Goal: Information Seeking & Learning: Learn about a topic

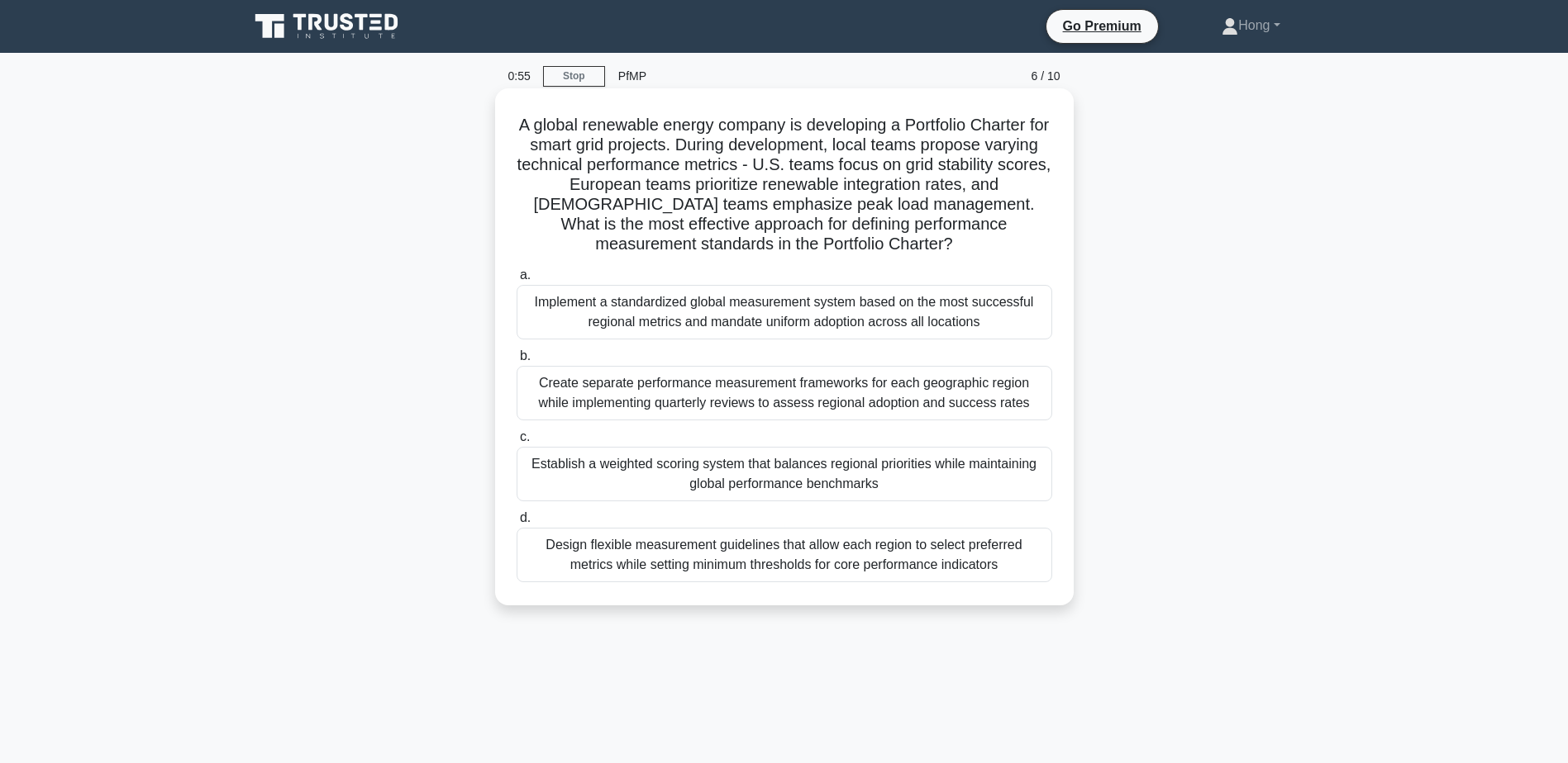
click at [842, 326] on div "Implement a standardized global measurement system based on the most successful…" at bounding box center [784, 311] width 536 height 54
click at [516, 281] on input "a. Implement a standardized global measurement system based on the most success…" at bounding box center [516, 275] width 0 height 11
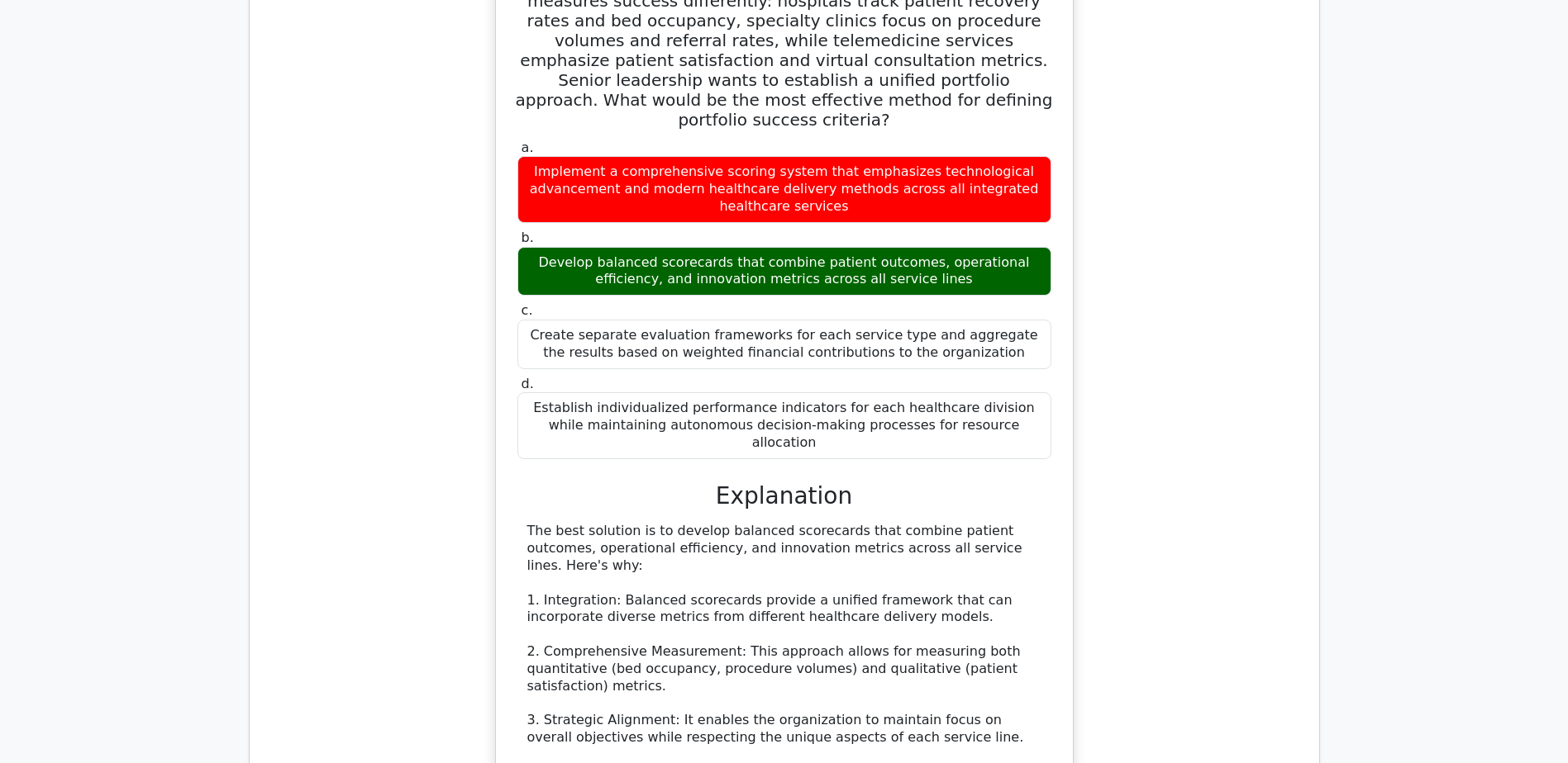
scroll to position [1570, 0]
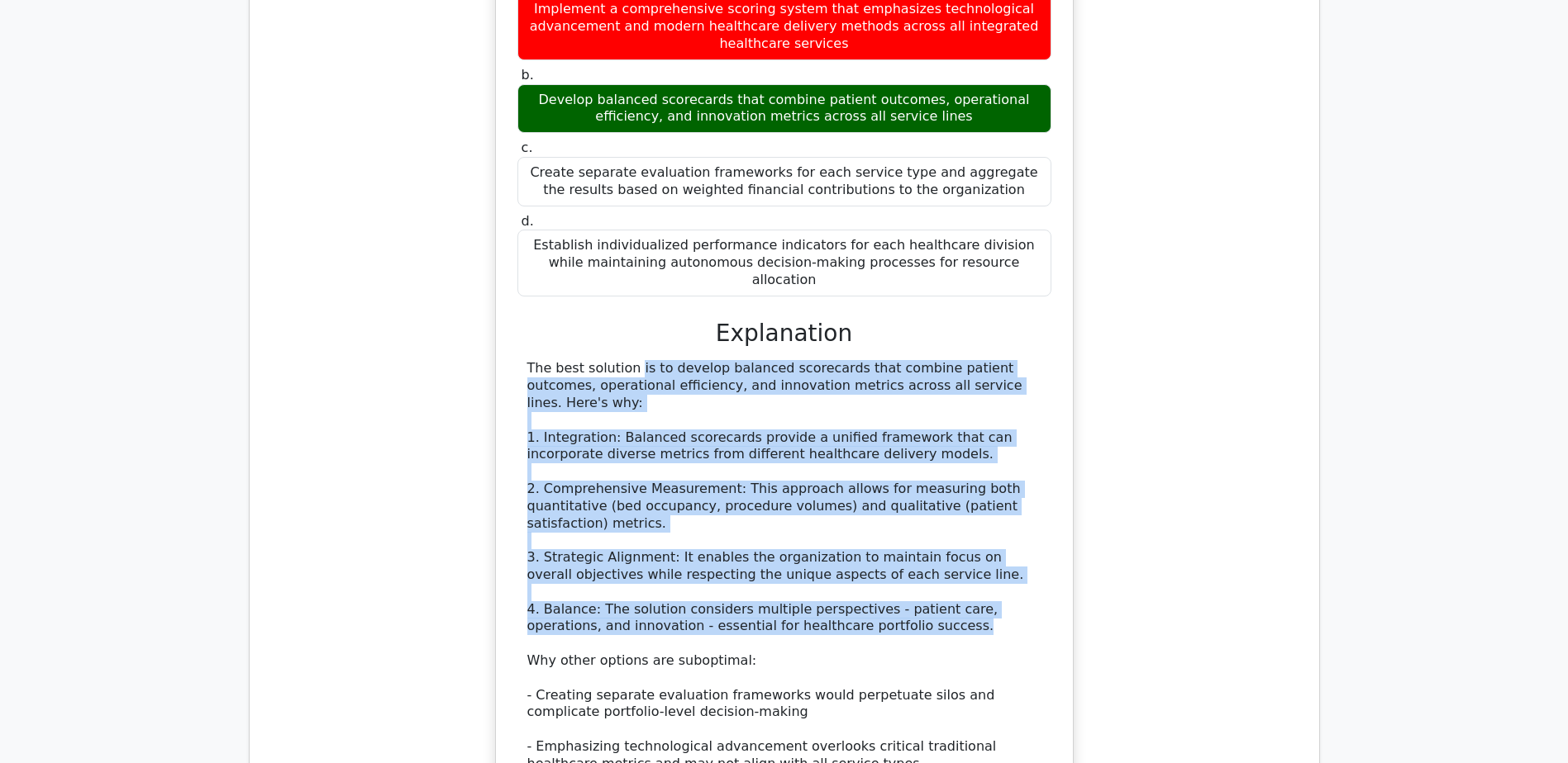
drag, startPoint x: 533, startPoint y: 271, endPoint x: 922, endPoint y: 488, distance: 445.4
click at [922, 488] on div "The best solution is to develop balanced scorecards that combine patient outcom…" at bounding box center [784, 626] width 514 height 533
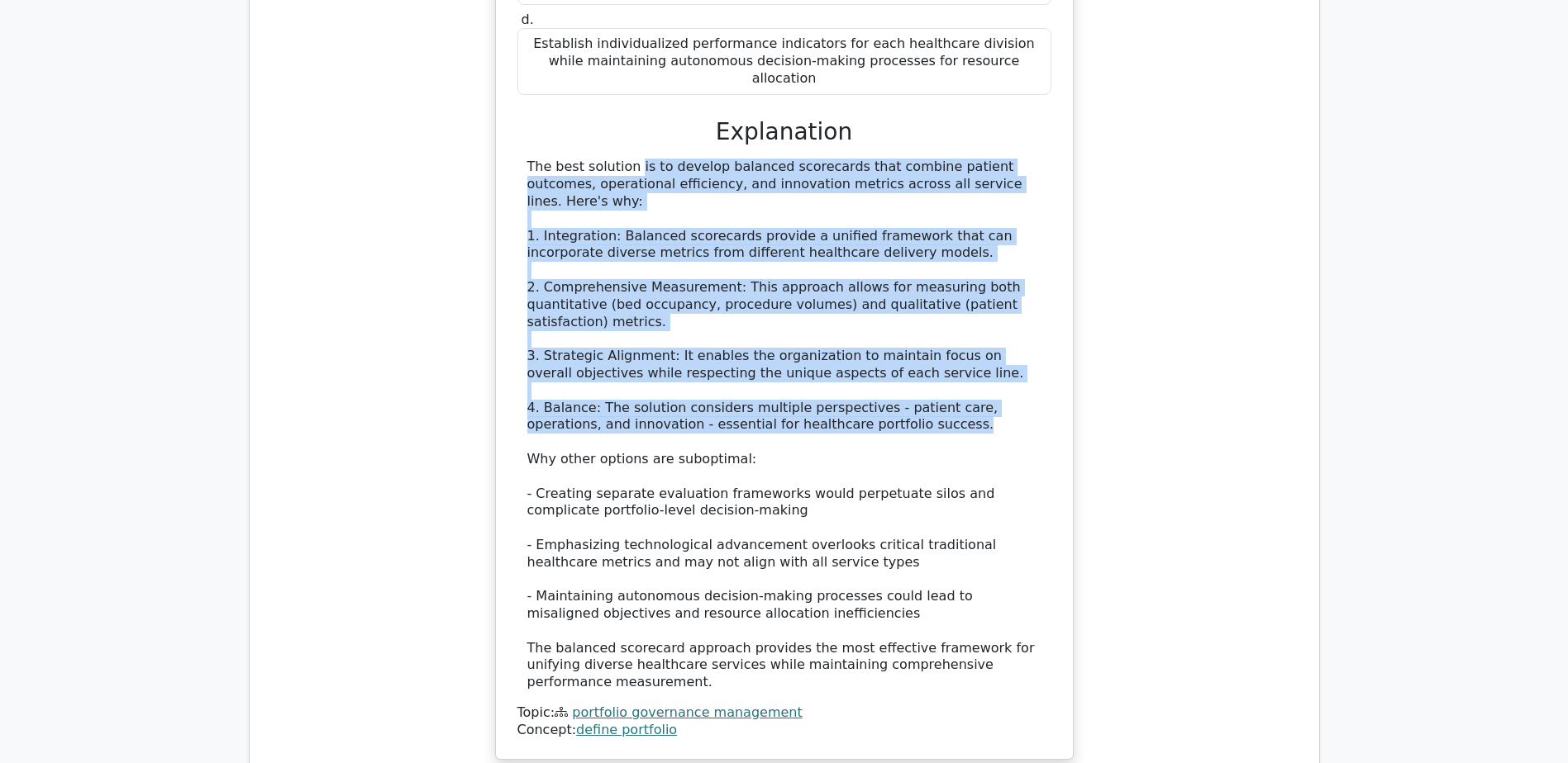
scroll to position [1818, 0]
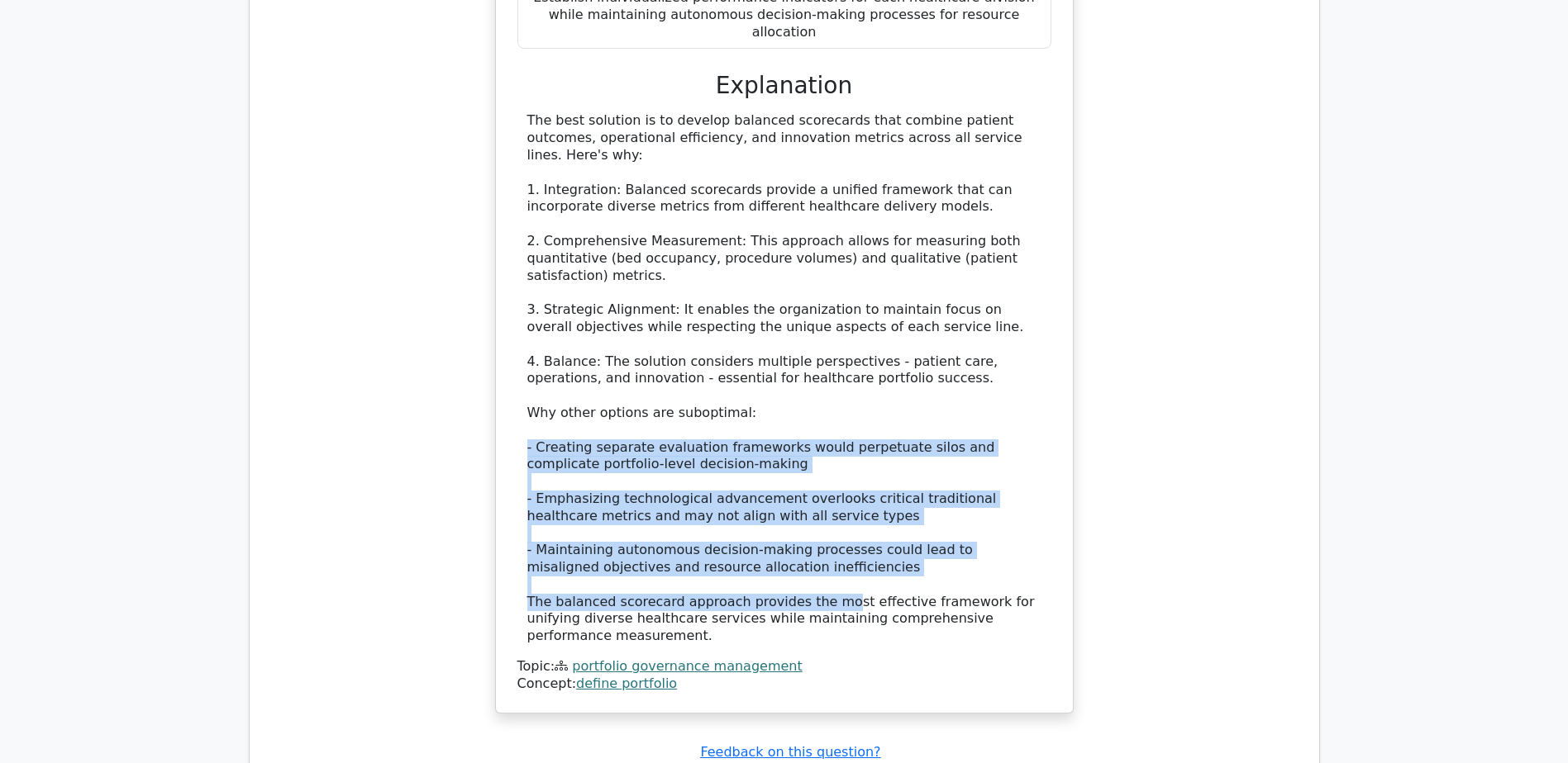
drag, startPoint x: 527, startPoint y: 315, endPoint x: 816, endPoint y: 466, distance: 326.1
click at [816, 466] on div "The best solution is to develop balanced scorecards that combine patient outcom…" at bounding box center [784, 378] width 514 height 533
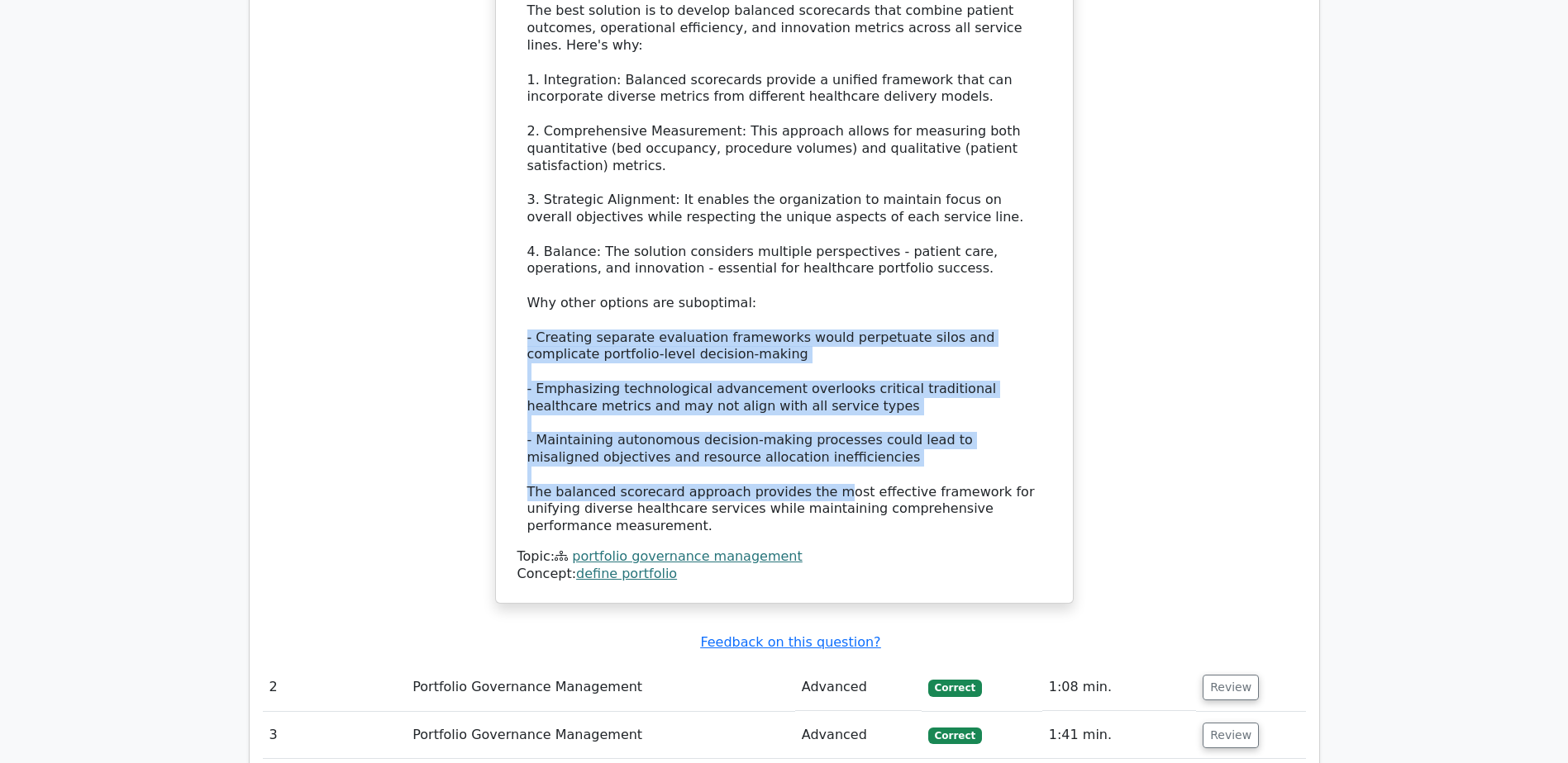
scroll to position [2066, 0]
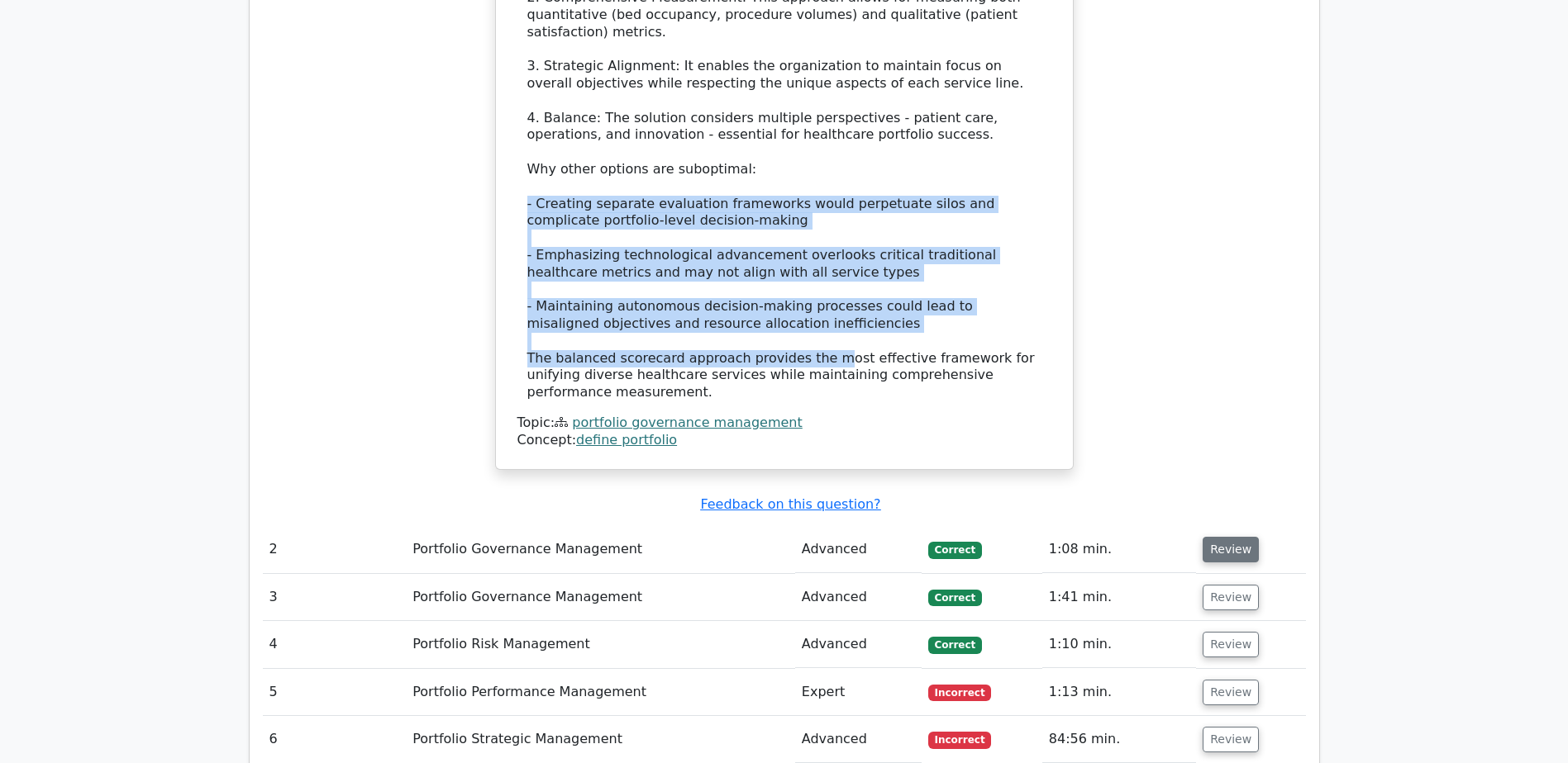
click at [1234, 537] on button "Review" at bounding box center [1230, 550] width 56 height 26
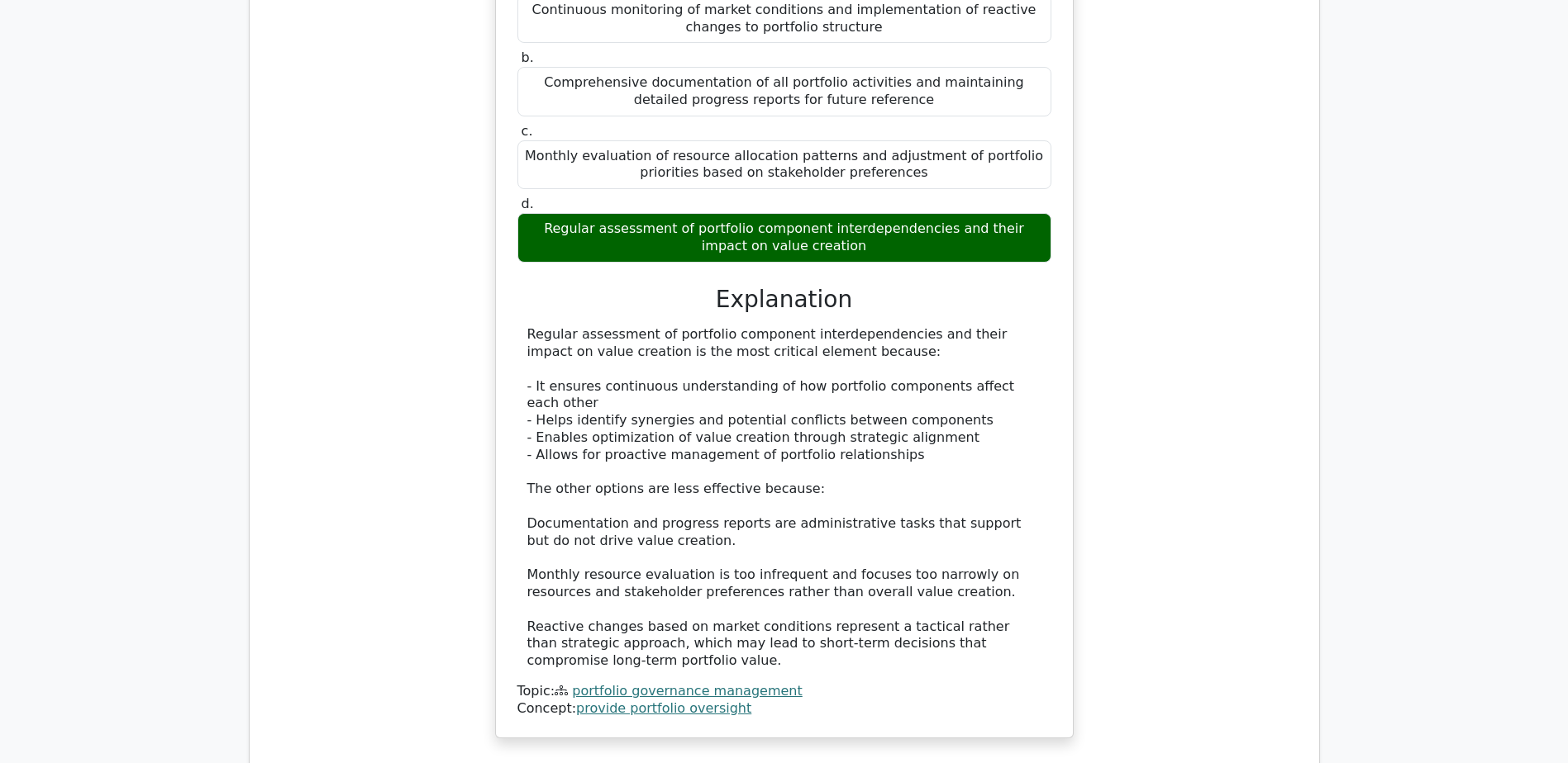
scroll to position [2727, 0]
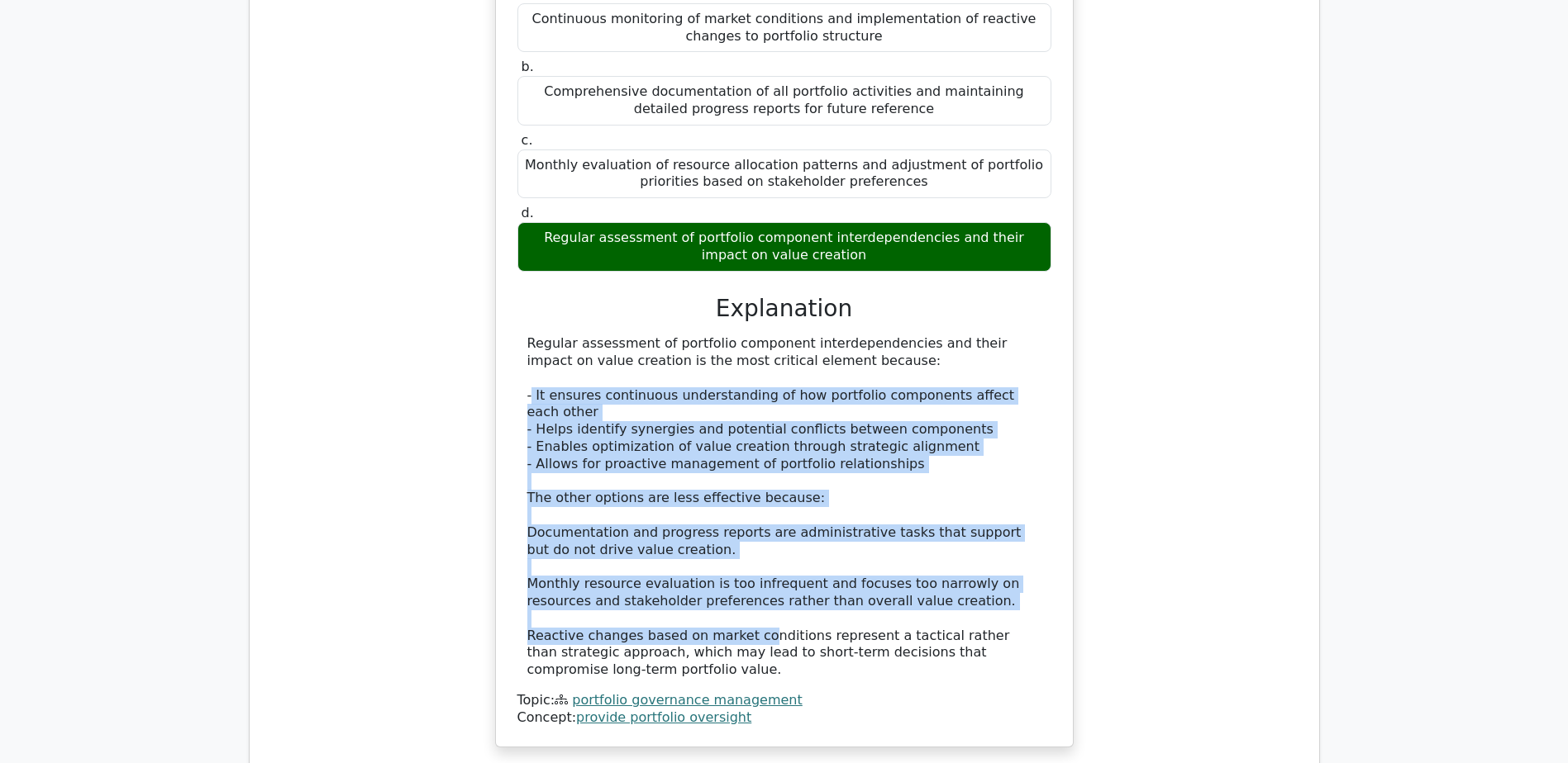
drag, startPoint x: 538, startPoint y: 265, endPoint x: 743, endPoint y: 490, distance: 304.4
click at [743, 490] on div "Regular assessment of portfolio component interdependencies and their impact on…" at bounding box center [784, 507] width 514 height 343
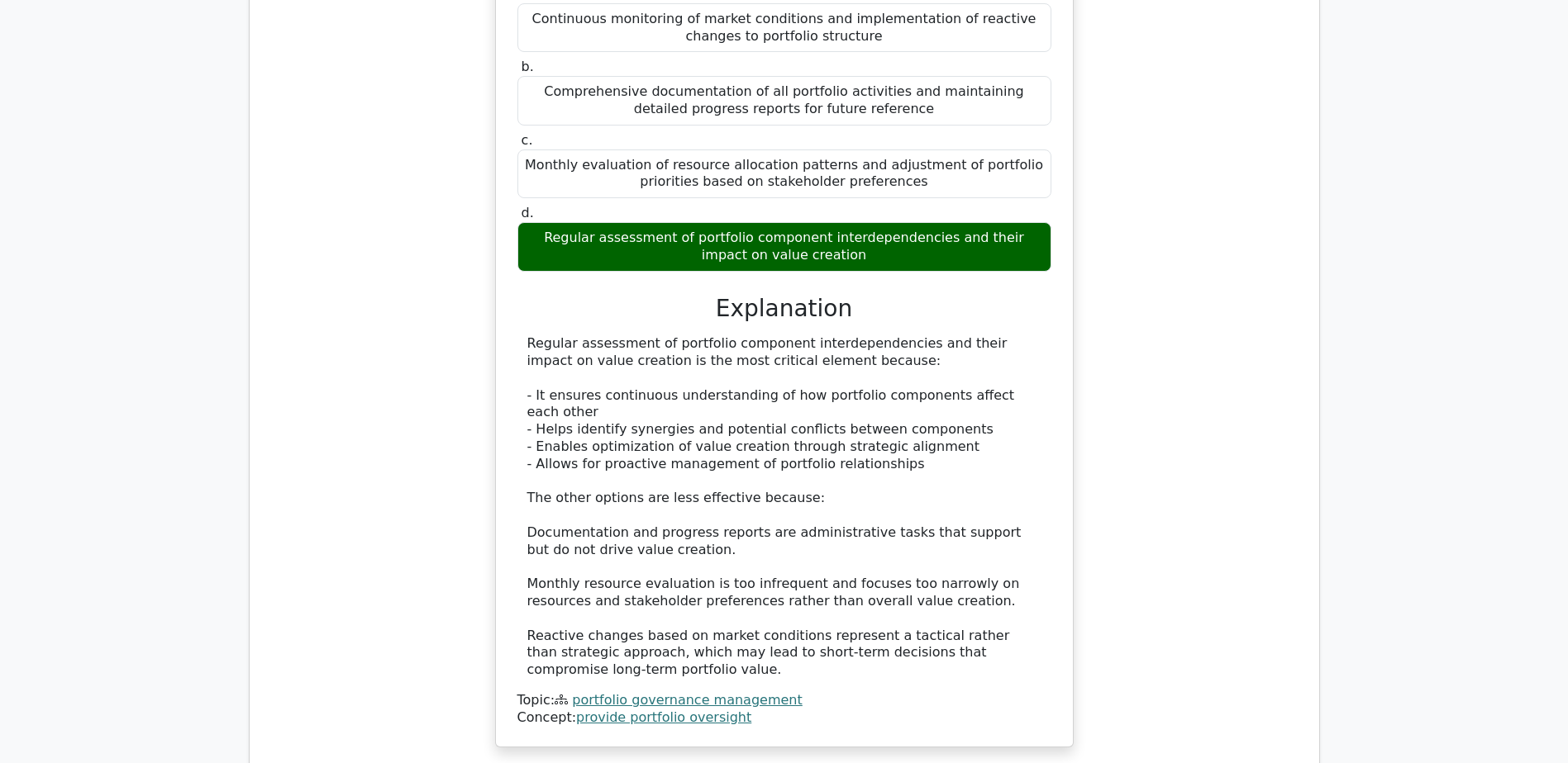
click at [851, 485] on div "Regular assessment of portfolio component interdependencies and their impact on…" at bounding box center [784, 507] width 514 height 343
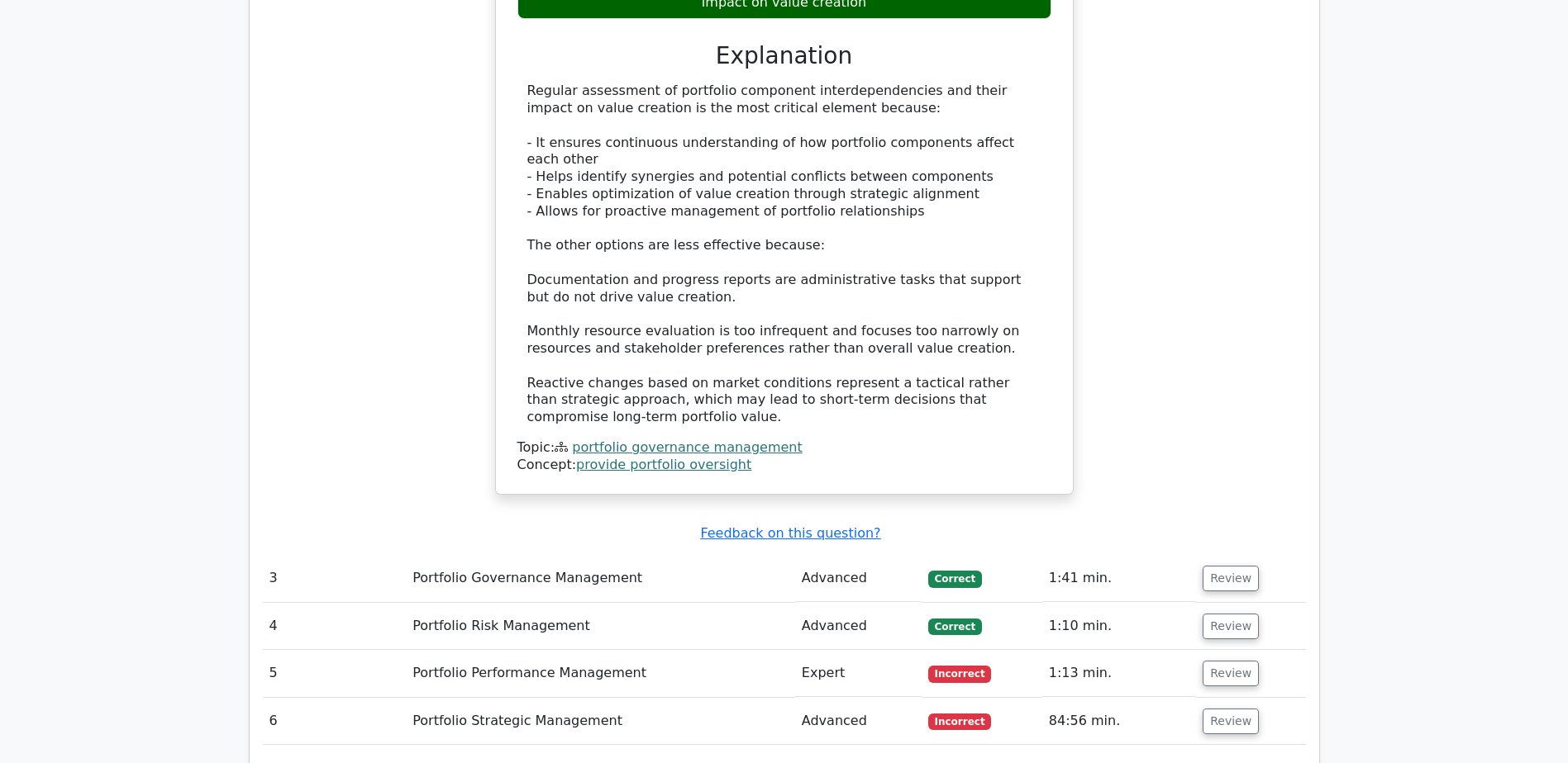
scroll to position [3058, 0]
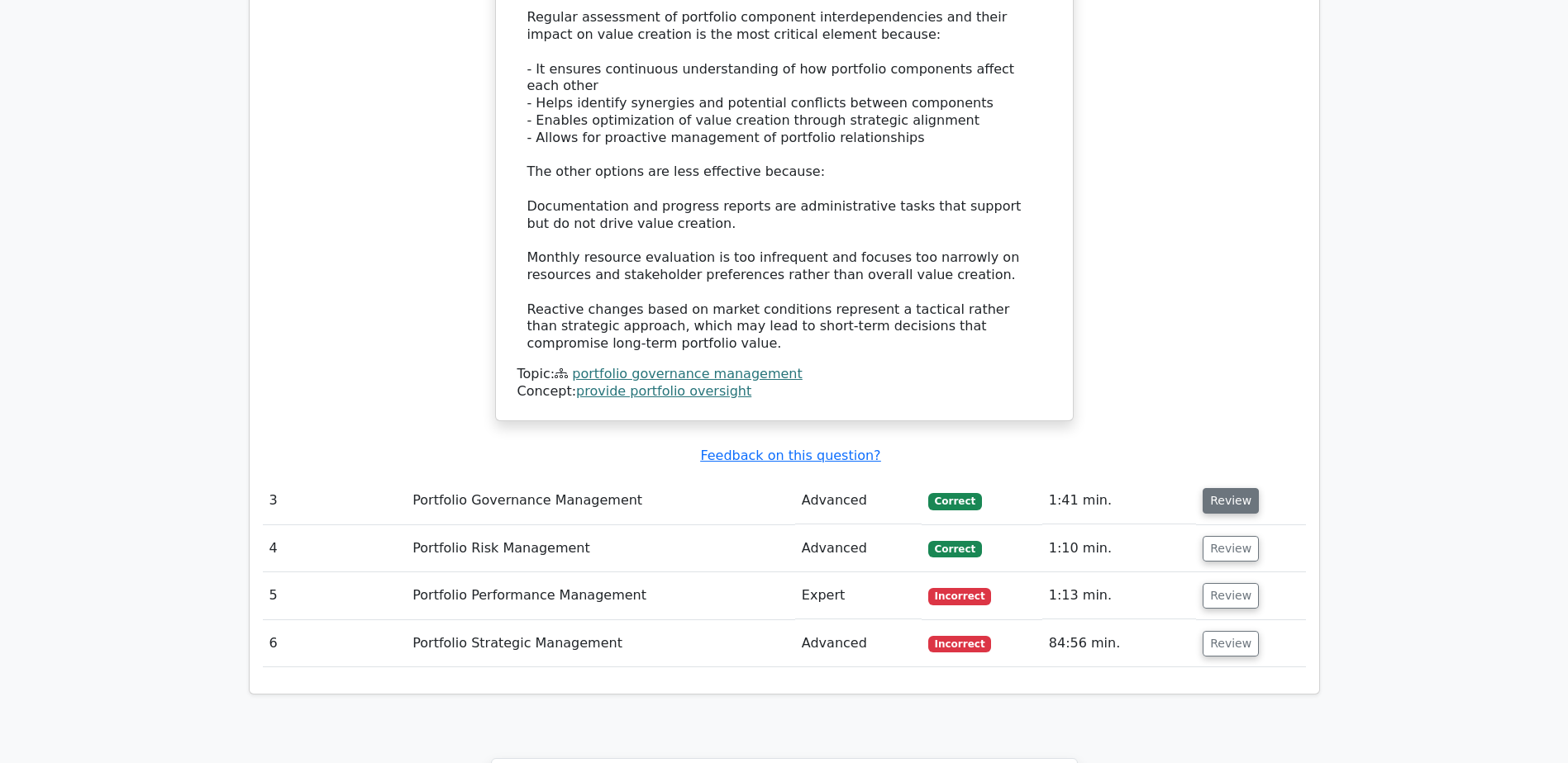
click at [1209, 488] on button "Review" at bounding box center [1230, 501] width 56 height 26
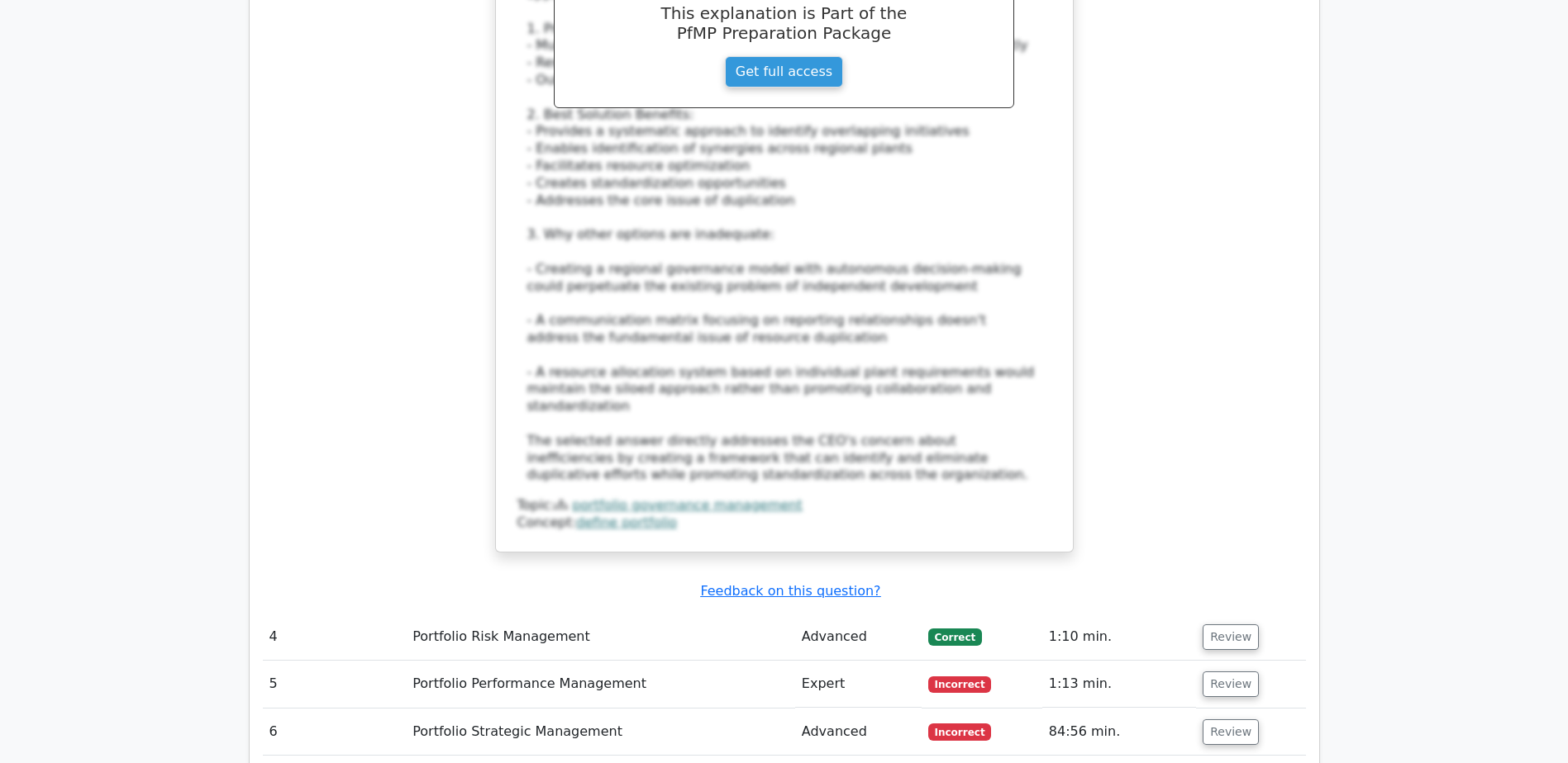
scroll to position [4461, 0]
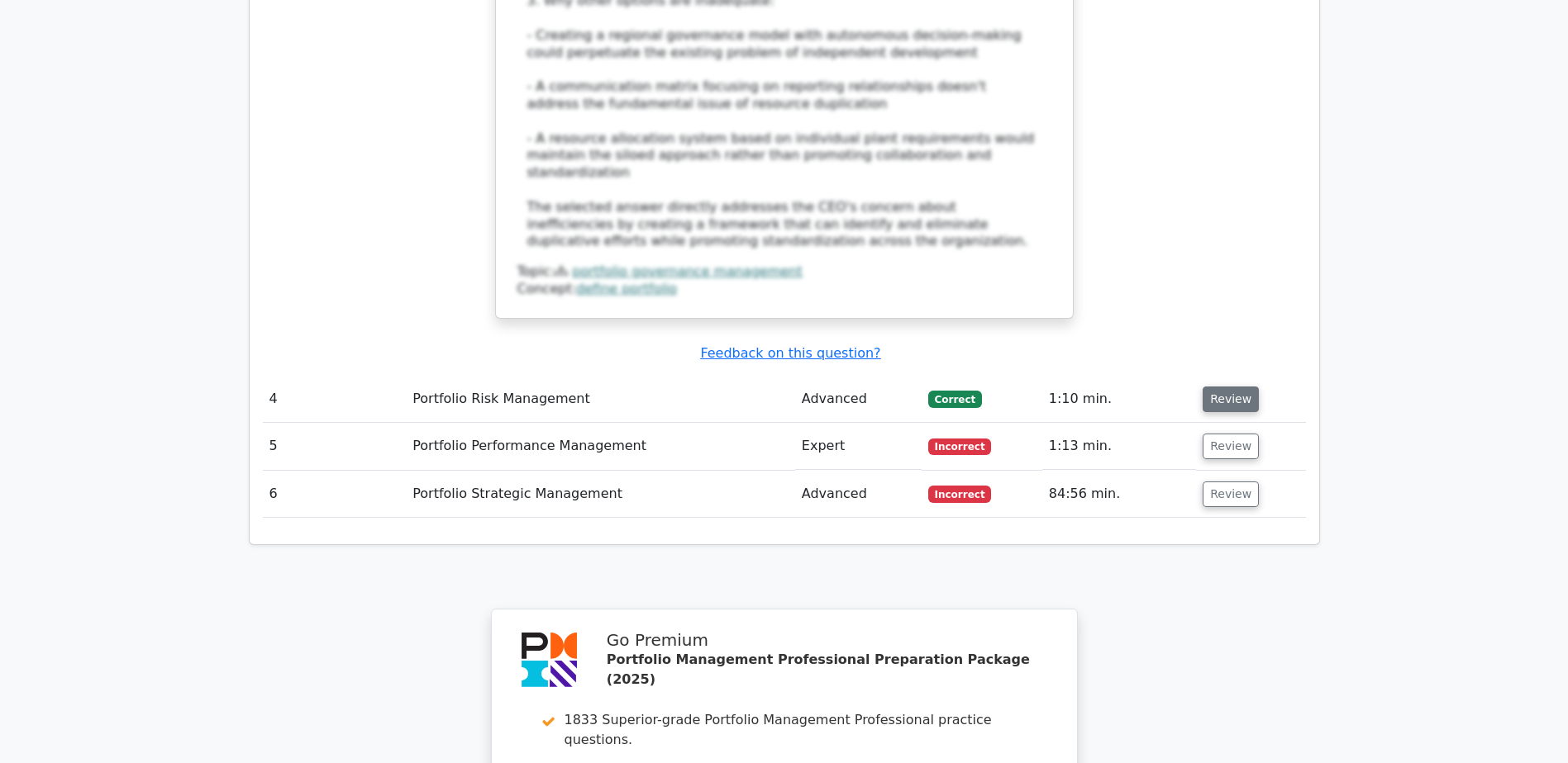
click at [1228, 387] on button "Review" at bounding box center [1230, 399] width 56 height 26
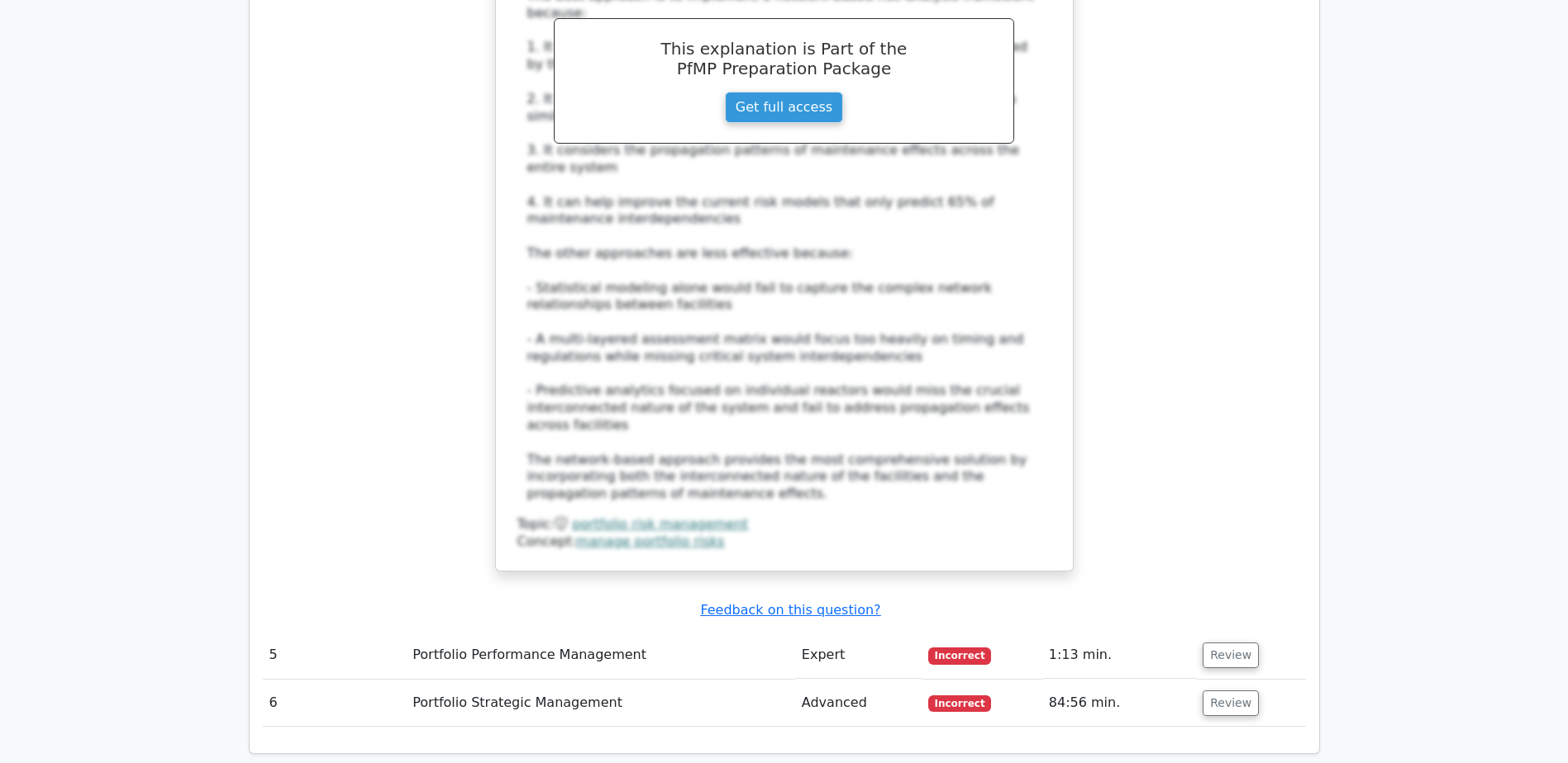
scroll to position [5618, 0]
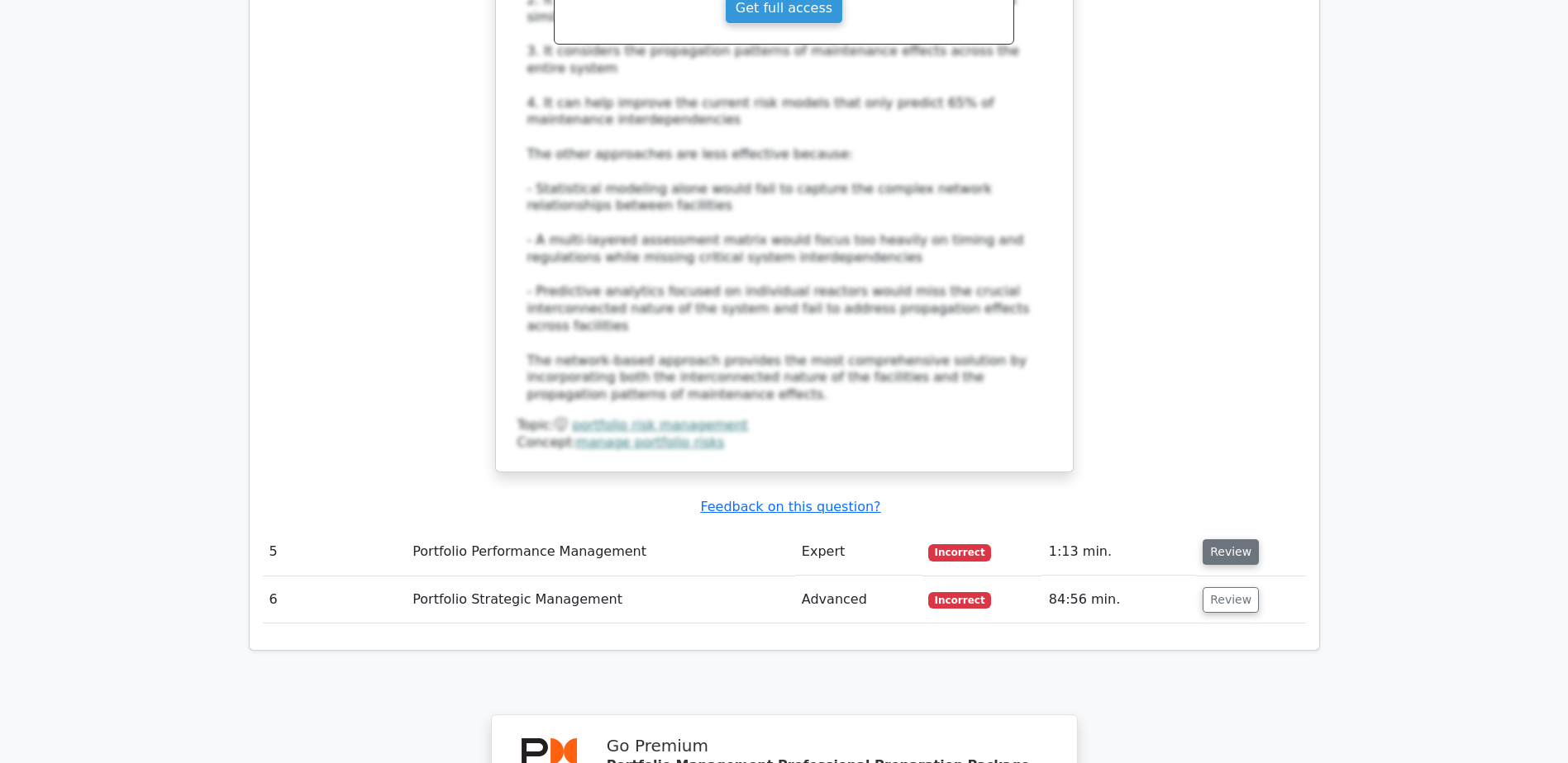
click at [1246, 540] on button "Review" at bounding box center [1230, 553] width 56 height 26
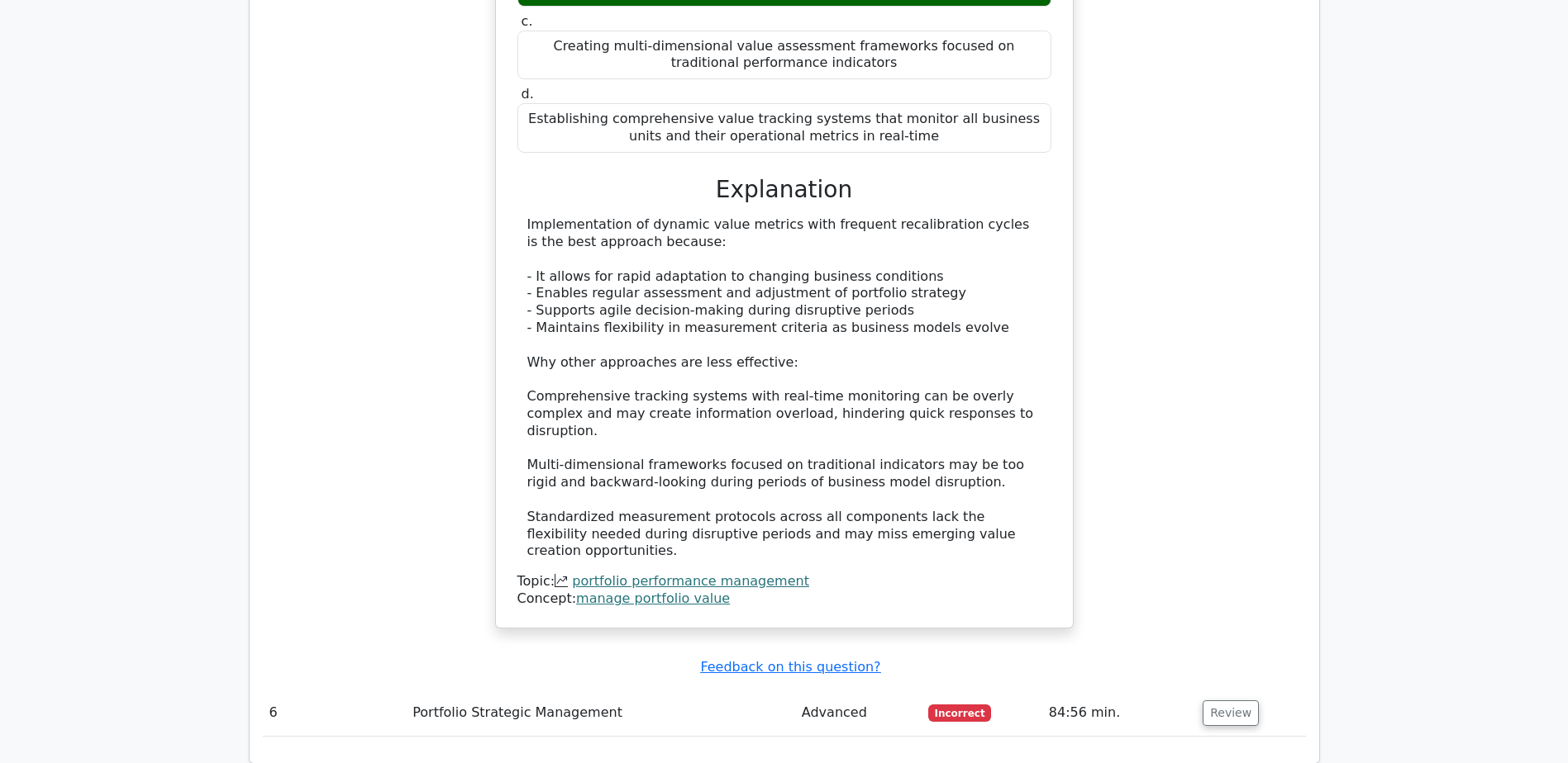
scroll to position [6527, 0]
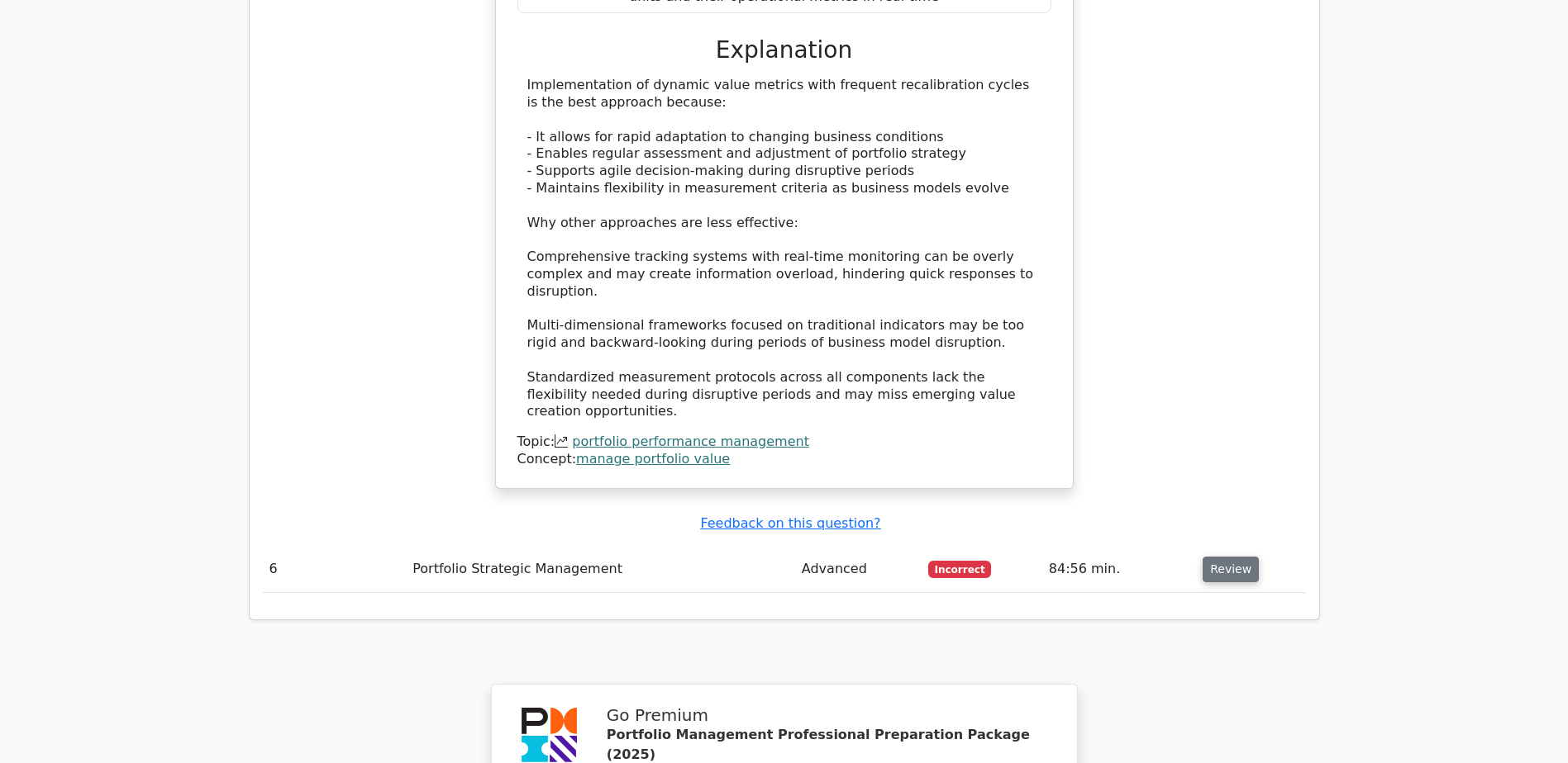
click at [1227, 557] on button "Review" at bounding box center [1230, 570] width 56 height 26
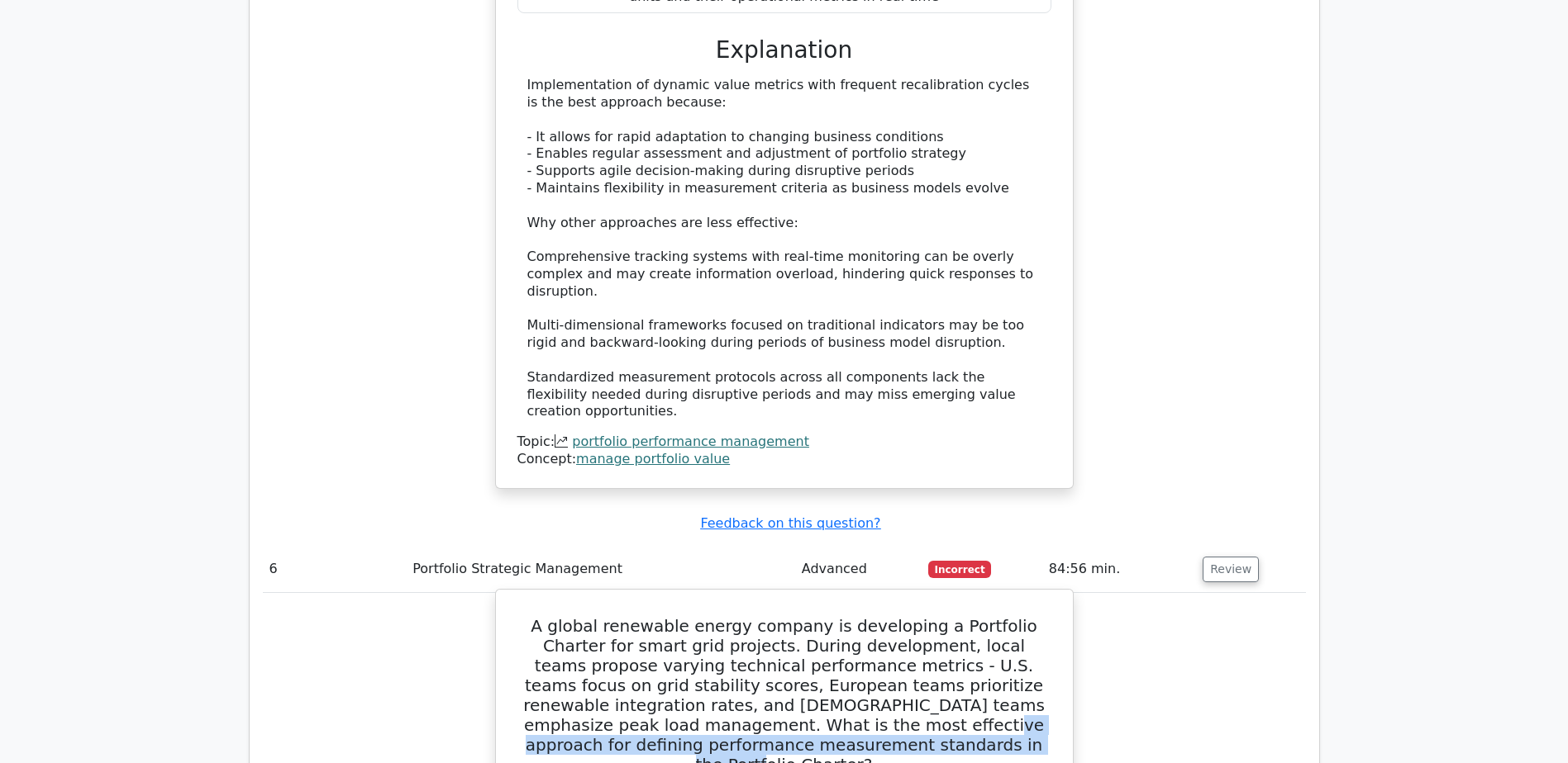
drag, startPoint x: 665, startPoint y: 366, endPoint x: 927, endPoint y: 391, distance: 263.2
click at [927, 616] on h5 "A global renewable energy company is developing a Portfolio Charter for smart g…" at bounding box center [784, 695] width 537 height 159
drag, startPoint x: 927, startPoint y: 391, endPoint x: 852, endPoint y: 387, distance: 75.1
click at [852, 616] on h5 "A global renewable energy company is developing a Portfolio Charter for smart g…" at bounding box center [784, 695] width 537 height 159
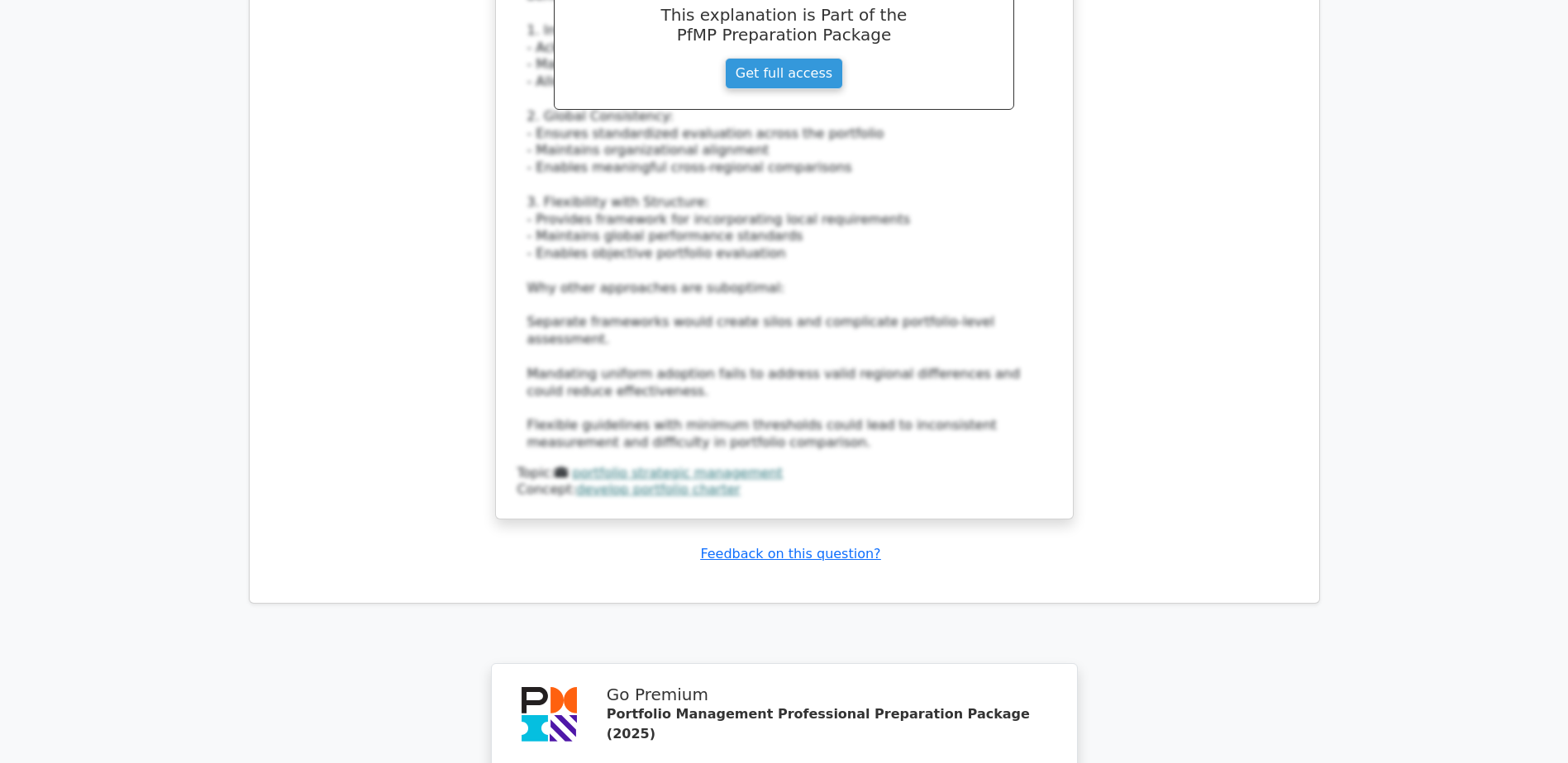
scroll to position [7888, 0]
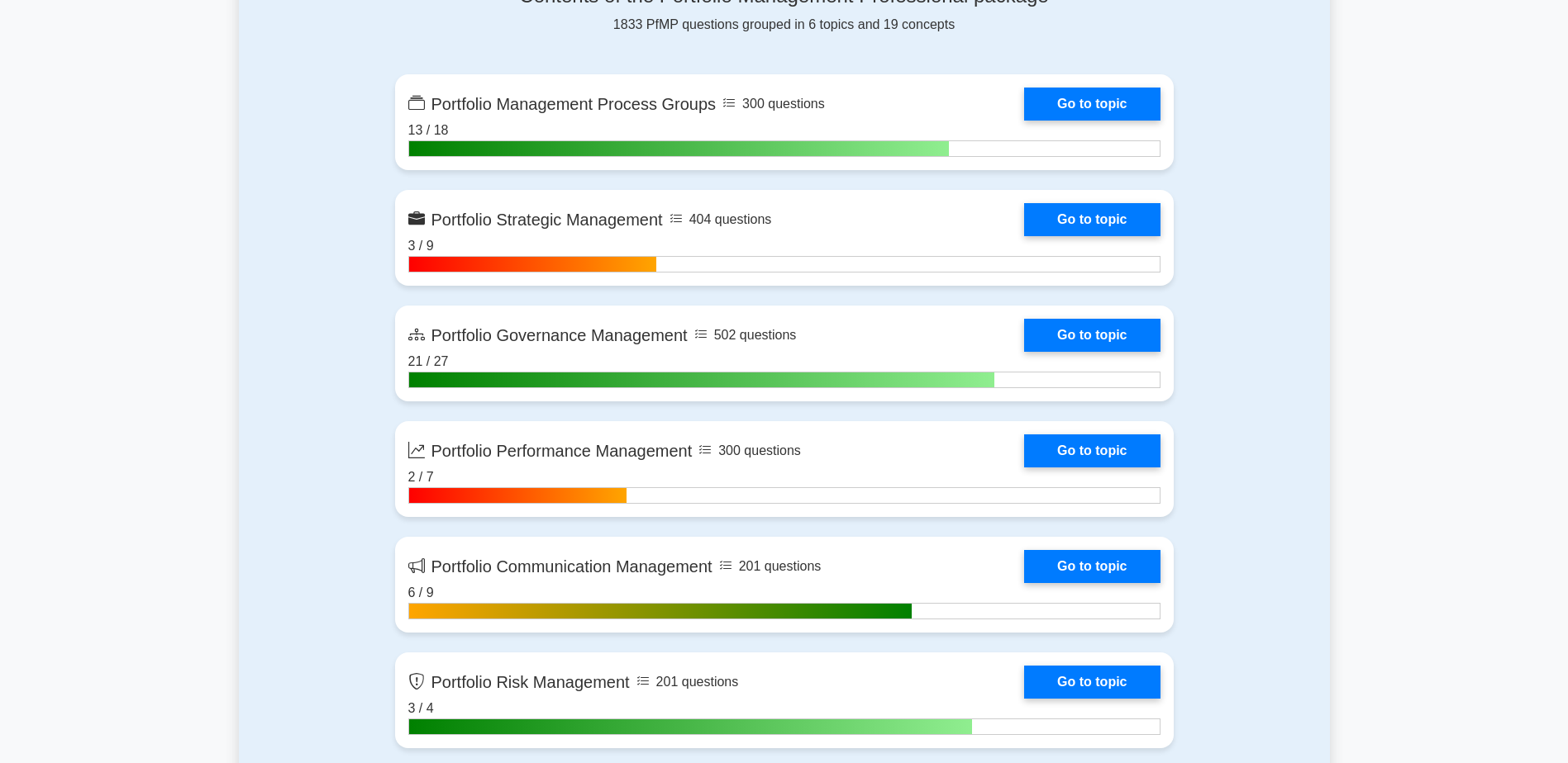
scroll to position [1735, 0]
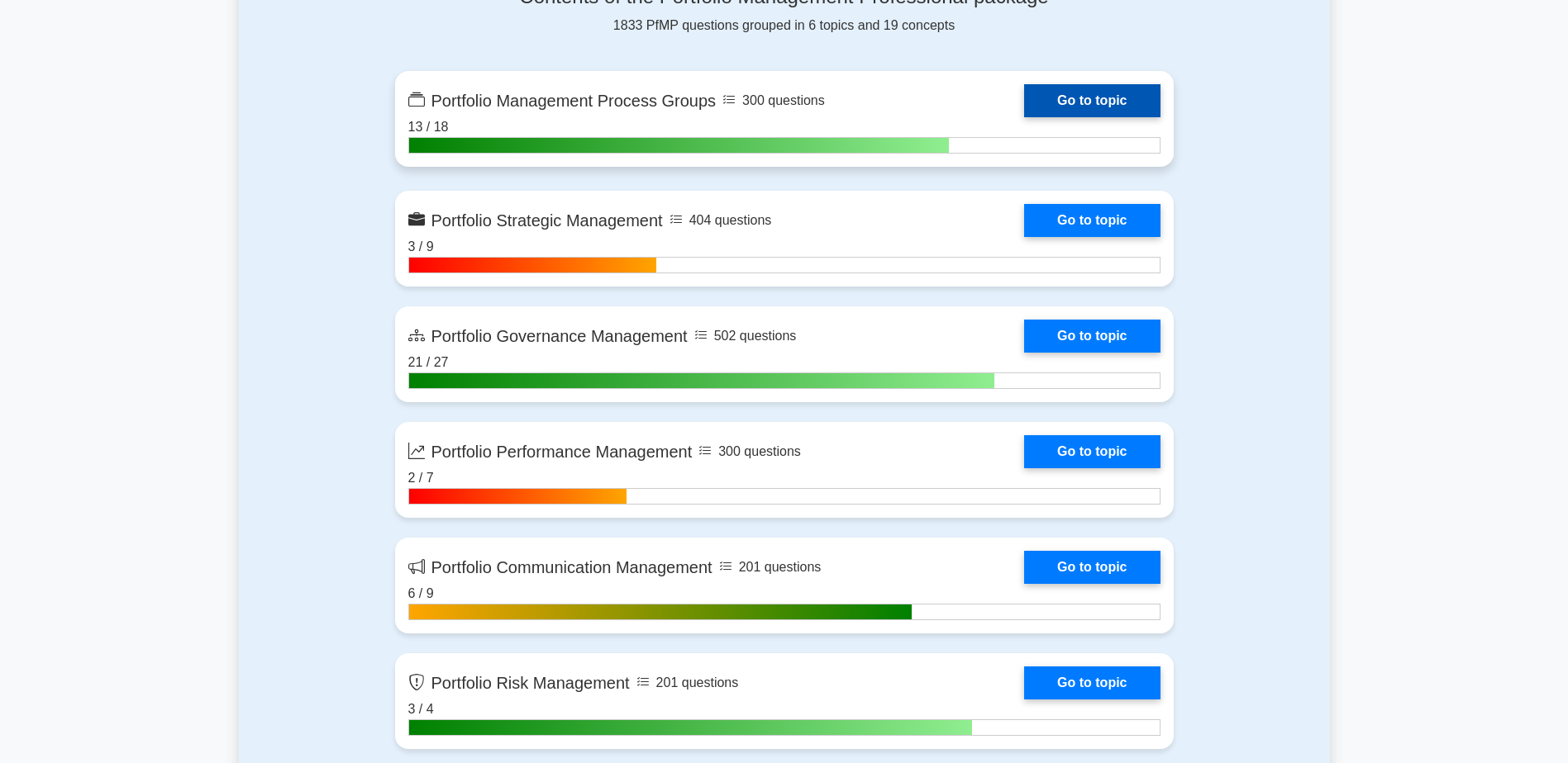
click at [1114, 93] on link "Go to topic" at bounding box center [1092, 101] width 136 height 33
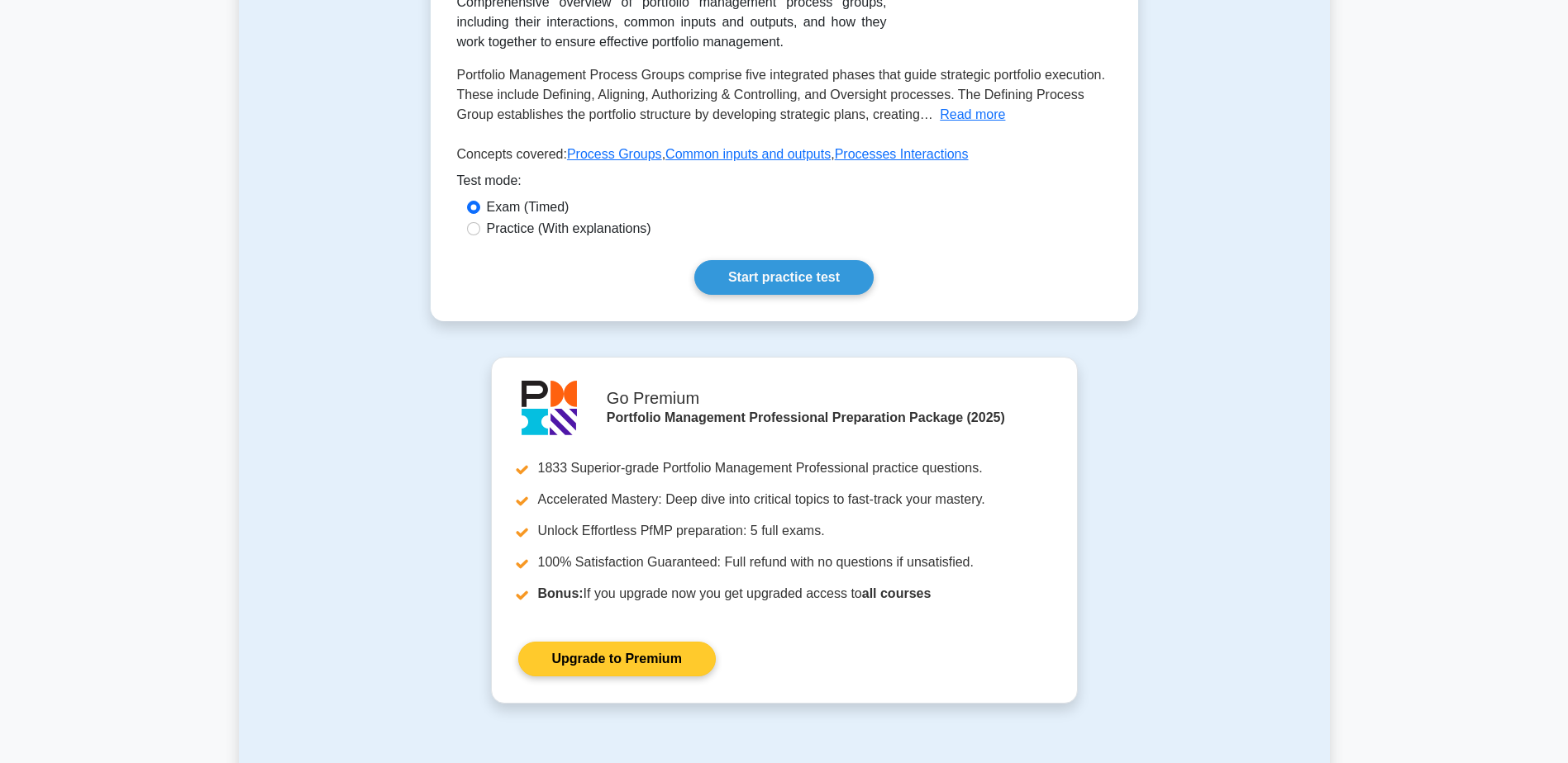
scroll to position [248, 0]
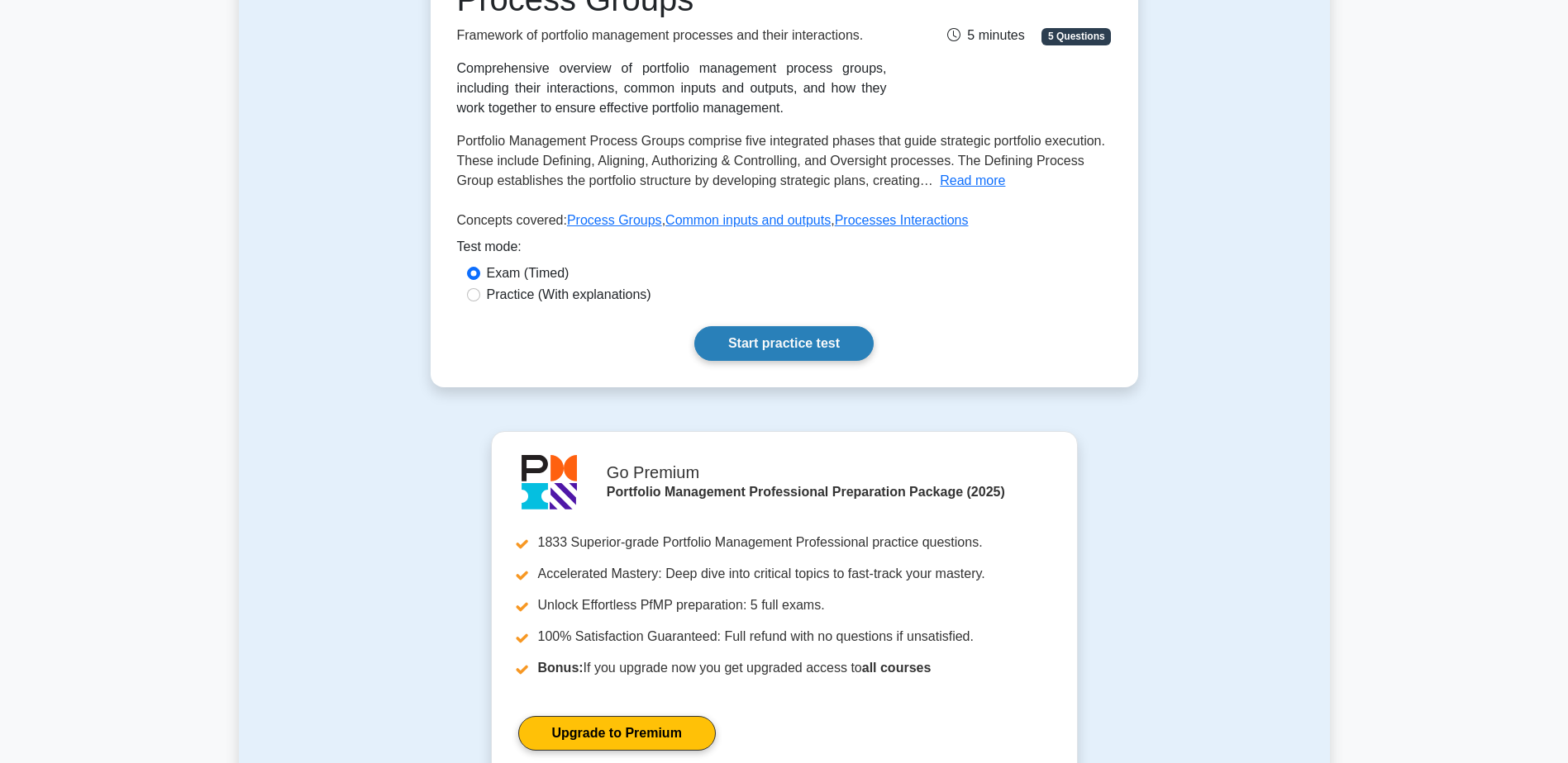
drag, startPoint x: 779, startPoint y: 363, endPoint x: 791, endPoint y: 359, distance: 12.6
click at [779, 363] on div "Portfolio Management Process Groups Framework of portfolio management processes…" at bounding box center [784, 151] width 707 height 475
click at [801, 345] on link "Start practice test" at bounding box center [784, 343] width 179 height 35
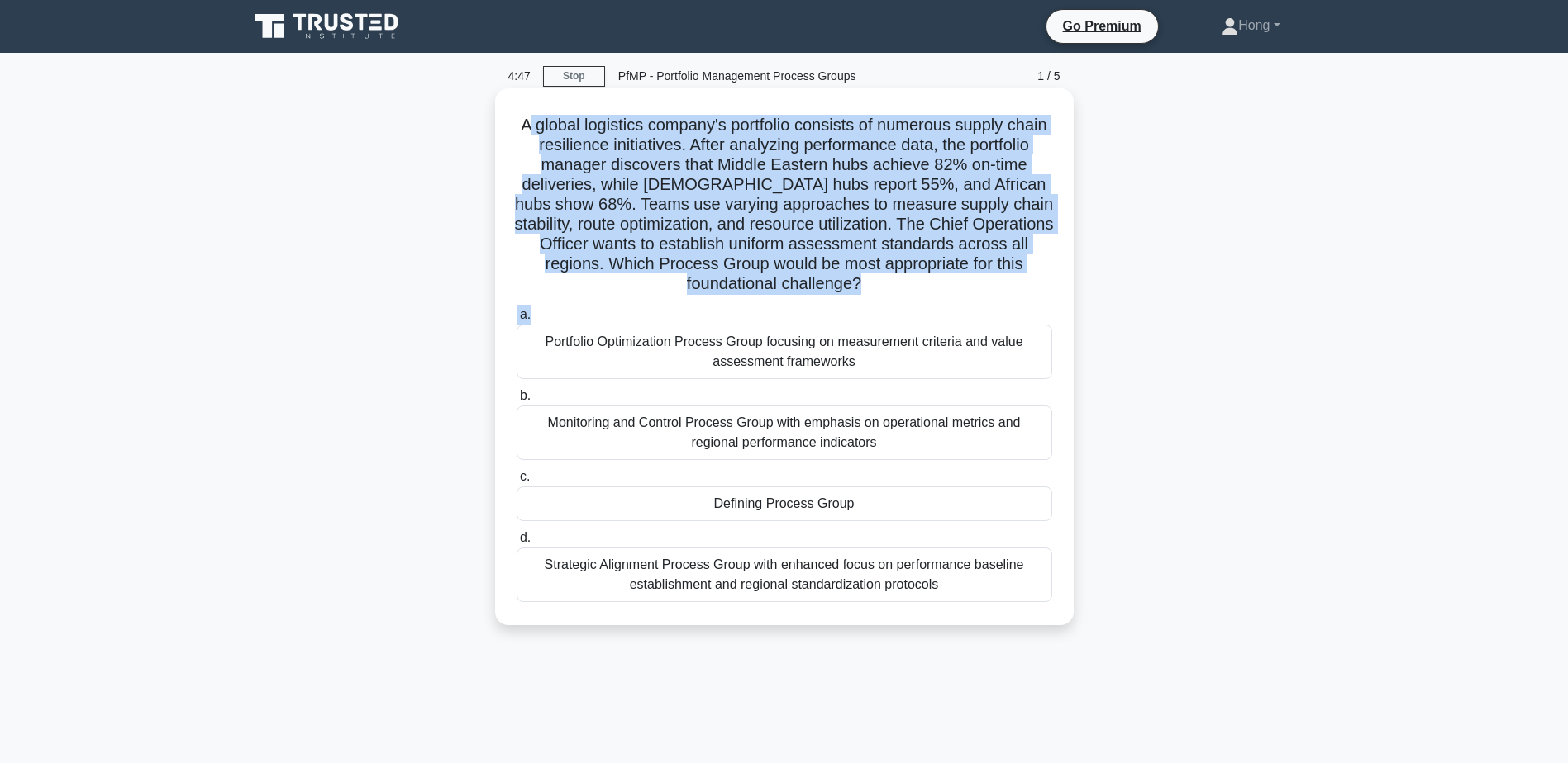
drag, startPoint x: 650, startPoint y: 136, endPoint x: 993, endPoint y: 299, distance: 379.8
click at [993, 299] on div "A global logistics company's portfolio consists of numerous supply chain resili…" at bounding box center [784, 356] width 566 height 524
click at [554, 301] on div "A global logistics company's portfolio consists of numerous supply chain resili…" at bounding box center [784, 356] width 566 height 524
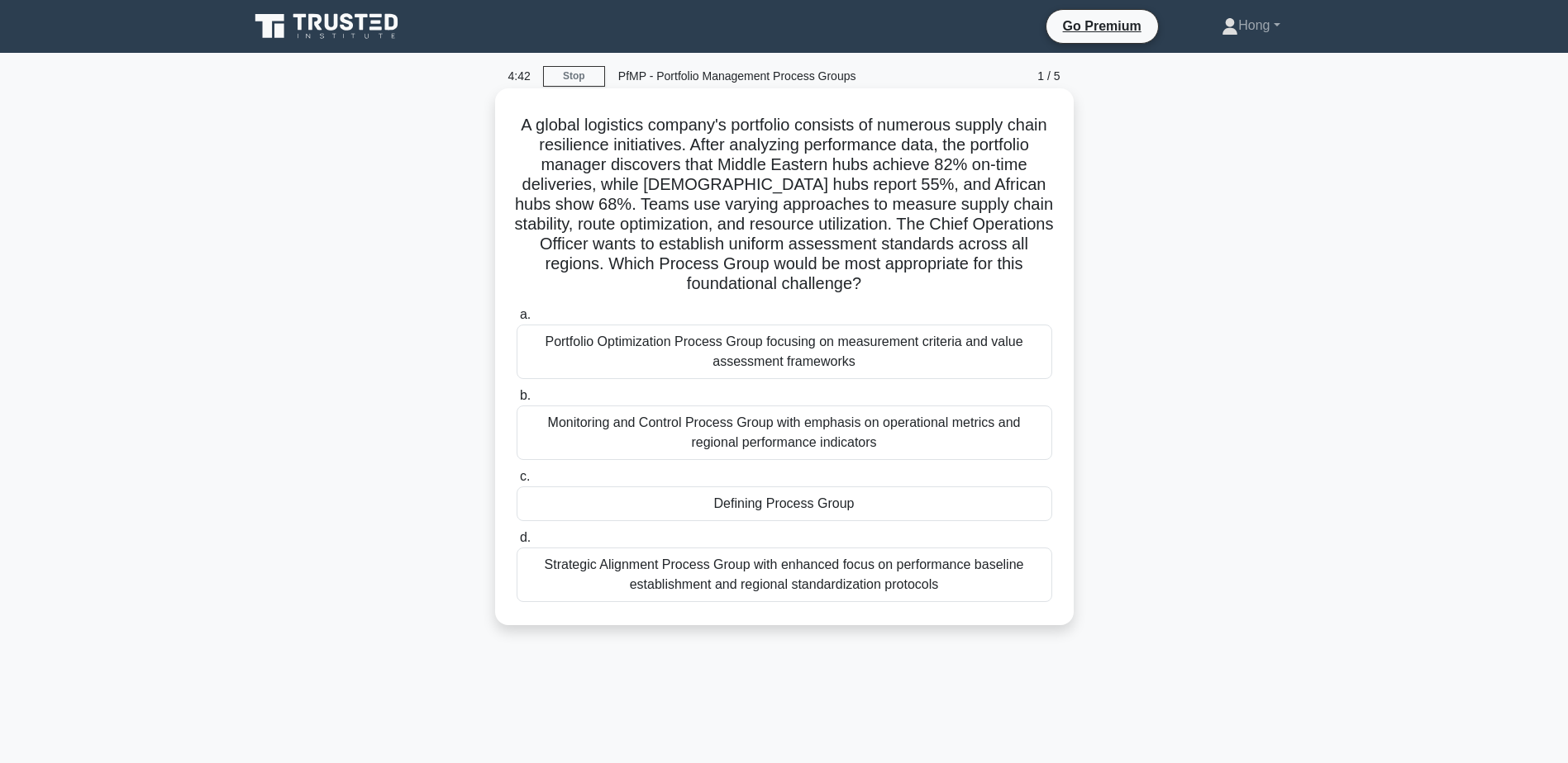
click at [877, 268] on h5 "A global logistics company's portfolio consists of numerous supply chain resili…" at bounding box center [784, 205] width 539 height 180
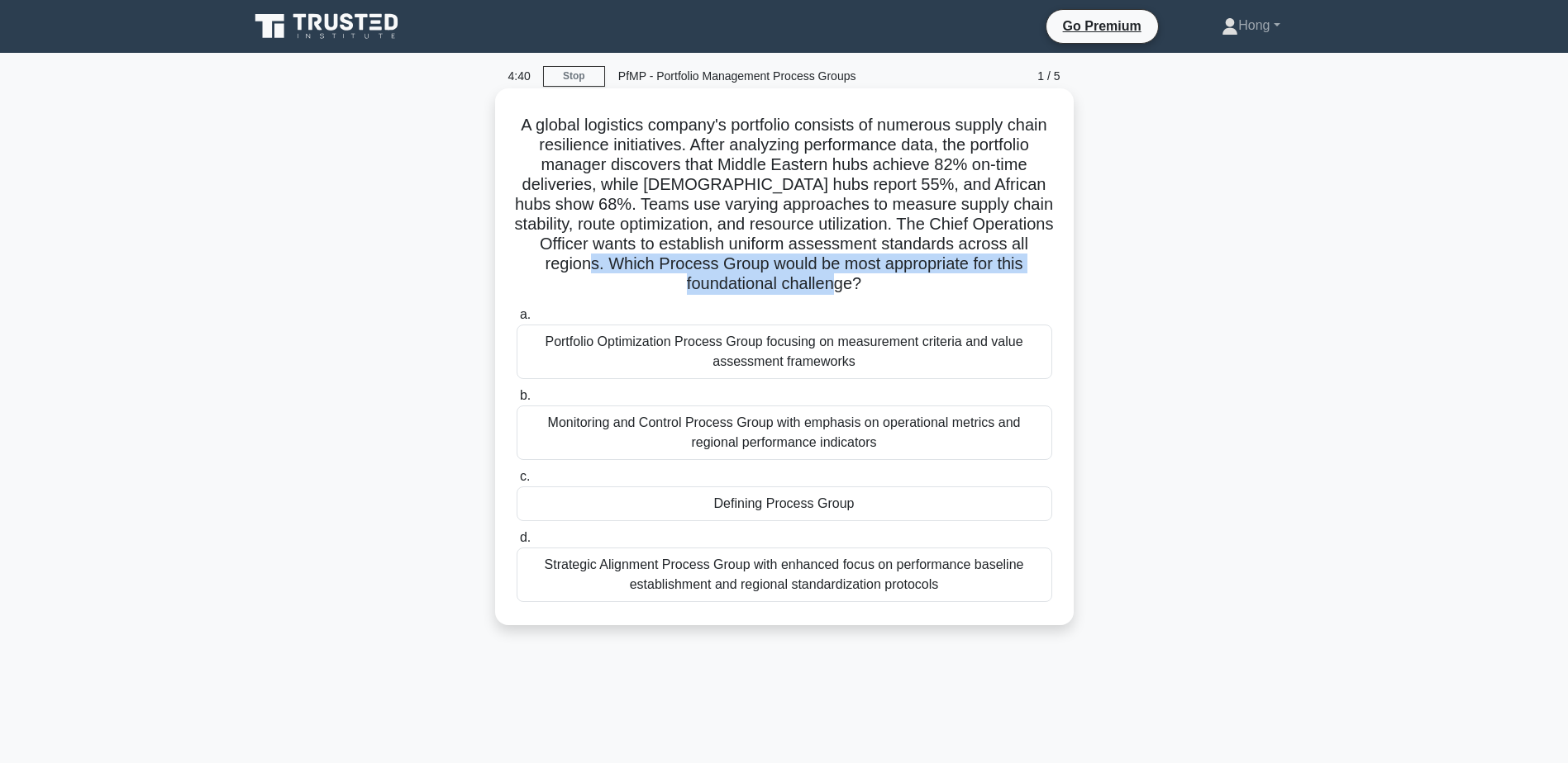
drag, startPoint x: 681, startPoint y: 270, endPoint x: 887, endPoint y: 282, distance: 206.3
click at [887, 282] on h5 "A global logistics company's portfolio consists of numerous supply chain resili…" at bounding box center [784, 205] width 539 height 180
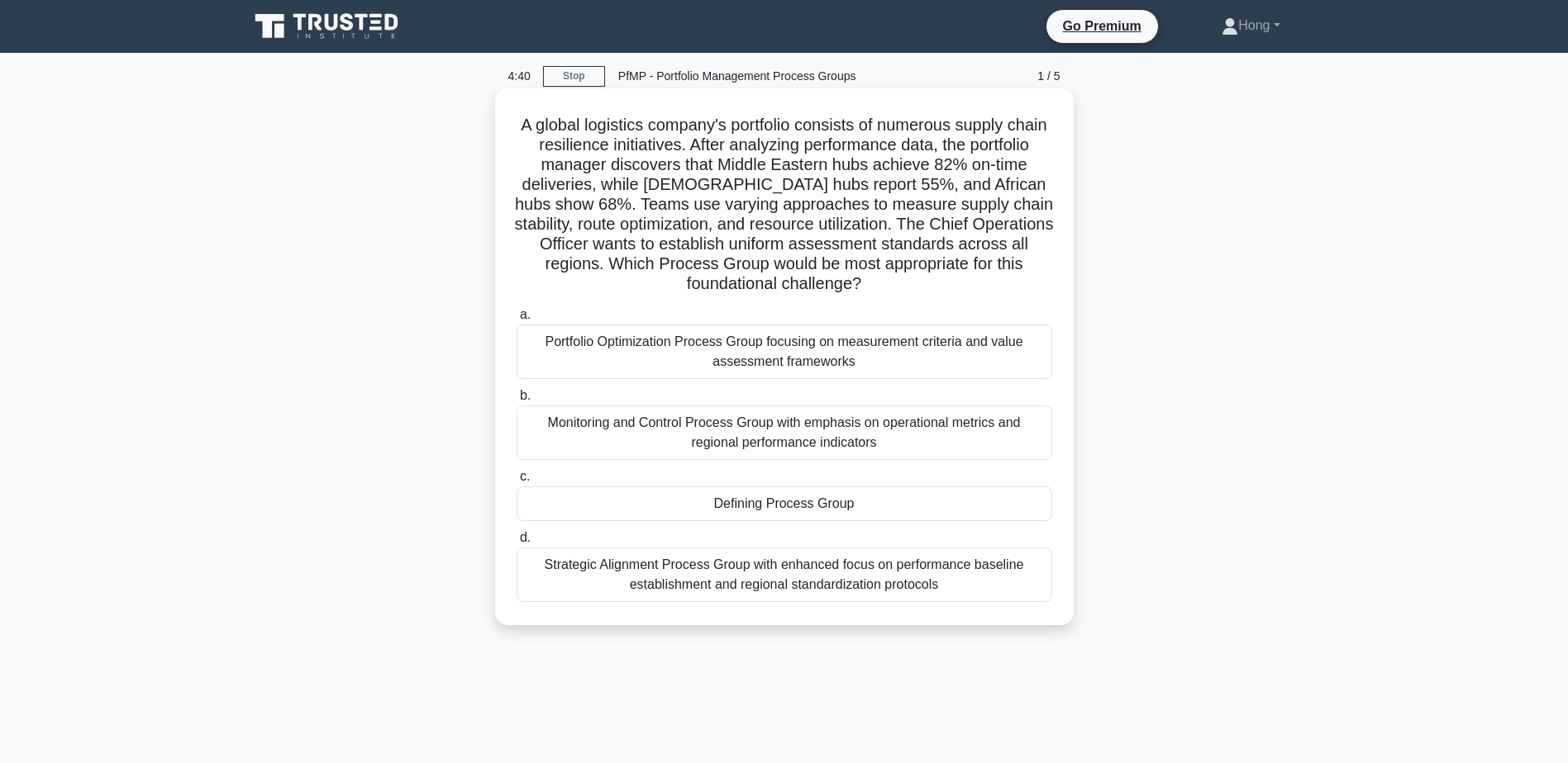
click at [881, 282] on icon ".spinner_0XTQ{transform-origin:center;animation:spinner_y6GP .75s linear infini…" at bounding box center [872, 286] width 20 height 20
drag, startPoint x: 658, startPoint y: 242, endPoint x: 1038, endPoint y: 251, distance: 380.1
click at [1038, 251] on h5 "A global logistics company's portfolio consists of numerous supply chain resili…" at bounding box center [784, 205] width 539 height 180
drag, startPoint x: 1038, startPoint y: 251, endPoint x: 969, endPoint y: 221, distance: 75.2
click at [969, 221] on h5 "A global logistics company's portfolio consists of numerous supply chain resili…" at bounding box center [784, 205] width 539 height 180
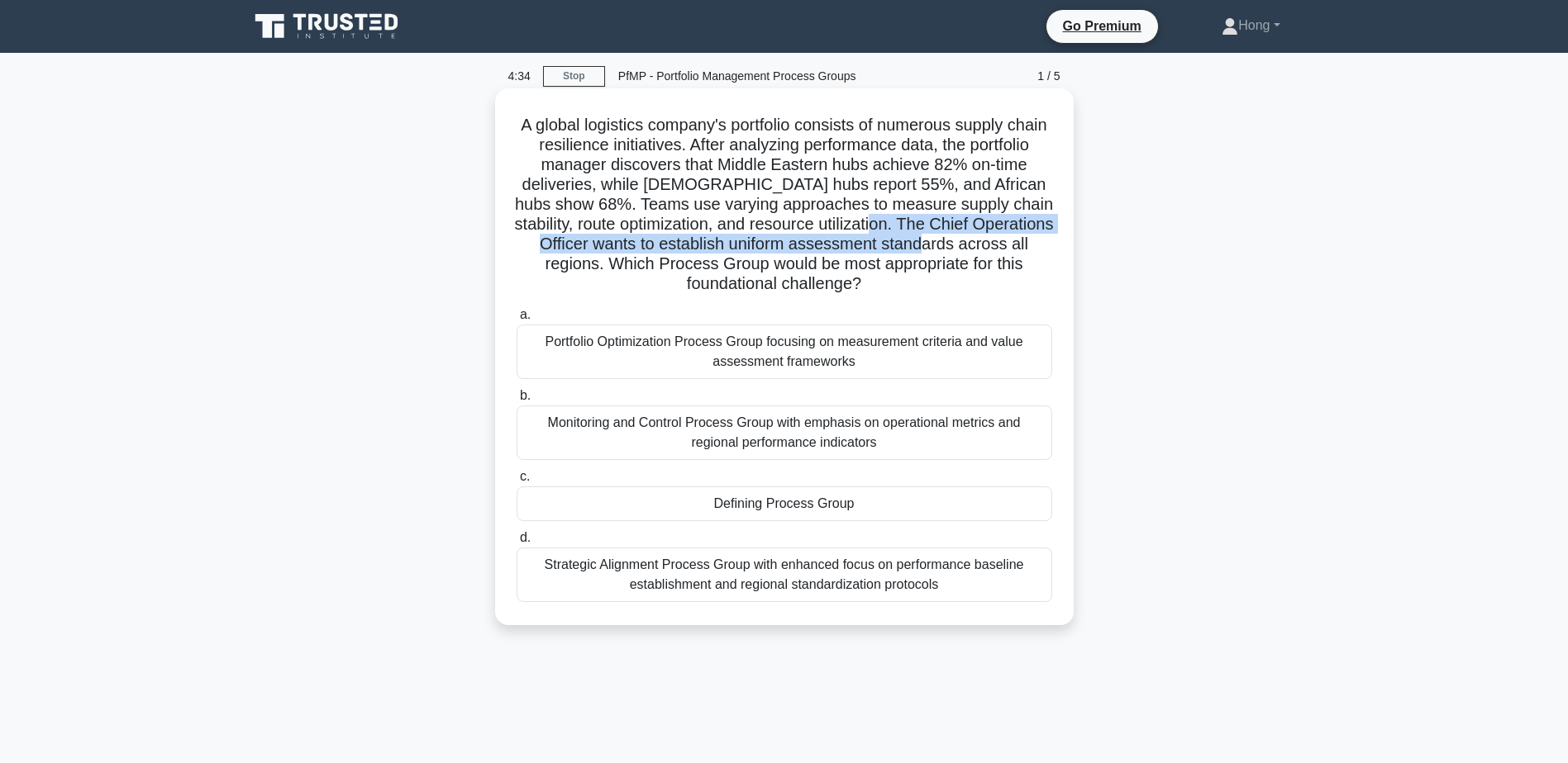
drag, startPoint x: 970, startPoint y: 221, endPoint x: 1046, endPoint y: 251, distance: 81.7
click at [1046, 251] on h5 "A global logistics company's portfolio consists of numerous supply chain resili…" at bounding box center [784, 205] width 539 height 180
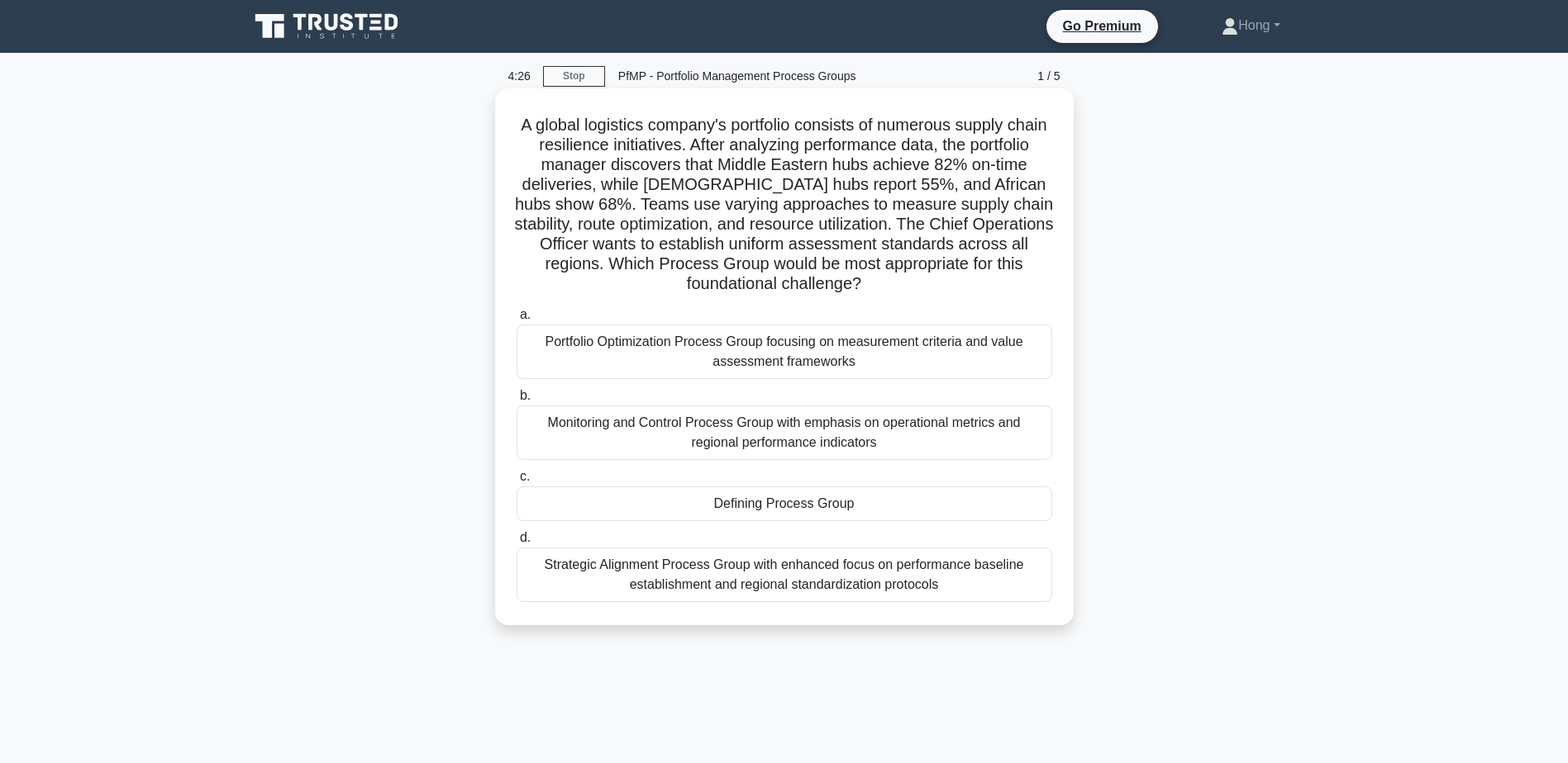
click at [904, 506] on div "Defining Process Group" at bounding box center [784, 504] width 536 height 35
click at [516, 483] on input "c. Defining Process Group" at bounding box center [516, 477] width 0 height 11
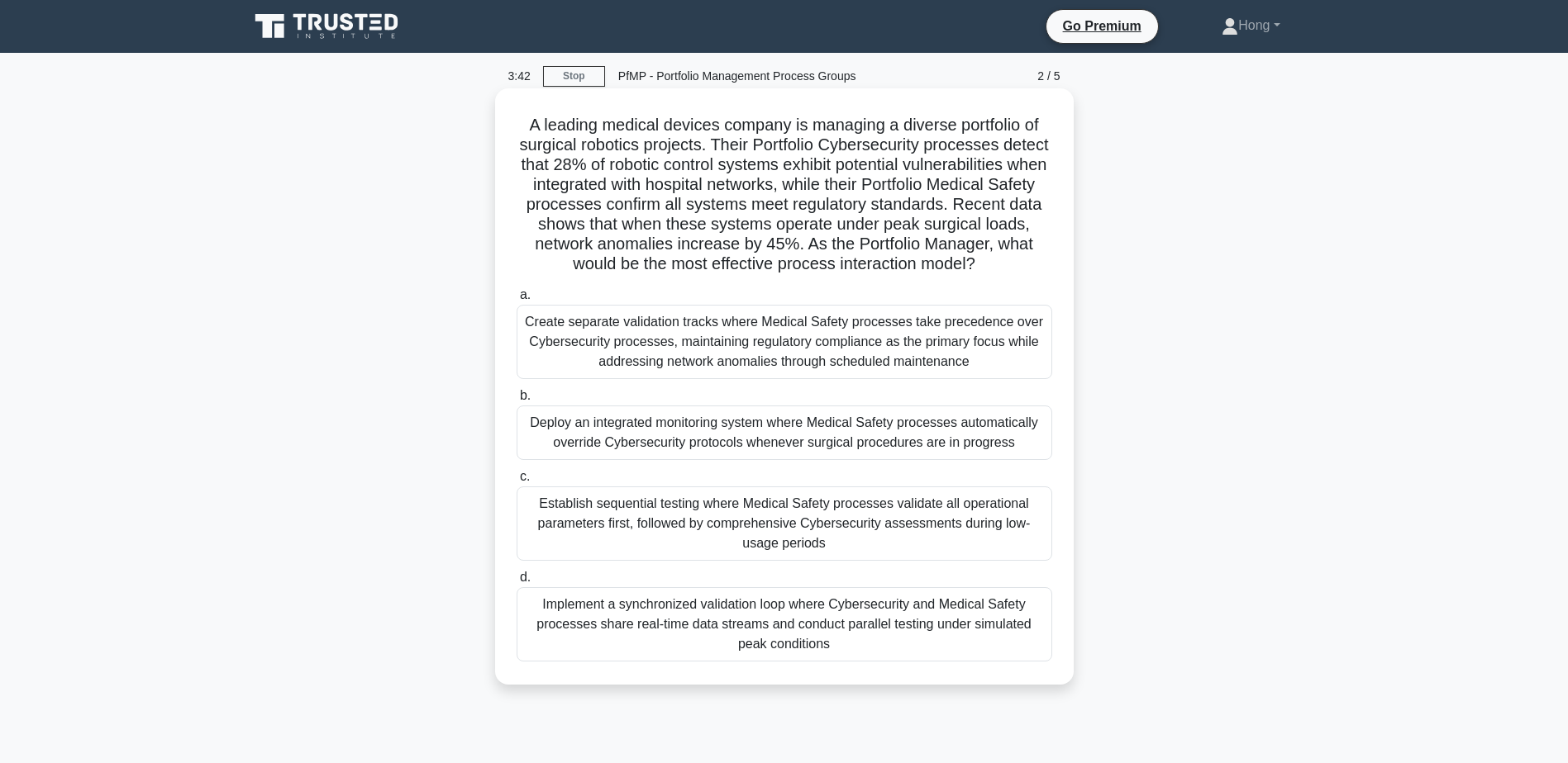
drag, startPoint x: 517, startPoint y: 121, endPoint x: 890, endPoint y: 286, distance: 407.9
click at [890, 275] on h5 "A leading medical devices company is managing a diverse portfolio of surgical r…" at bounding box center [784, 195] width 539 height 161
click at [704, 270] on h5 "A leading medical devices company is managing a diverse portfolio of surgical r…" at bounding box center [784, 195] width 539 height 161
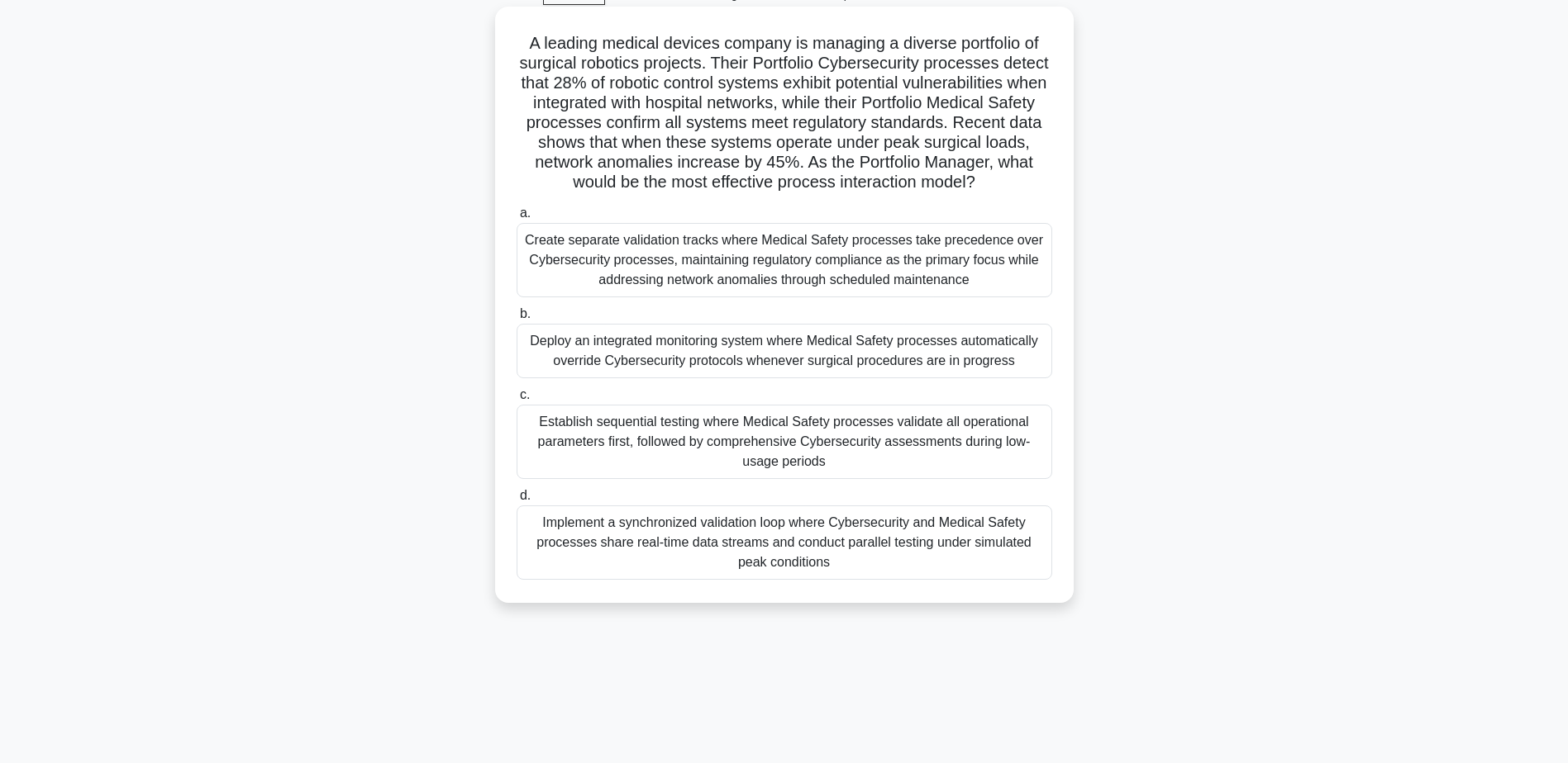
scroll to position [83, 0]
click at [867, 448] on div "Establish sequential testing where Medical Safety processes validate all operat…" at bounding box center [784, 441] width 536 height 74
click at [516, 400] on input "c. Establish sequential testing where Medical Safety processes validate all ope…" at bounding box center [516, 395] width 0 height 11
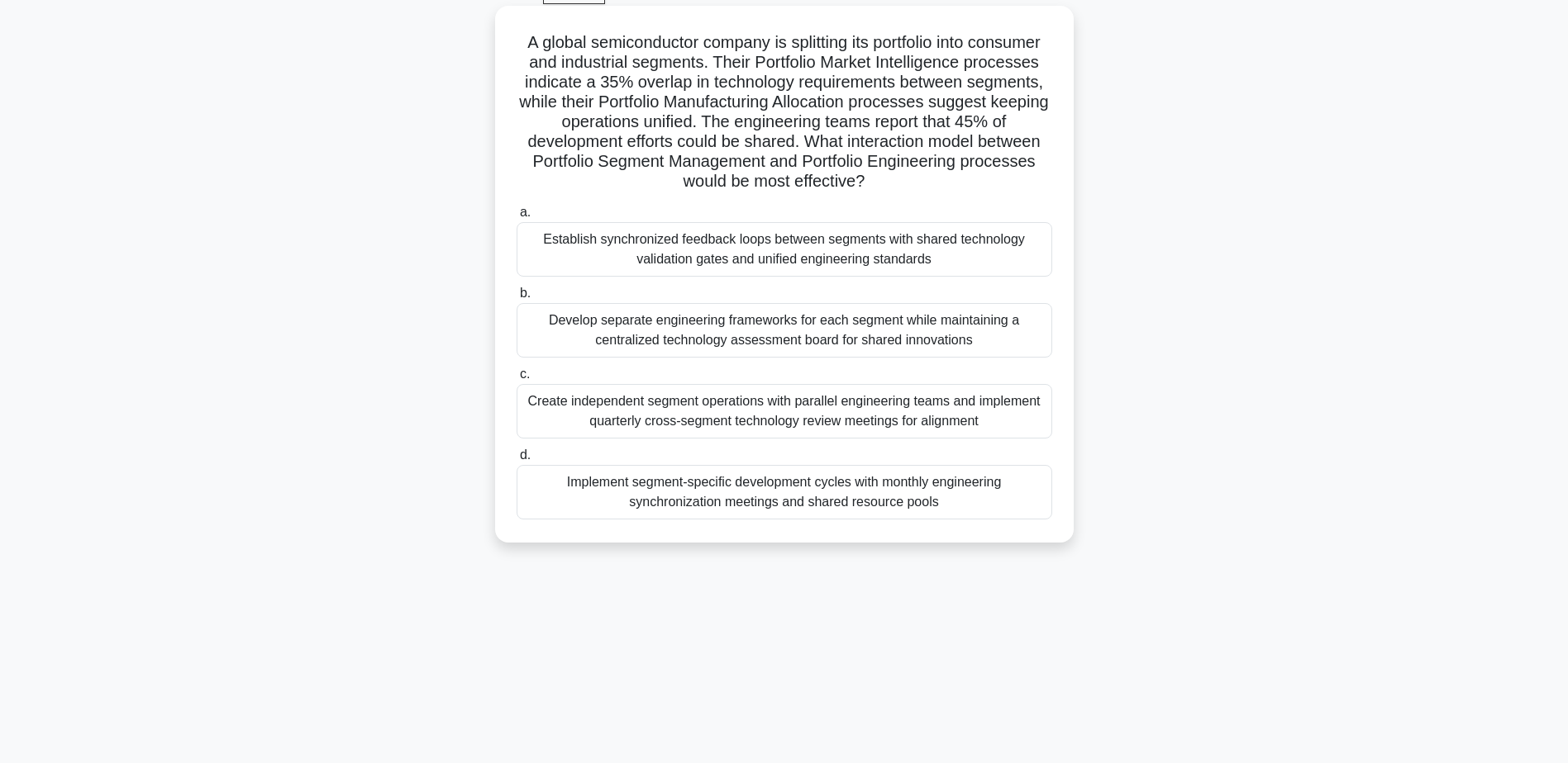
drag, startPoint x: 563, startPoint y: 45, endPoint x: 986, endPoint y: 179, distance: 443.7
click at [986, 179] on h5 "A global semiconductor company is splitting its portfolio into consumer and ind…" at bounding box center [784, 112] width 539 height 161
drag, startPoint x: 986, startPoint y: 179, endPoint x: 963, endPoint y: 185, distance: 23.8
click at [964, 185] on h5 "A global semiconductor company is splitting its portfolio into consumer and ind…" at bounding box center [784, 112] width 539 height 161
drag, startPoint x: 868, startPoint y: 144, endPoint x: 912, endPoint y: 185, distance: 60.1
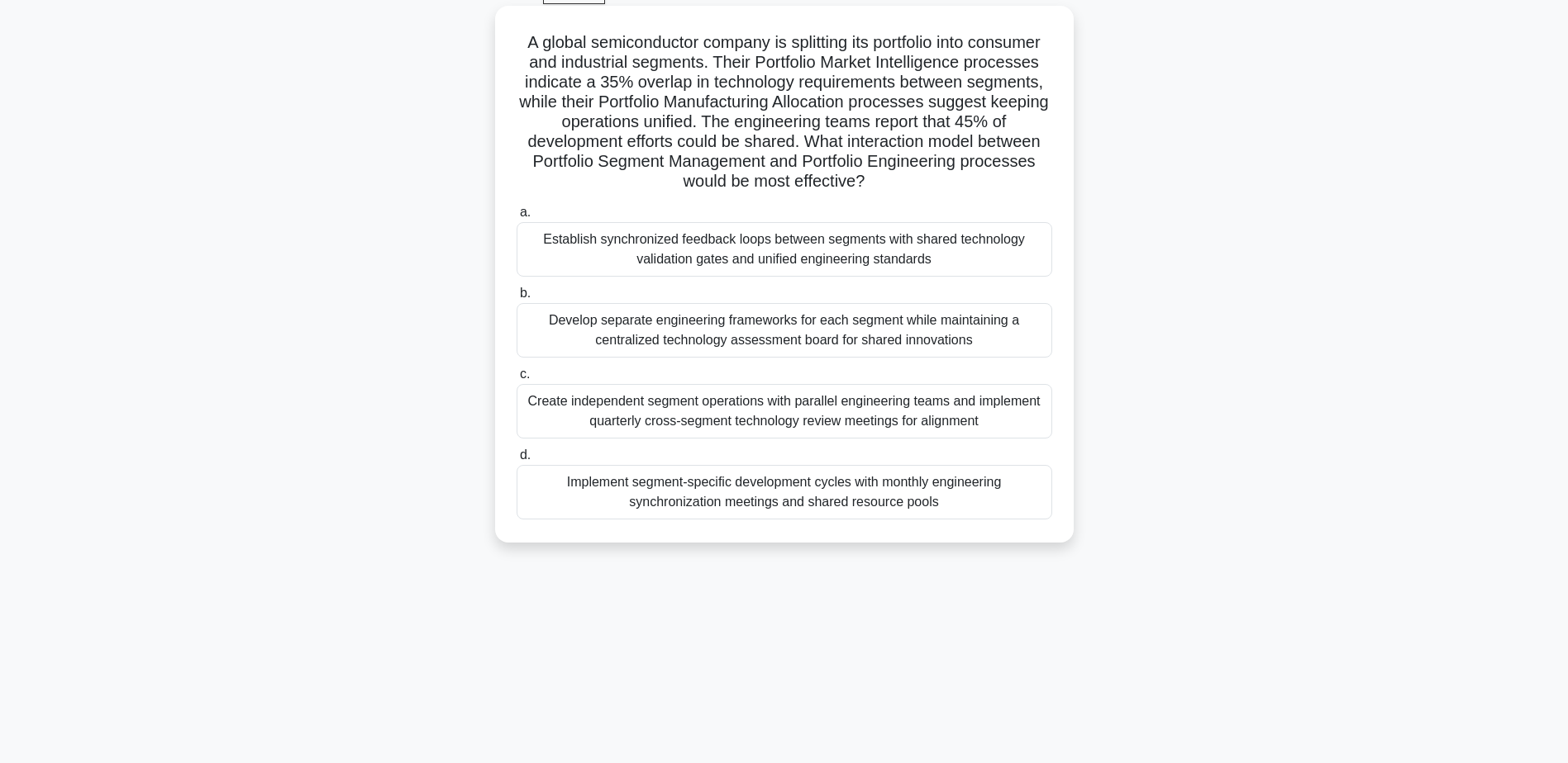
click at [912, 185] on h5 "A global semiconductor company is splitting its portfolio into consumer and ind…" at bounding box center [784, 112] width 539 height 161
click at [885, 181] on icon ".spinner_0XTQ{transform-origin:center;animation:spinner_y6GP .75s linear infini…" at bounding box center [874, 183] width 20 height 20
drag, startPoint x: 869, startPoint y: 140, endPoint x: 912, endPoint y: 184, distance: 61.5
click at [912, 184] on h5 "A global semiconductor company is splitting its portfolio into consumer and ind…" at bounding box center [784, 112] width 539 height 161
click at [885, 184] on icon ".spinner_0XTQ{transform-origin:center;animation:spinner_y6GP .75s linear infini…" at bounding box center [874, 183] width 20 height 20
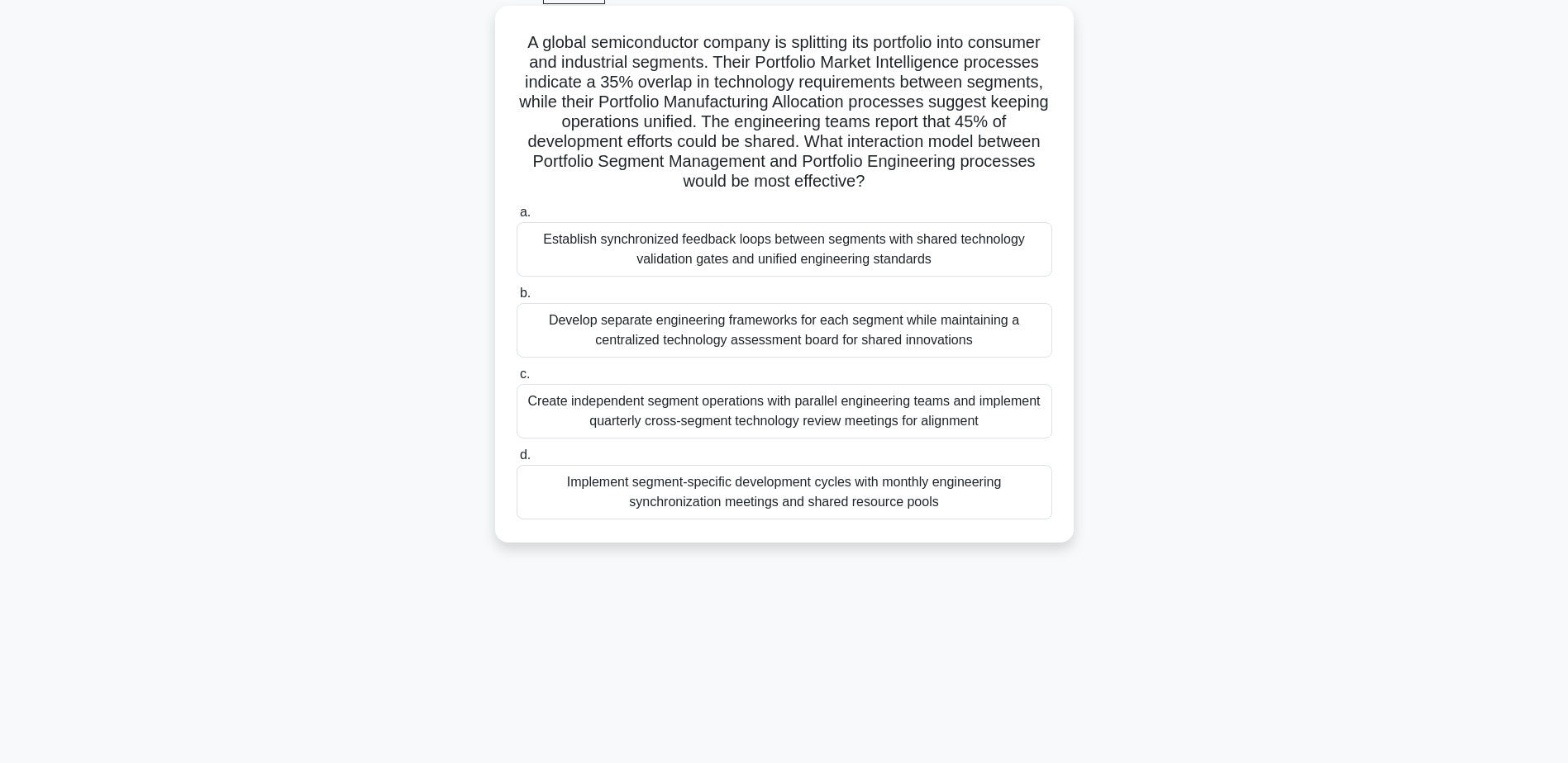
drag, startPoint x: 863, startPoint y: 140, endPoint x: 1035, endPoint y: 174, distance: 175.3
click at [1035, 174] on h5 "A global semiconductor company is splitting its portfolio into consumer and ind…" at bounding box center [784, 112] width 539 height 161
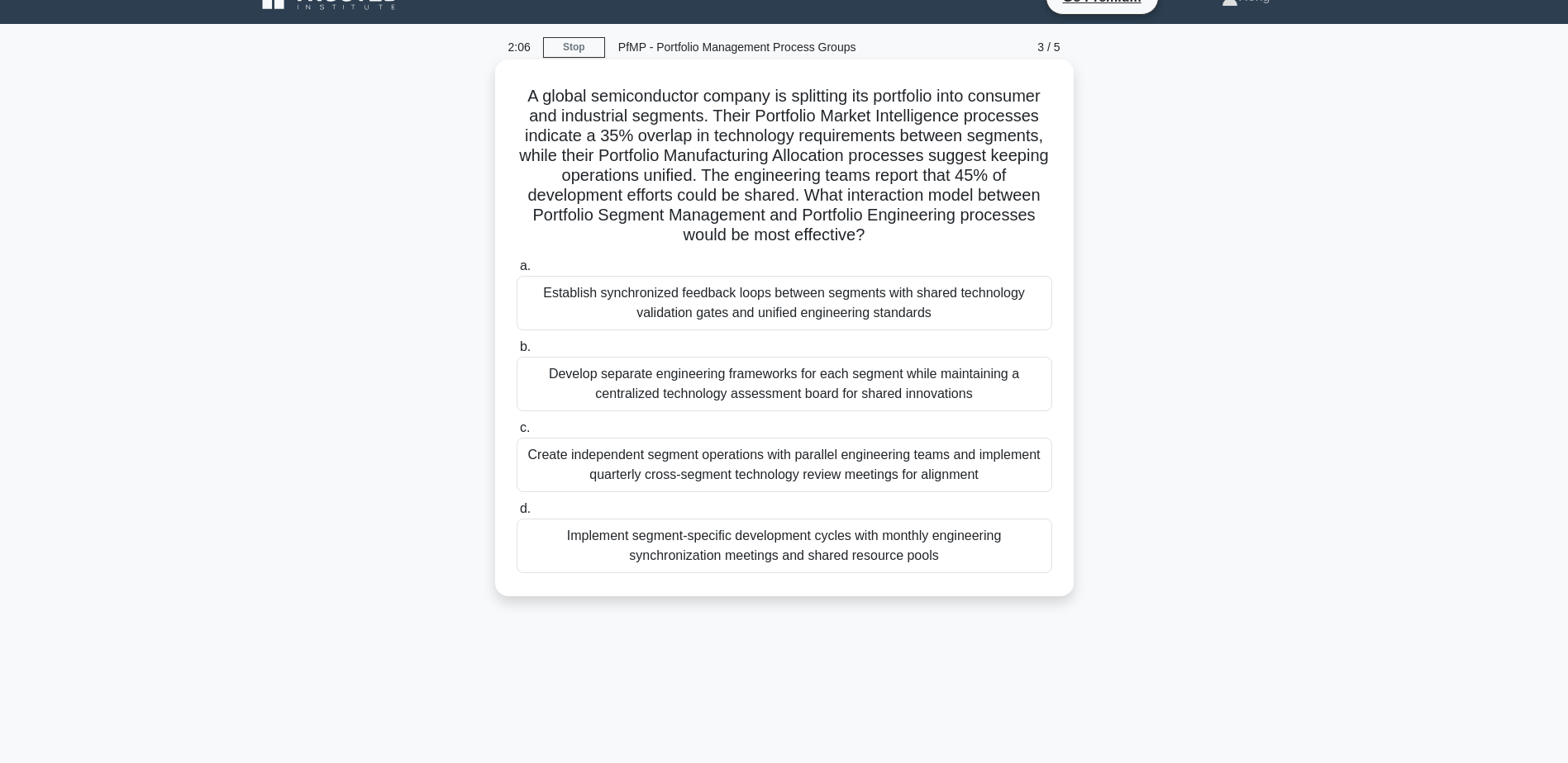
scroll to position [0, 0]
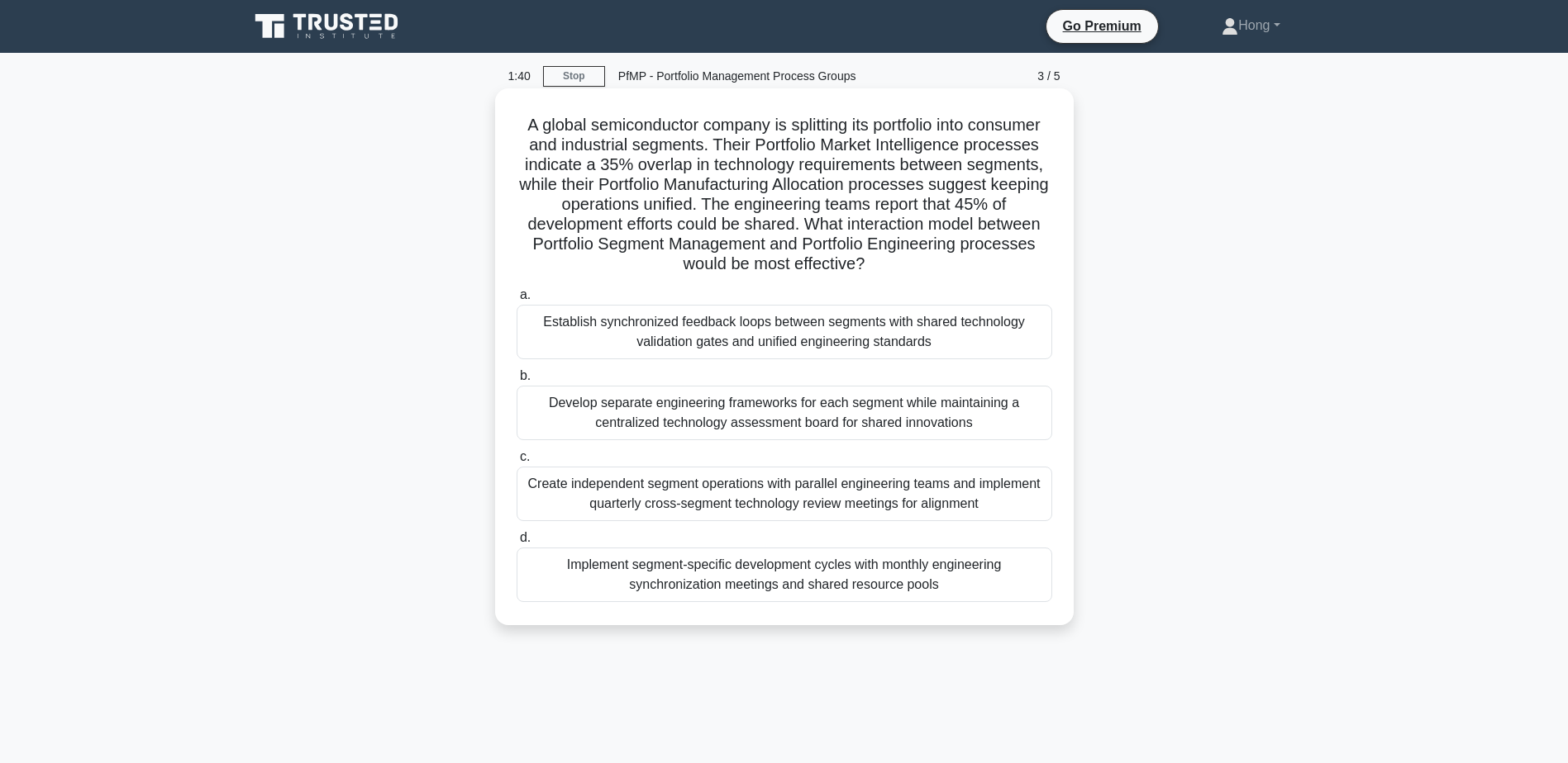
click at [901, 493] on div "Create independent segment operations with parallel engineering teams and imple…" at bounding box center [784, 493] width 536 height 54
click at [516, 463] on input "c. Create independent segment operations with parallel engineering teams and im…" at bounding box center [516, 457] width 0 height 11
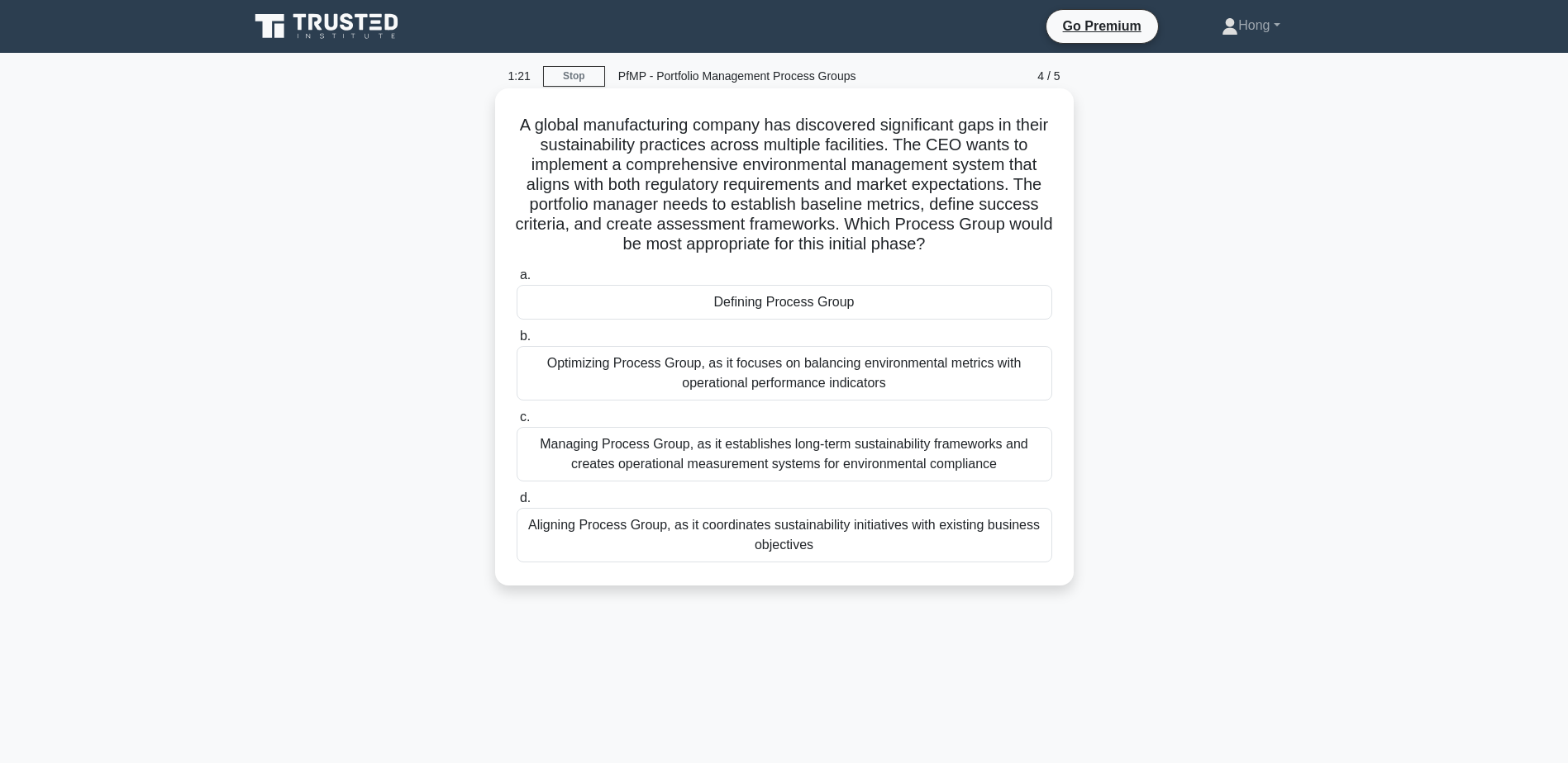
drag, startPoint x: 530, startPoint y: 125, endPoint x: 1030, endPoint y: 239, distance: 512.8
click at [1030, 239] on h5 "A global manufacturing company has discovered significant gaps in their sustain…" at bounding box center [784, 185] width 539 height 140
click at [897, 305] on div "Defining Process Group" at bounding box center [784, 302] width 536 height 35
click at [516, 281] on input "a. Defining Process Group" at bounding box center [516, 275] width 0 height 11
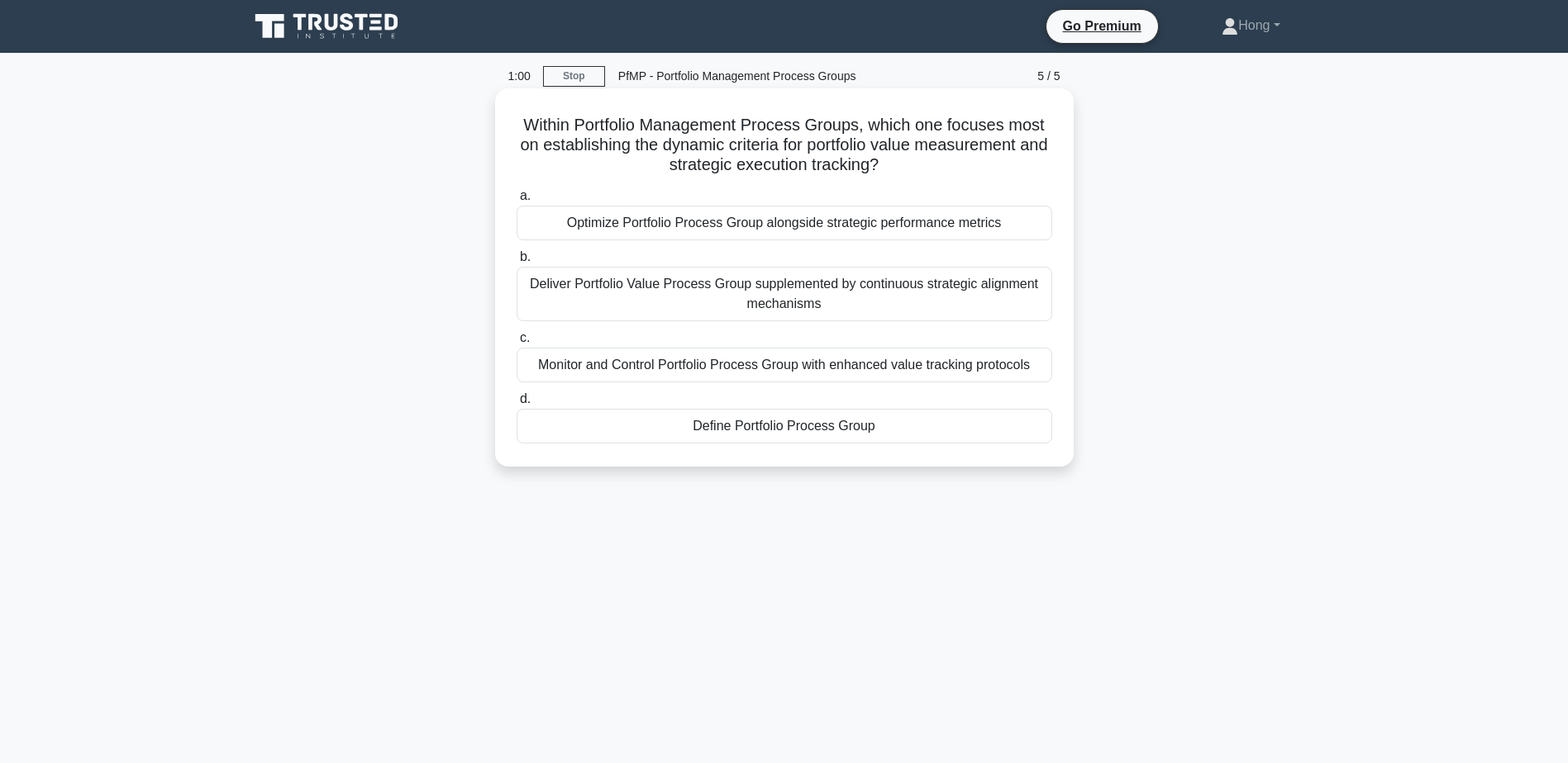
click at [906, 421] on div "Define Portfolio Process Group" at bounding box center [784, 426] width 536 height 35
click at [516, 405] on input "d. Define Portfolio Process Group" at bounding box center [516, 399] width 0 height 11
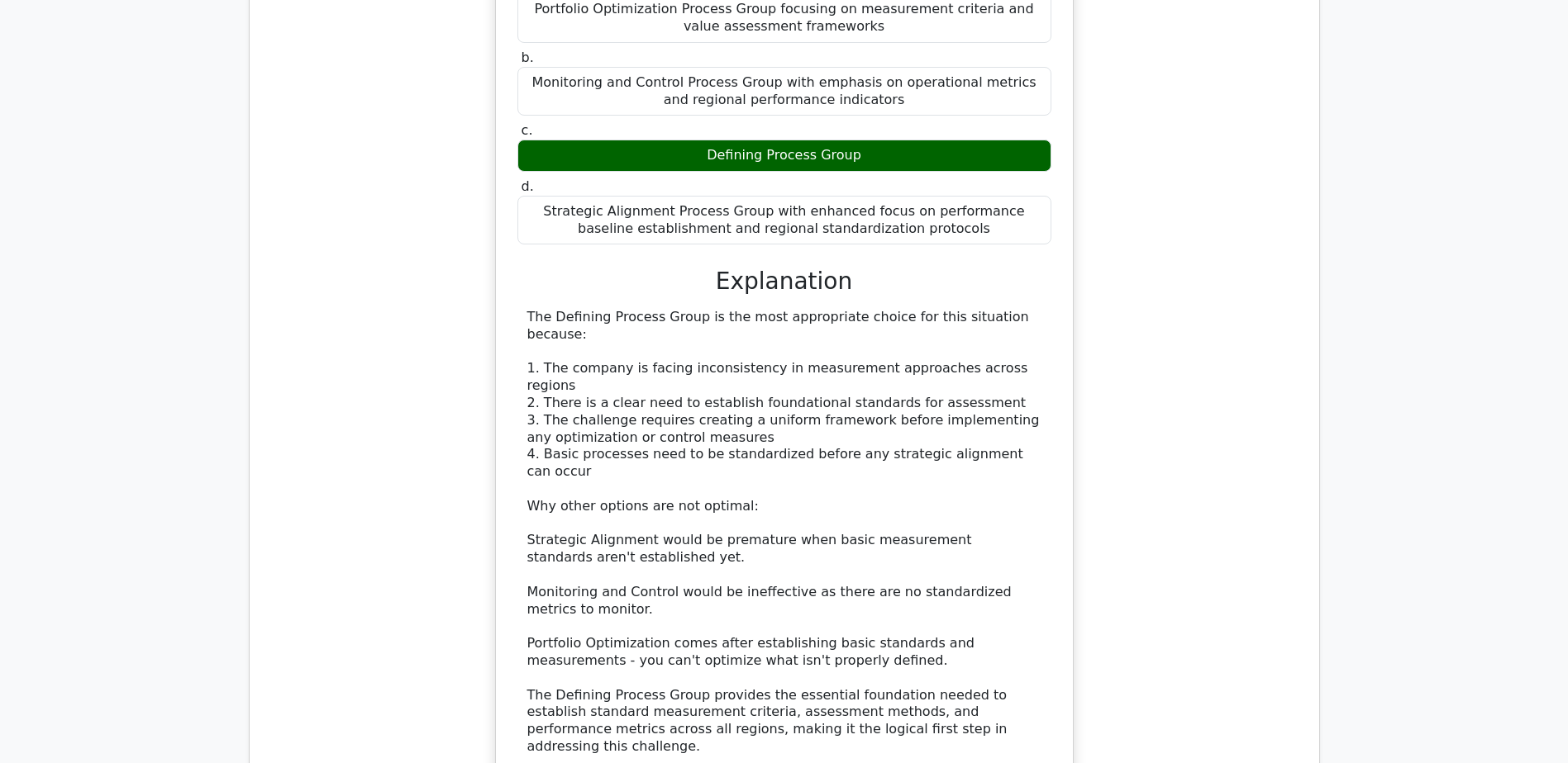
scroll to position [1983, 0]
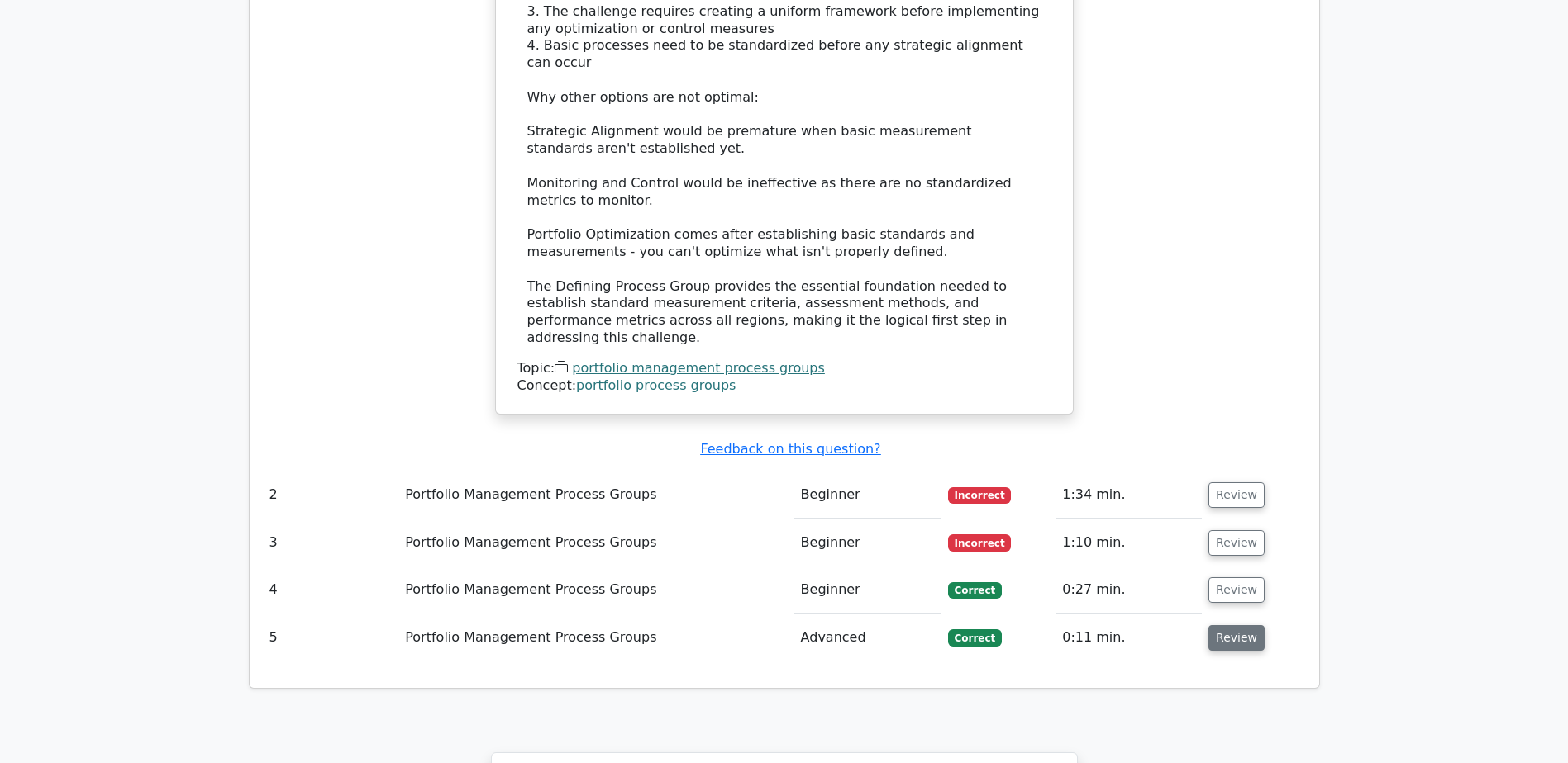
click at [1242, 625] on button "Review" at bounding box center [1236, 638] width 56 height 26
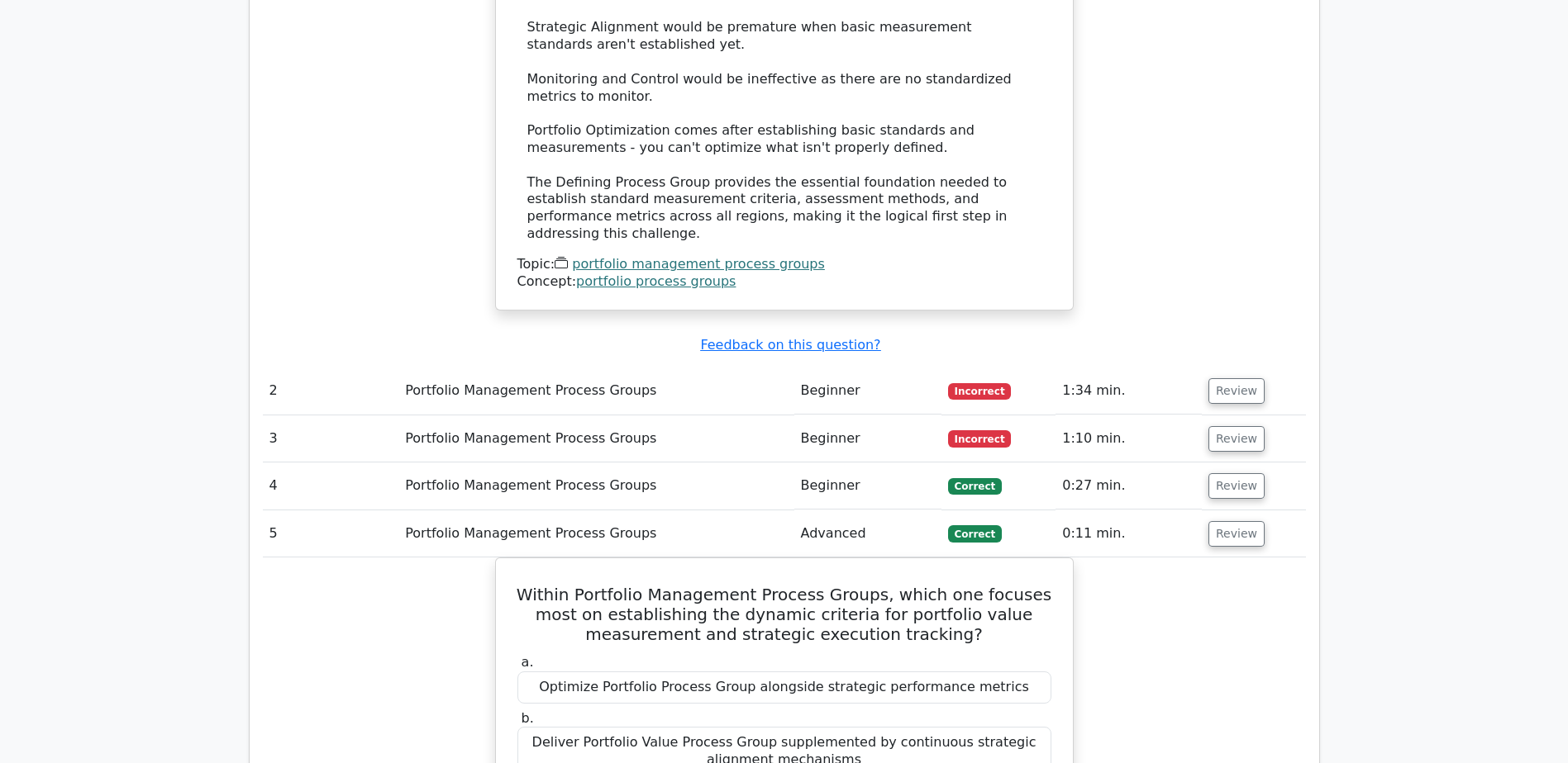
scroll to position [2231, 0]
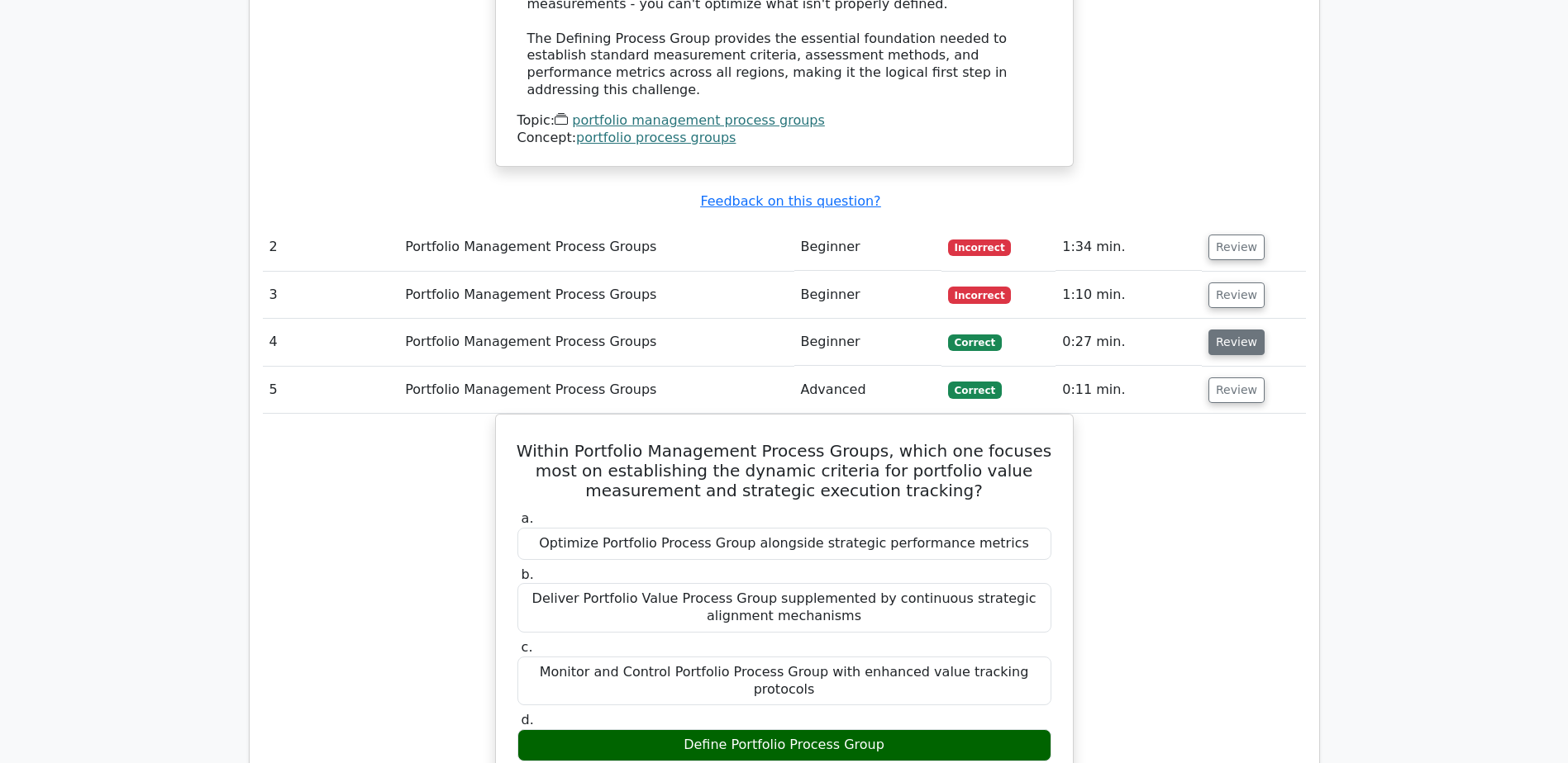
click at [1233, 330] on button "Review" at bounding box center [1236, 342] width 56 height 26
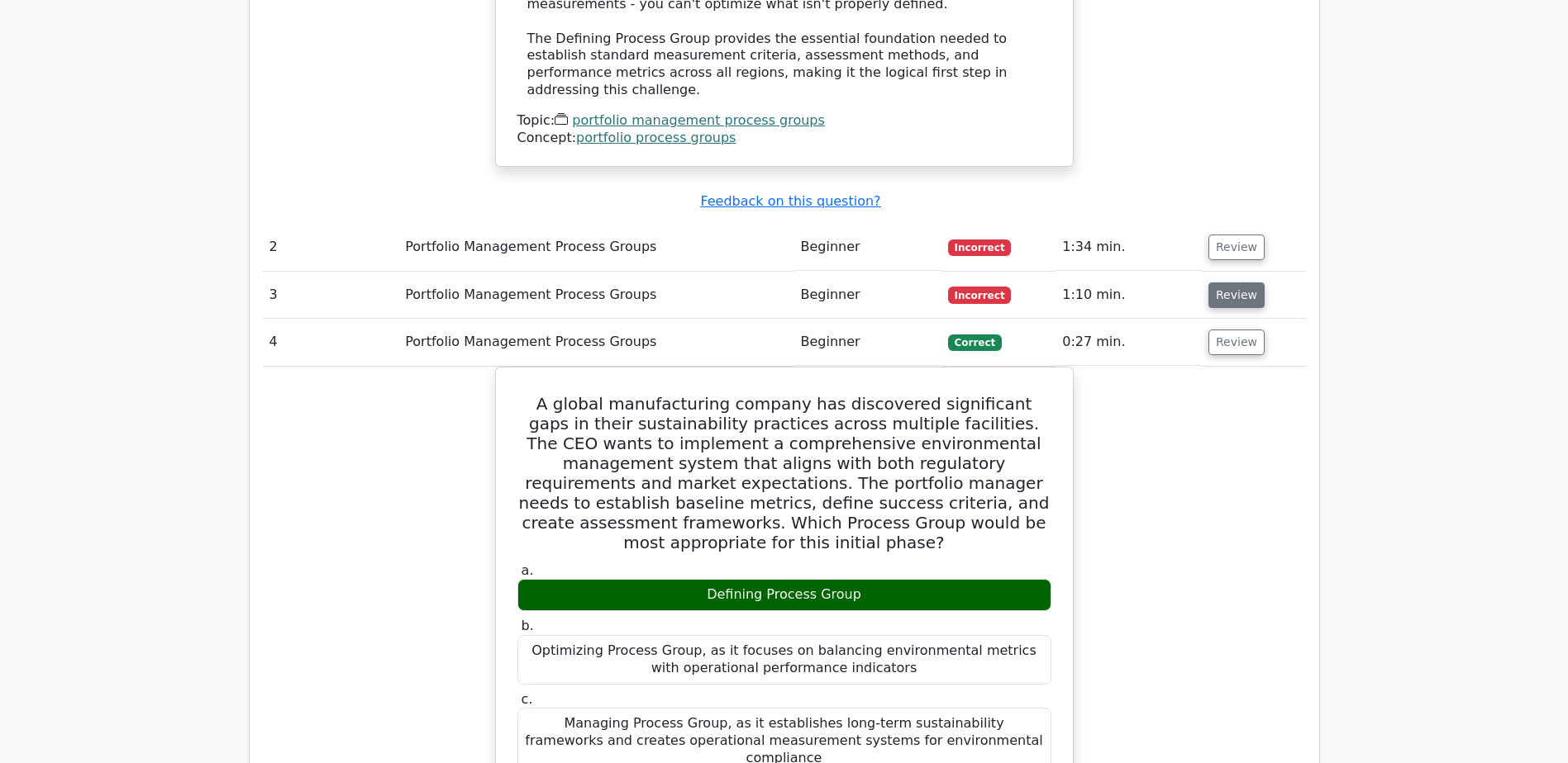
click at [1241, 283] on button "Review" at bounding box center [1236, 296] width 56 height 26
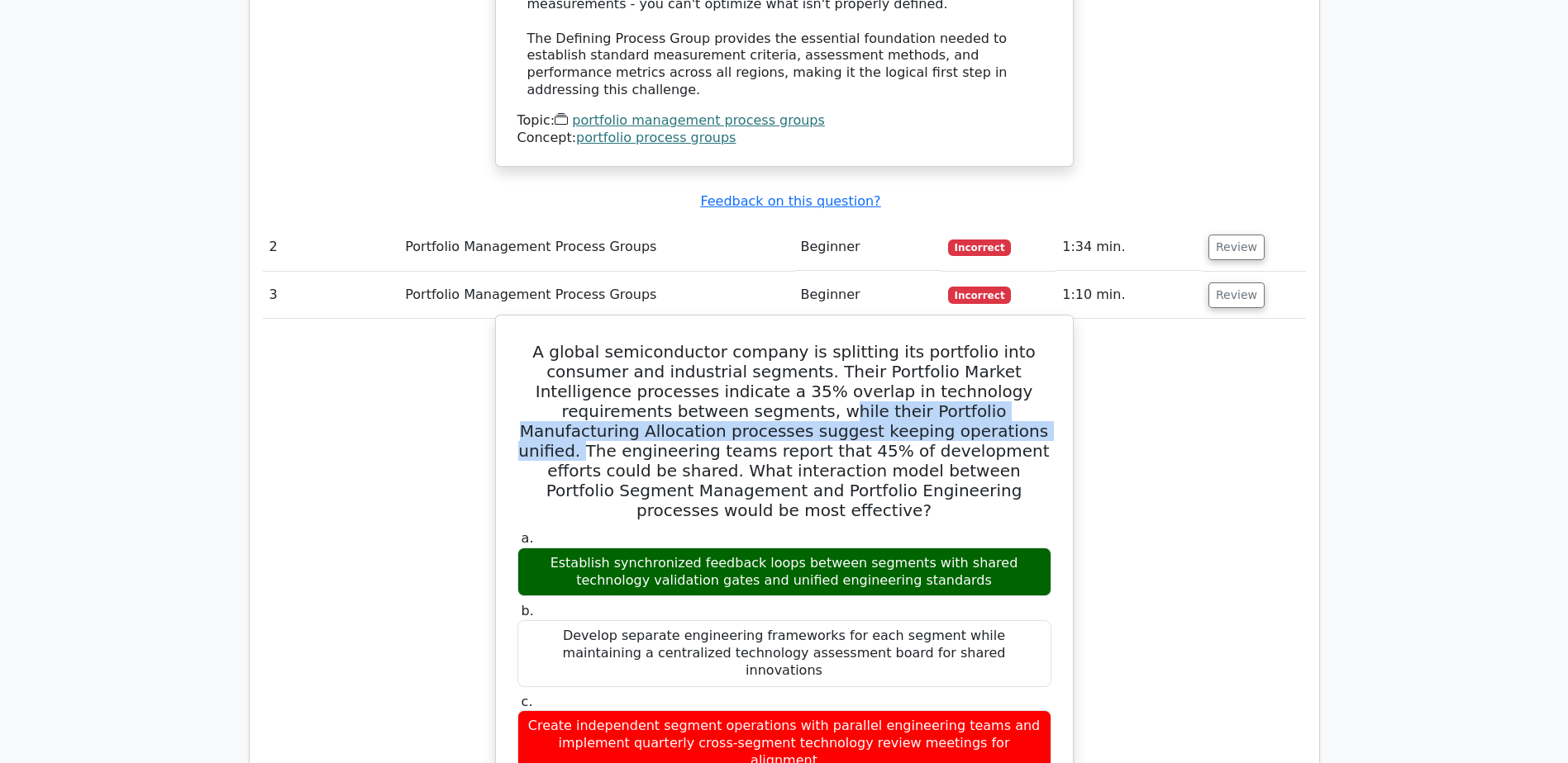
drag, startPoint x: 620, startPoint y: 260, endPoint x: 796, endPoint y: 286, distance: 177.9
click at [796, 342] on h5 "A global semiconductor company is splitting its portfolio into consumer and ind…" at bounding box center [784, 432] width 537 height 178
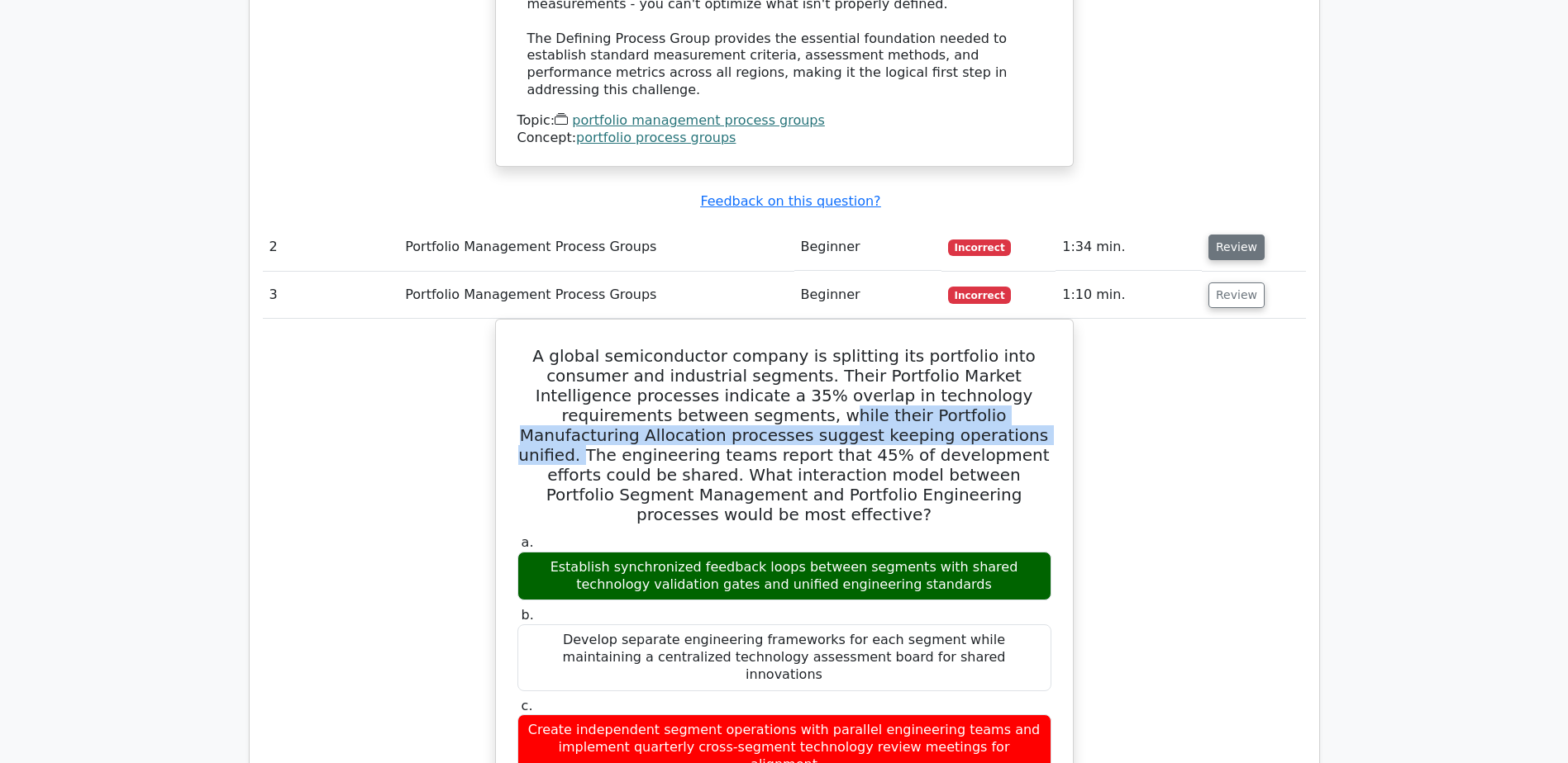
click at [1214, 235] on button "Review" at bounding box center [1236, 248] width 56 height 26
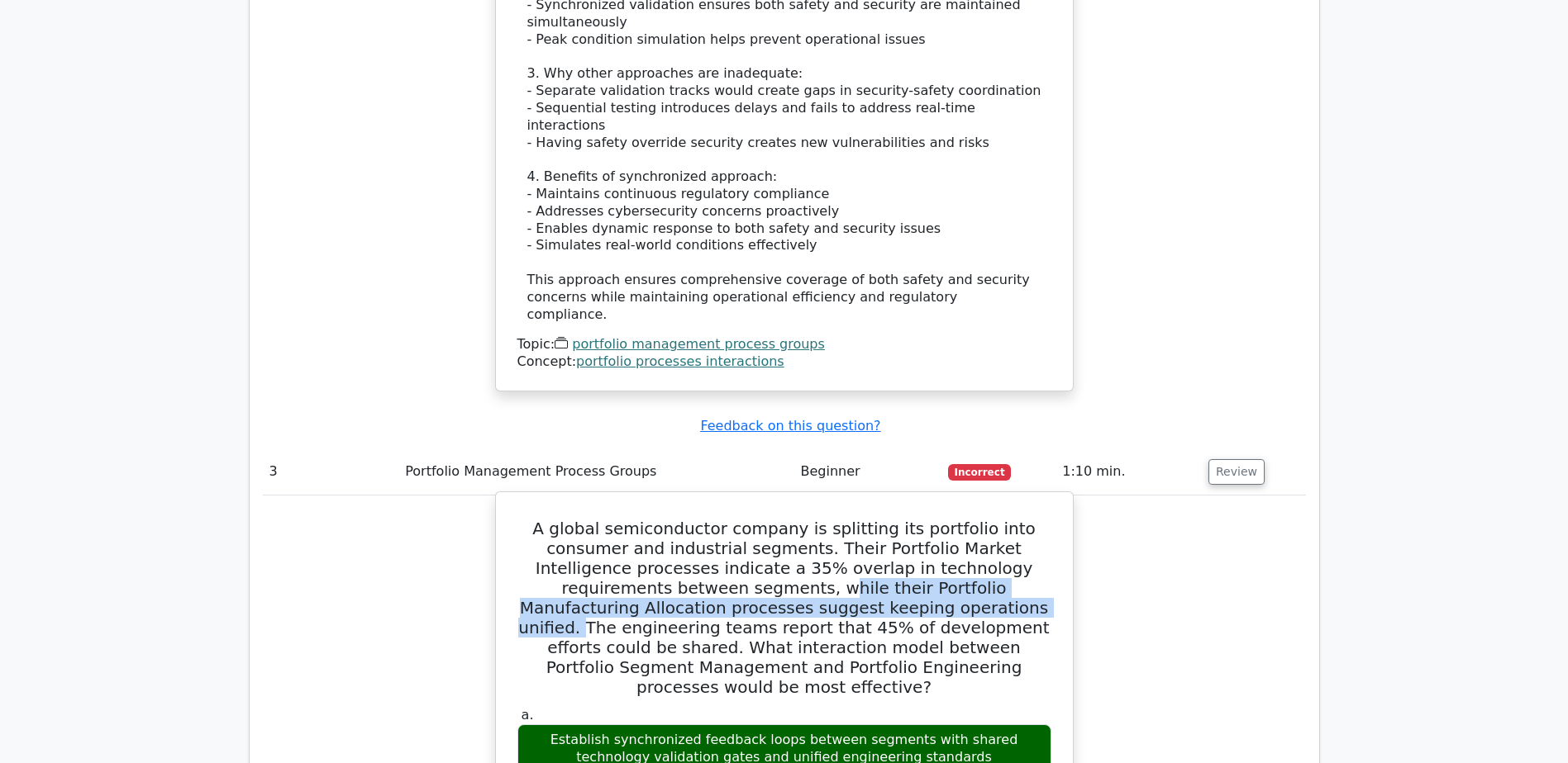
scroll to position [3387, 0]
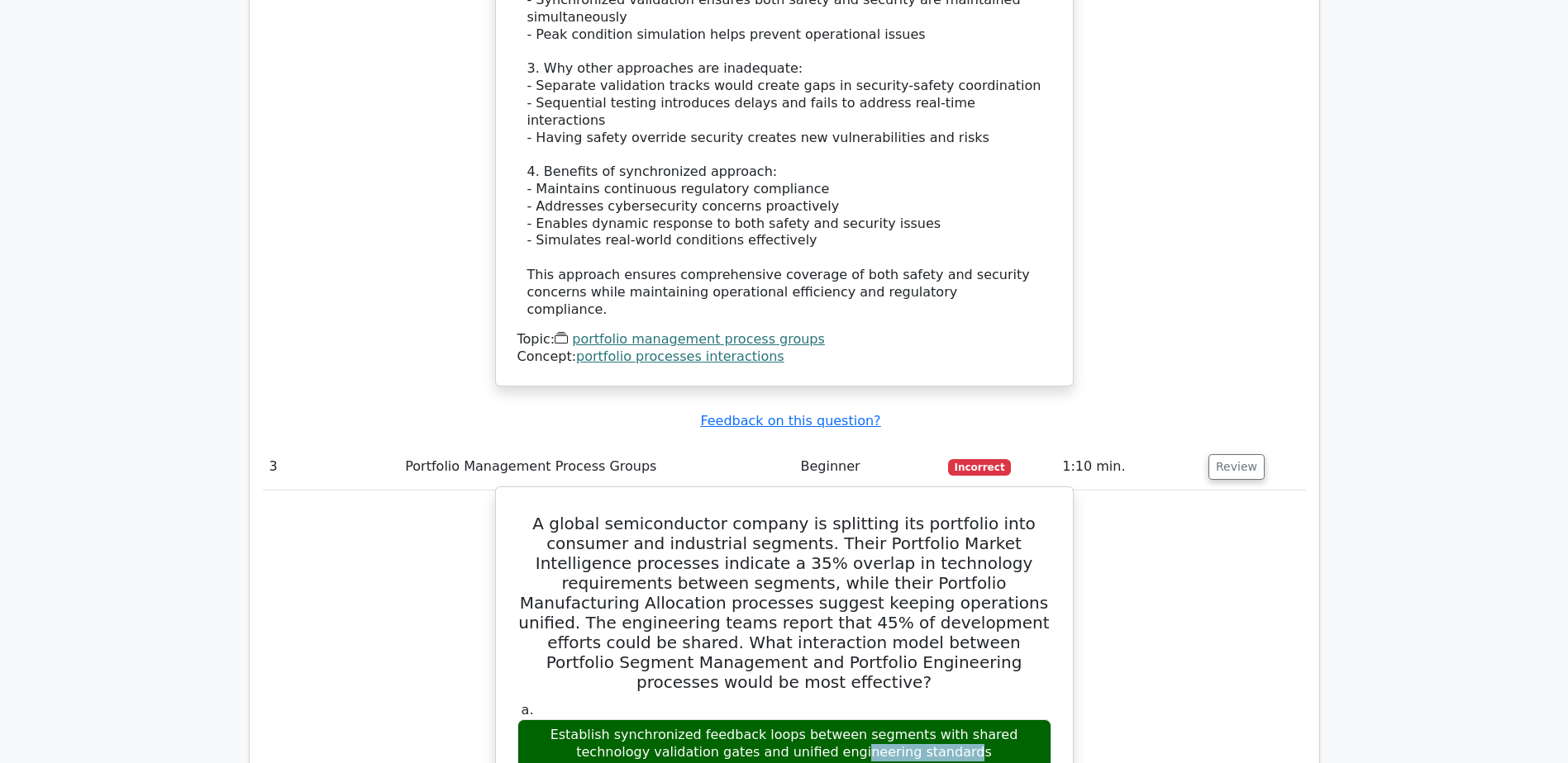
drag, startPoint x: 549, startPoint y: 462, endPoint x: 649, endPoint y: 462, distance: 100.0
click at [649, 720] on div "Establish synchronized feedback loops between segments with shared technology v…" at bounding box center [784, 745] width 534 height 50
click at [933, 720] on div "Establish synchronized feedback loops between segments with shared technology v…" at bounding box center [784, 745] width 534 height 50
drag, startPoint x: 550, startPoint y: 454, endPoint x: 731, endPoint y: 485, distance: 183.6
click at [731, 720] on div "Establish synchronized feedback loops between segments with shared technology v…" at bounding box center [784, 745] width 534 height 50
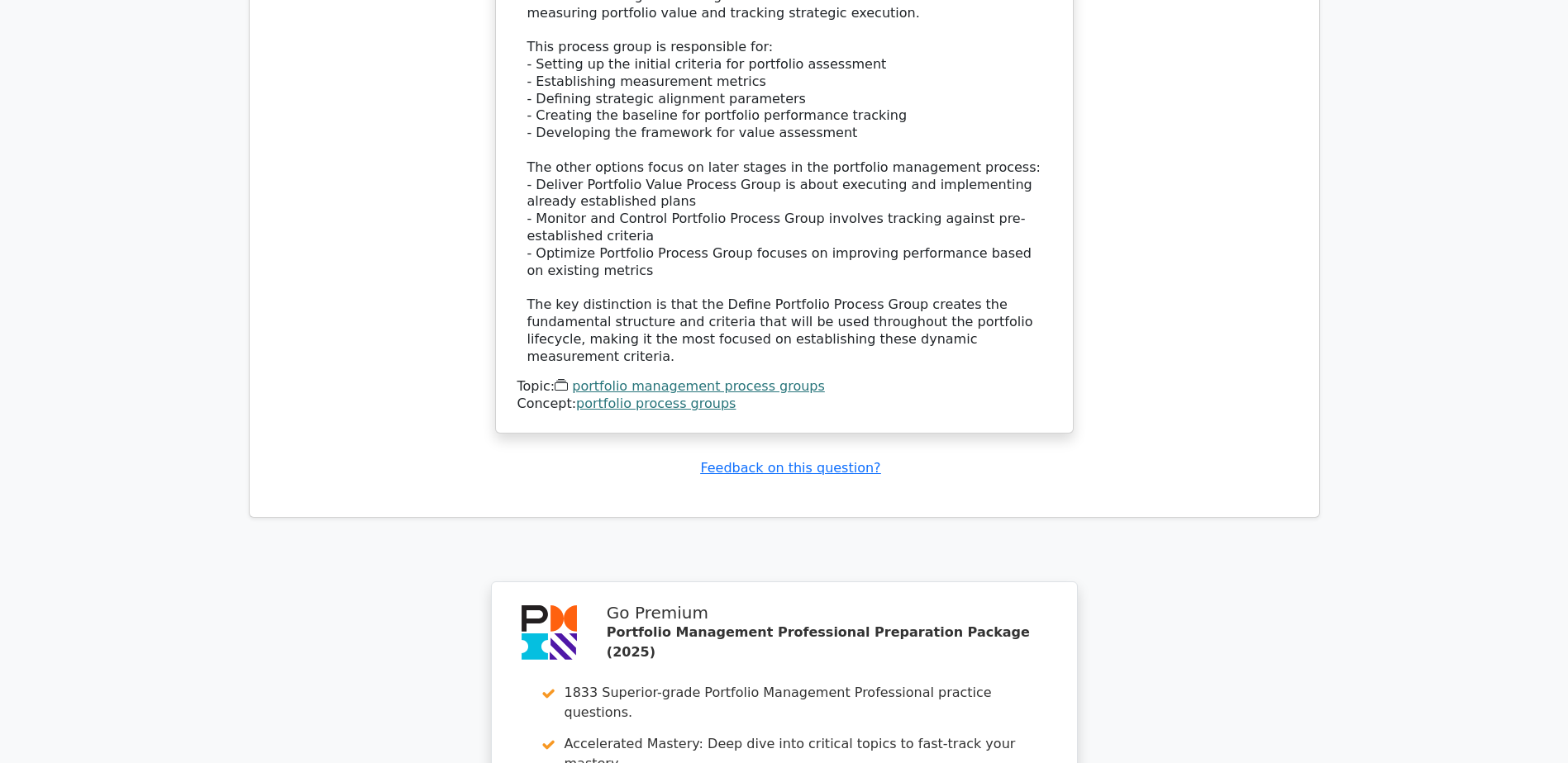
scroll to position [6756, 0]
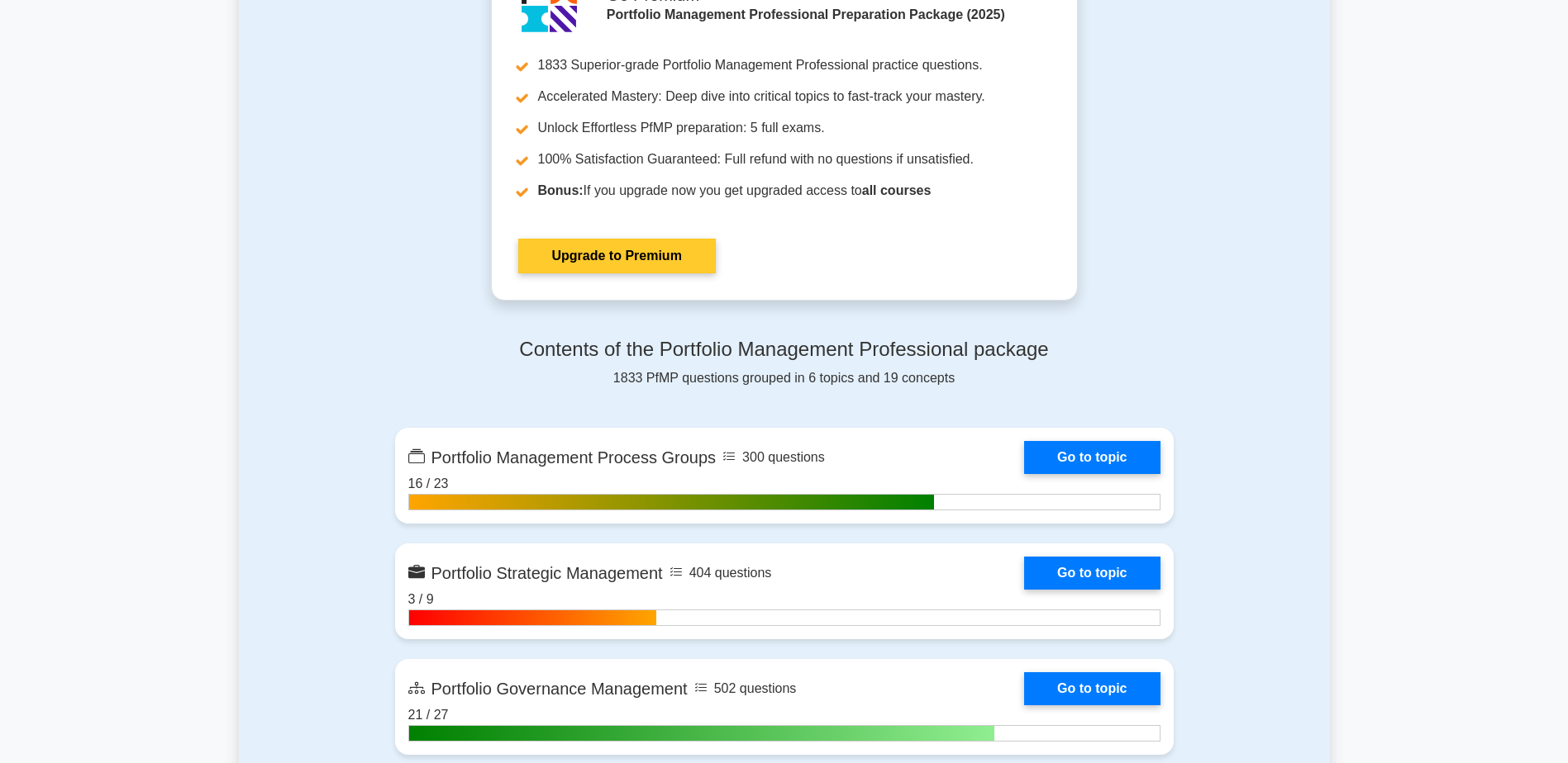
scroll to position [1570, 0]
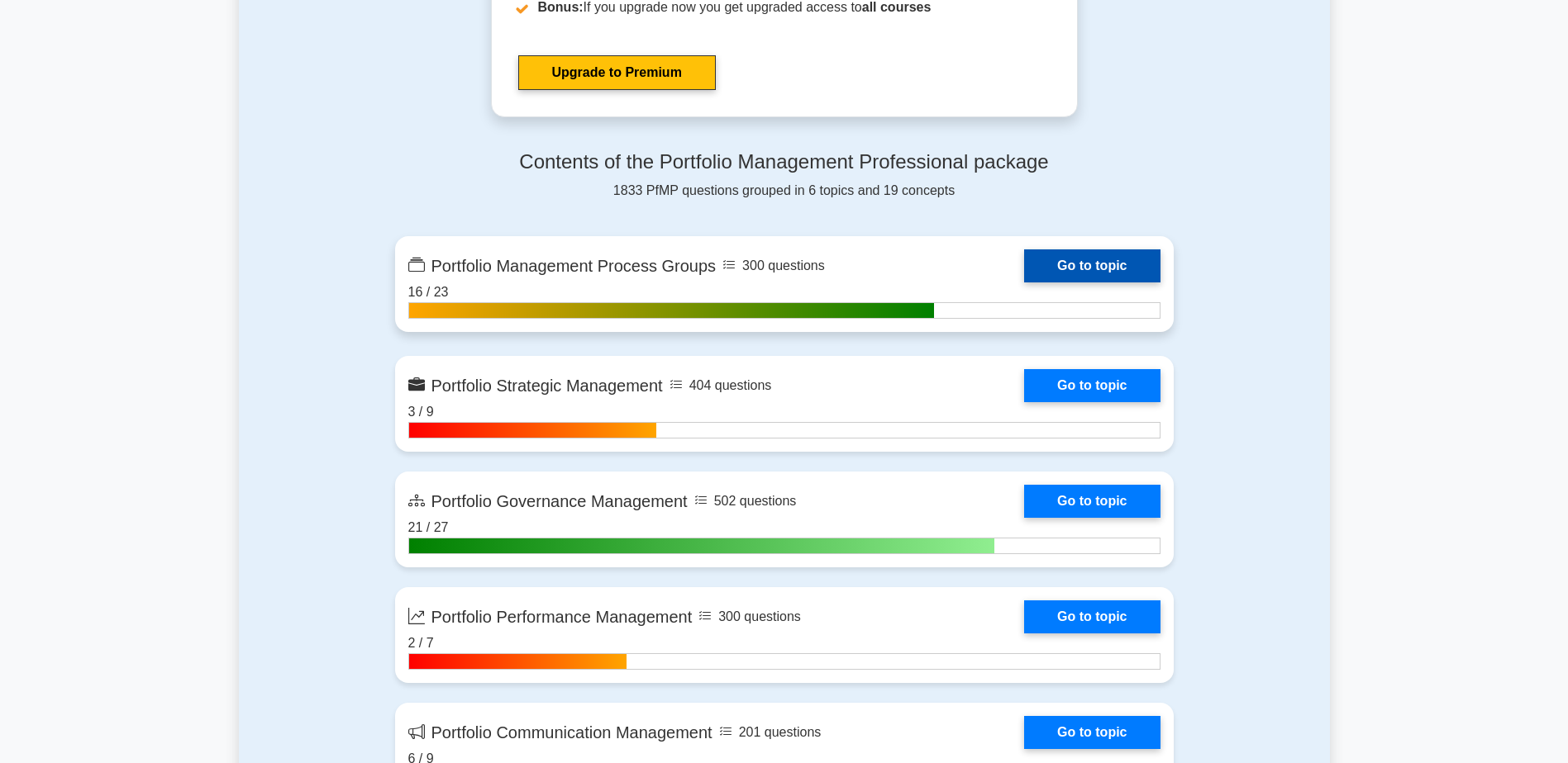
click at [1069, 258] on link "Go to topic" at bounding box center [1092, 266] width 136 height 33
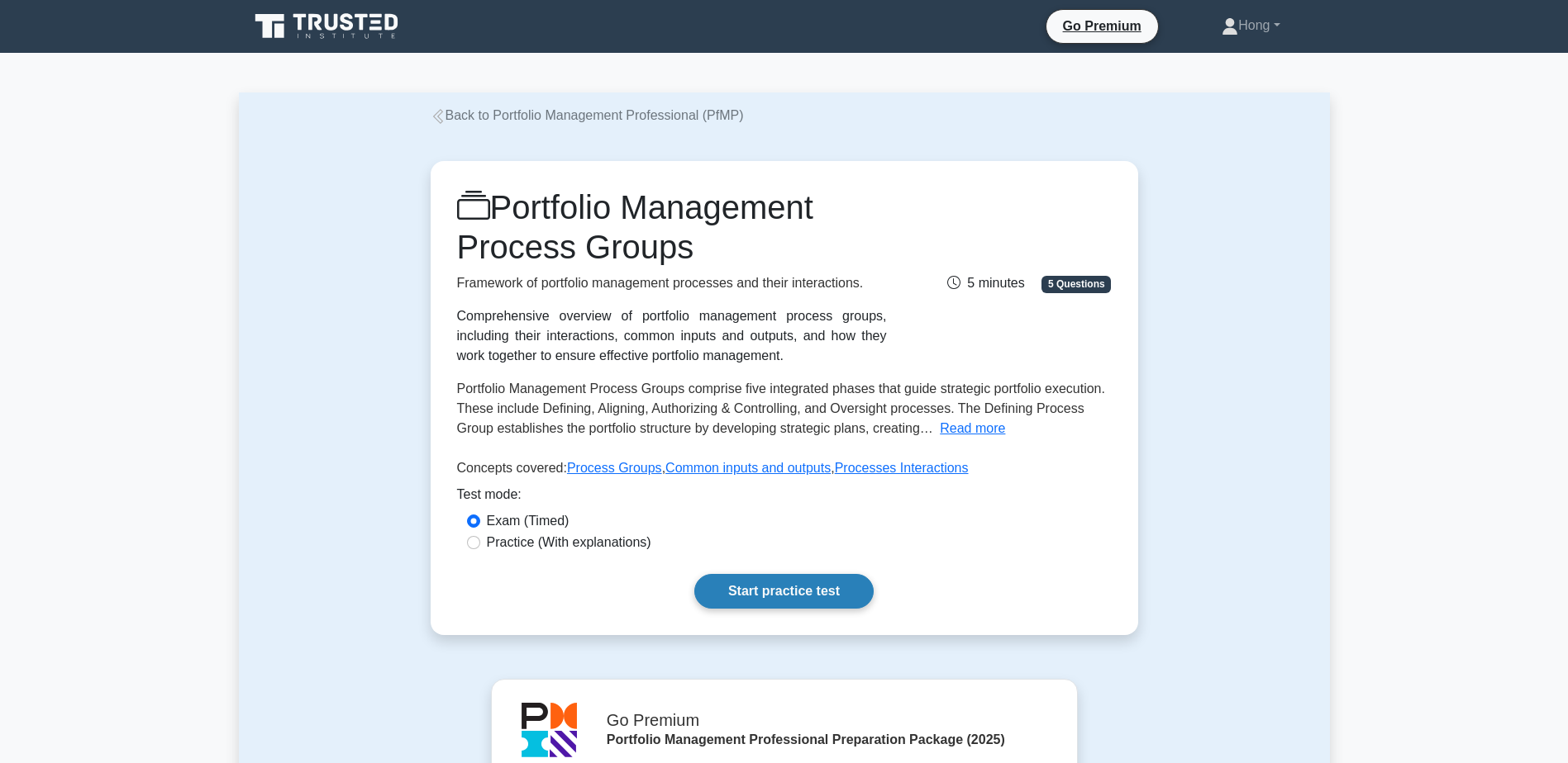
click at [803, 594] on link "Start practice test" at bounding box center [784, 591] width 179 height 35
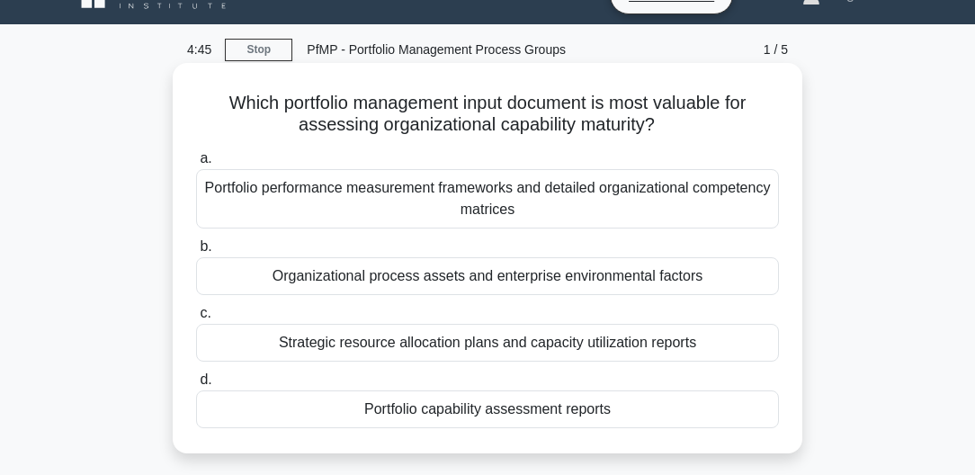
scroll to position [51, 0]
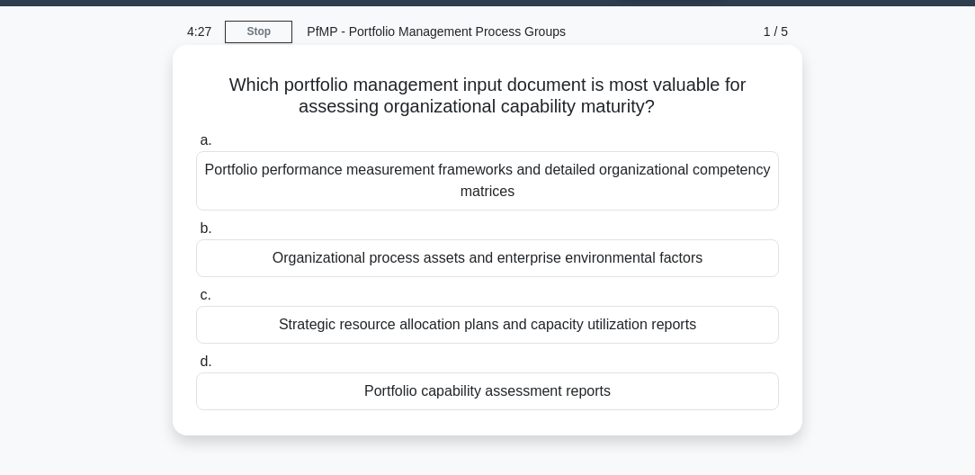
click at [595, 264] on div "Organizational process assets and enterprise environmental factors" at bounding box center [487, 258] width 583 height 38
click at [196, 235] on input "b. Organizational process assets and enterprise environmental factors" at bounding box center [196, 229] width 0 height 12
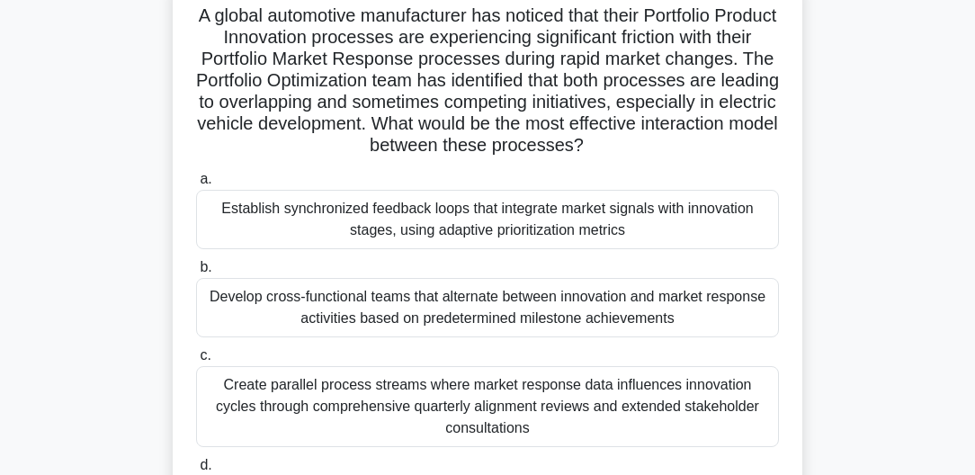
scroll to position [103, 0]
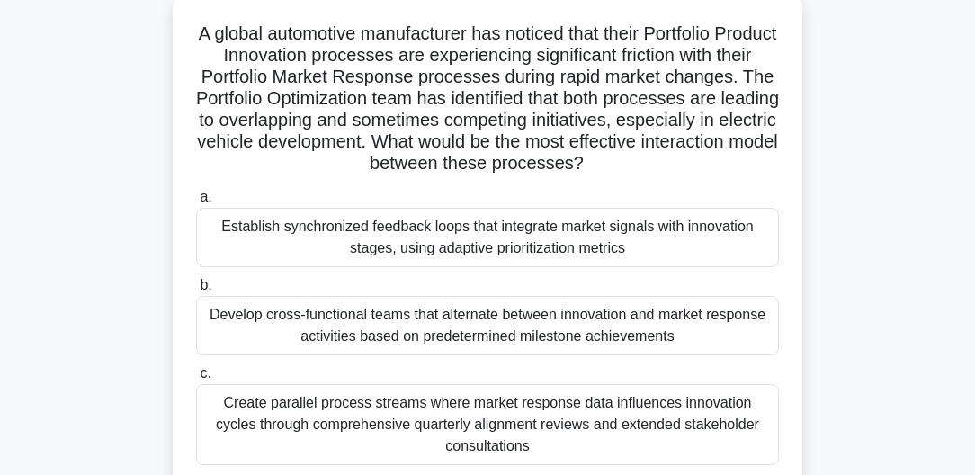
click at [544, 221] on div "Establish synchronized feedback loops that integrate market signals with innova…" at bounding box center [487, 237] width 583 height 59
click at [196, 203] on input "a. Establish synchronized feedback loops that integrate market signals with inn…" at bounding box center [196, 198] width 0 height 12
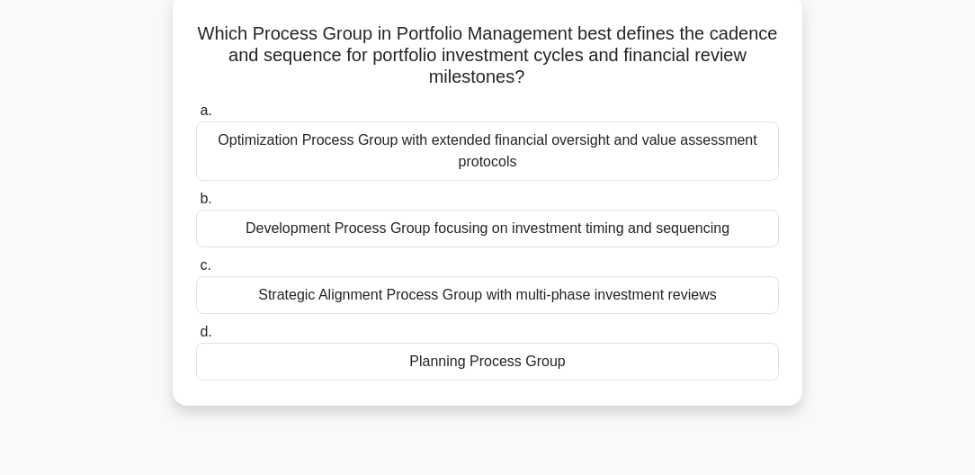
click at [585, 156] on div "Optimization Process Group with extended financial oversight and value assessme…" at bounding box center [487, 150] width 583 height 59
click at [196, 117] on input "a. Optimization Process Group with extended financial oversight and value asses…" at bounding box center [196, 111] width 0 height 12
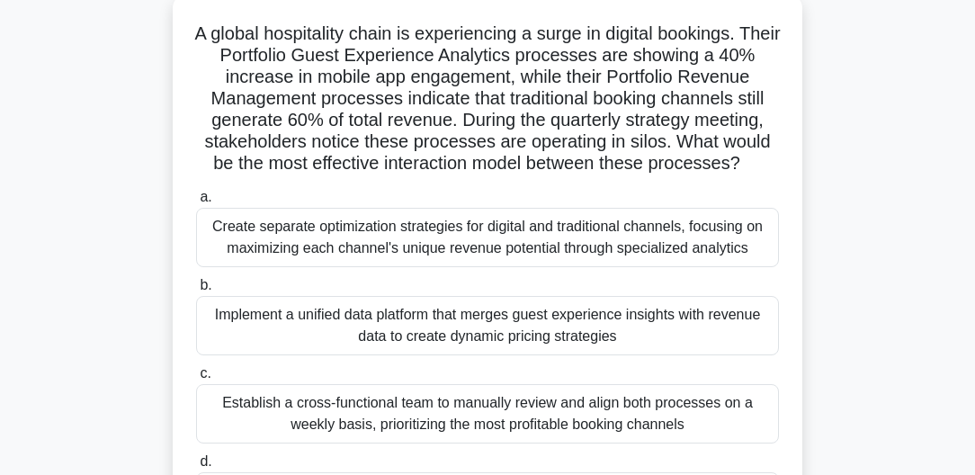
scroll to position [154, 0]
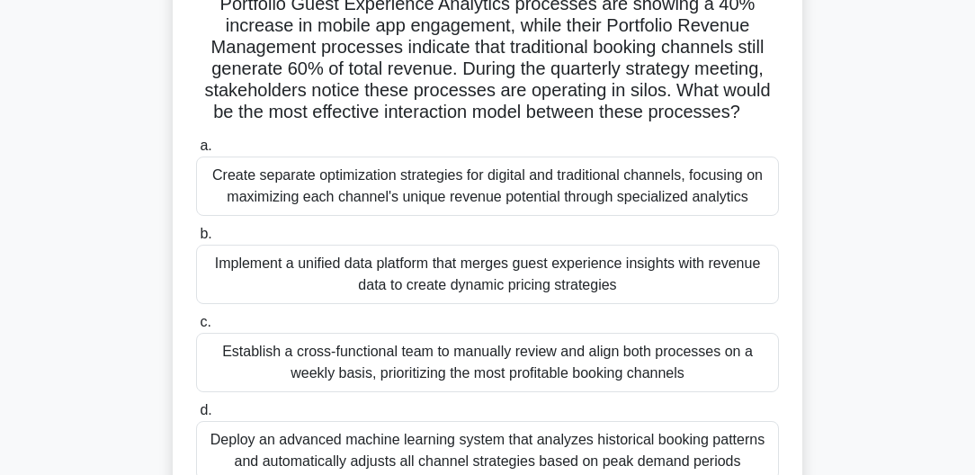
click at [506, 282] on div "Implement a unified data platform that merges guest experience insights with re…" at bounding box center [487, 274] width 583 height 59
click at [196, 240] on input "b. Implement a unified data platform that merges guest experience insights with…" at bounding box center [196, 235] width 0 height 12
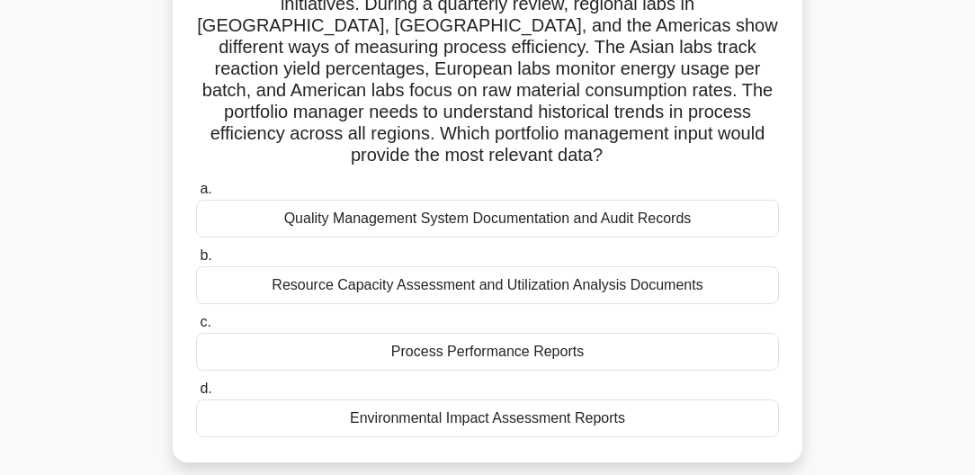
click at [643, 266] on div "Resource Capacity Assessment and Utilization Analysis Documents" at bounding box center [487, 285] width 583 height 38
click at [196, 262] on input "b. Resource Capacity Assessment and Utilization Analysis Documents" at bounding box center [196, 256] width 0 height 12
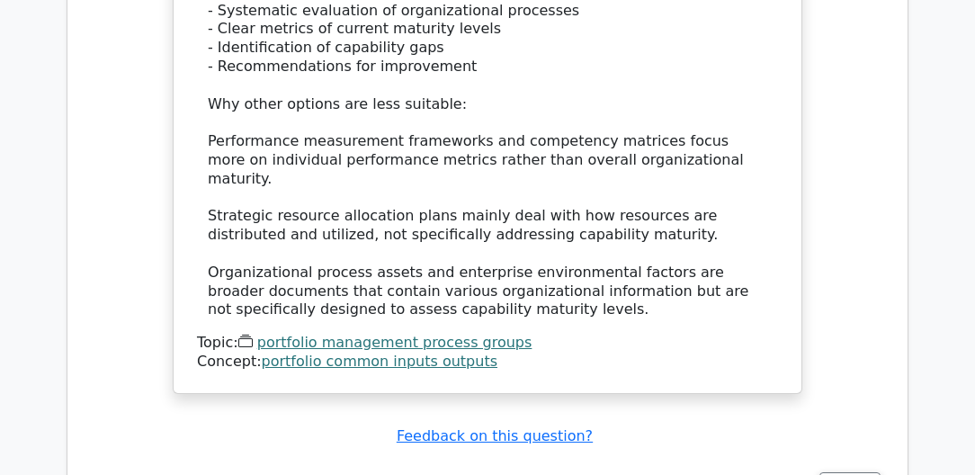
scroll to position [2108, 0]
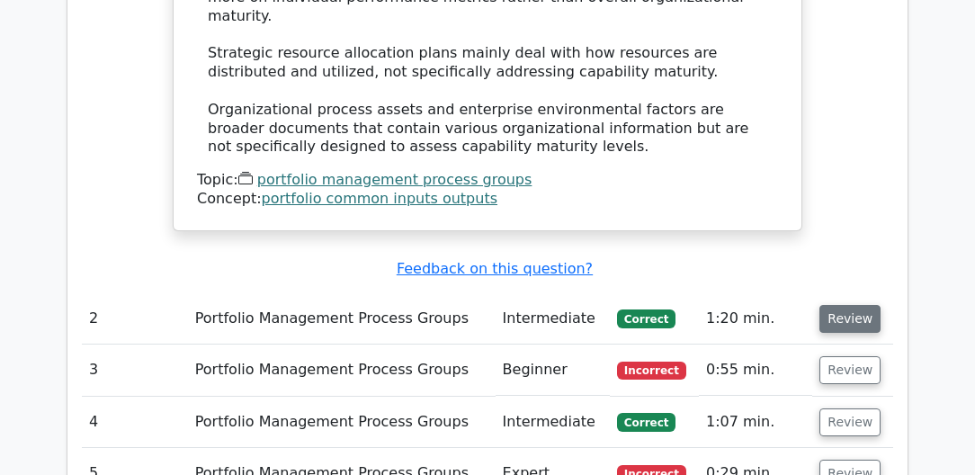
click at [835, 305] on button "Review" at bounding box center [850, 319] width 61 height 28
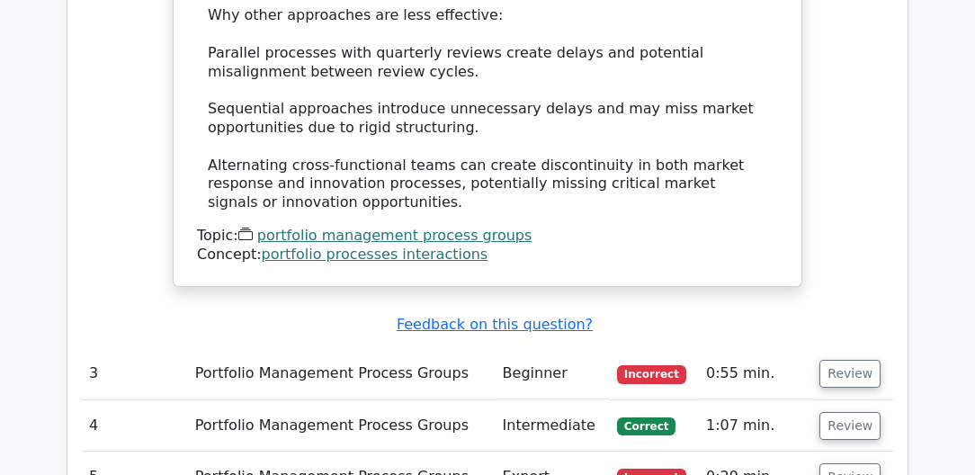
scroll to position [3547, 0]
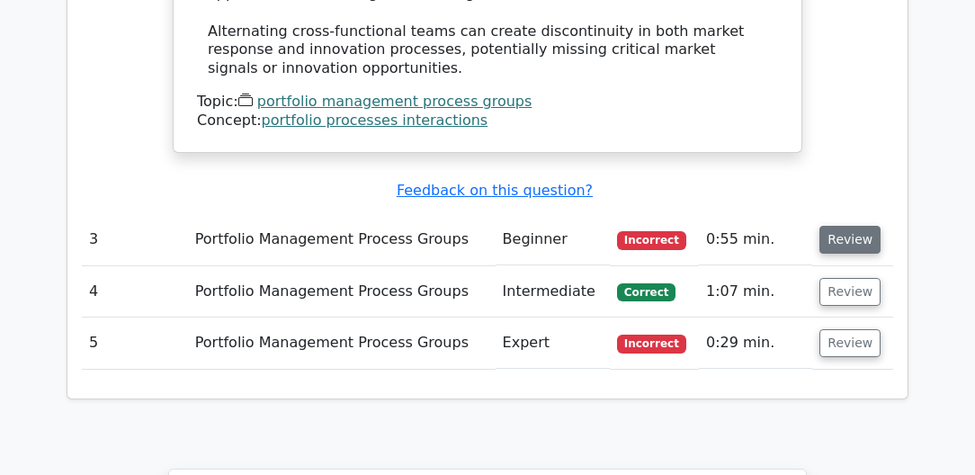
click at [858, 226] on button "Review" at bounding box center [850, 240] width 61 height 28
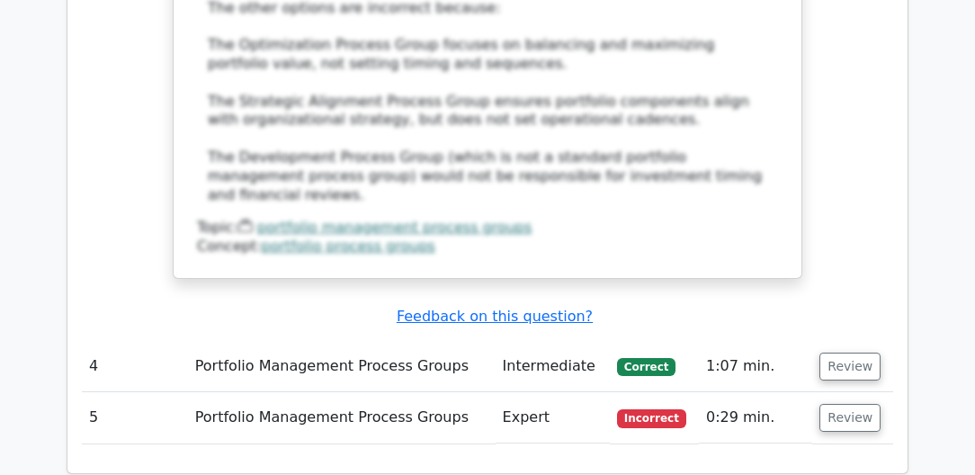
scroll to position [4576, 0]
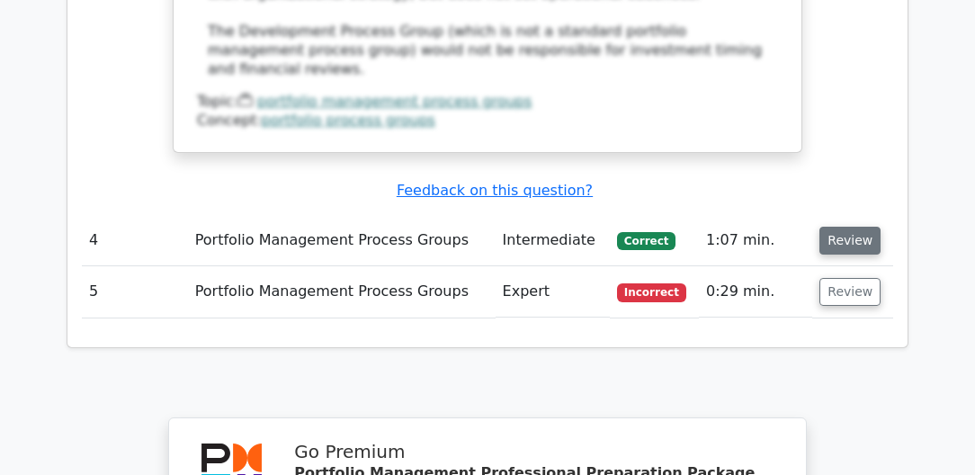
click at [837, 227] on button "Review" at bounding box center [850, 241] width 61 height 28
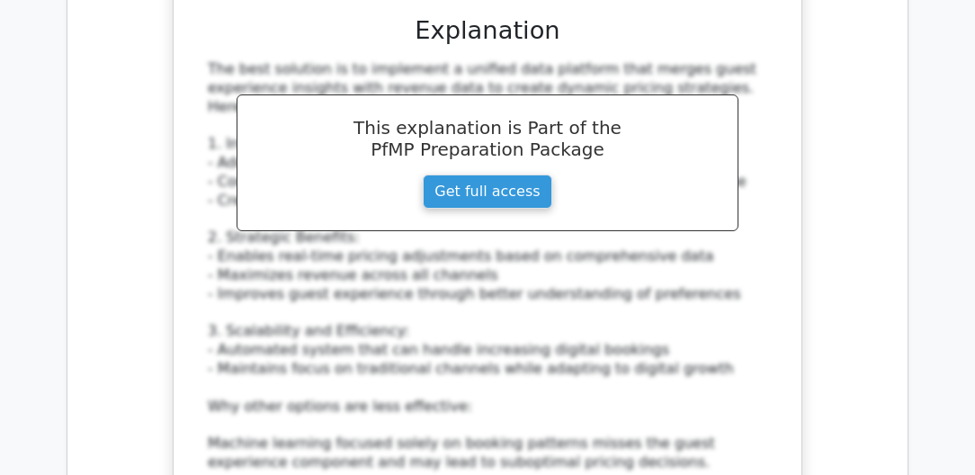
scroll to position [5502, 0]
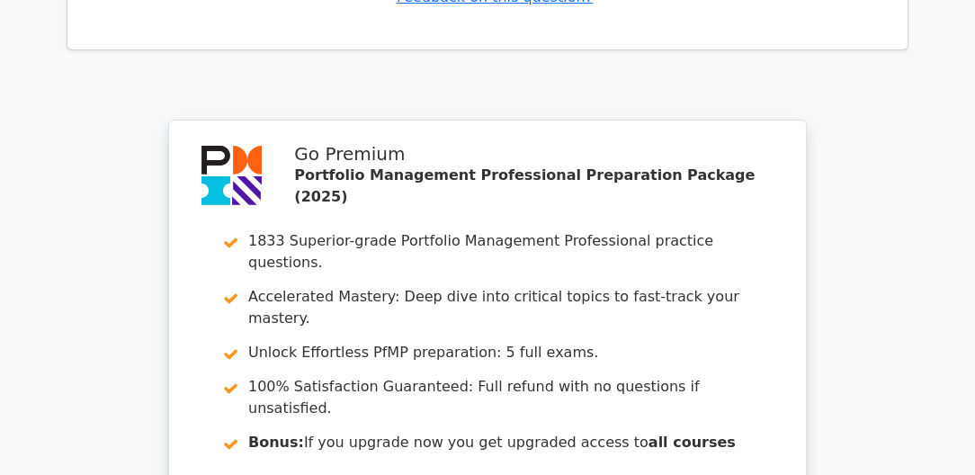
scroll to position [7422, 0]
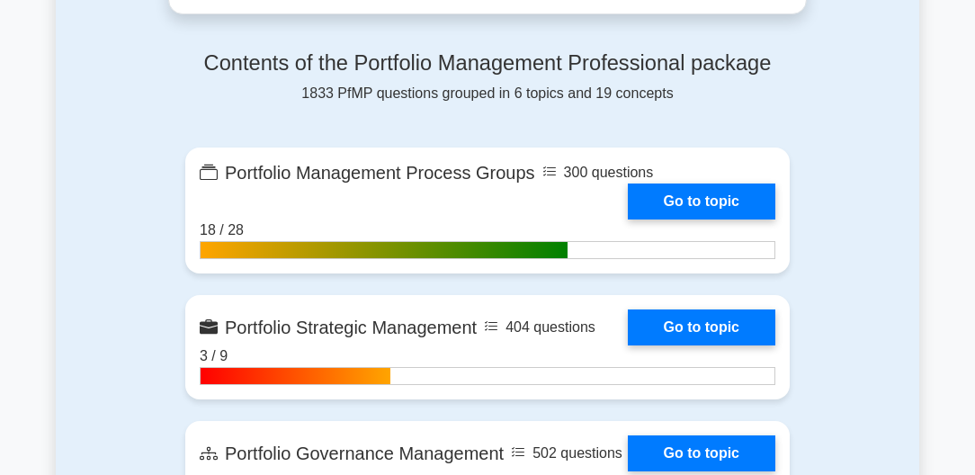
scroll to position [1954, 0]
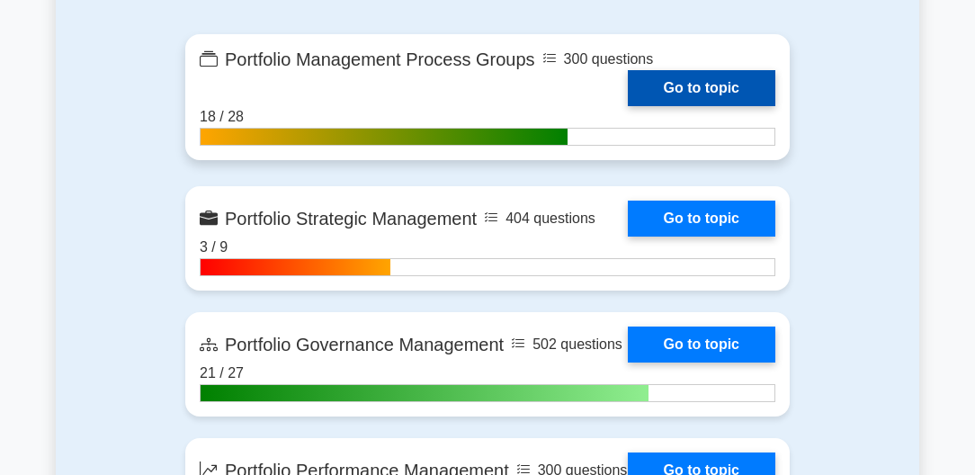
click at [706, 83] on link "Go to topic" at bounding box center [702, 88] width 148 height 36
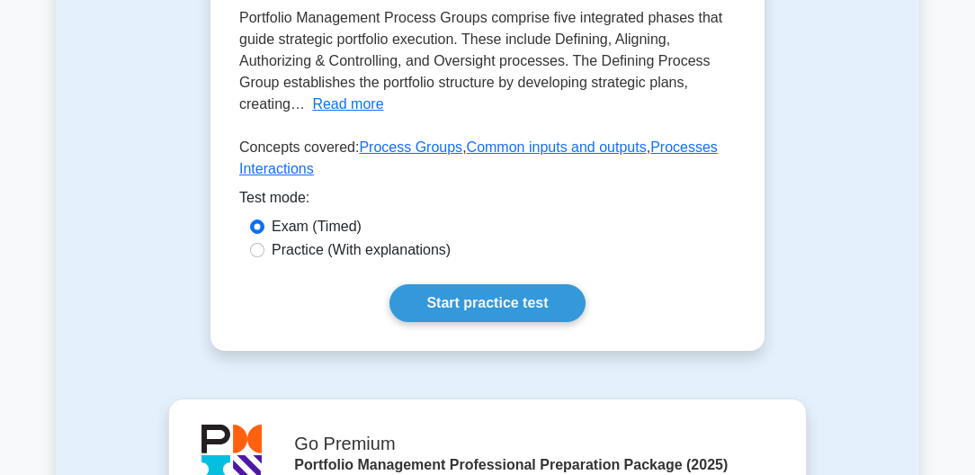
scroll to position [565, 0]
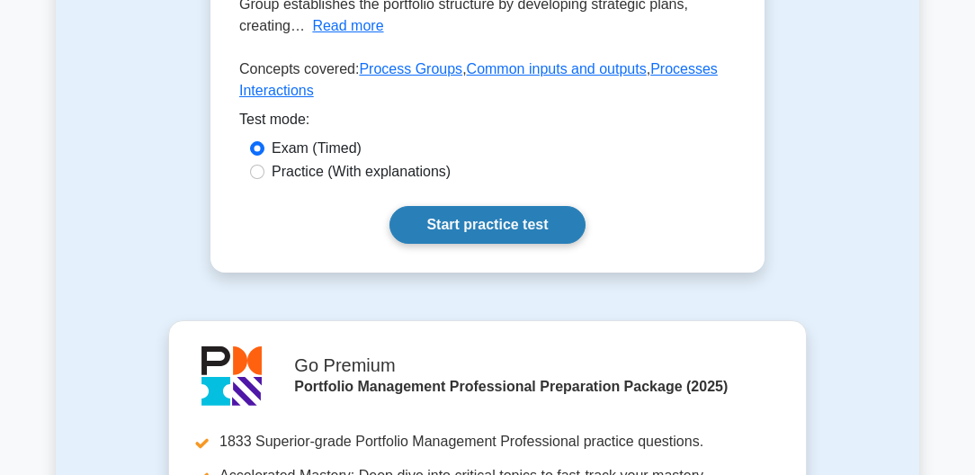
click at [531, 221] on link "Start practice test" at bounding box center [487, 225] width 195 height 38
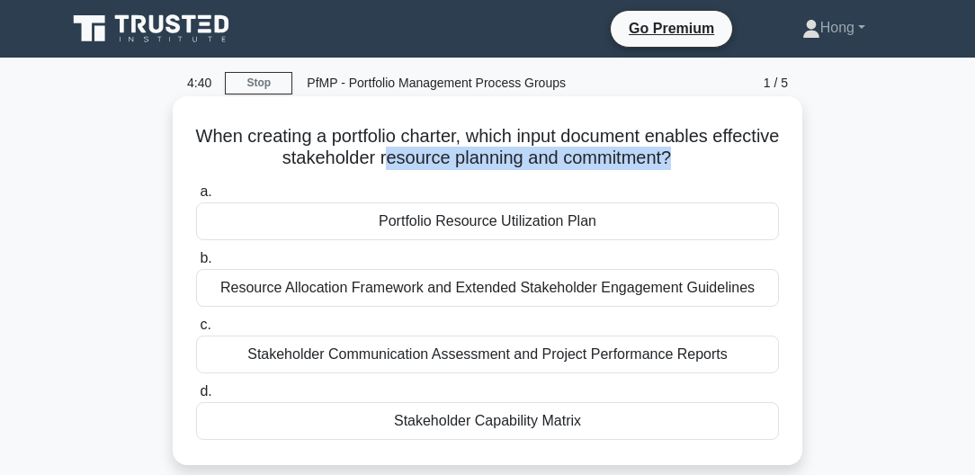
drag, startPoint x: 419, startPoint y: 163, endPoint x: 711, endPoint y: 167, distance: 291.6
click at [711, 167] on h5 "When creating a portfolio charter, which input document enables effective stake…" at bounding box center [487, 147] width 587 height 45
drag, startPoint x: 249, startPoint y: 349, endPoint x: 715, endPoint y: 363, distance: 465.4
click at [715, 363] on div "Stakeholder Communication Assessment and Project Performance Reports" at bounding box center [487, 355] width 583 height 38
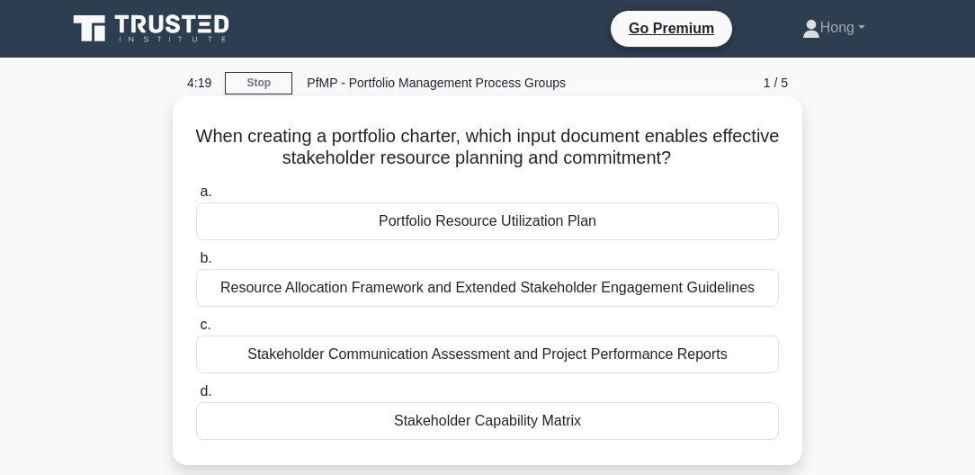
click at [400, 209] on div "Portfolio Resource Utilization Plan" at bounding box center [487, 221] width 583 height 38
click at [196, 198] on input "a. Portfolio Resource Utilization Plan" at bounding box center [196, 192] width 0 height 12
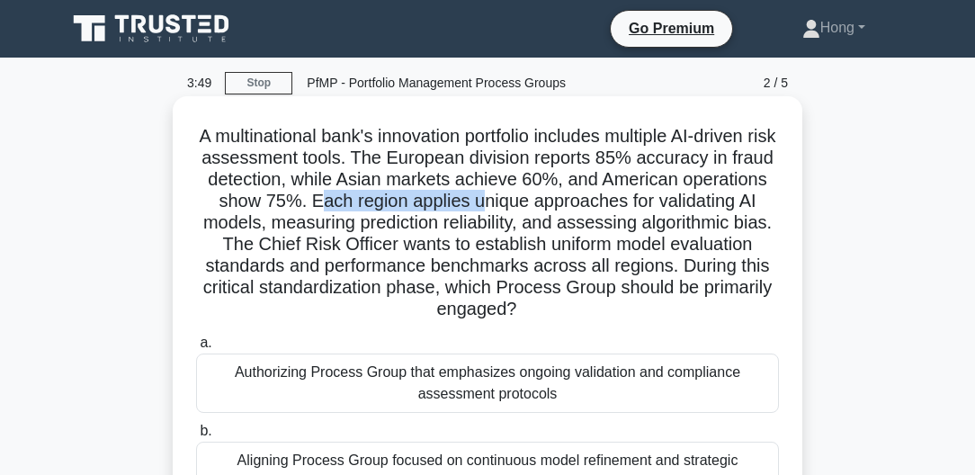
drag, startPoint x: 411, startPoint y: 201, endPoint x: 578, endPoint y: 203, distance: 166.5
click at [578, 203] on h5 "A multinational bank's innovation portfolio includes multiple AI-driven risk as…" at bounding box center [487, 223] width 587 height 196
drag, startPoint x: 578, startPoint y: 203, endPoint x: 443, endPoint y: 203, distance: 135.0
click at [463, 203] on h5 "A multinational bank's innovation portfolio includes multiple AI-driven risk as…" at bounding box center [487, 223] width 587 height 196
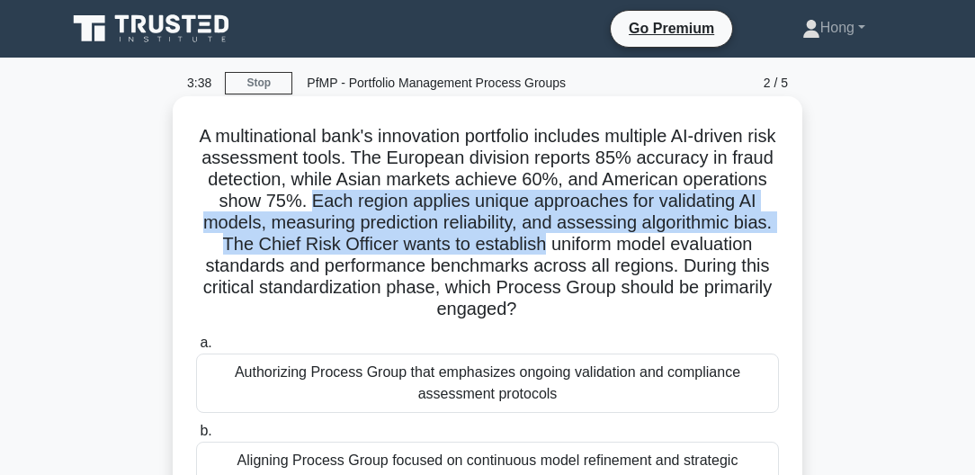
drag, startPoint x: 409, startPoint y: 202, endPoint x: 685, endPoint y: 241, distance: 279.1
click at [685, 241] on h5 "A multinational bank's innovation portfolio includes multiple AI-driven risk as…" at bounding box center [487, 223] width 587 height 196
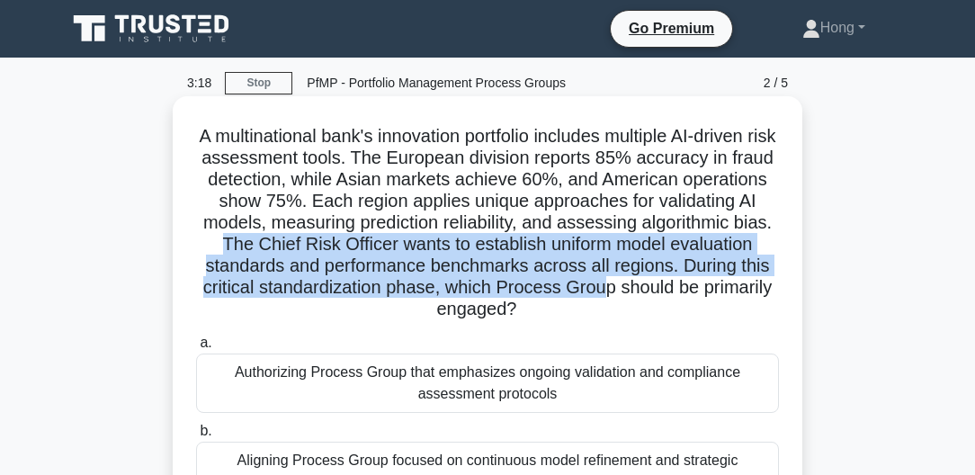
drag, startPoint x: 372, startPoint y: 239, endPoint x: 770, endPoint y: 286, distance: 401.4
click at [770, 286] on h5 "A multinational bank's innovation portfolio includes multiple AI-driven risk as…" at bounding box center [487, 223] width 587 height 196
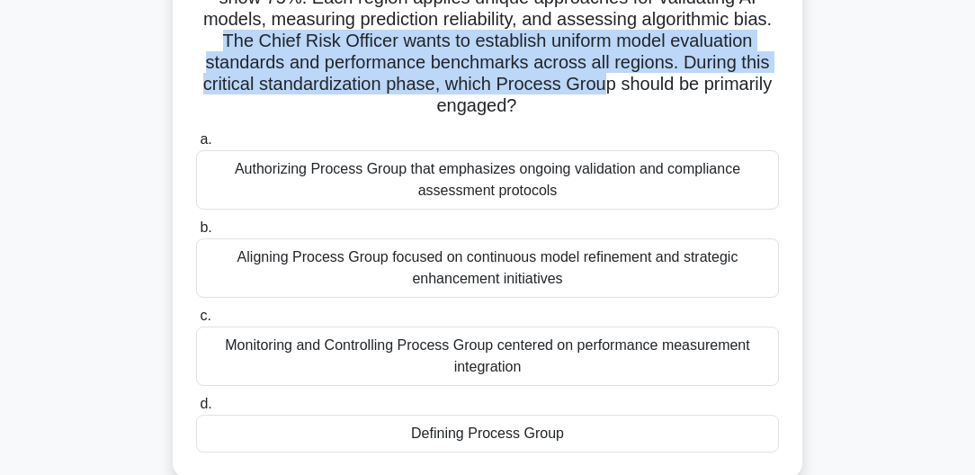
scroll to position [205, 0]
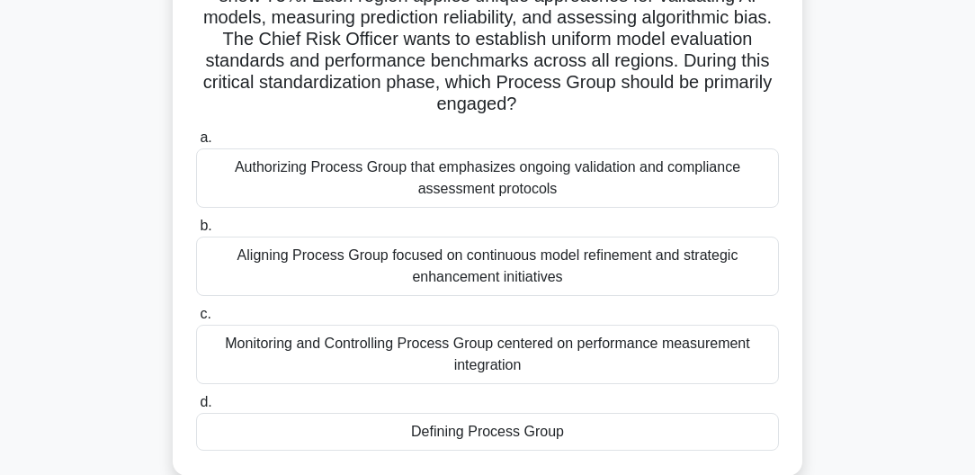
click at [466, 431] on div "Defining Process Group" at bounding box center [487, 432] width 583 height 38
click at [196, 409] on input "d. Defining Process Group" at bounding box center [196, 403] width 0 height 12
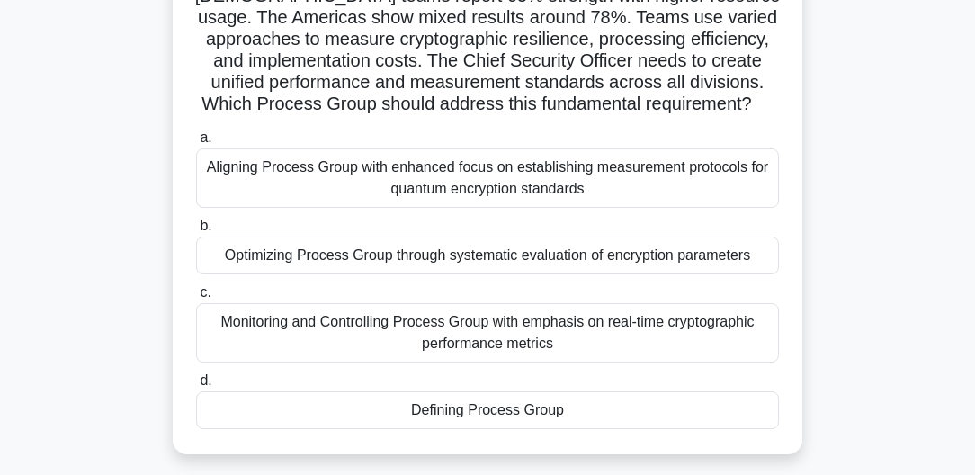
drag, startPoint x: 528, startPoint y: 418, endPoint x: 570, endPoint y: 433, distance: 43.8
click at [530, 419] on div "Defining Process Group" at bounding box center [487, 410] width 583 height 38
click at [196, 387] on input "d. Defining Process Group" at bounding box center [196, 381] width 0 height 12
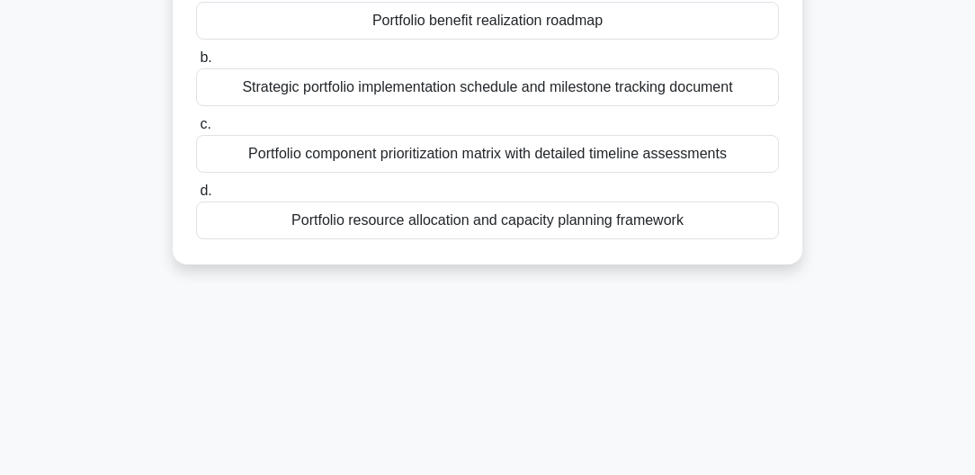
scroll to position [0, 0]
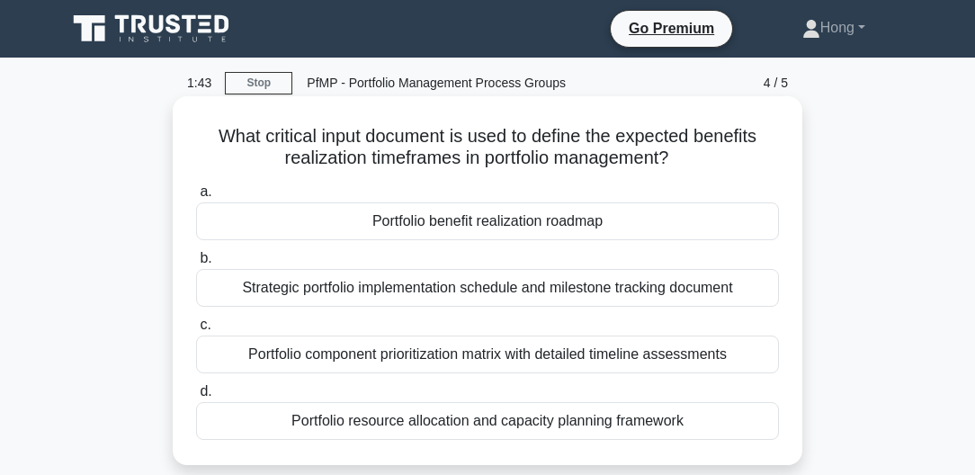
drag, startPoint x: 364, startPoint y: 159, endPoint x: 684, endPoint y: 163, distance: 320.4
click at [684, 163] on h5 "What critical input document is used to define the expected benefits realizatio…" at bounding box center [487, 147] width 587 height 45
drag, startPoint x: 684, startPoint y: 163, endPoint x: 668, endPoint y: 230, distance: 69.4
click at [668, 230] on div "Portfolio benefit realization roadmap" at bounding box center [487, 221] width 583 height 38
click at [196, 198] on input "a. Portfolio benefit realization roadmap" at bounding box center [196, 192] width 0 height 12
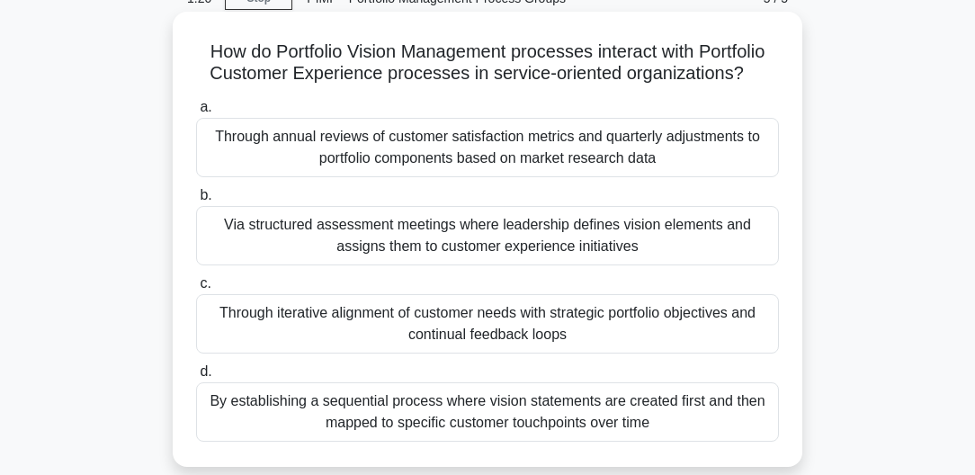
scroll to position [103, 0]
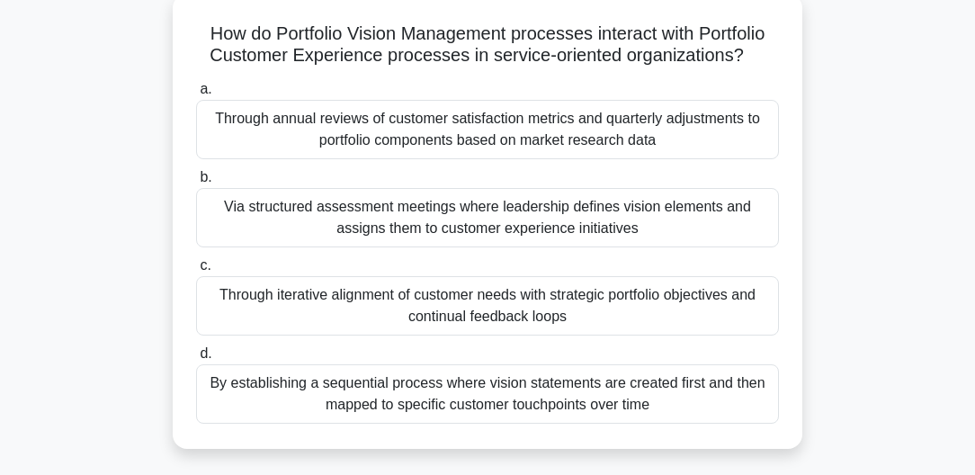
click at [457, 308] on div "Through iterative alignment of customer needs with strategic portfolio objectiv…" at bounding box center [487, 305] width 583 height 59
click at [196, 272] on input "c. Through iterative alignment of customer needs with strategic portfolio objec…" at bounding box center [196, 266] width 0 height 12
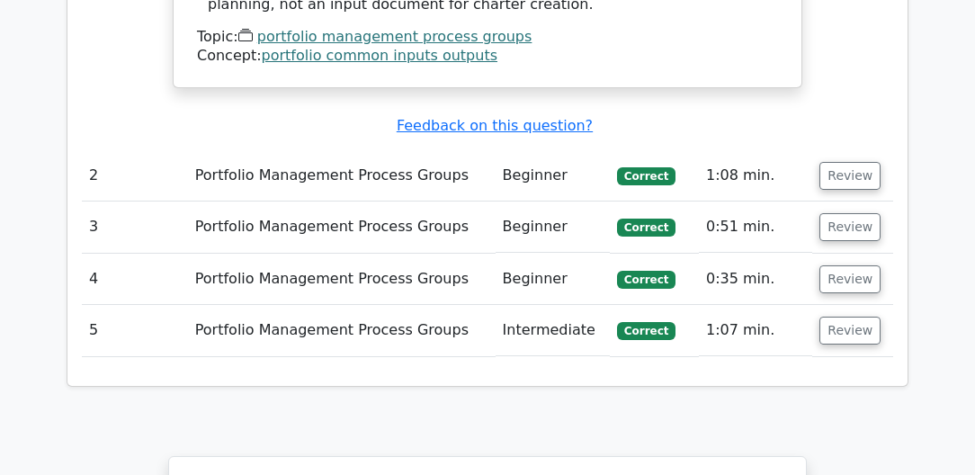
scroll to position [2262, 0]
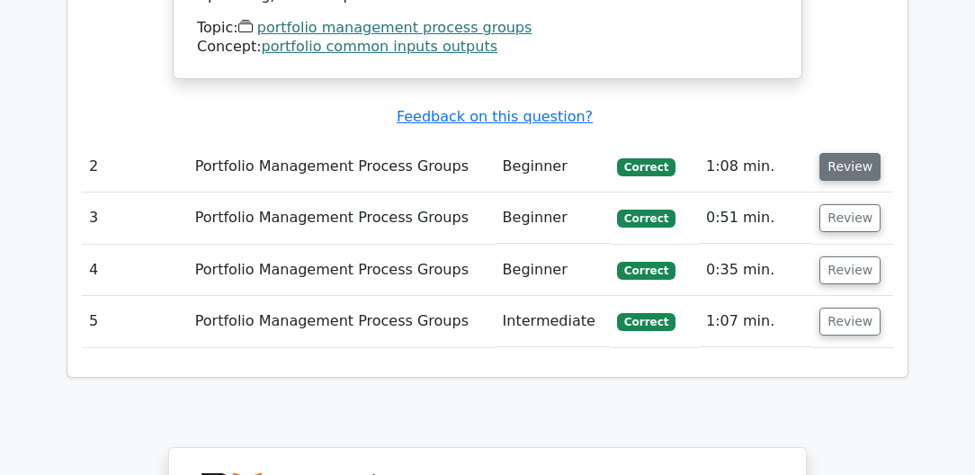
click at [832, 153] on button "Review" at bounding box center [850, 167] width 61 height 28
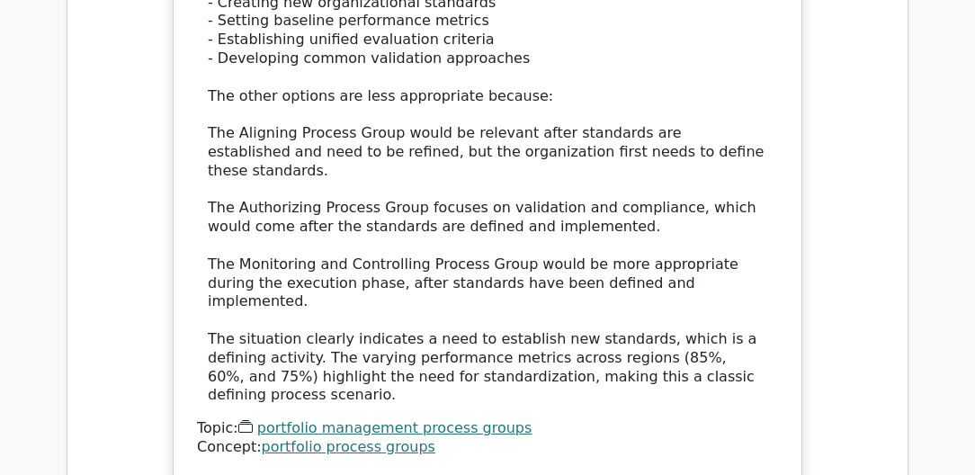
scroll to position [3445, 0]
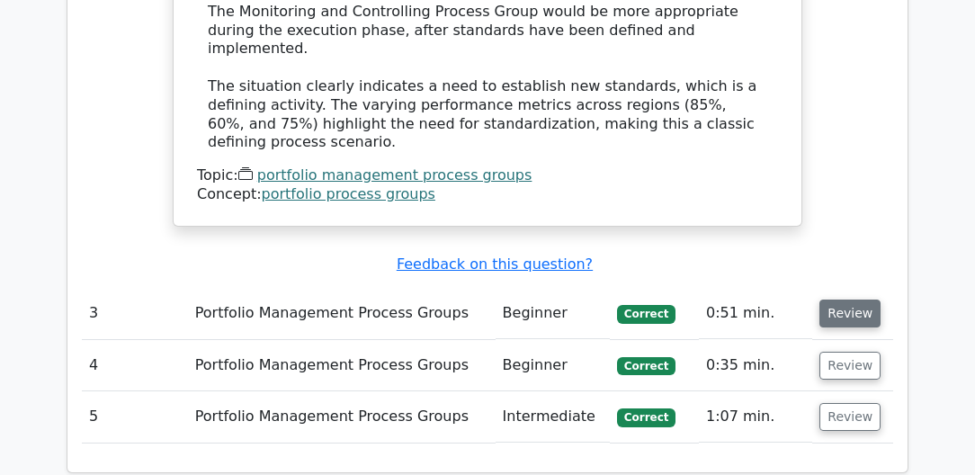
click at [848, 300] on button "Review" at bounding box center [850, 314] width 61 height 28
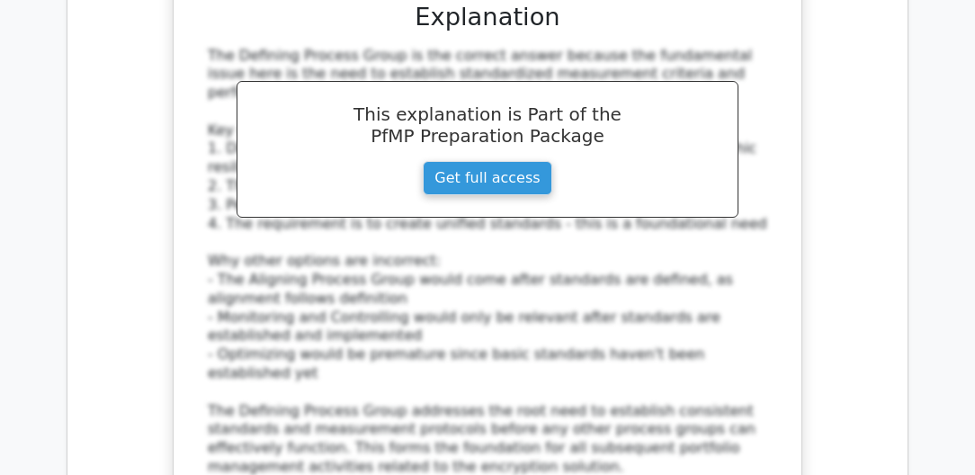
scroll to position [4422, 0]
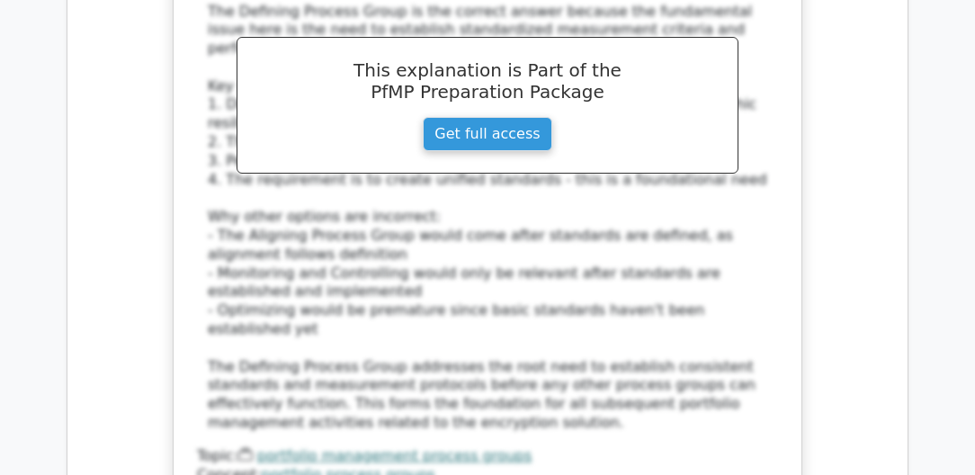
drag, startPoint x: 830, startPoint y: 239, endPoint x: 745, endPoint y: 230, distance: 85.1
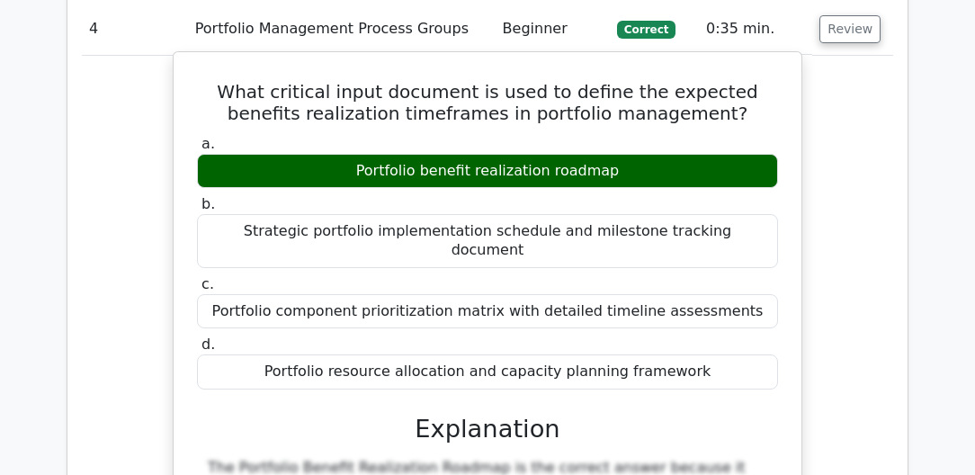
scroll to position [5296, 0]
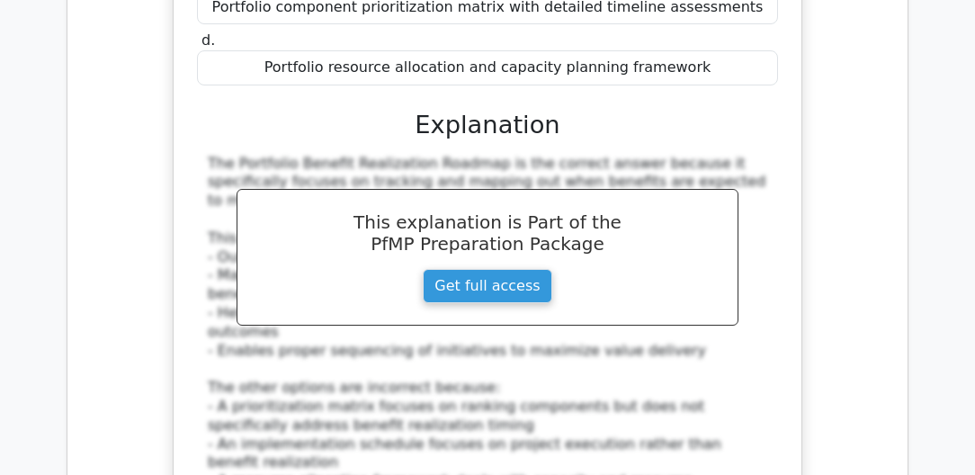
drag, startPoint x: 846, startPoint y: 314, endPoint x: 831, endPoint y: 302, distance: 19.3
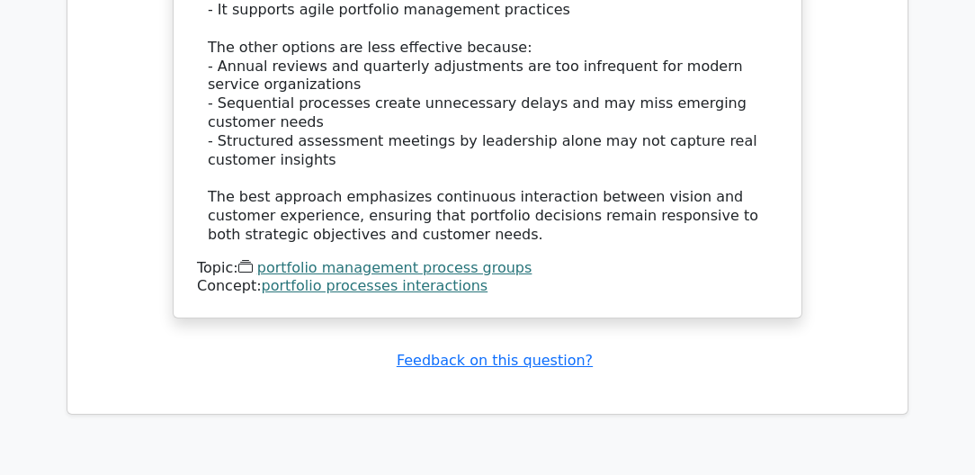
scroll to position [6999, 0]
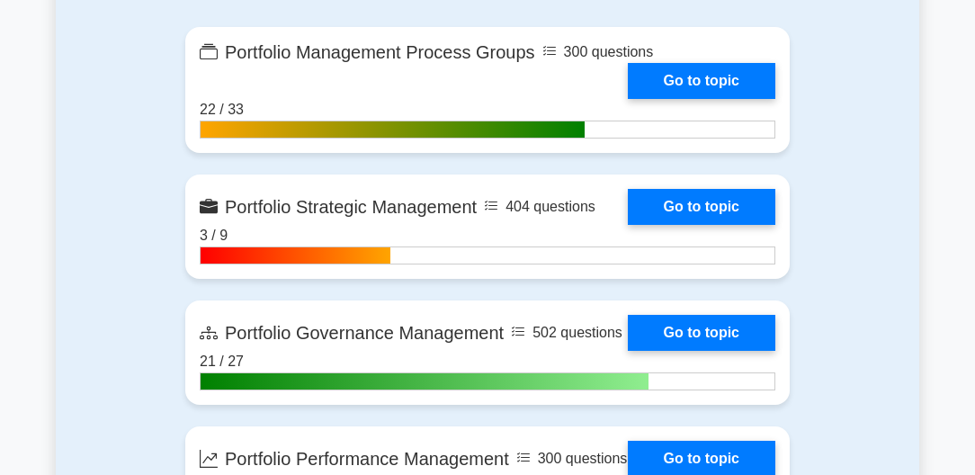
scroll to position [1851, 0]
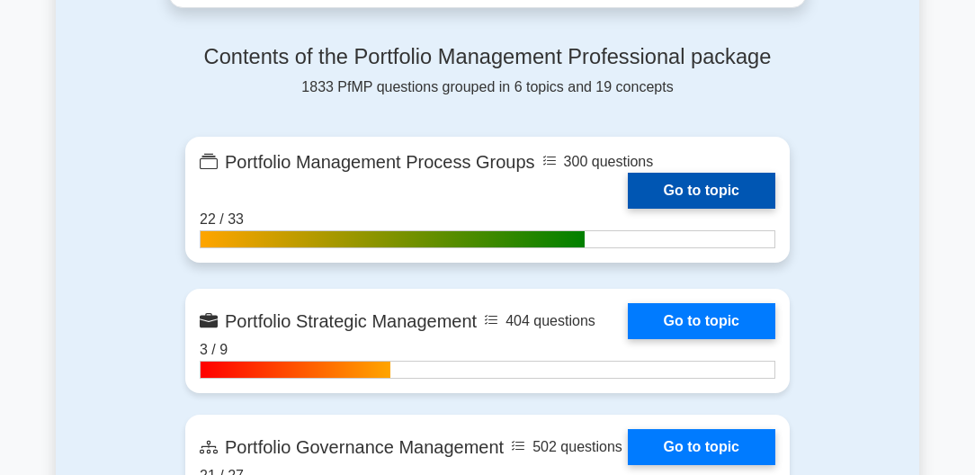
click at [694, 183] on link "Go to topic" at bounding box center [702, 191] width 148 height 36
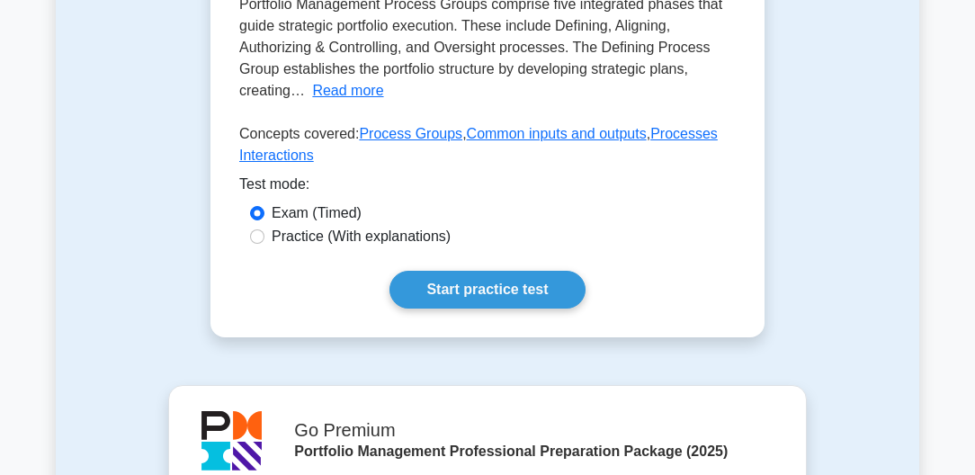
scroll to position [514, 0]
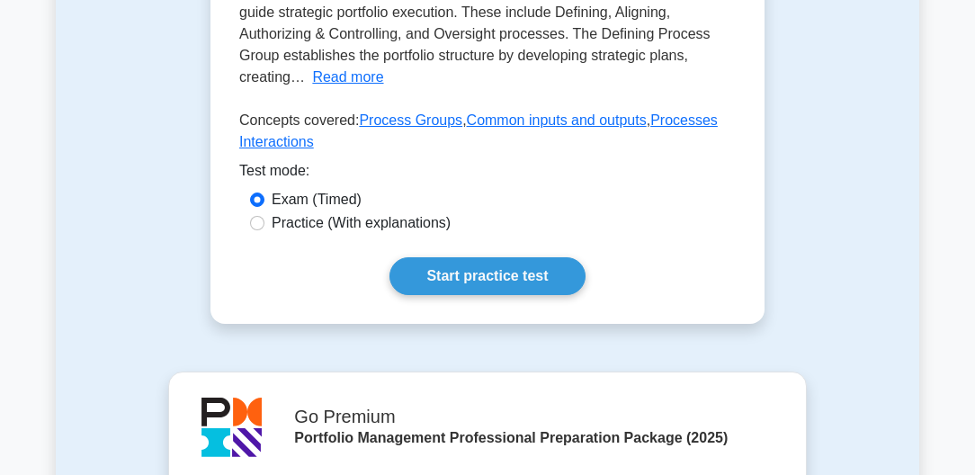
drag, startPoint x: 544, startPoint y: 272, endPoint x: 604, endPoint y: 257, distance: 61.1
click at [544, 272] on link "Start practice test" at bounding box center [487, 276] width 195 height 38
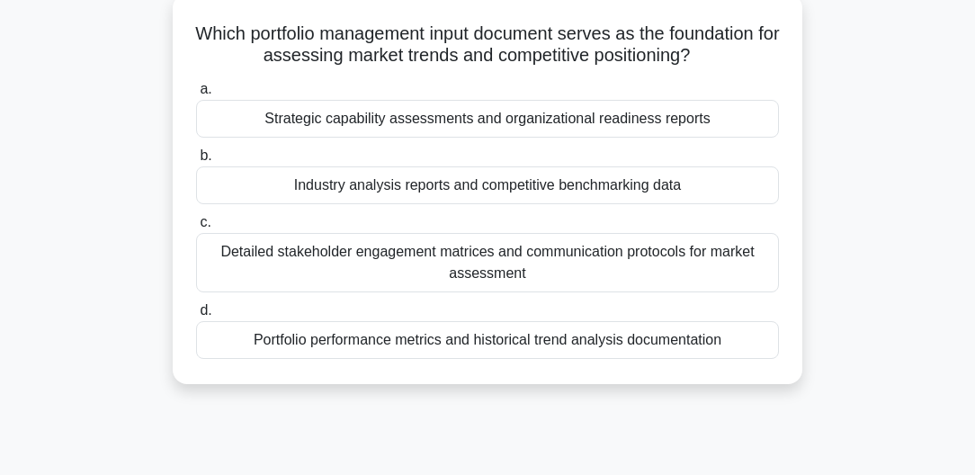
scroll to position [51, 0]
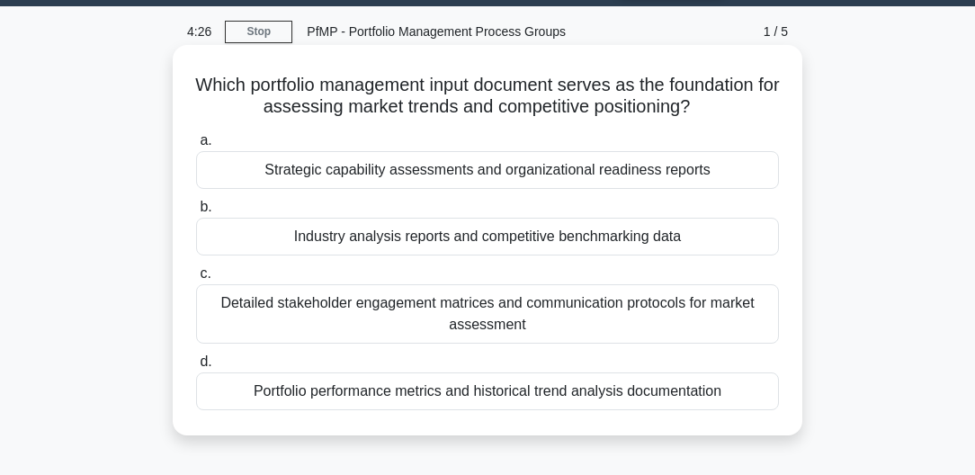
drag, startPoint x: 298, startPoint y: 235, endPoint x: 689, endPoint y: 238, distance: 391.5
click at [689, 238] on div "Industry analysis reports and competitive benchmarking data" at bounding box center [487, 237] width 583 height 38
click at [591, 141] on label "a. Strategic capability assessments and organizational readiness reports" at bounding box center [487, 159] width 583 height 59
click at [196, 141] on input "a. Strategic capability assessments and organizational readiness reports" at bounding box center [196, 141] width 0 height 12
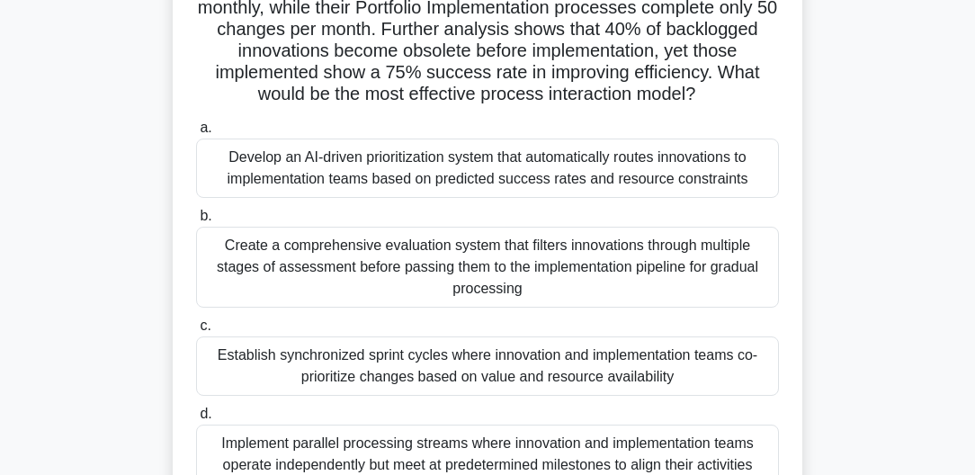
scroll to position [154, 0]
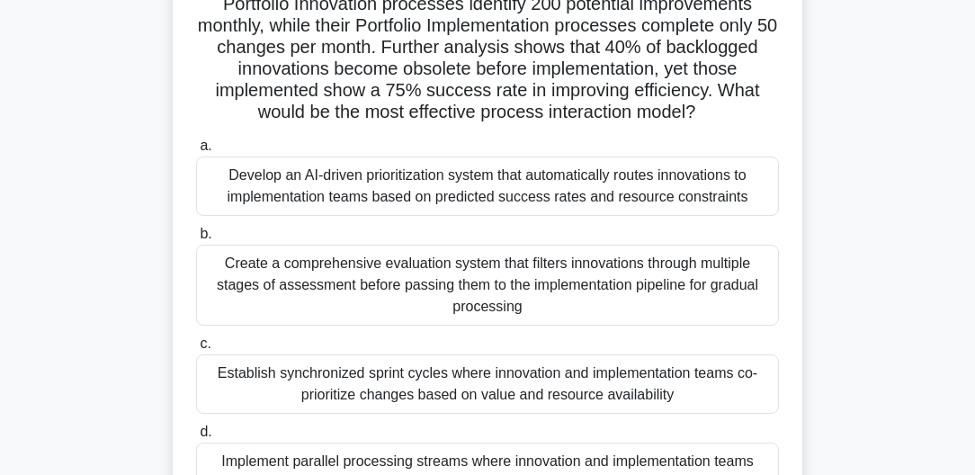
click at [531, 268] on div "Create a comprehensive evaluation system that filters innovations through multi…" at bounding box center [487, 285] width 583 height 81
click at [196, 240] on input "b. Create a comprehensive evaluation system that filters innovations through mu…" at bounding box center [196, 235] width 0 height 12
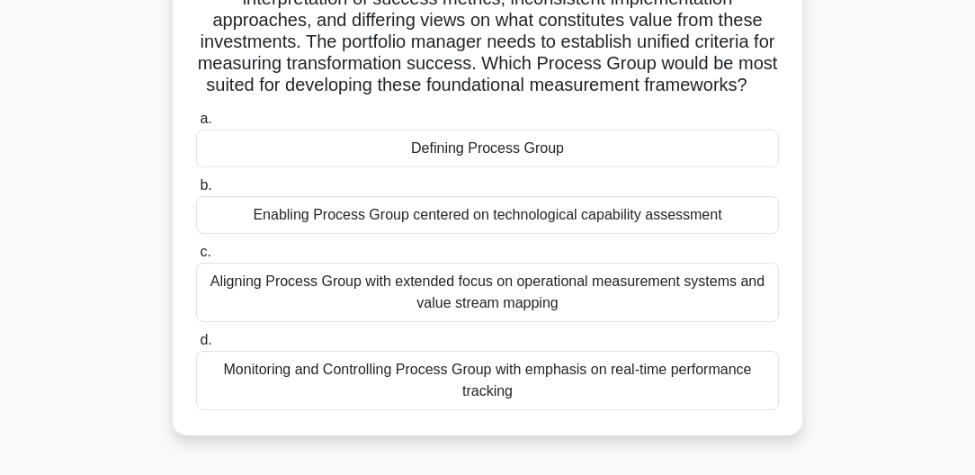
scroll to position [103, 0]
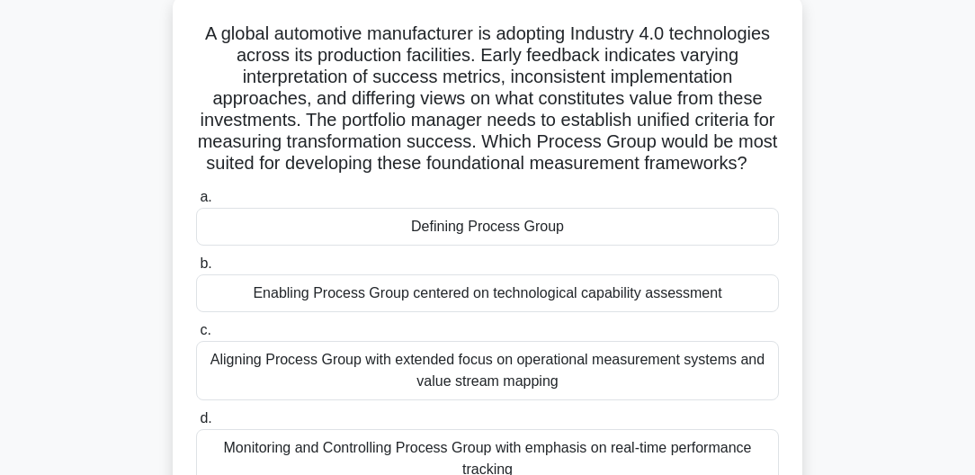
drag, startPoint x: 329, startPoint y: 121, endPoint x: 758, endPoint y: 184, distance: 432.9
click at [758, 175] on h5 "A global automotive manufacturer is adopting Industry 4.0 technologies across i…" at bounding box center [487, 98] width 587 height 153
click at [534, 246] on div "Defining Process Group" at bounding box center [487, 227] width 583 height 38
click at [196, 203] on input "a. Defining Process Group" at bounding box center [196, 198] width 0 height 12
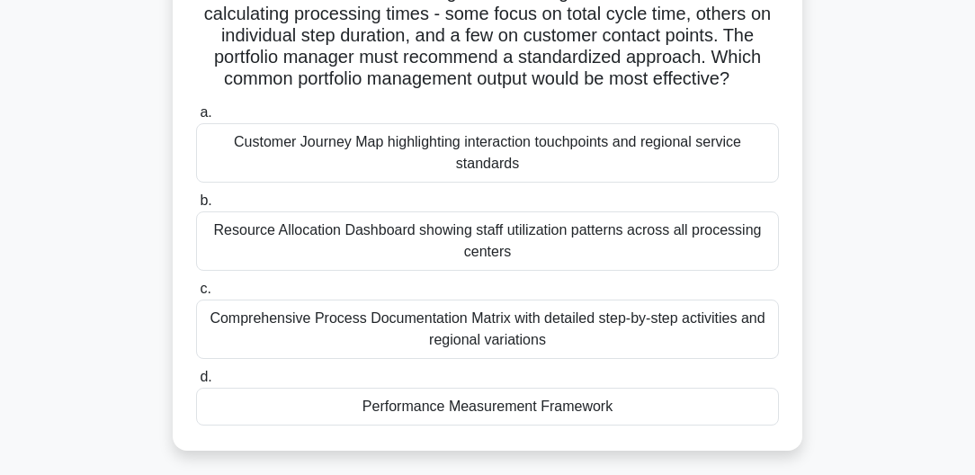
scroll to position [205, 0]
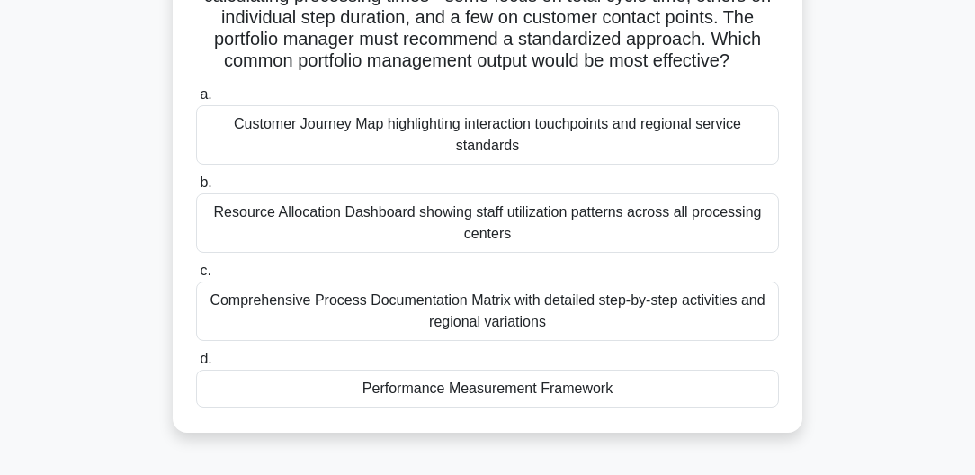
click at [557, 406] on div "Performance Measurement Framework" at bounding box center [487, 389] width 583 height 38
click at [196, 365] on input "d. Performance Measurement Framework" at bounding box center [196, 360] width 0 height 12
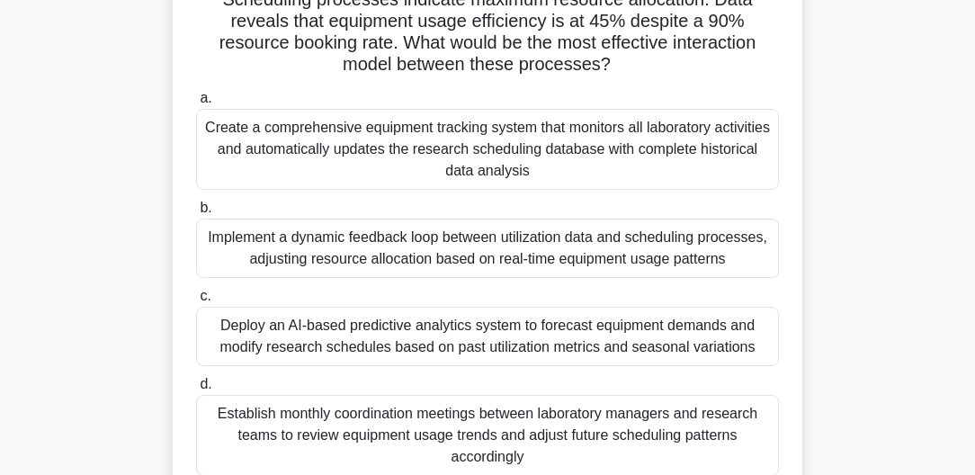
scroll to position [256, 0]
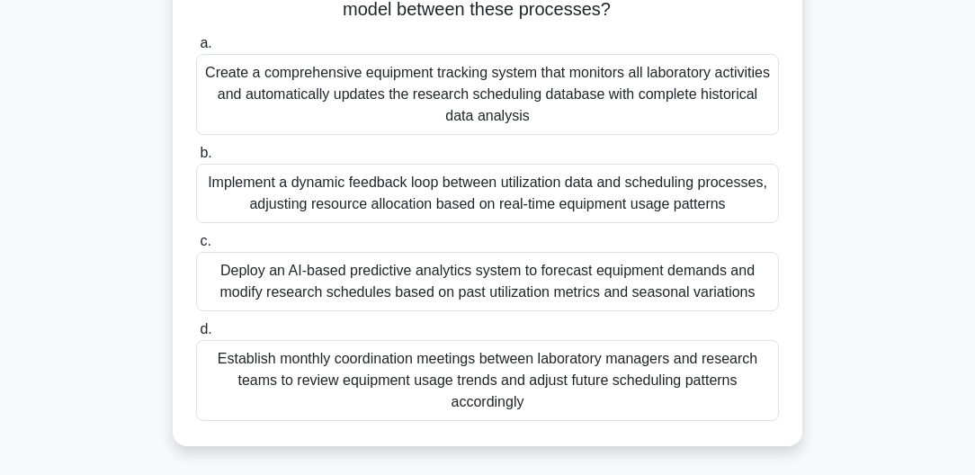
click at [587, 364] on div "Establish monthly coordination meetings between laboratory managers and researc…" at bounding box center [487, 380] width 583 height 81
click at [196, 336] on input "d. Establish monthly coordination meetings between laboratory managers and rese…" at bounding box center [196, 330] width 0 height 12
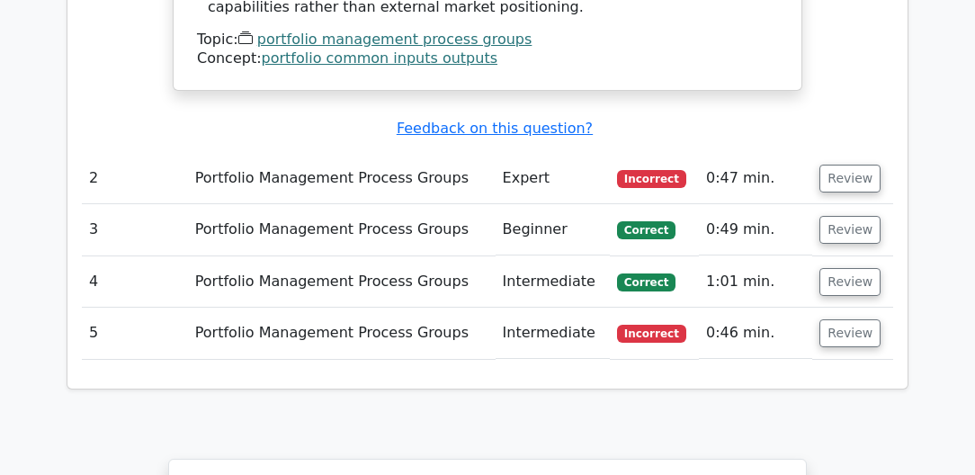
scroll to position [2262, 0]
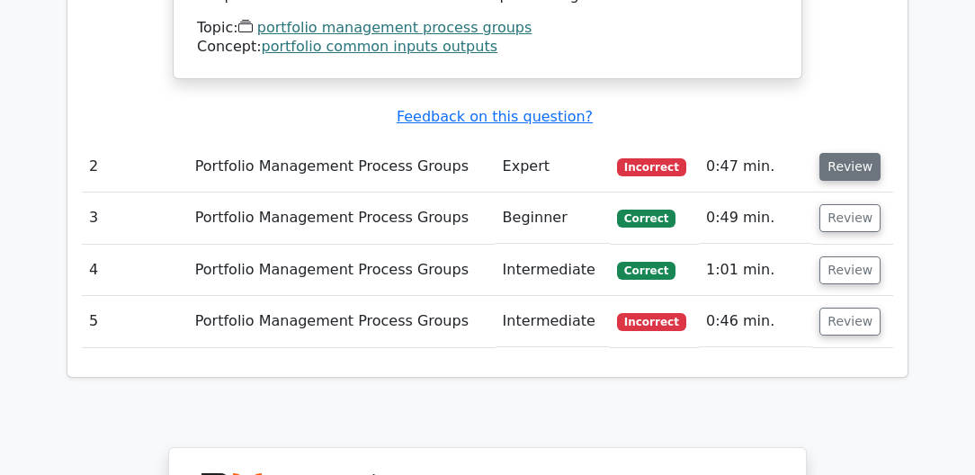
click at [854, 153] on button "Review" at bounding box center [850, 167] width 61 height 28
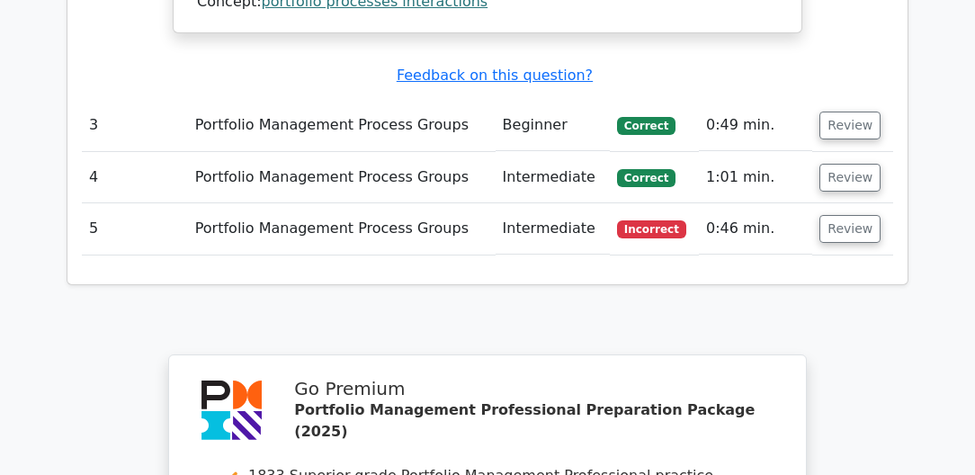
scroll to position [3496, 0]
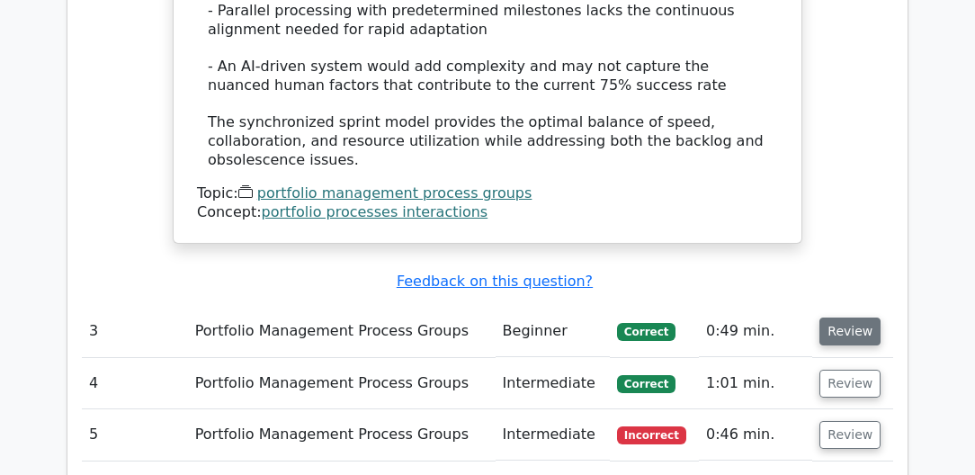
click at [840, 318] on button "Review" at bounding box center [850, 332] width 61 height 28
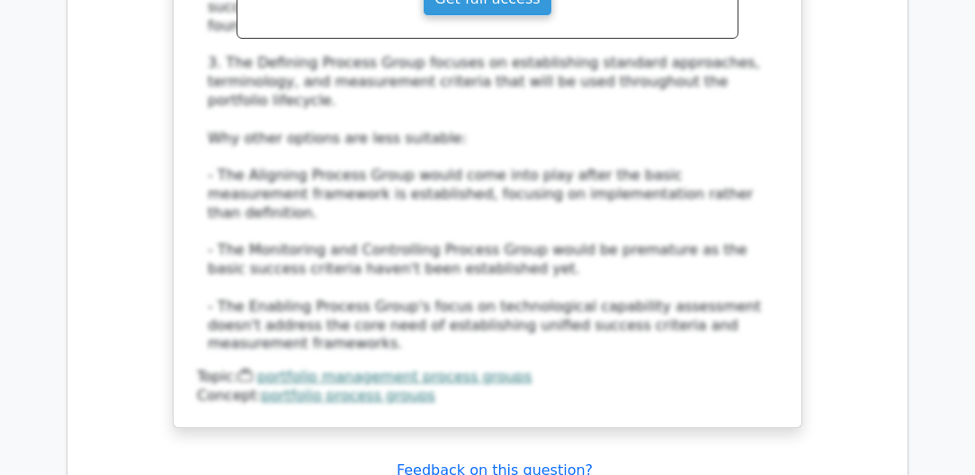
scroll to position [4782, 0]
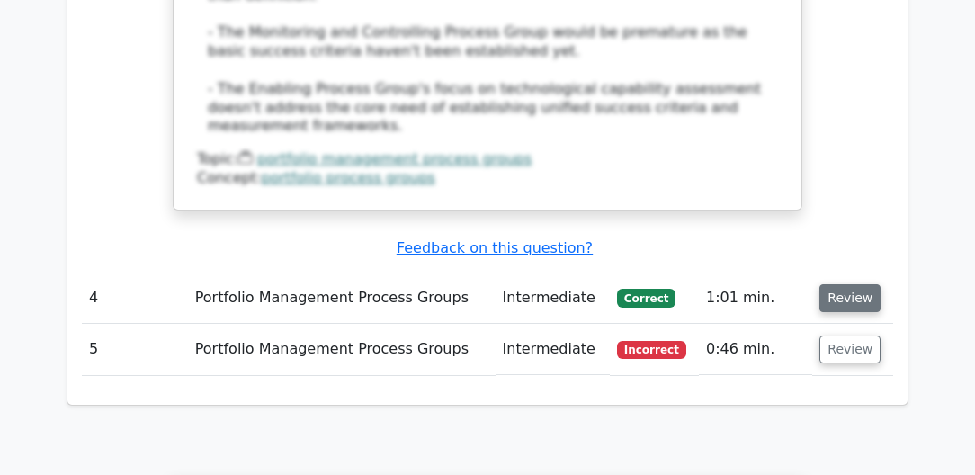
click at [868, 284] on button "Review" at bounding box center [850, 298] width 61 height 28
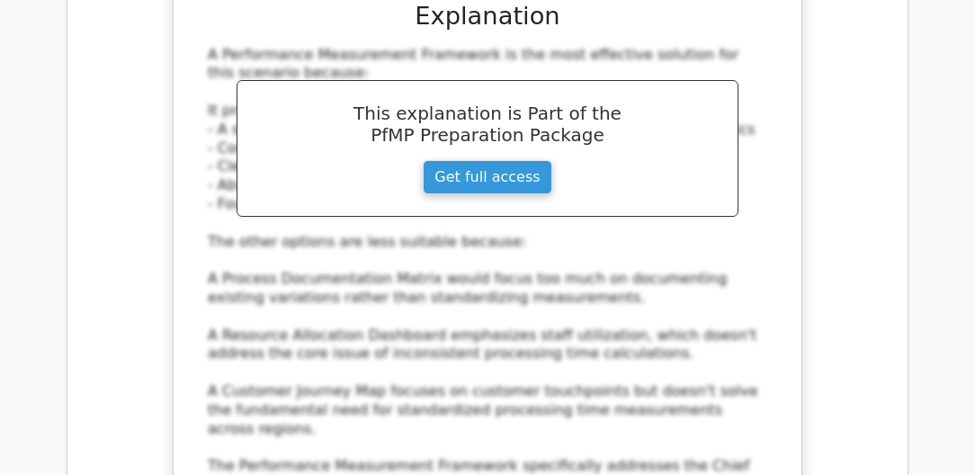
scroll to position [5862, 0]
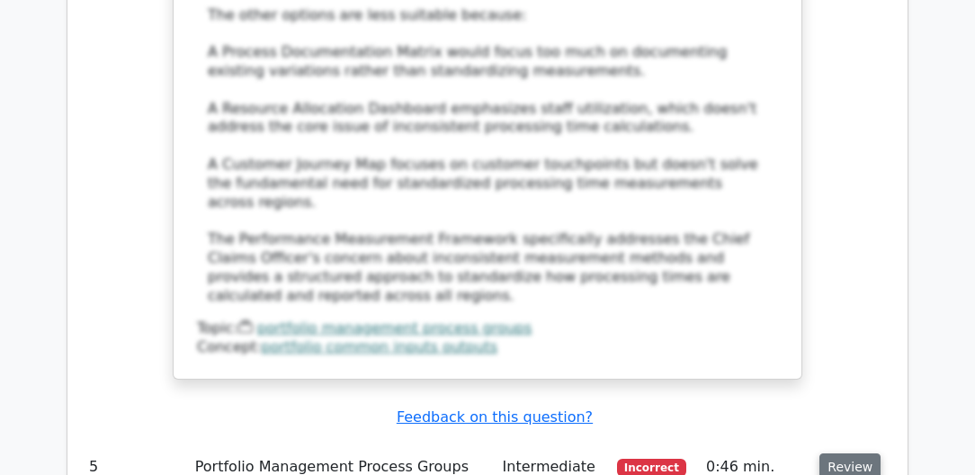
click at [835, 454] on button "Review" at bounding box center [850, 468] width 61 height 28
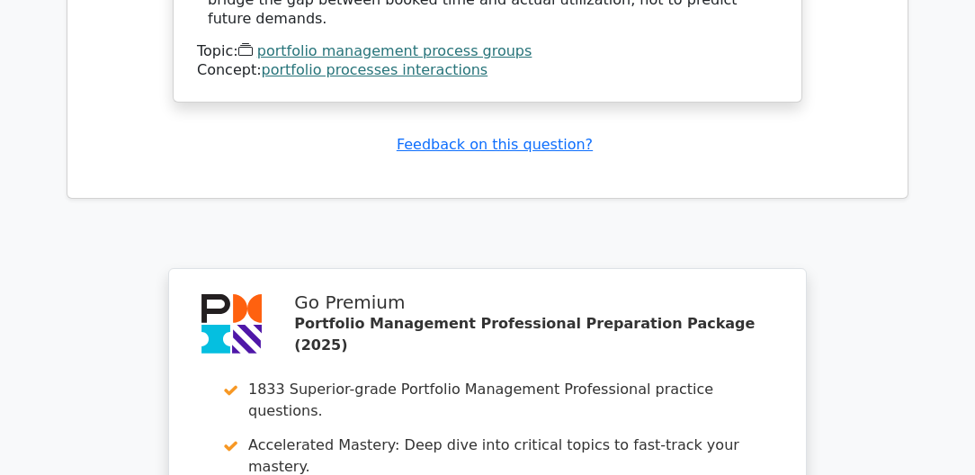
scroll to position [7621, 0]
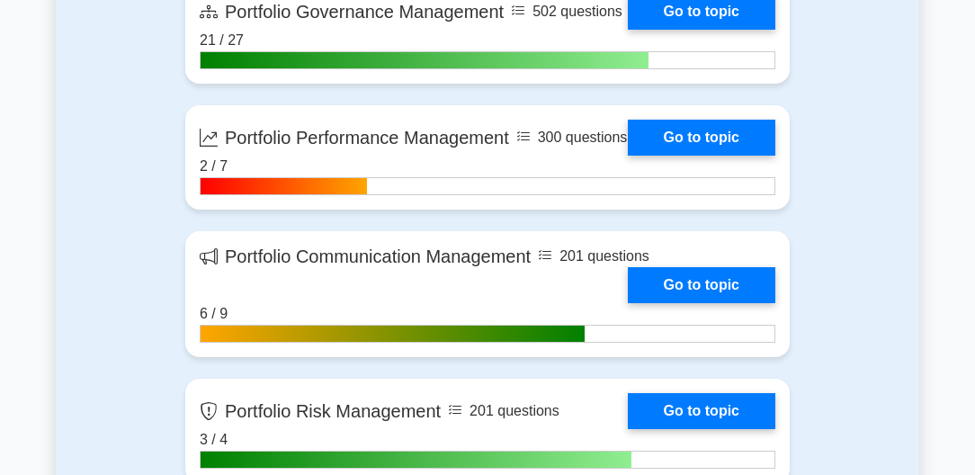
scroll to position [2467, 0]
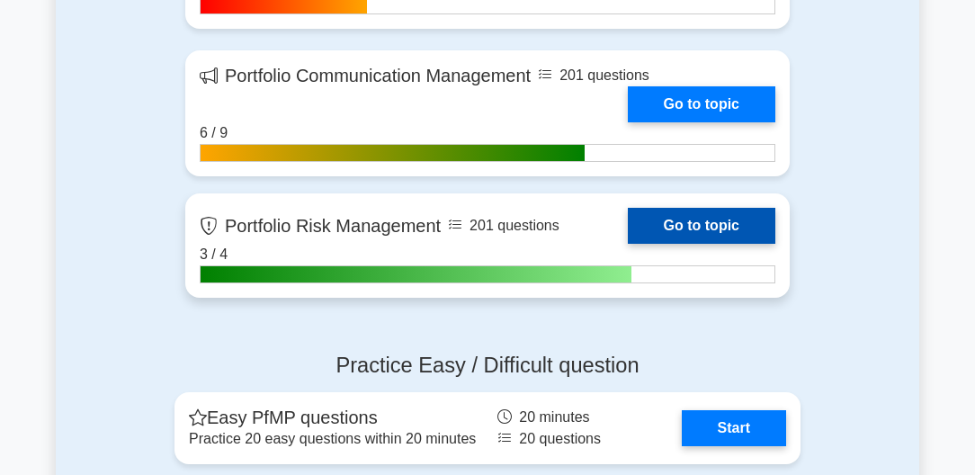
click at [672, 244] on link "Go to topic" at bounding box center [702, 226] width 148 height 36
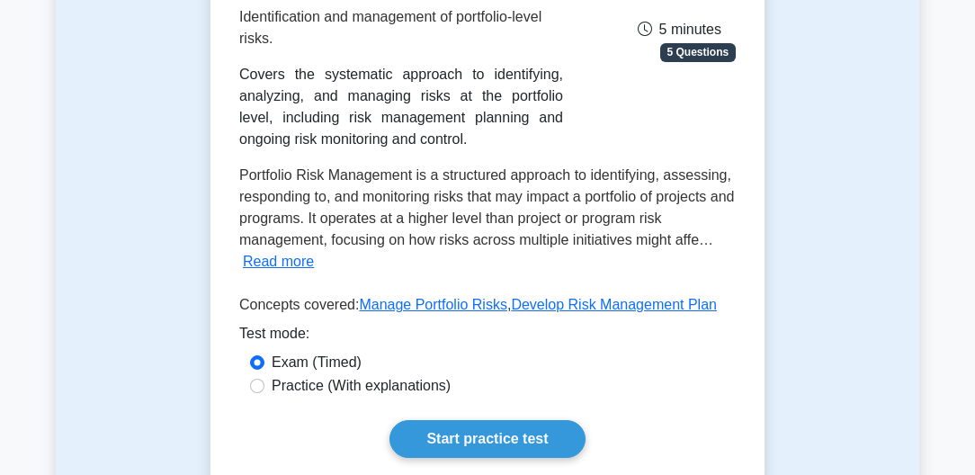
scroll to position [514, 0]
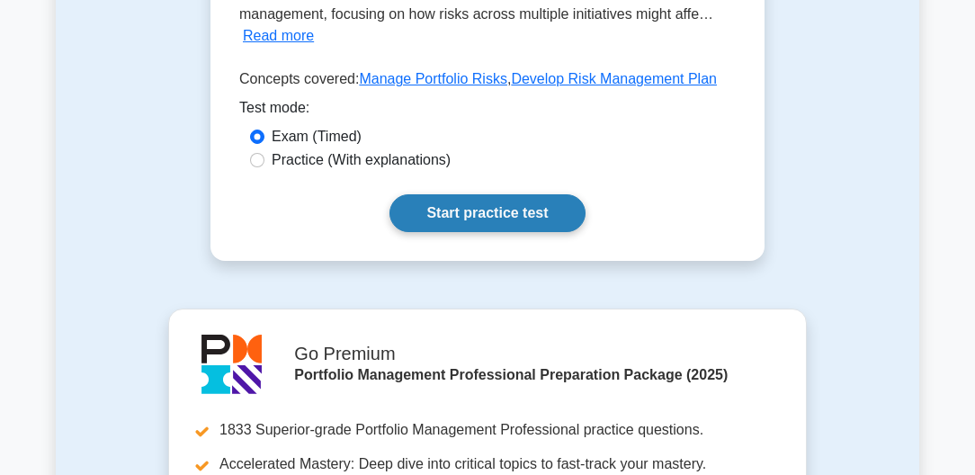
click at [537, 211] on link "Start practice test" at bounding box center [487, 213] width 195 height 38
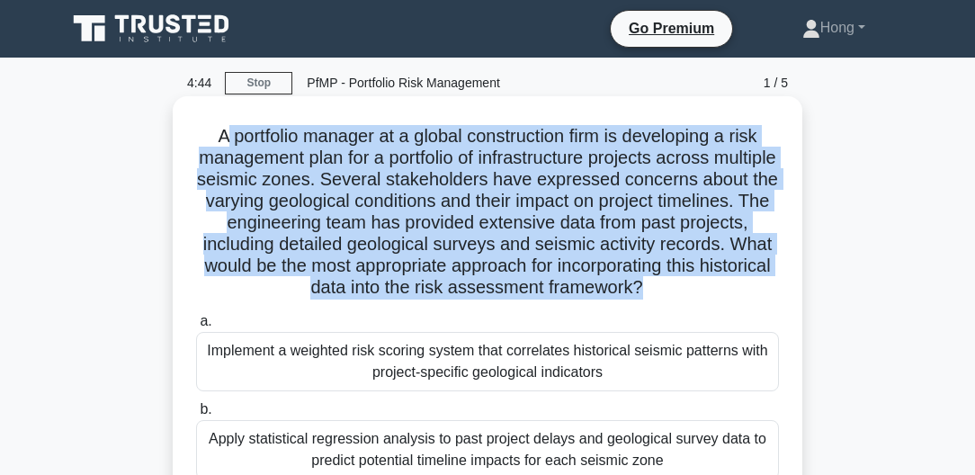
drag, startPoint x: 214, startPoint y: 134, endPoint x: 785, endPoint y: 295, distance: 592.8
click at [785, 295] on div "A portfolio manager at a global construction firm is developing a risk manageme…" at bounding box center [488, 399] width 616 height 592
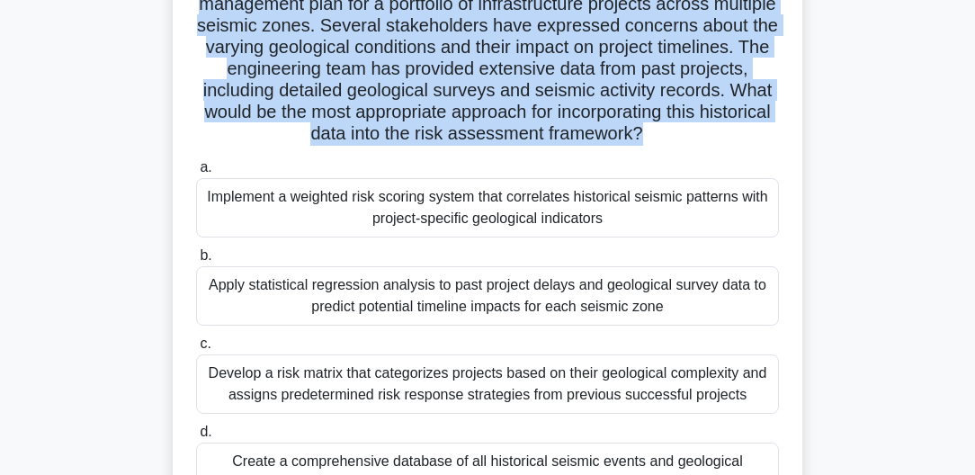
scroll to position [205, 0]
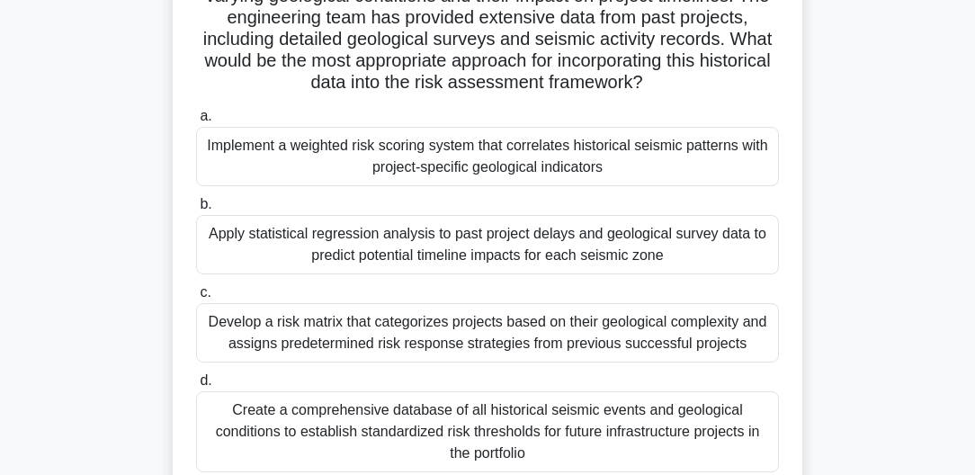
click at [502, 349] on div "Develop a risk matrix that categorizes projects based on their geological compl…" at bounding box center [487, 332] width 583 height 59
click at [196, 299] on input "c. Develop a risk matrix that categorizes projects based on their geological co…" at bounding box center [196, 293] width 0 height 12
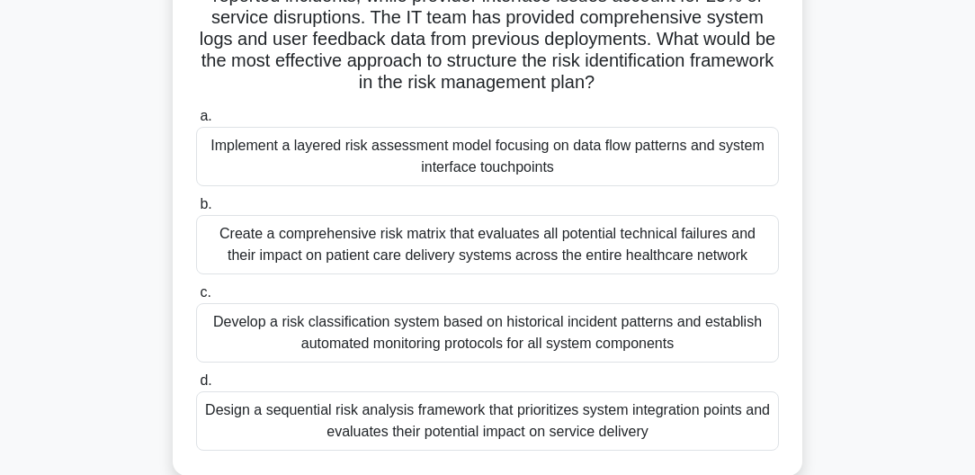
click at [589, 158] on div "Implement a layered risk assessment model focusing on data flow patterns and sy…" at bounding box center [487, 156] width 583 height 59
click at [196, 122] on input "a. Implement a layered risk assessment model focusing on data flow patterns and…" at bounding box center [196, 117] width 0 height 12
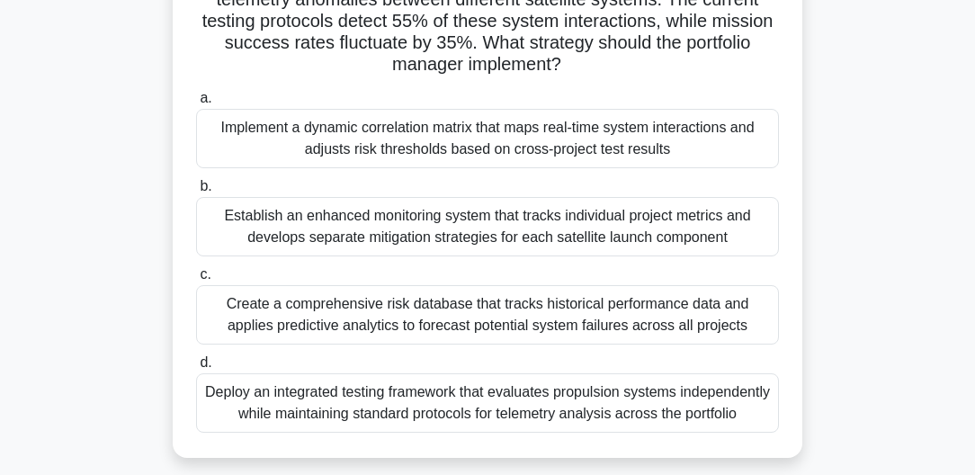
scroll to position [256, 0]
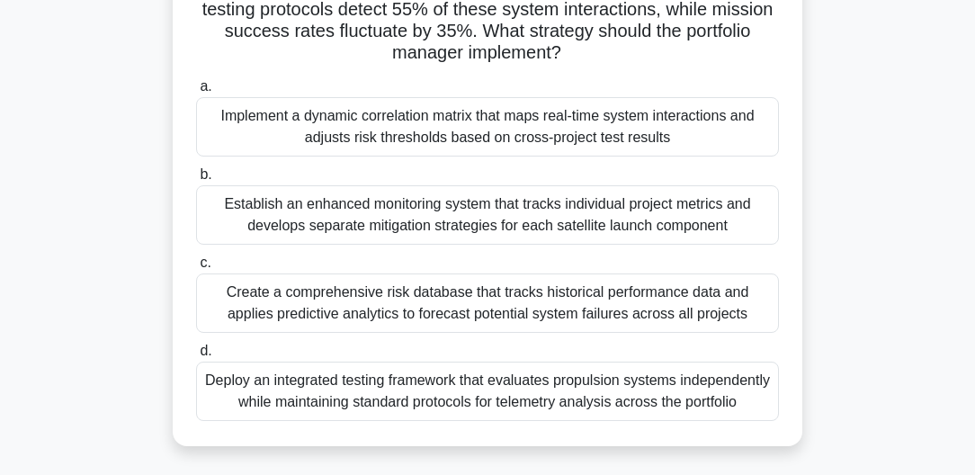
click at [717, 222] on div "Establish an enhanced monitoring system that tracks individual project metrics …" at bounding box center [487, 214] width 583 height 59
click at [196, 181] on input "b. Establish an enhanced monitoring system that tracks individual project metri…" at bounding box center [196, 175] width 0 height 12
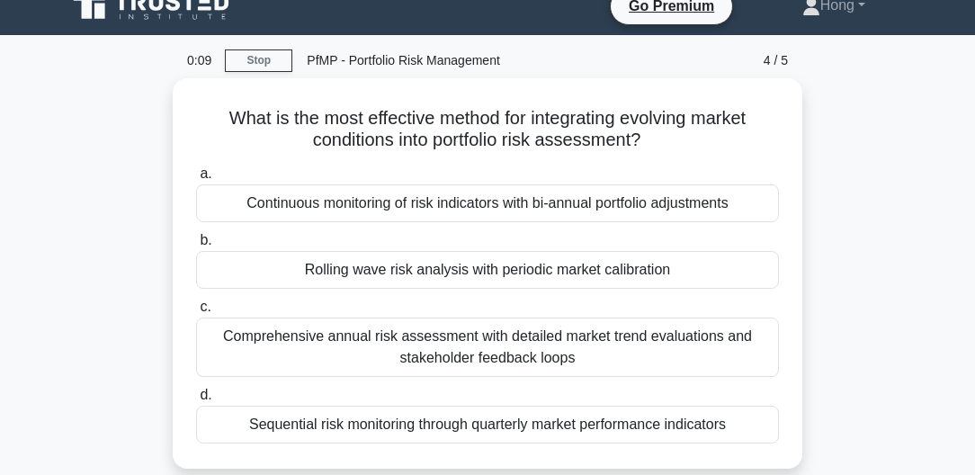
scroll to position [0, 0]
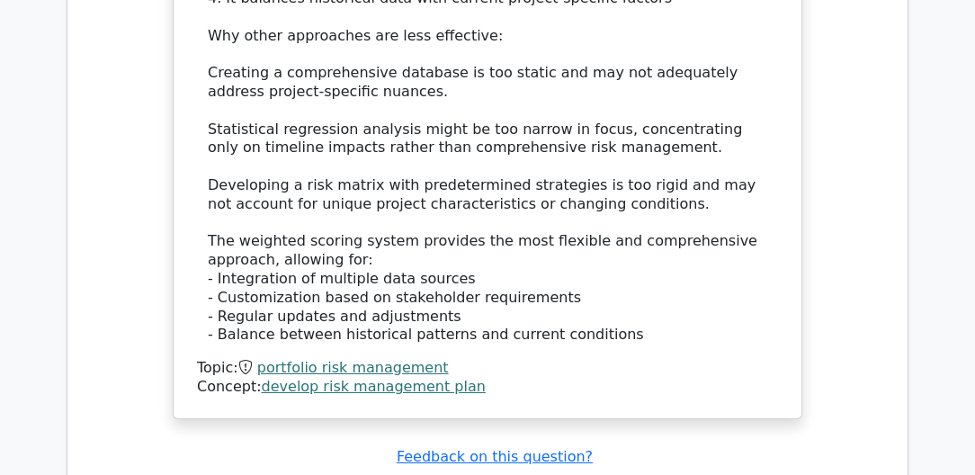
scroll to position [2571, 0]
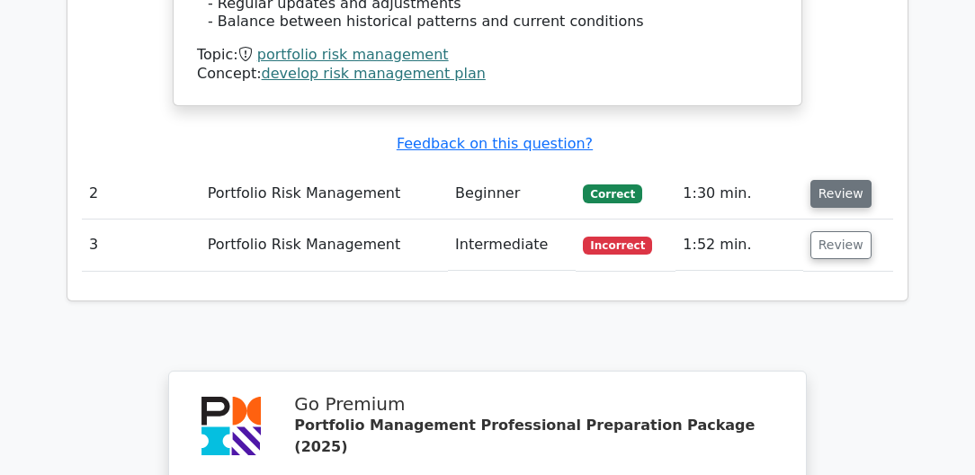
click at [844, 180] on button "Review" at bounding box center [841, 194] width 61 height 28
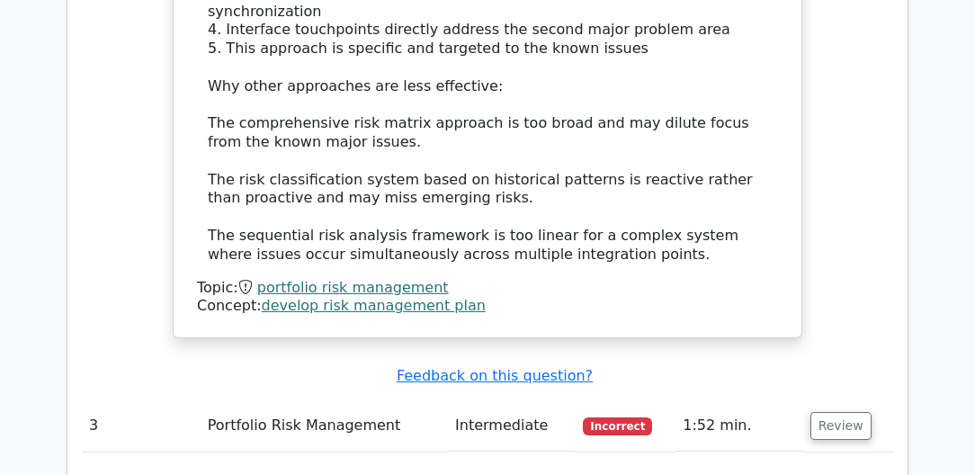
scroll to position [3651, 0]
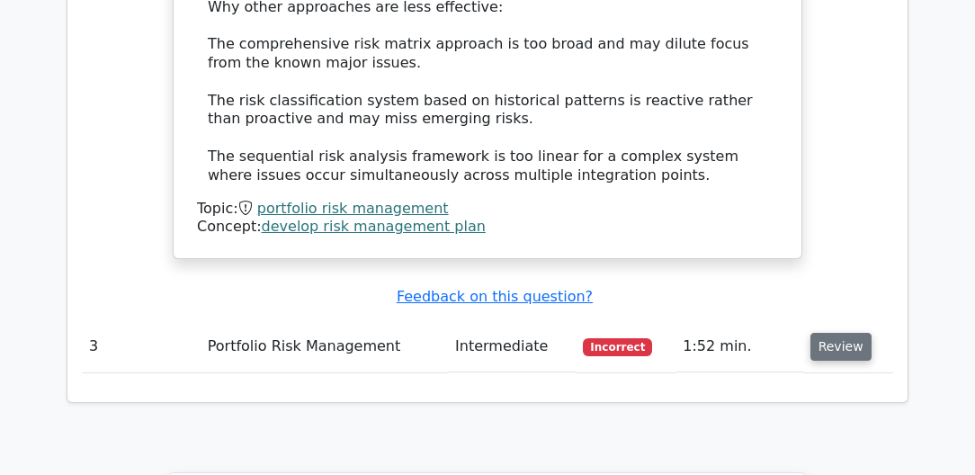
click at [840, 333] on button "Review" at bounding box center [841, 347] width 61 height 28
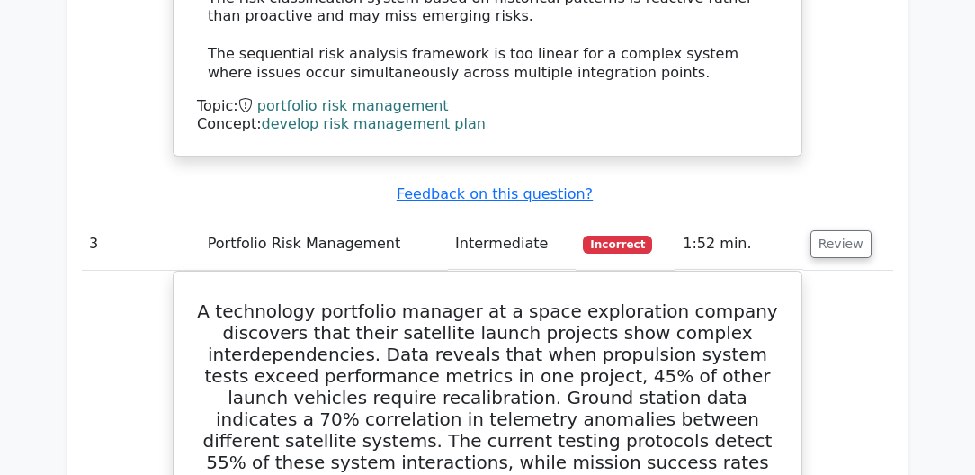
scroll to position [3805, 0]
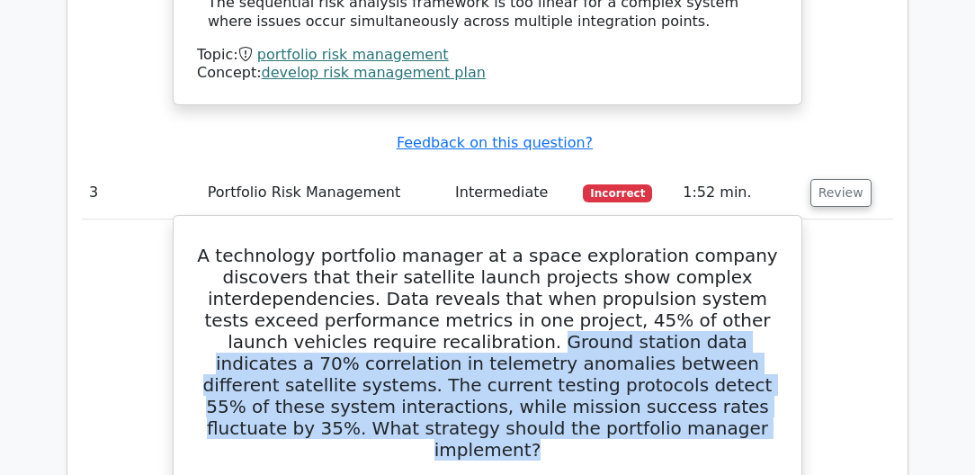
drag, startPoint x: 463, startPoint y: 122, endPoint x: 627, endPoint y: 213, distance: 187.3
click at [627, 245] on h5 "A technology portfolio manager at a space exploration company discovers that th…" at bounding box center [487, 353] width 585 height 216
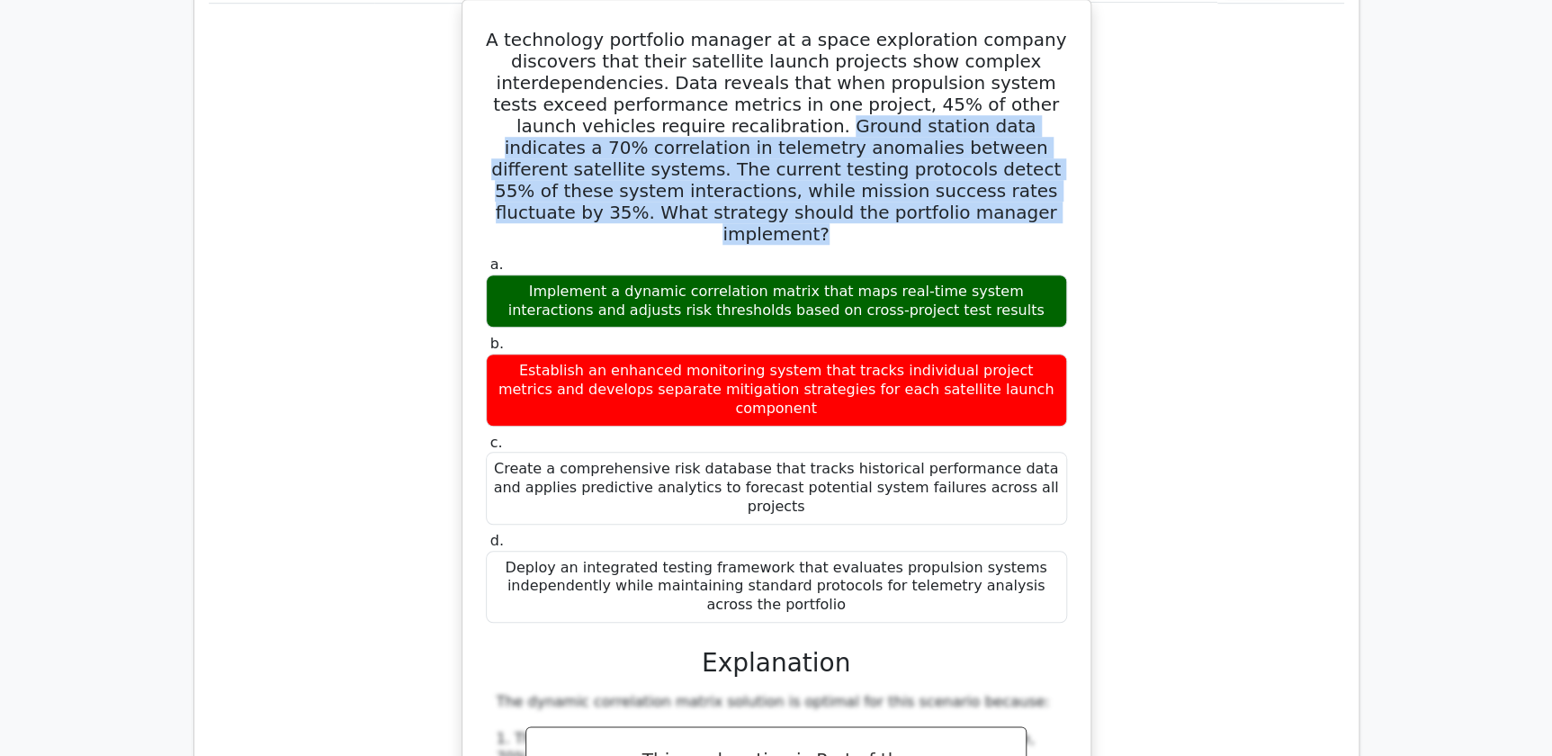
scroll to position [3700, 0]
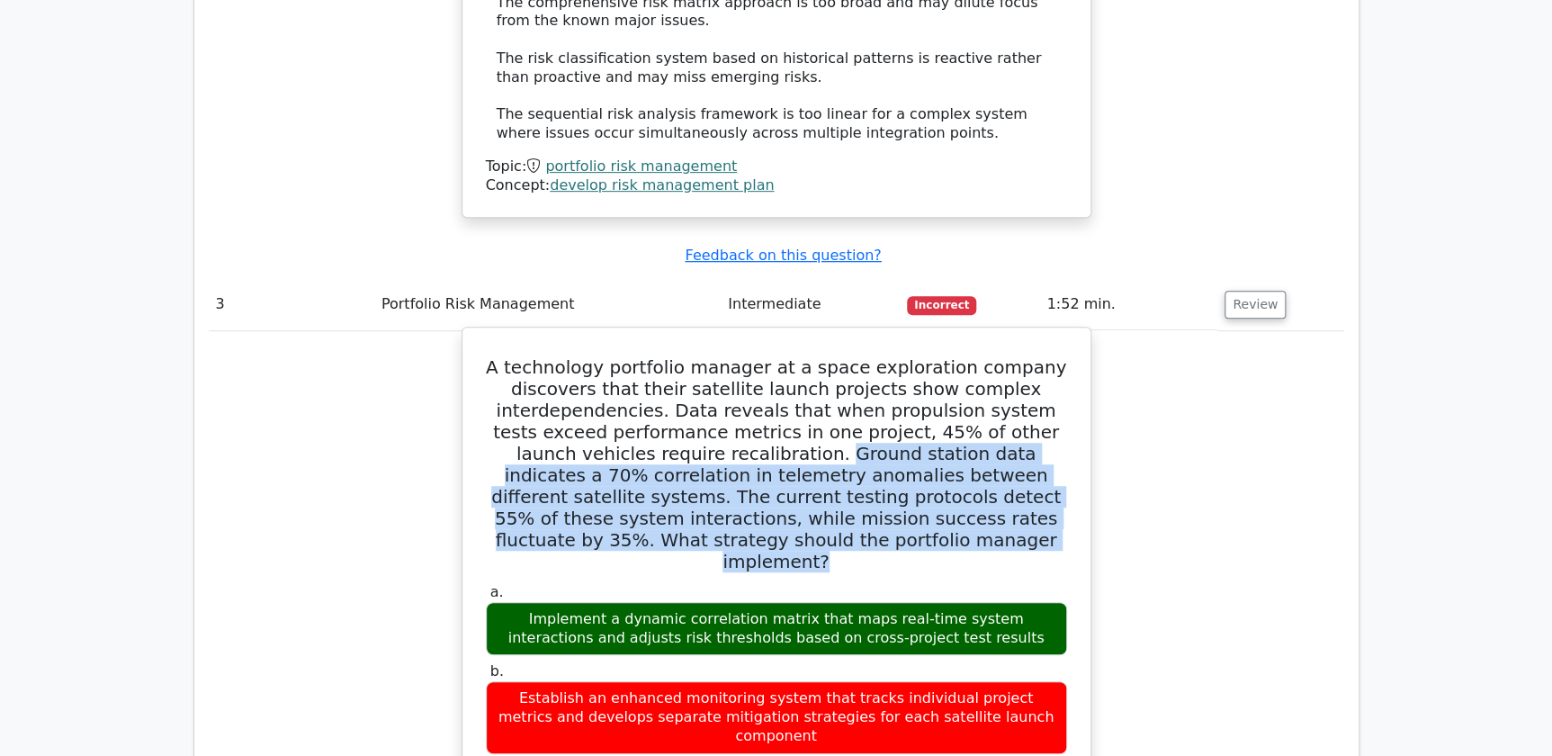
click at [840, 356] on h5 "A technology portfolio manager at a space exploration company discovers that th…" at bounding box center [776, 464] width 585 height 216
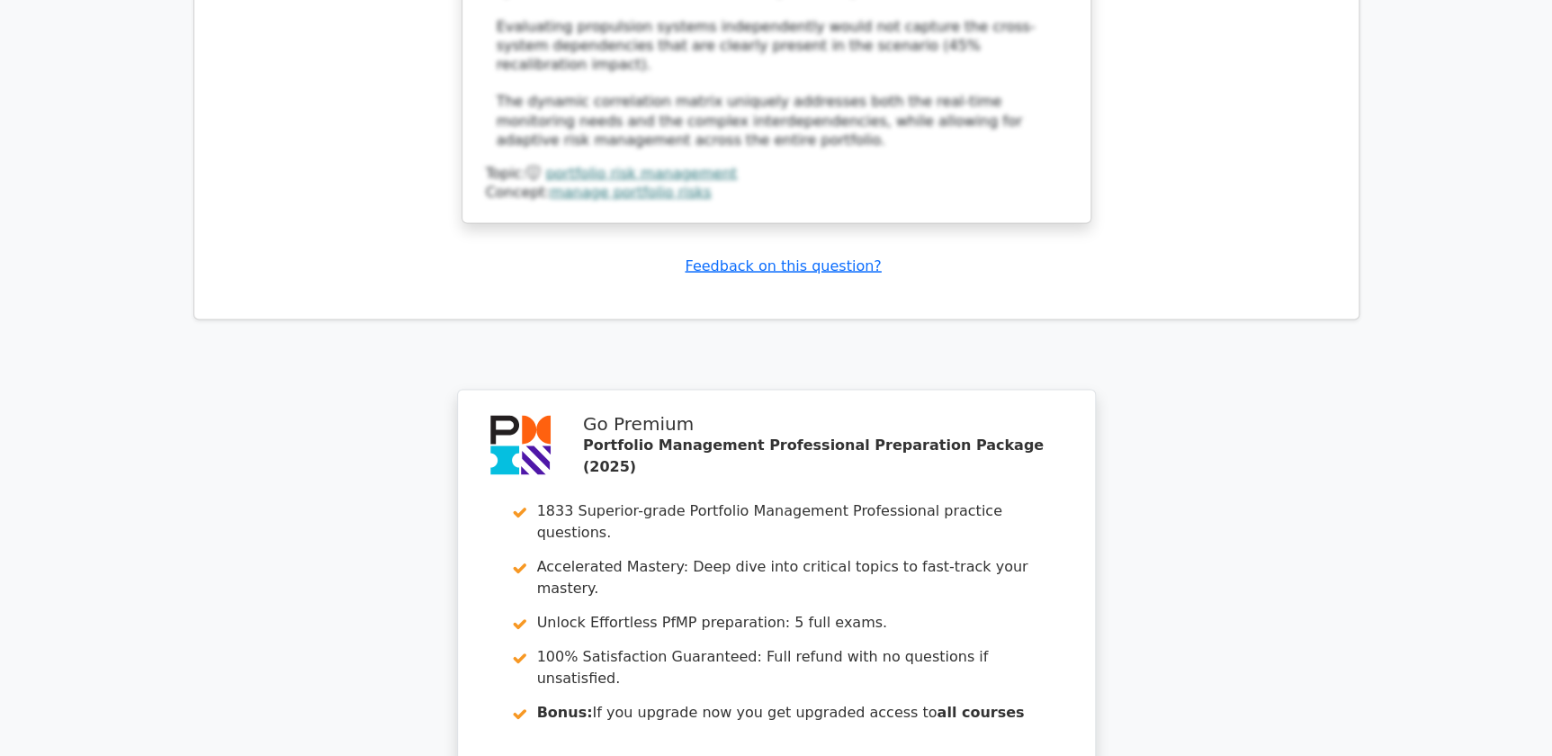
scroll to position [5091, 0]
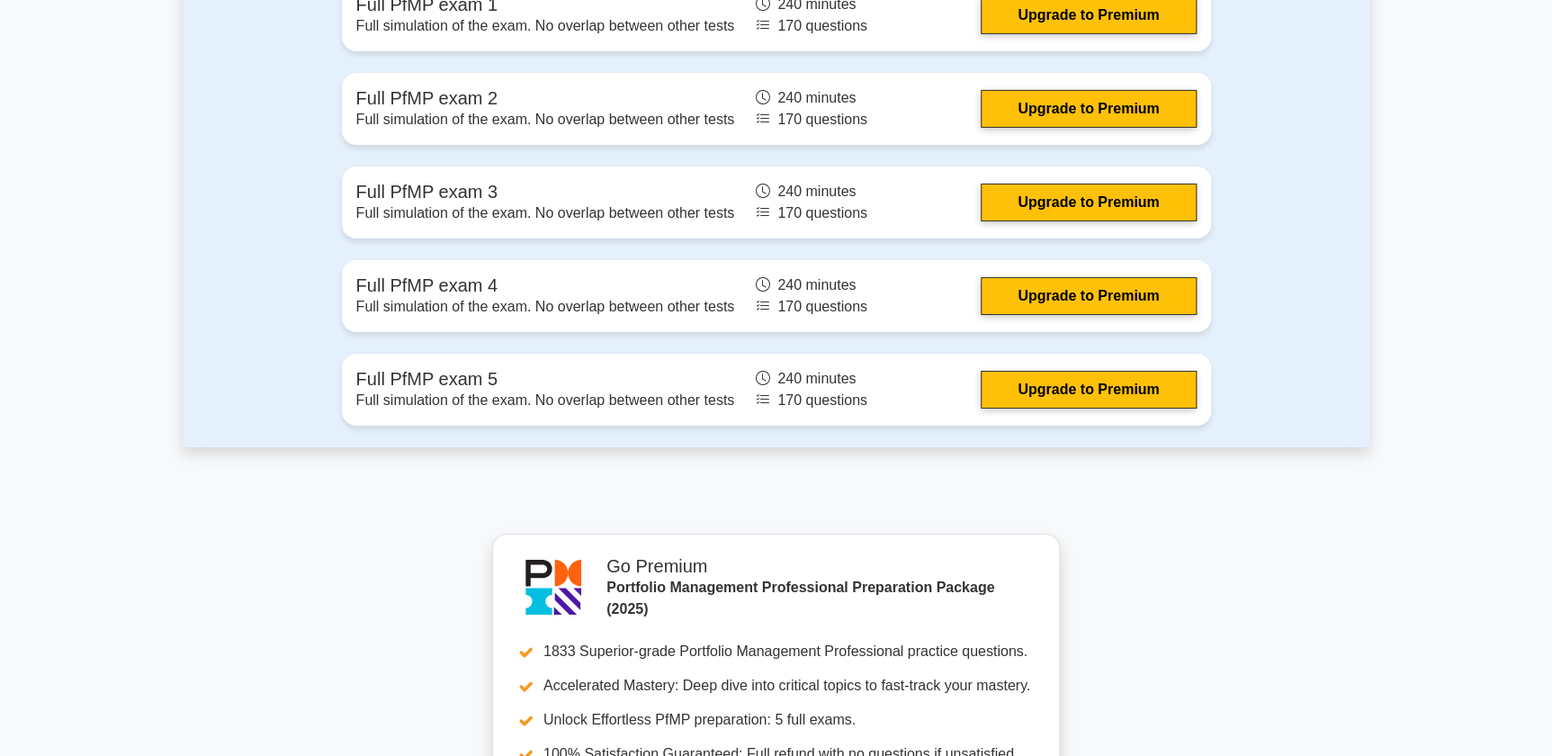
scroll to position [2944, 0]
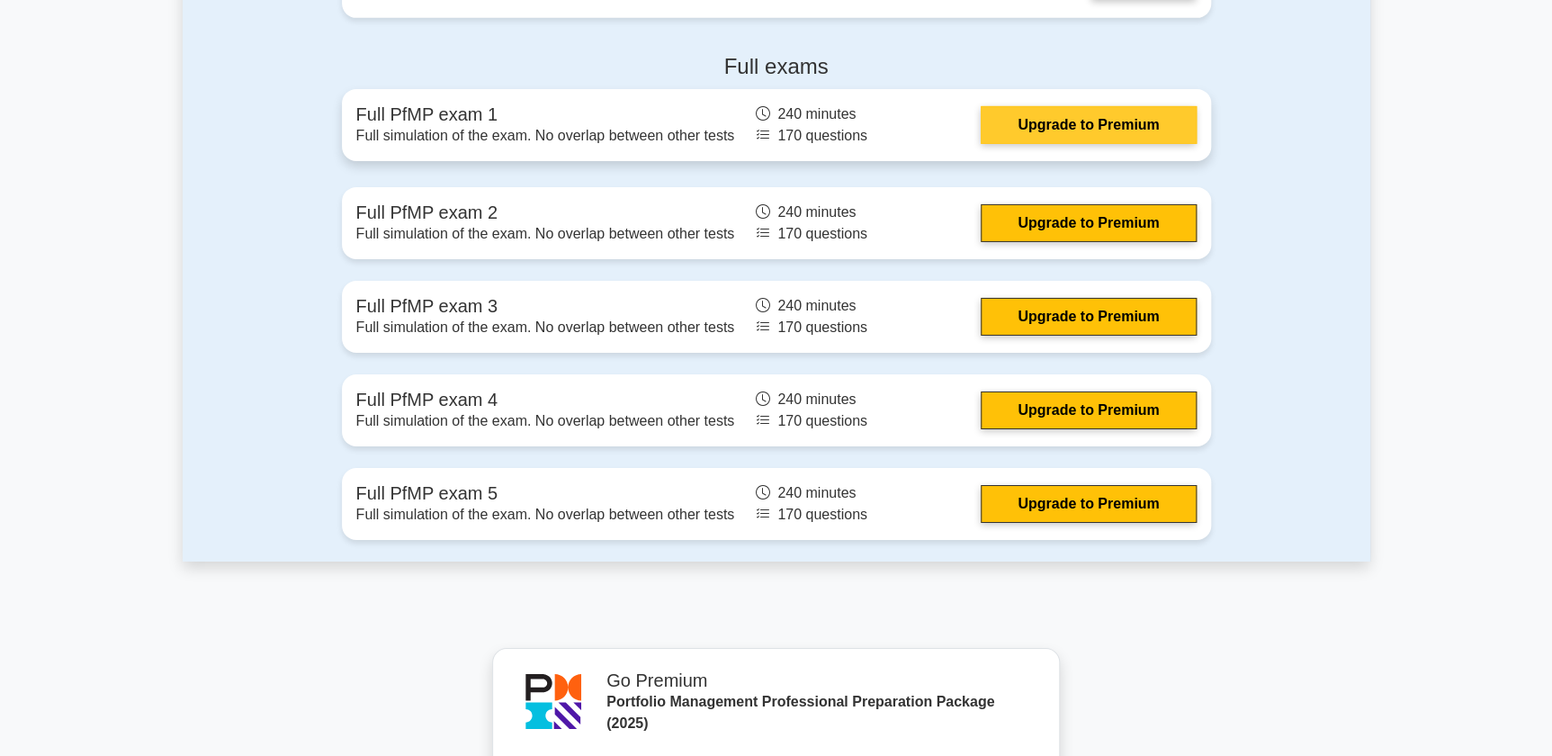
click at [981, 118] on link "Upgrade to Premium" at bounding box center [1088, 125] width 215 height 38
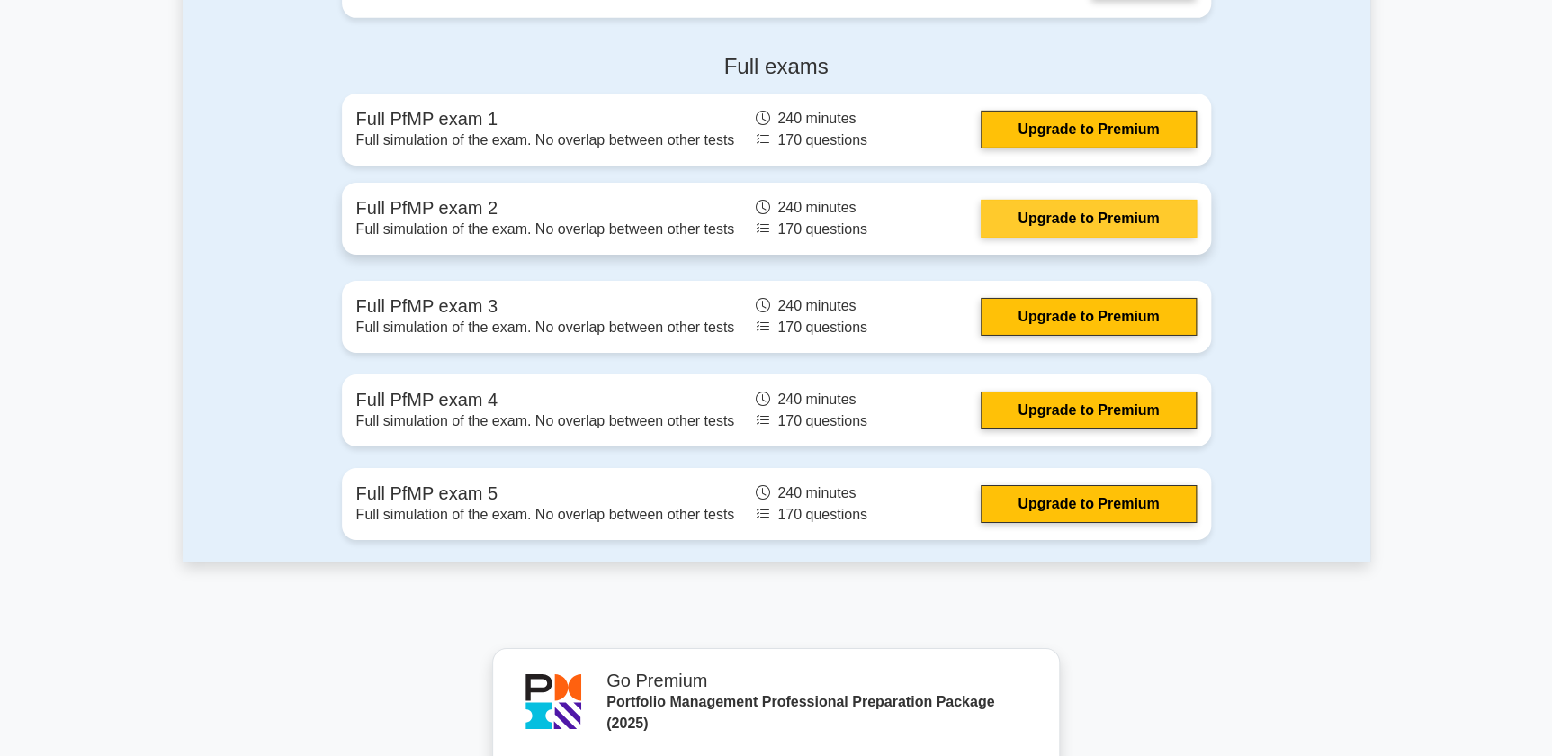
click at [981, 213] on link "Upgrade to Premium" at bounding box center [1088, 219] width 215 height 38
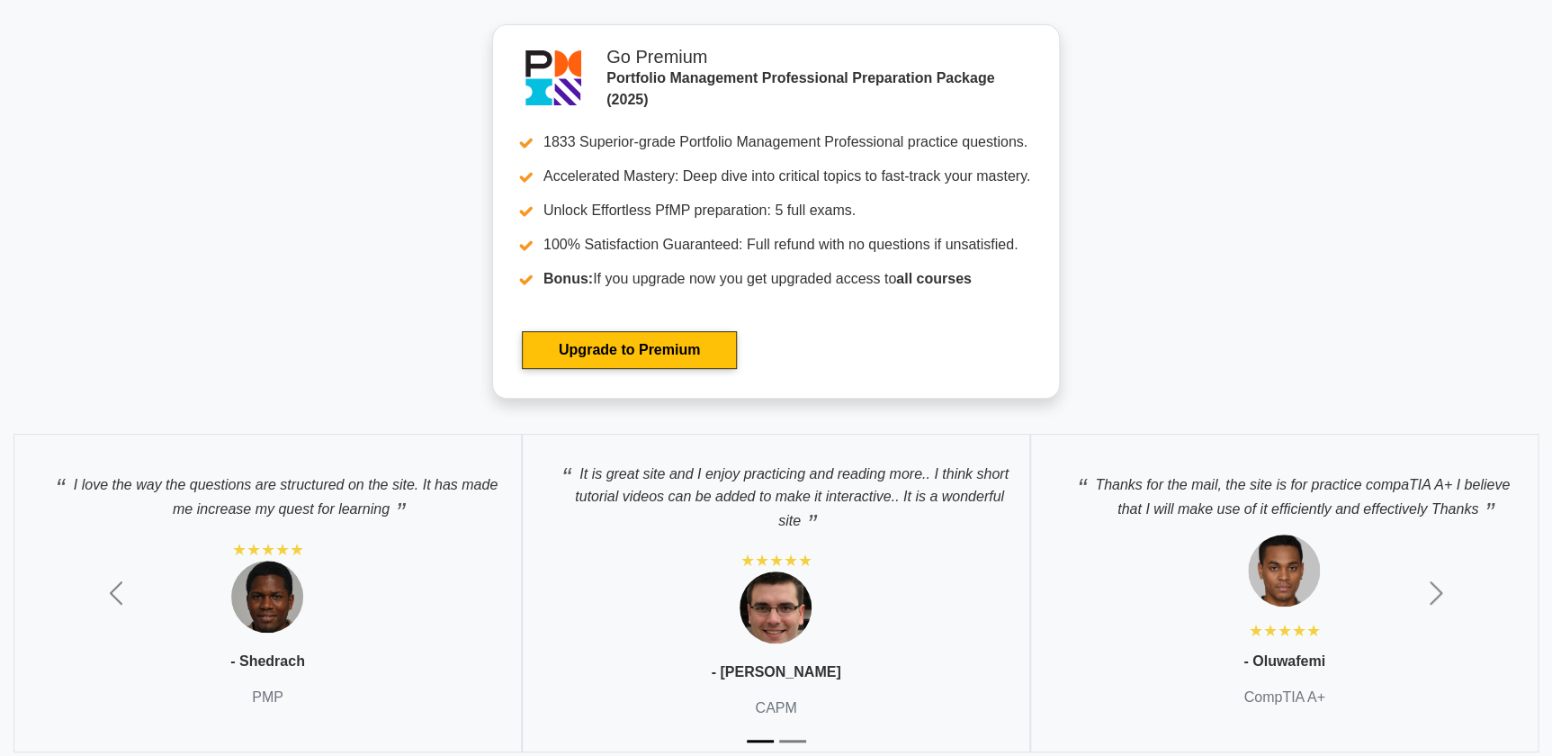
scroll to position [3443, 0]
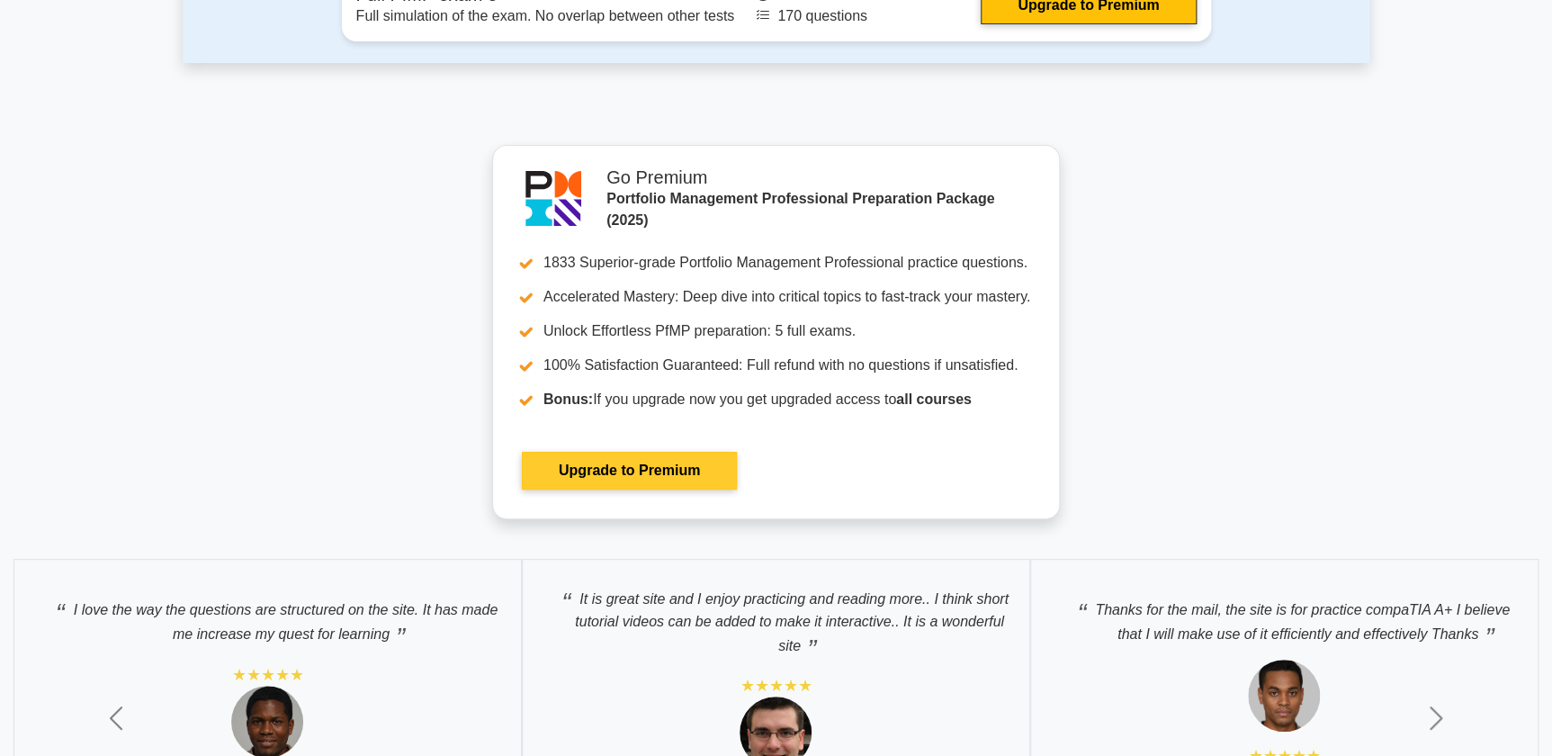
click at [654, 470] on link "Upgrade to Premium" at bounding box center [629, 471] width 215 height 38
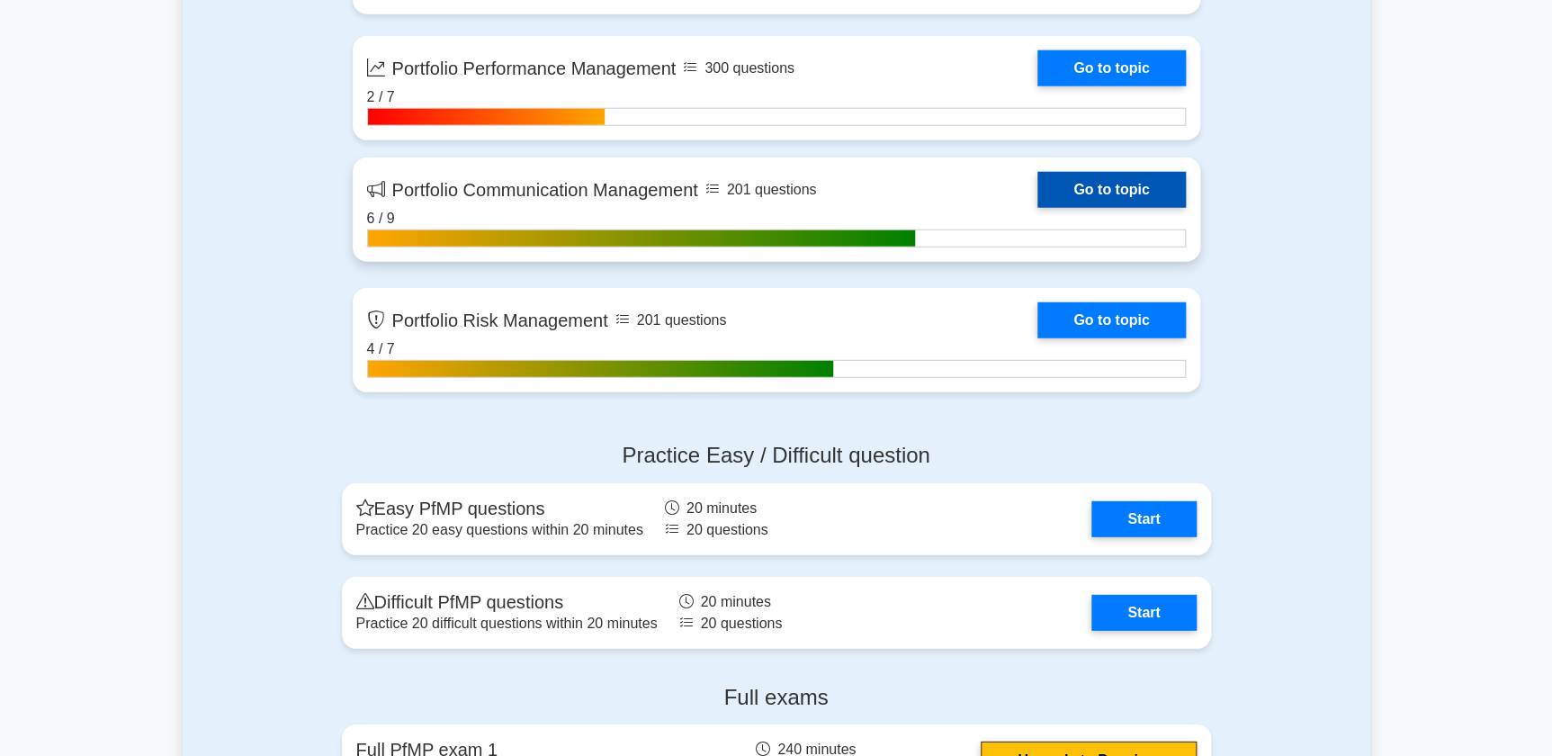
scroll to position [2290, 0]
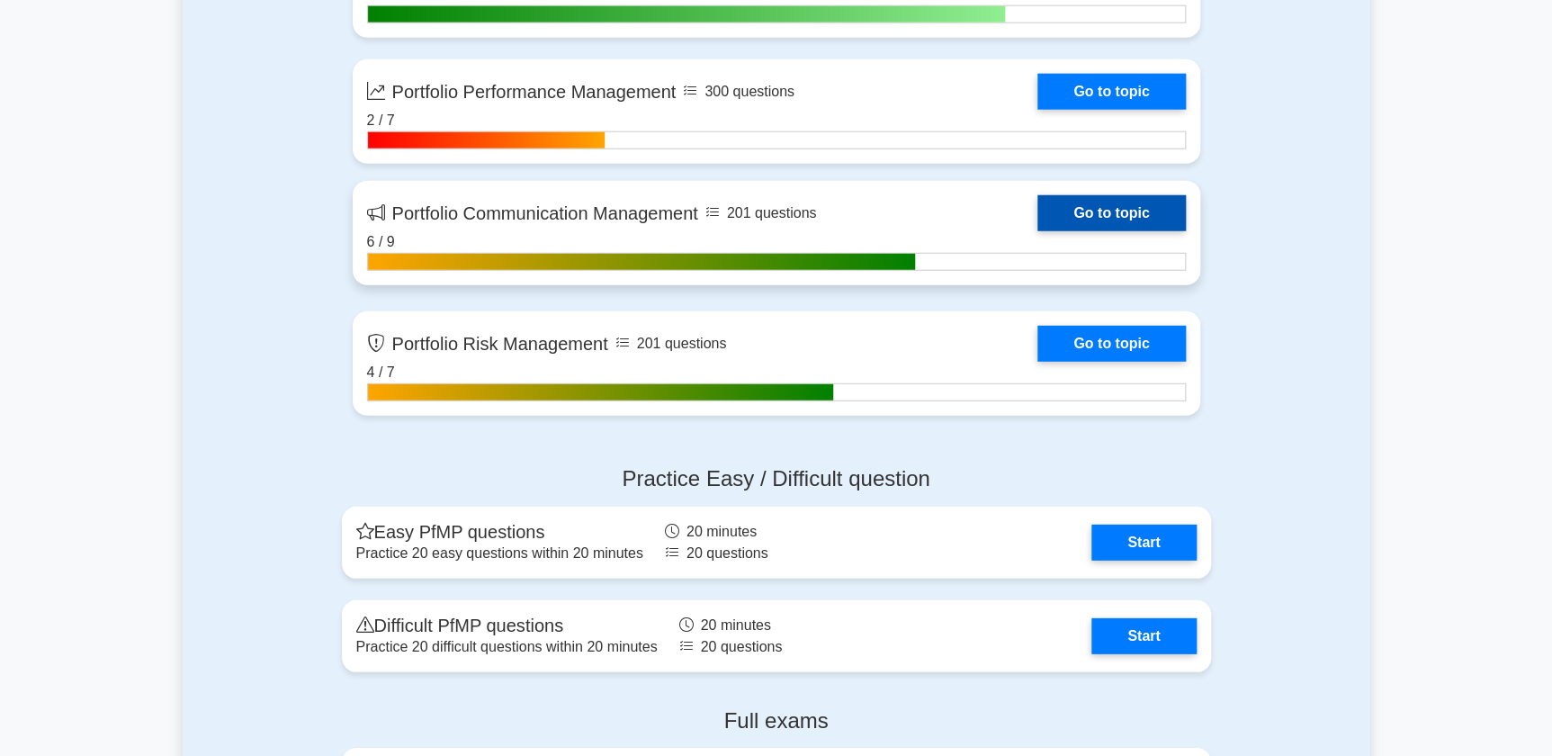
click at [1110, 206] on link "Go to topic" at bounding box center [1112, 213] width 148 height 36
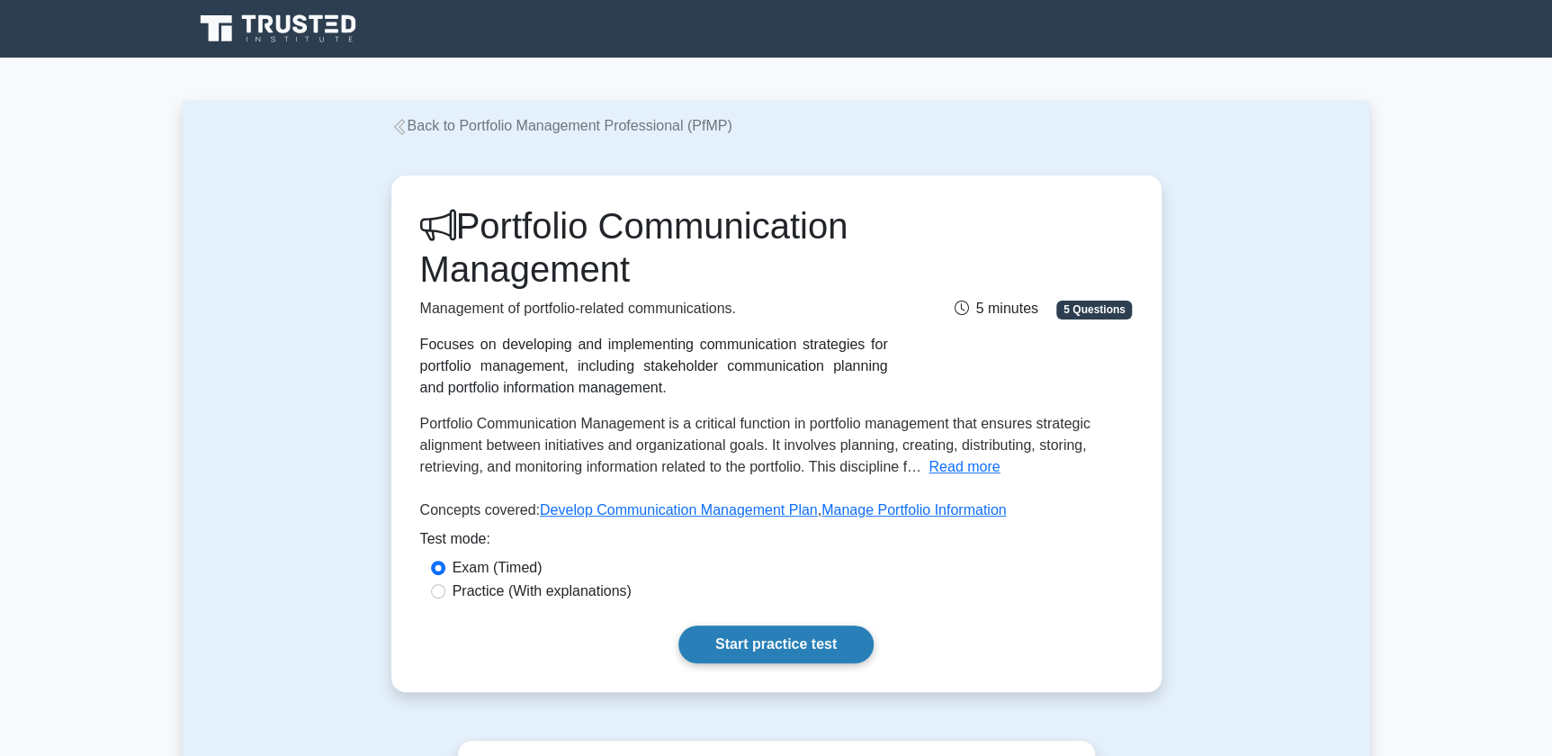
click at [792, 643] on link "Start practice test" at bounding box center [776, 644] width 195 height 38
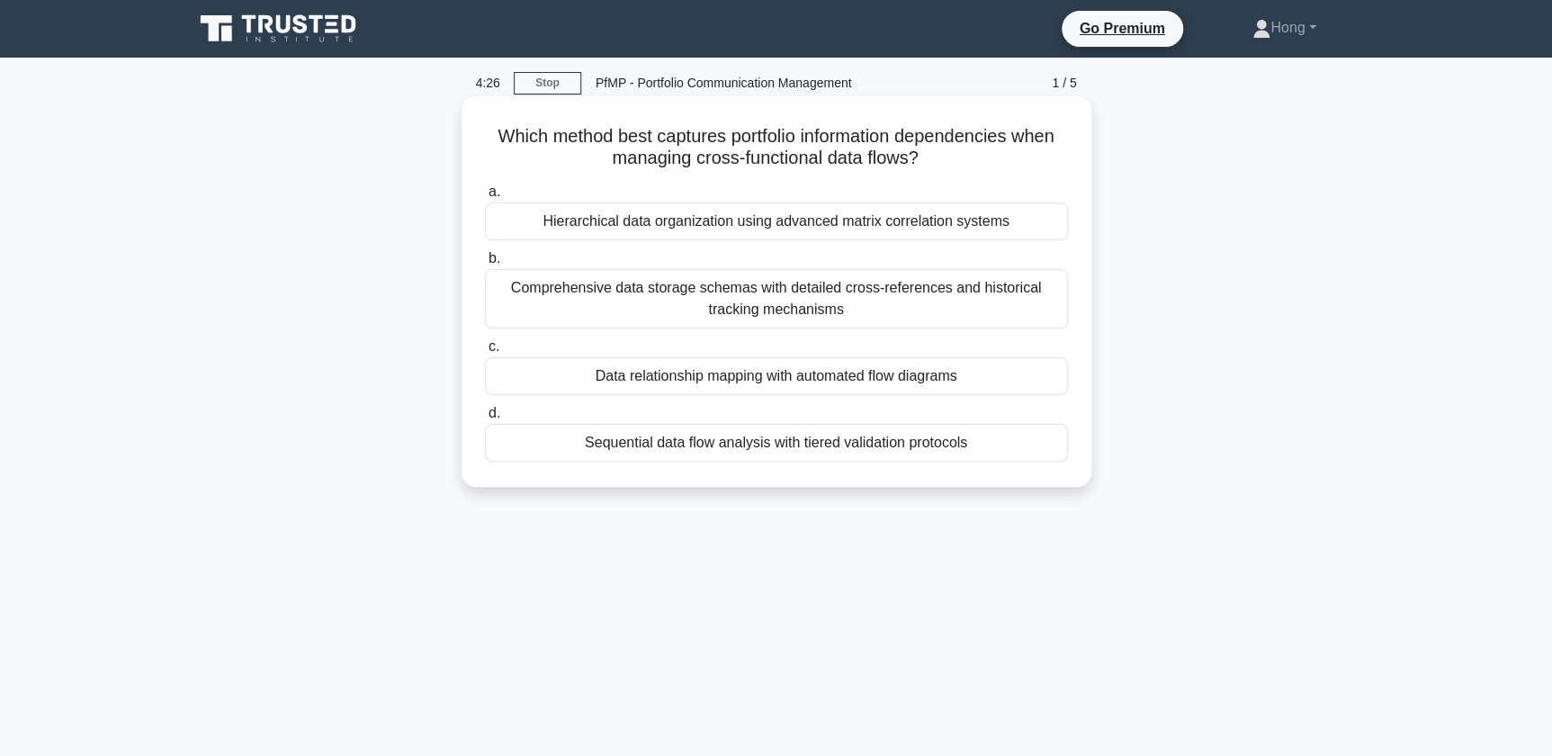
click at [737, 303] on div "Comprehensive data storage schemas with detailed cross-references and historica…" at bounding box center [776, 298] width 583 height 59
click at [485, 265] on input "b. Comprehensive data storage schemas with detailed cross-references and histor…" at bounding box center [485, 259] width 0 height 12
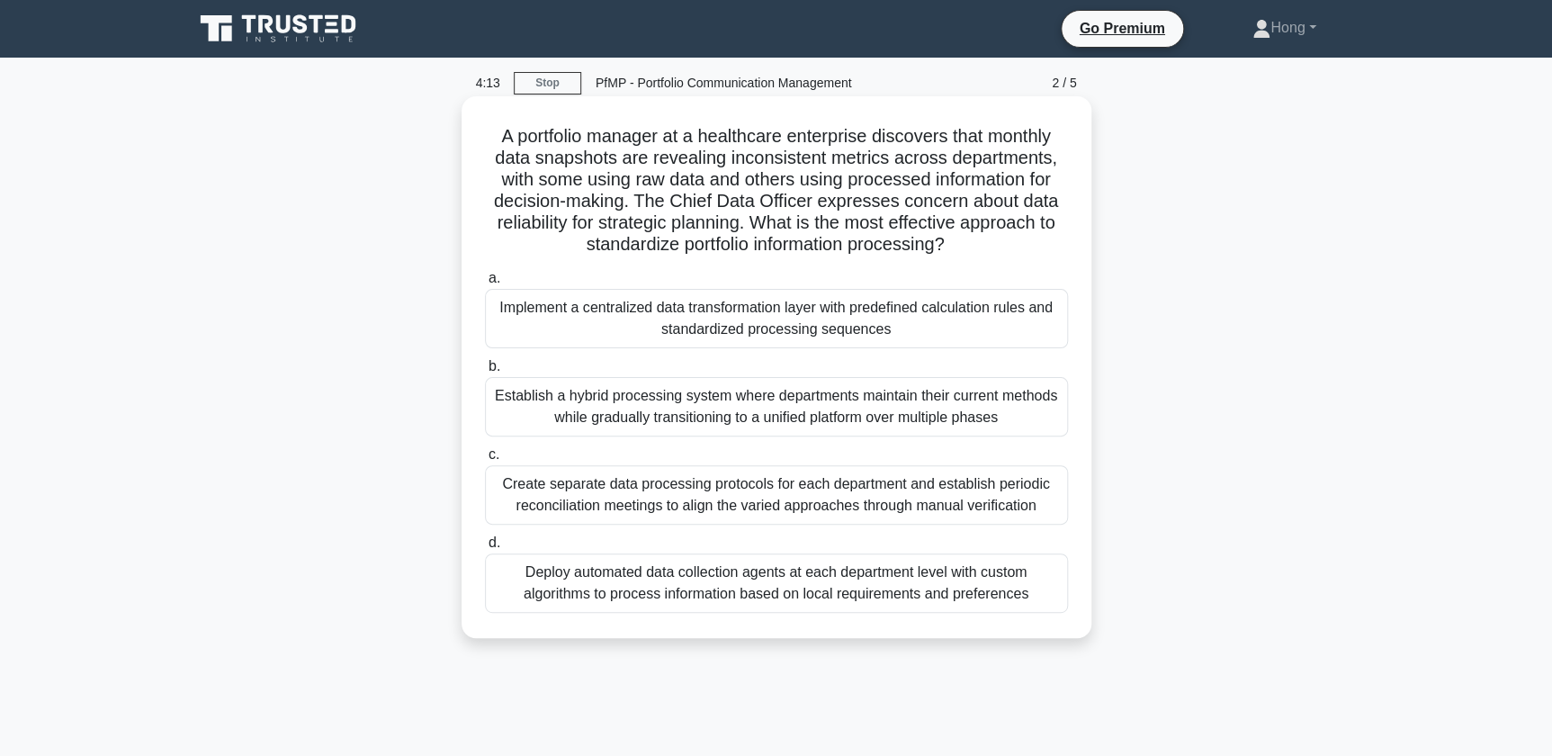
drag, startPoint x: 492, startPoint y: 121, endPoint x: 982, endPoint y: 249, distance: 506.2
click at [982, 249] on div "A portfolio manager at a healthcare enterprise discovers that monthly data snap…" at bounding box center [777, 366] width 616 height 527
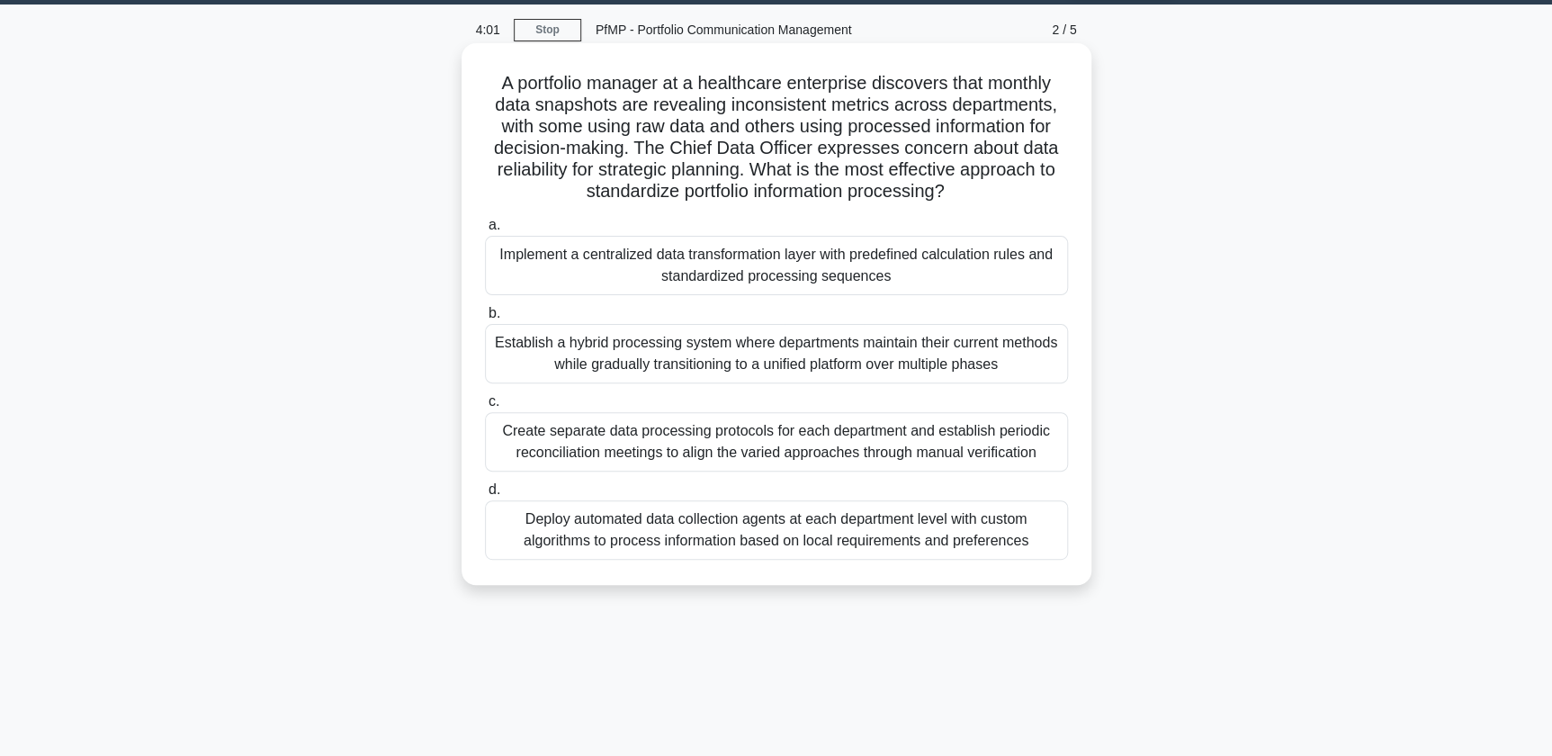
scroll to position [81, 0]
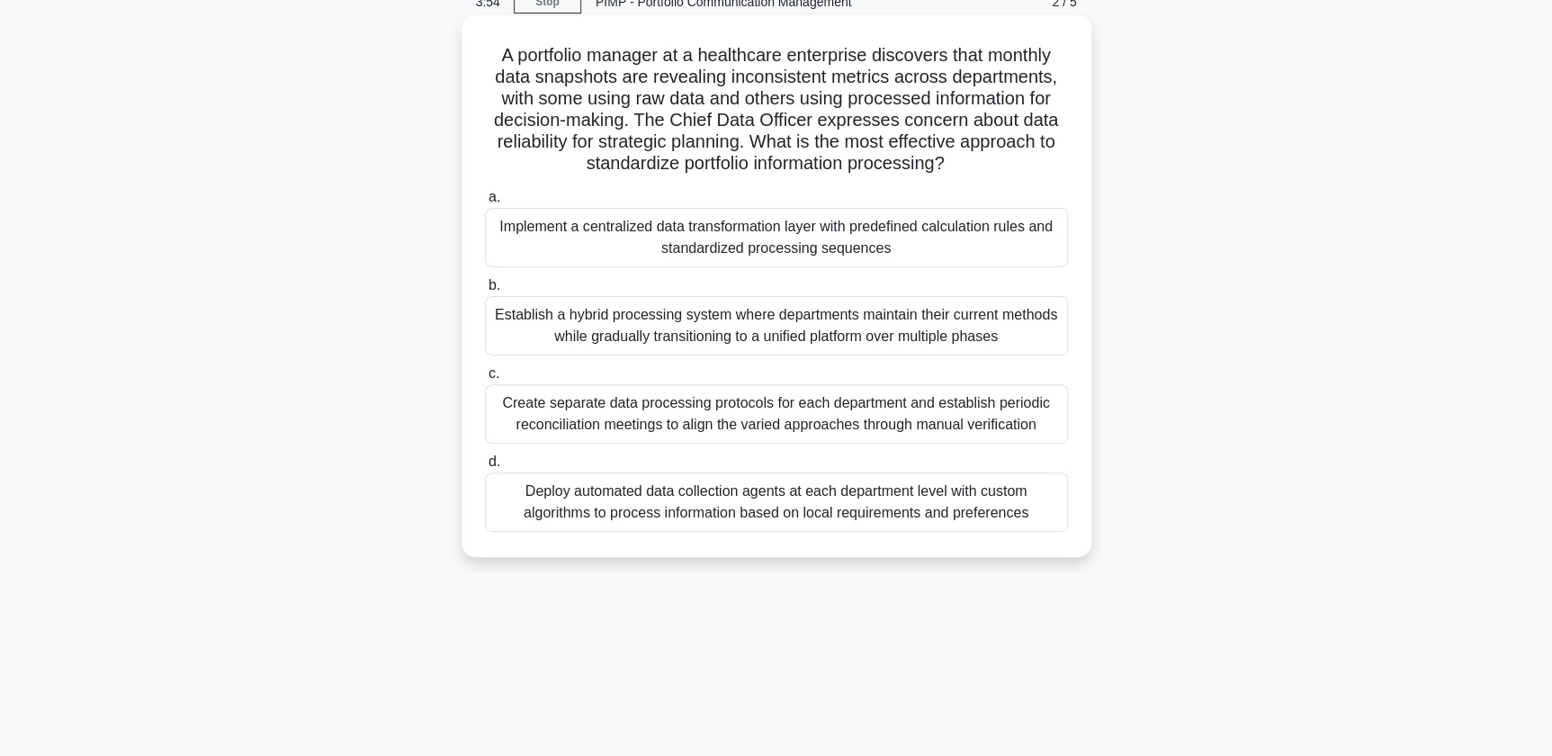
click at [854, 251] on div "Implement a centralized data transformation layer with predefined calculation r…" at bounding box center [776, 237] width 583 height 59
click at [485, 203] on input "a. Implement a centralized data transformation layer with predefined calculatio…" at bounding box center [485, 198] width 0 height 12
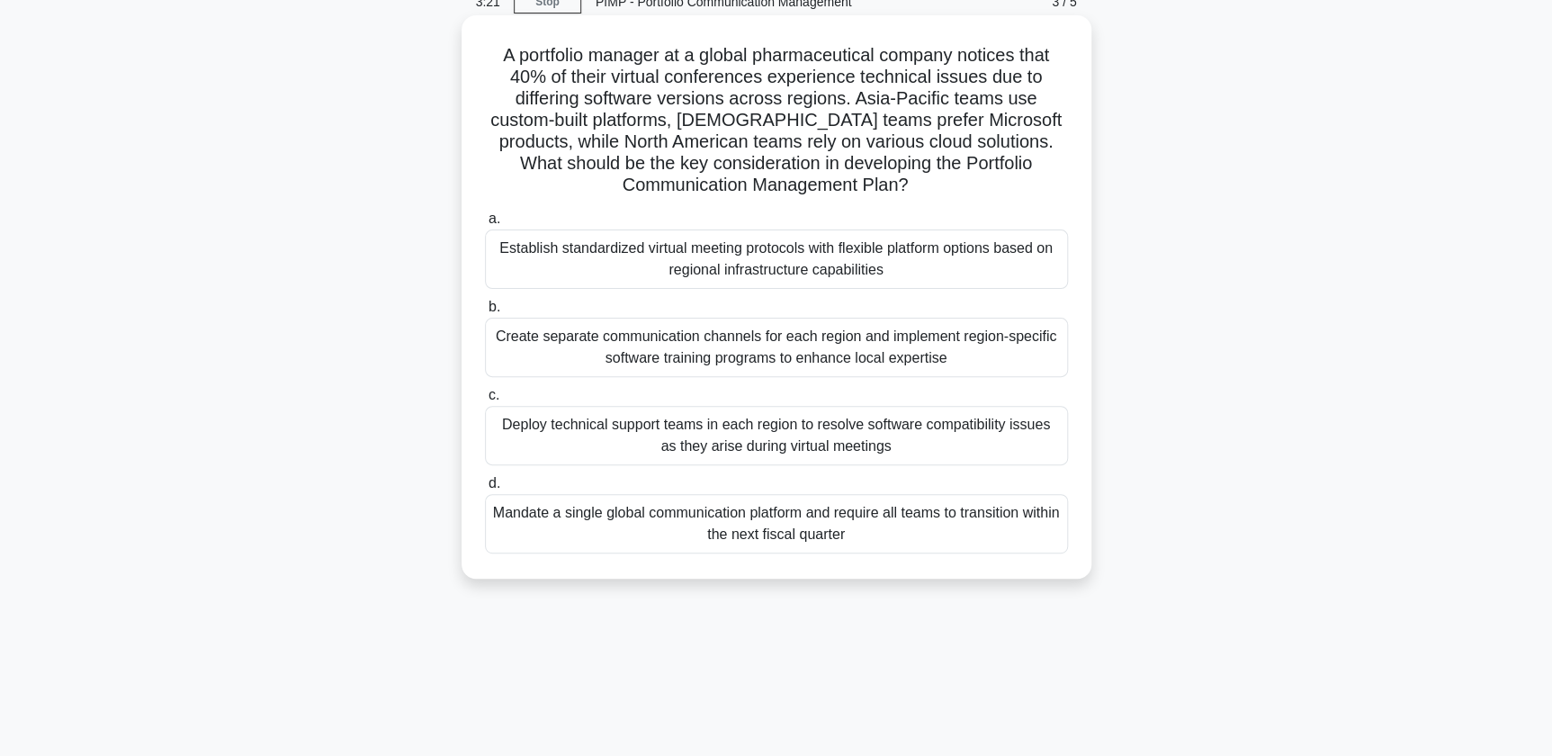
click at [854, 251] on div "Establish standardized virtual meeting protocols with flexible platform options…" at bounding box center [776, 258] width 583 height 59
click at [485, 225] on input "a. Establish standardized virtual meeting protocols with flexible platform opti…" at bounding box center [485, 219] width 0 height 12
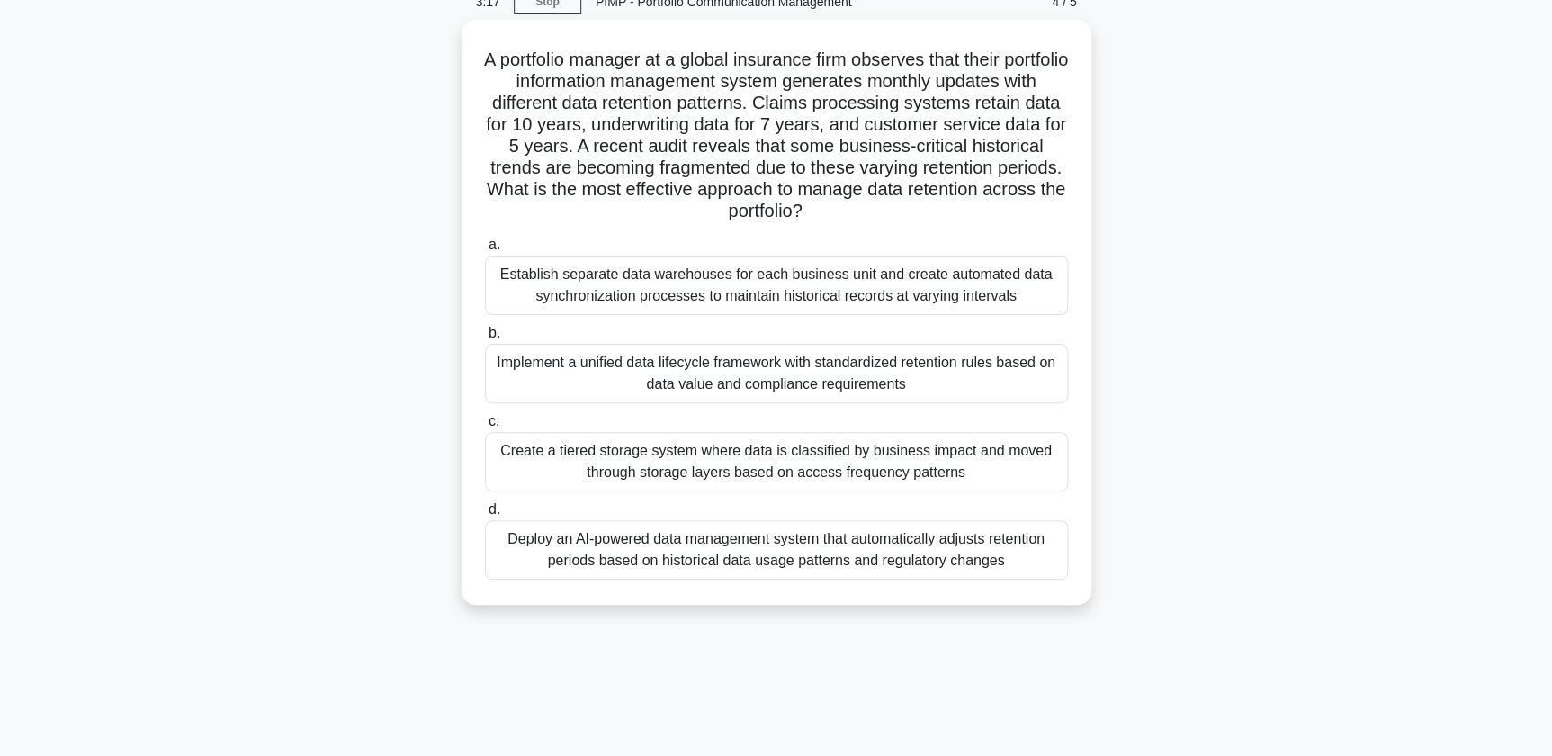
scroll to position [0, 0]
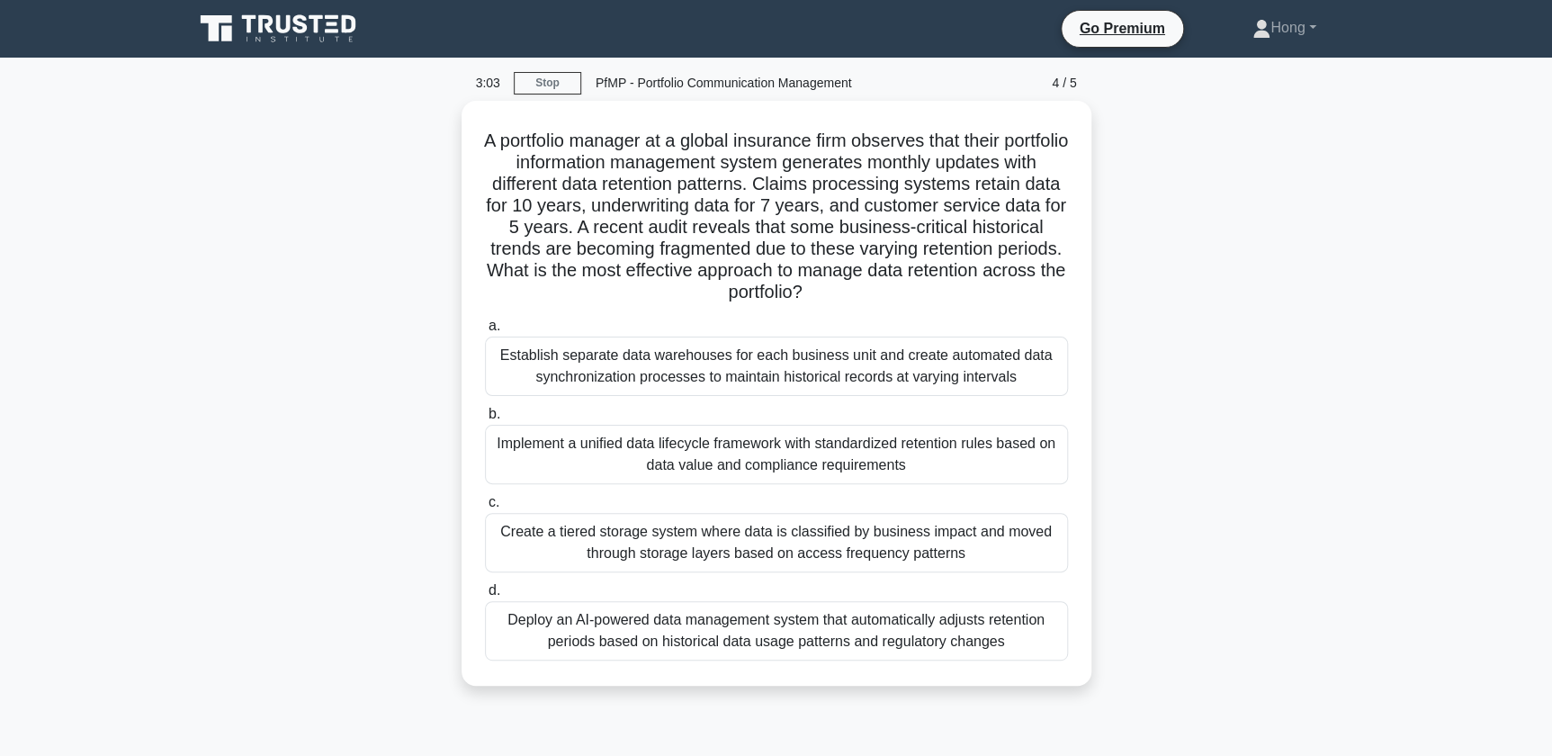
click at [1231, 332] on div "A portfolio manager at a global insurance firm observes that their portfolio in…" at bounding box center [777, 404] width 1188 height 607
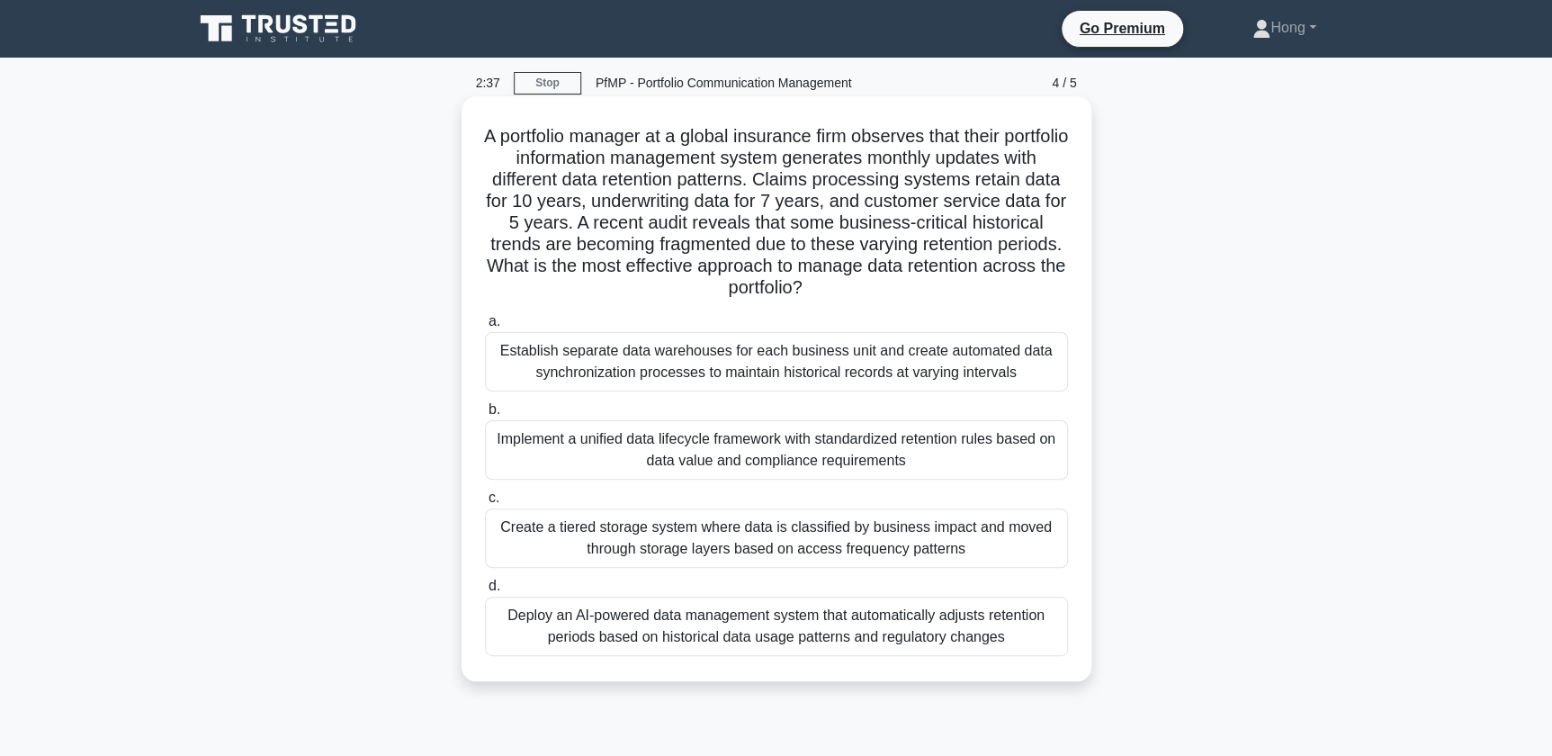
drag, startPoint x: 503, startPoint y: 139, endPoint x: 901, endPoint y: 281, distance: 422.4
click at [901, 281] on h5 "A portfolio manager at a global insurance firm observes that their portfolio in…" at bounding box center [776, 212] width 587 height 175
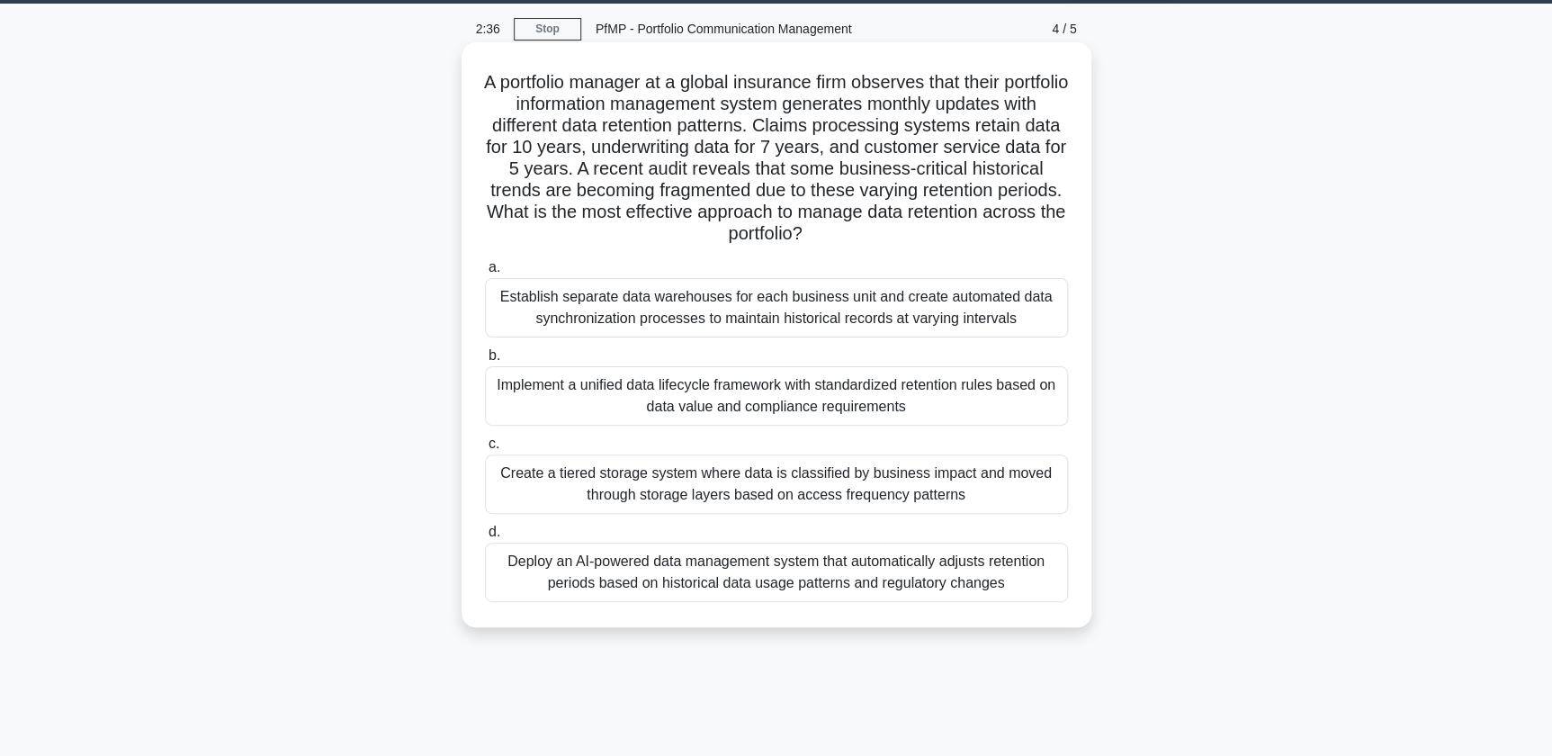
scroll to position [81, 0]
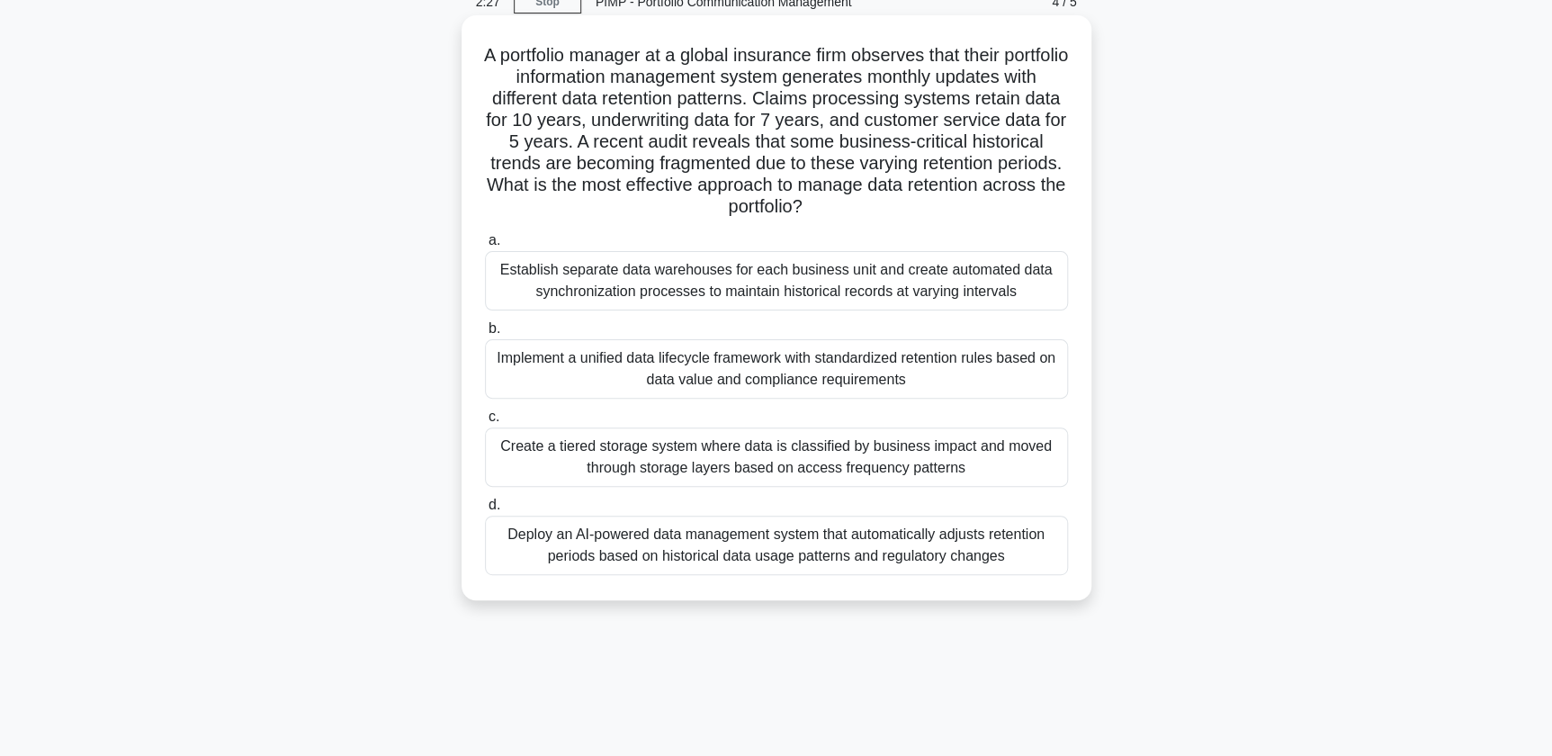
click at [836, 357] on div "Implement a unified data lifecycle framework with standardized retention rules …" at bounding box center [776, 368] width 583 height 59
click at [485, 335] on input "b. Implement a unified data lifecycle framework with standardized retention rul…" at bounding box center [485, 329] width 0 height 12
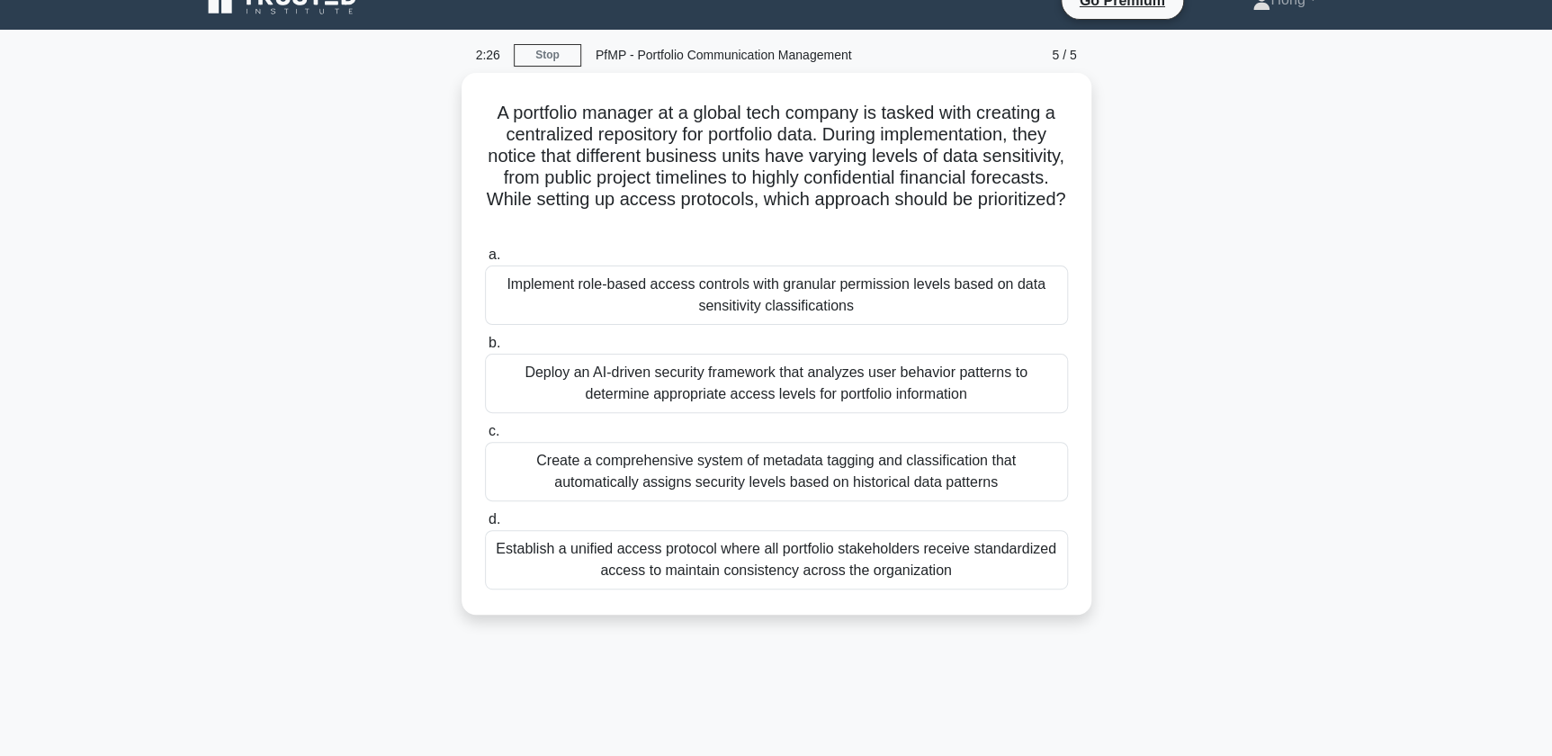
scroll to position [0, 0]
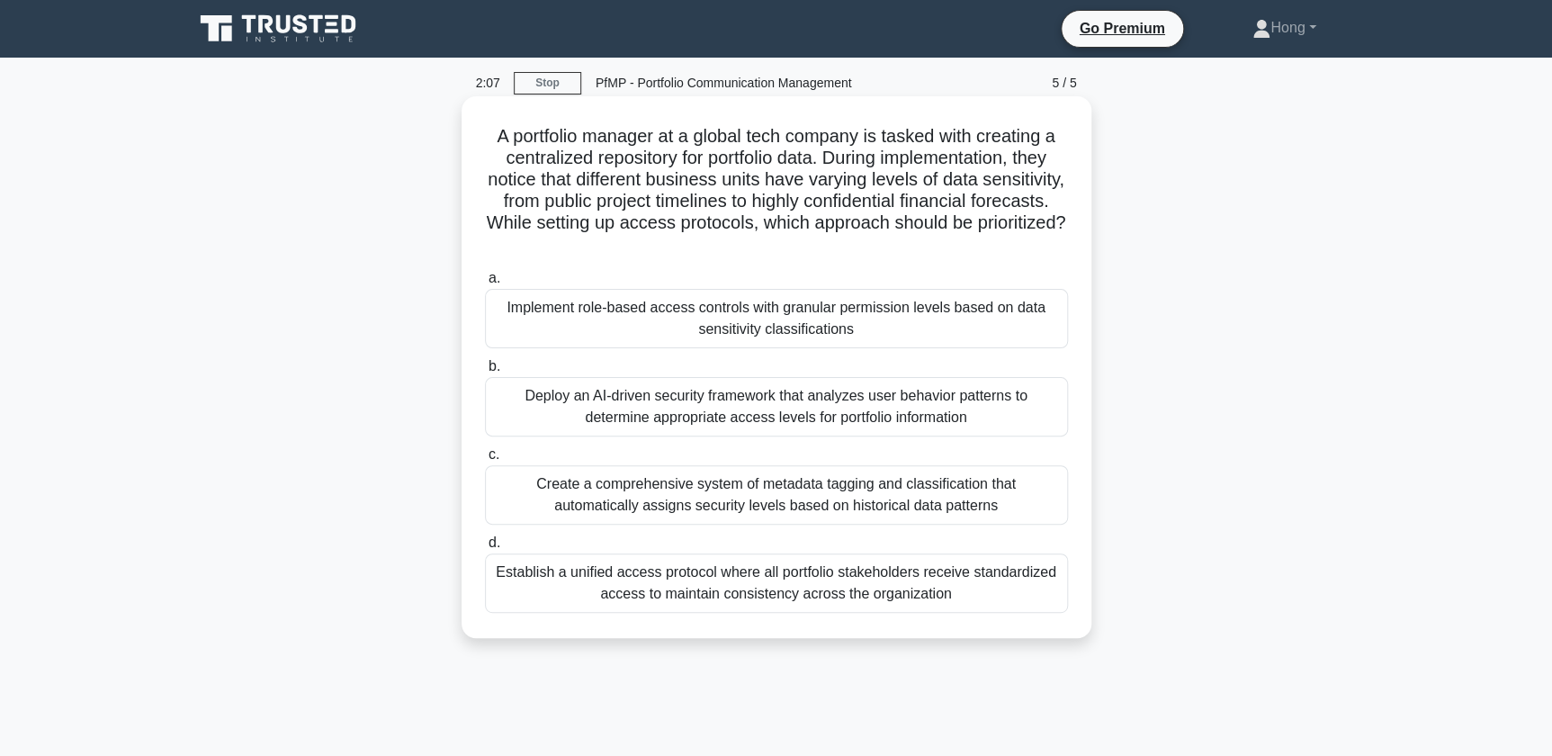
click at [855, 329] on div "Implement role-based access controls with granular permission levels based on d…" at bounding box center [776, 318] width 583 height 59
click at [485, 284] on input "a. Implement role-based access controls with granular permission levels based o…" at bounding box center [485, 279] width 0 height 12
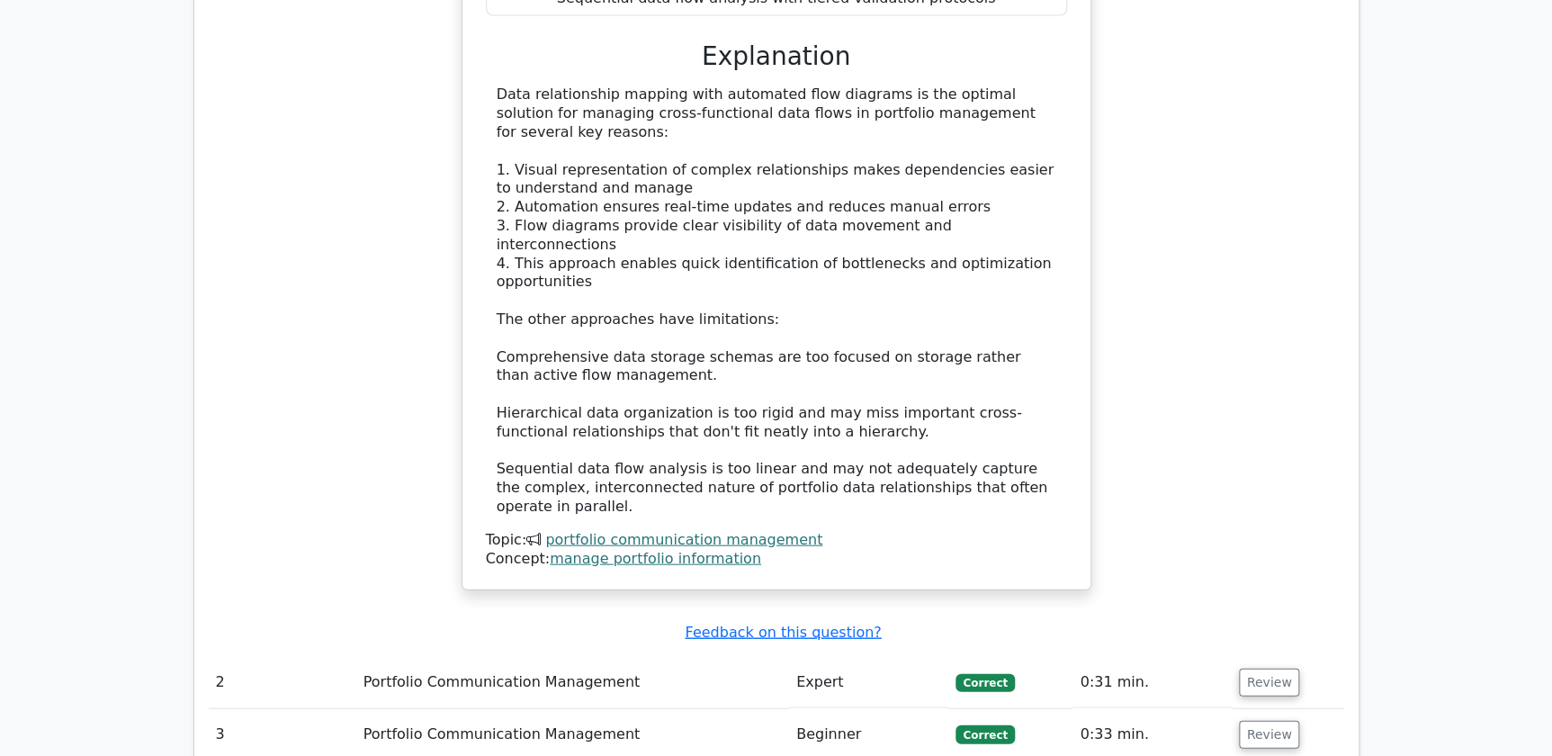
scroll to position [1963, 0]
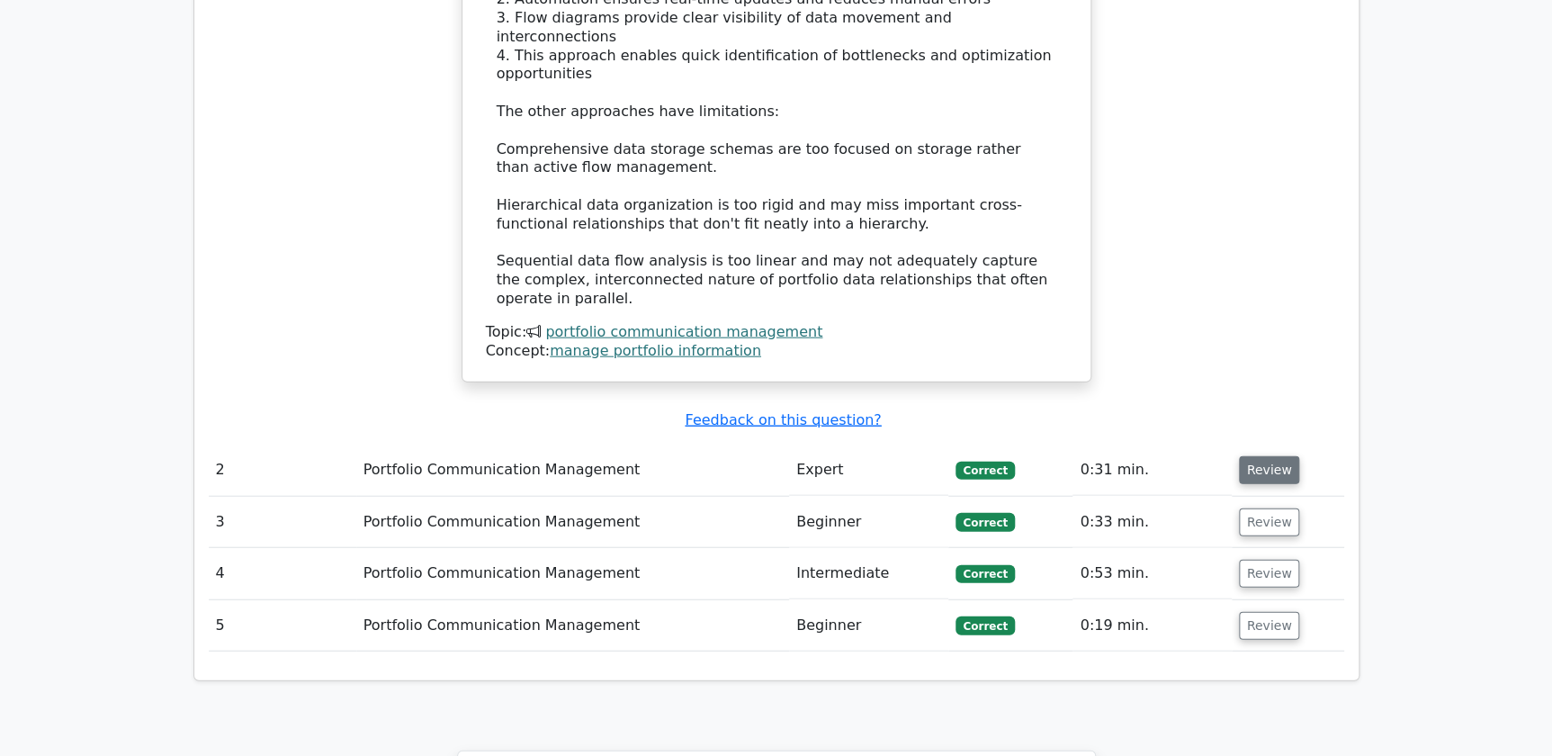
click at [1264, 456] on button "Review" at bounding box center [1269, 470] width 61 height 28
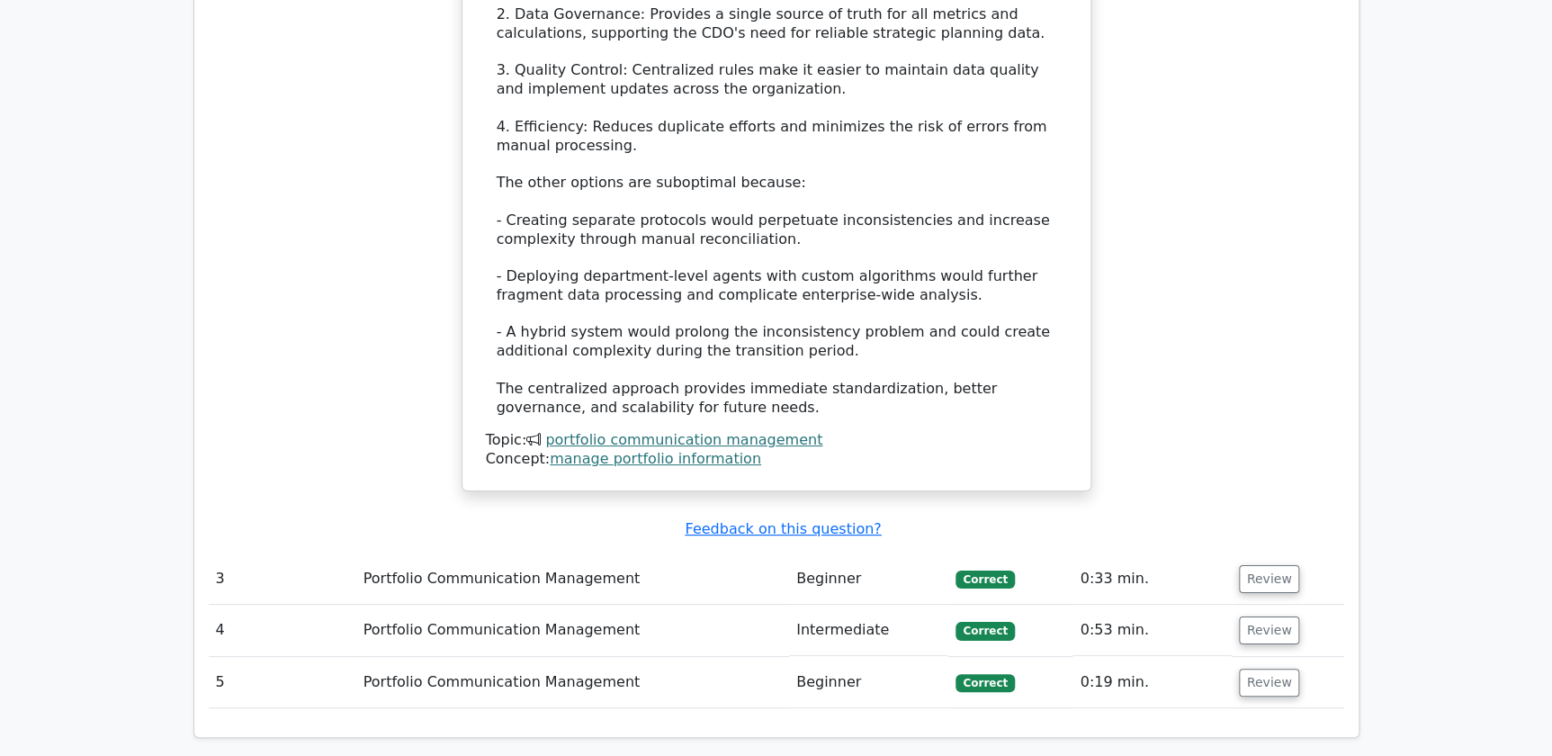
scroll to position [3354, 0]
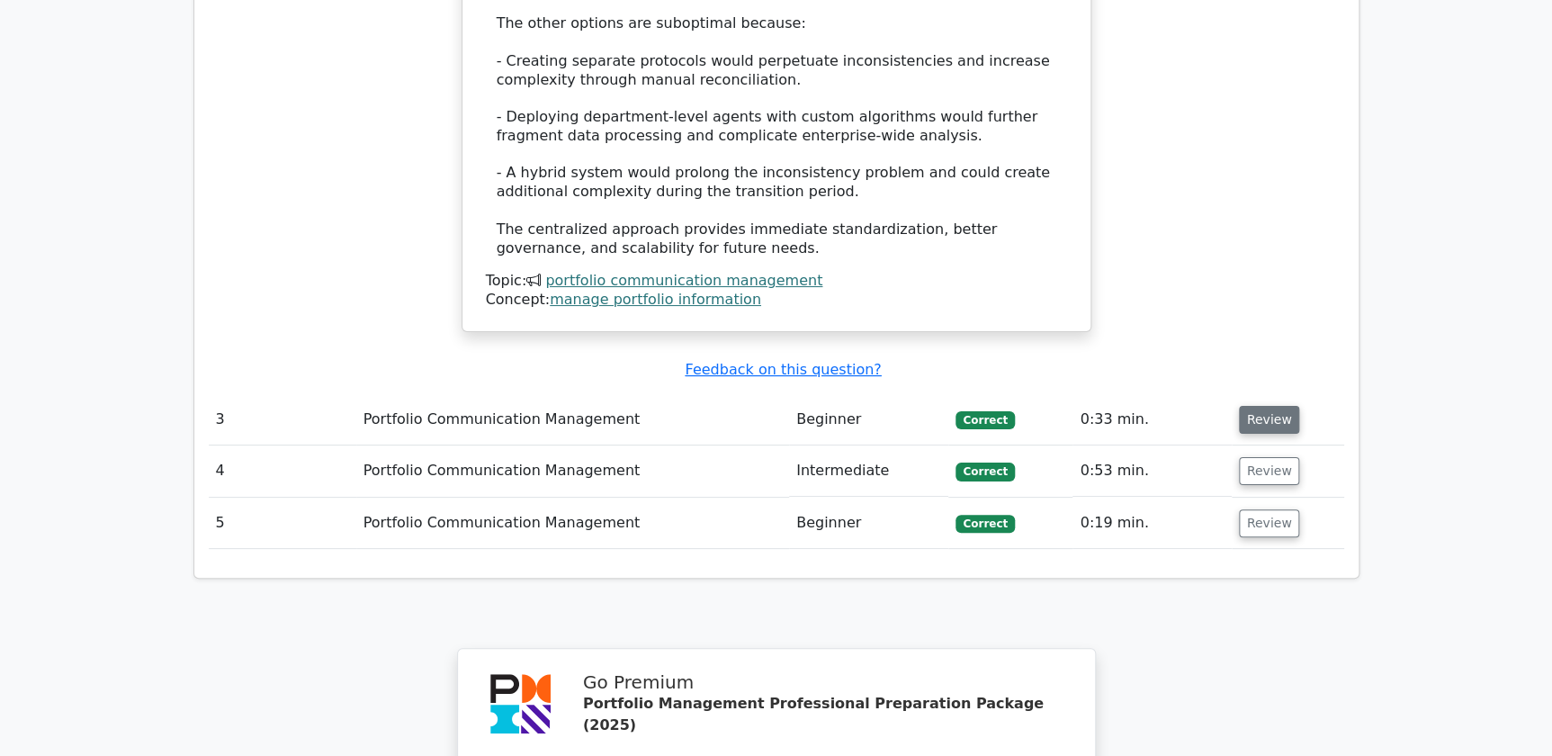
drag, startPoint x: 1255, startPoint y: 223, endPoint x: 1238, endPoint y: 221, distance: 17.2
click at [1256, 406] on button "Review" at bounding box center [1269, 420] width 61 height 28
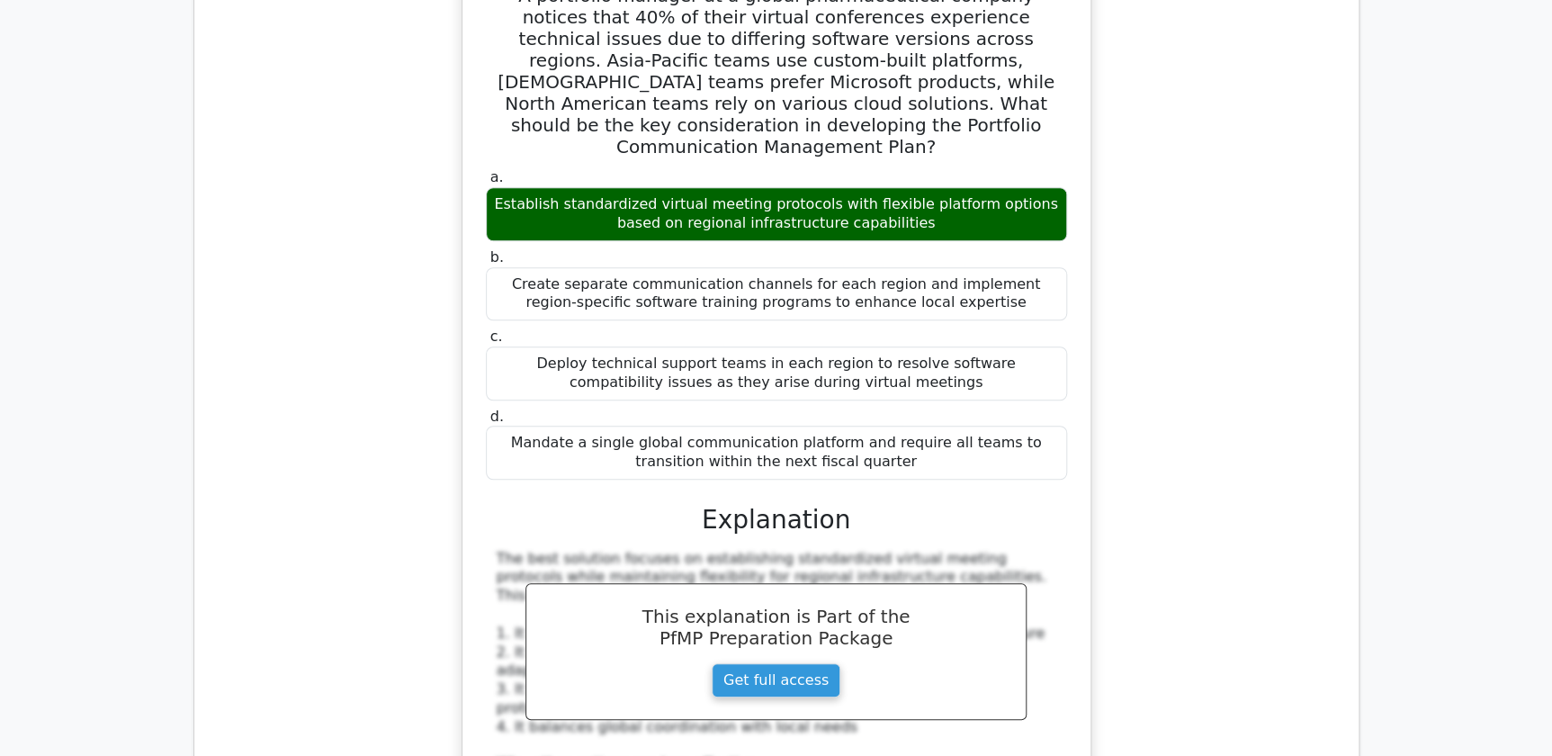
scroll to position [4254, 0]
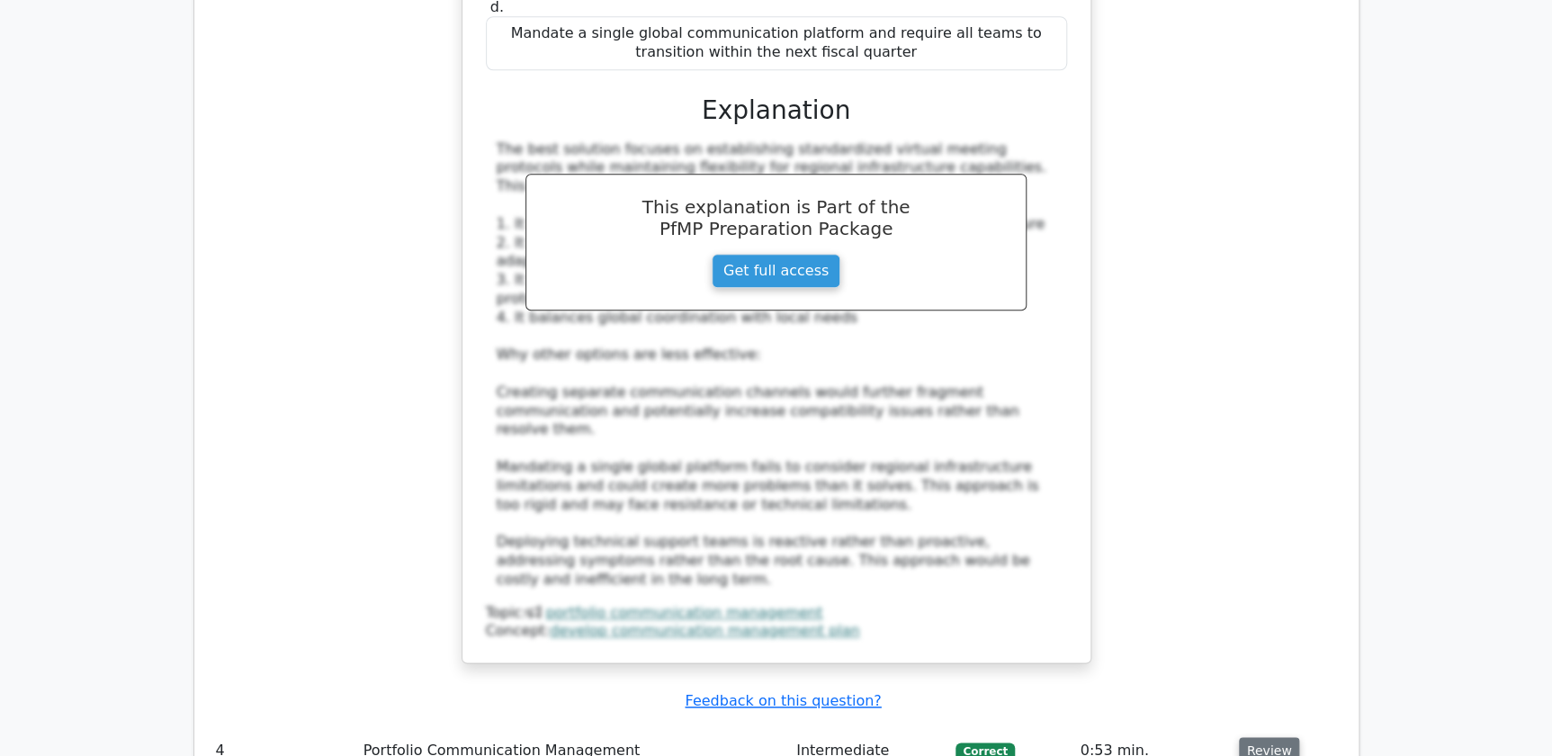
click at [1260, 737] on button "Review" at bounding box center [1269, 751] width 61 height 28
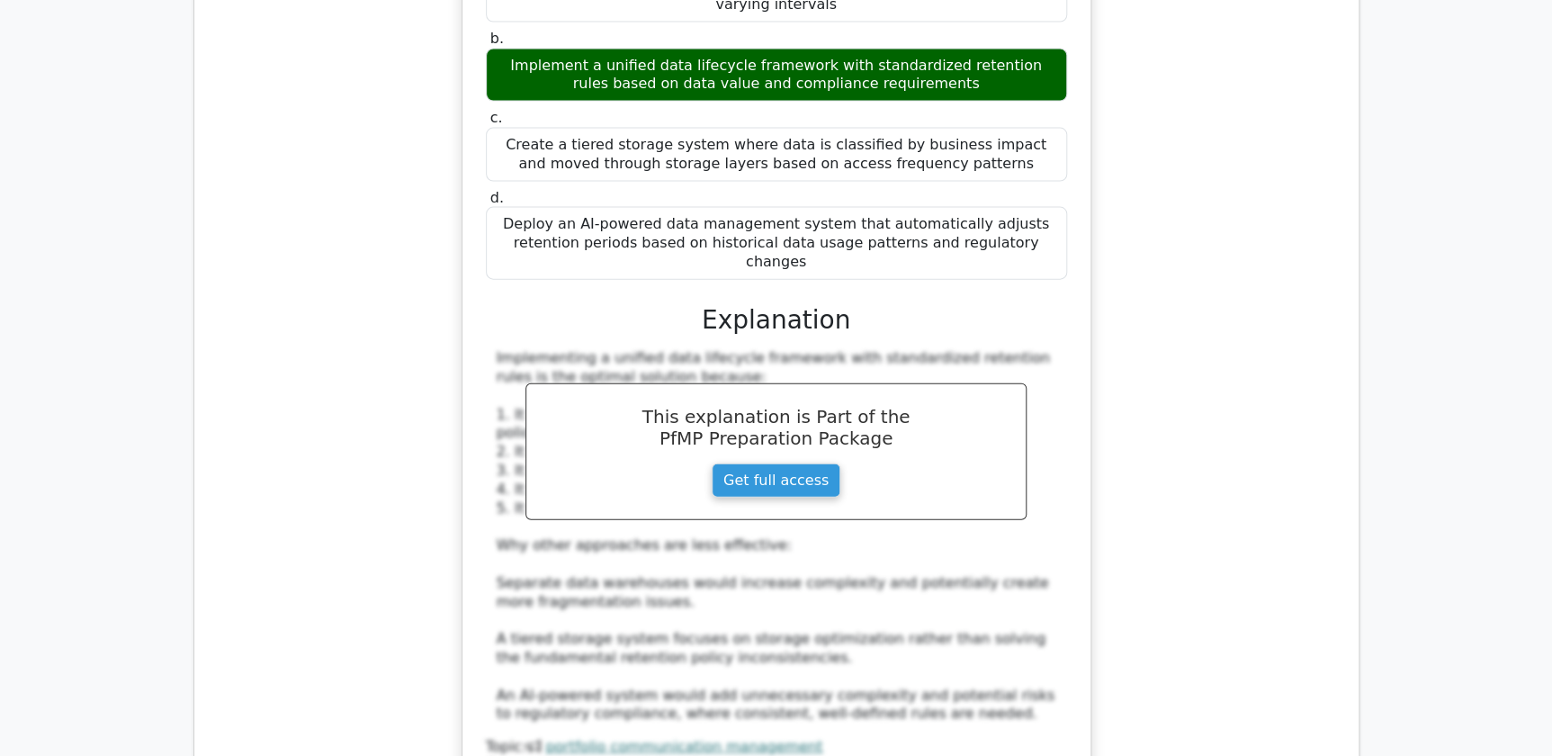
scroll to position [5399, 0]
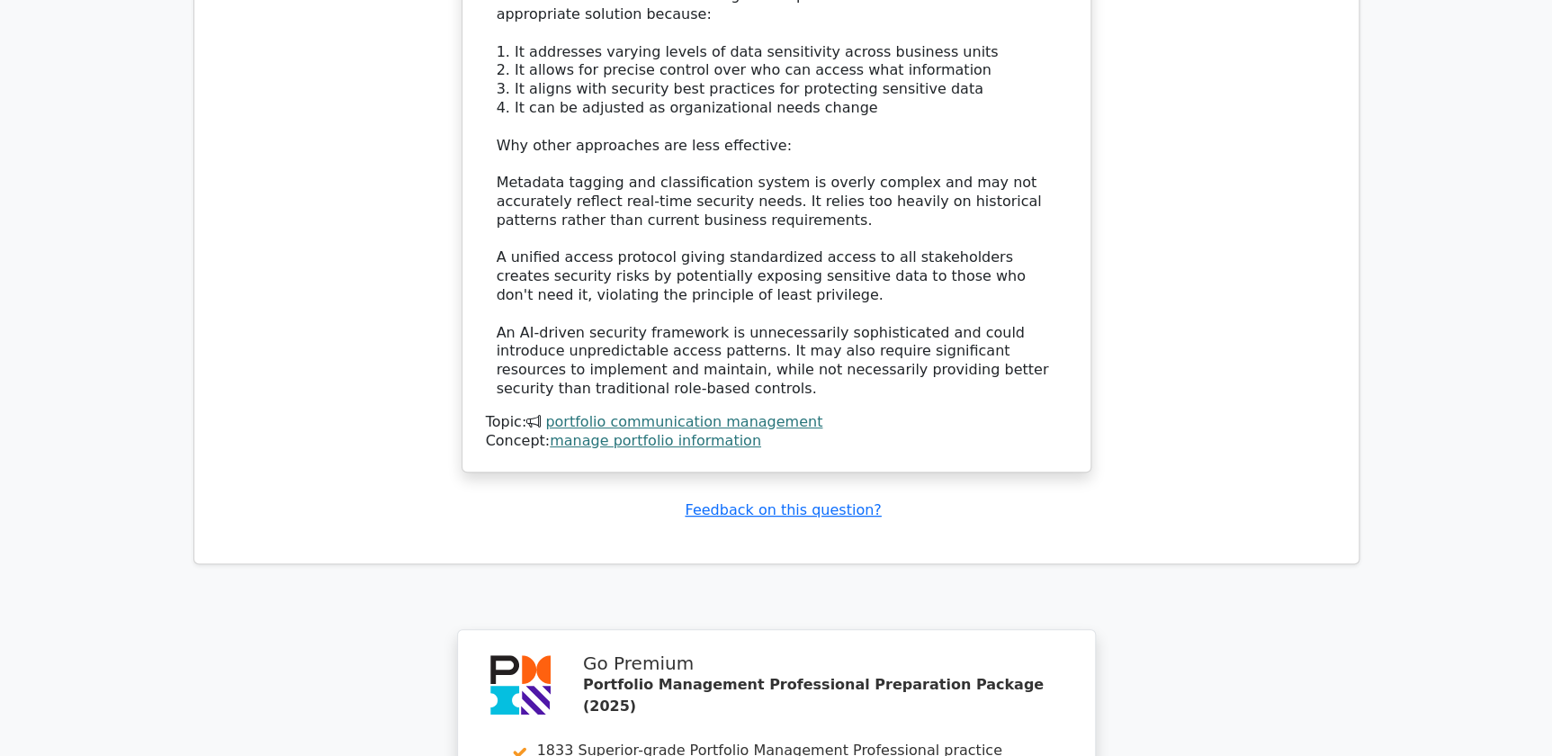
scroll to position [7067, 0]
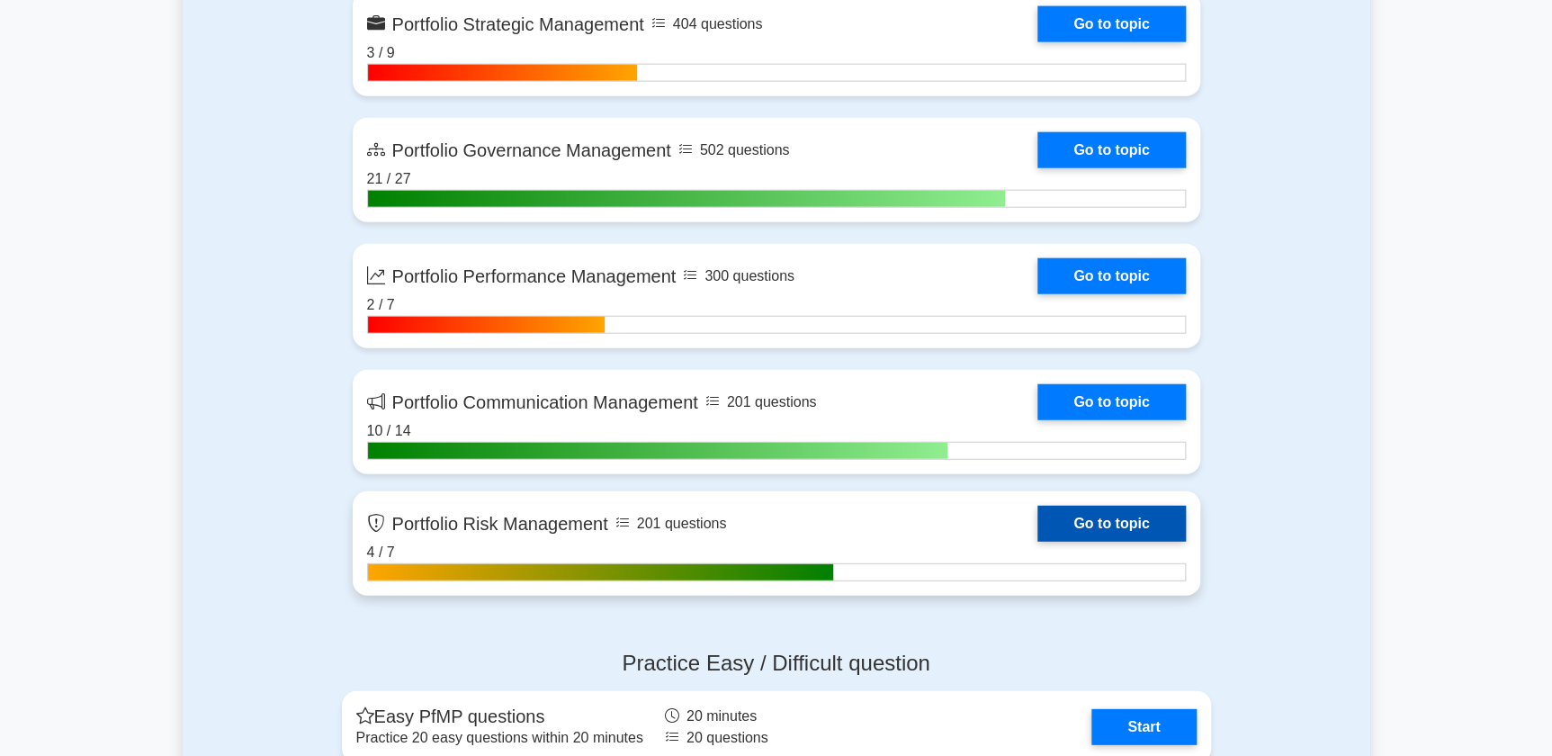
scroll to position [2126, 0]
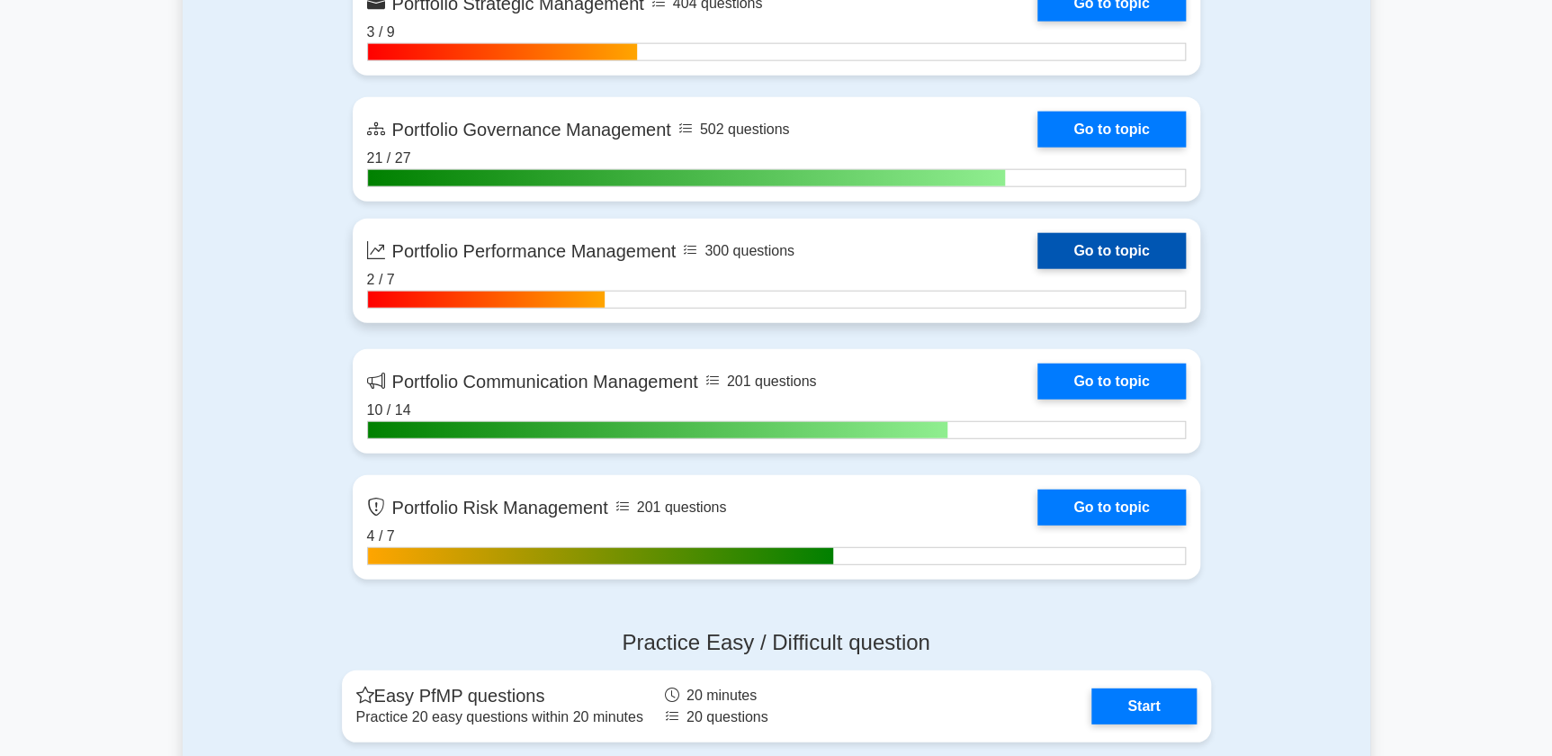
click at [1121, 237] on link "Go to topic" at bounding box center [1112, 251] width 148 height 36
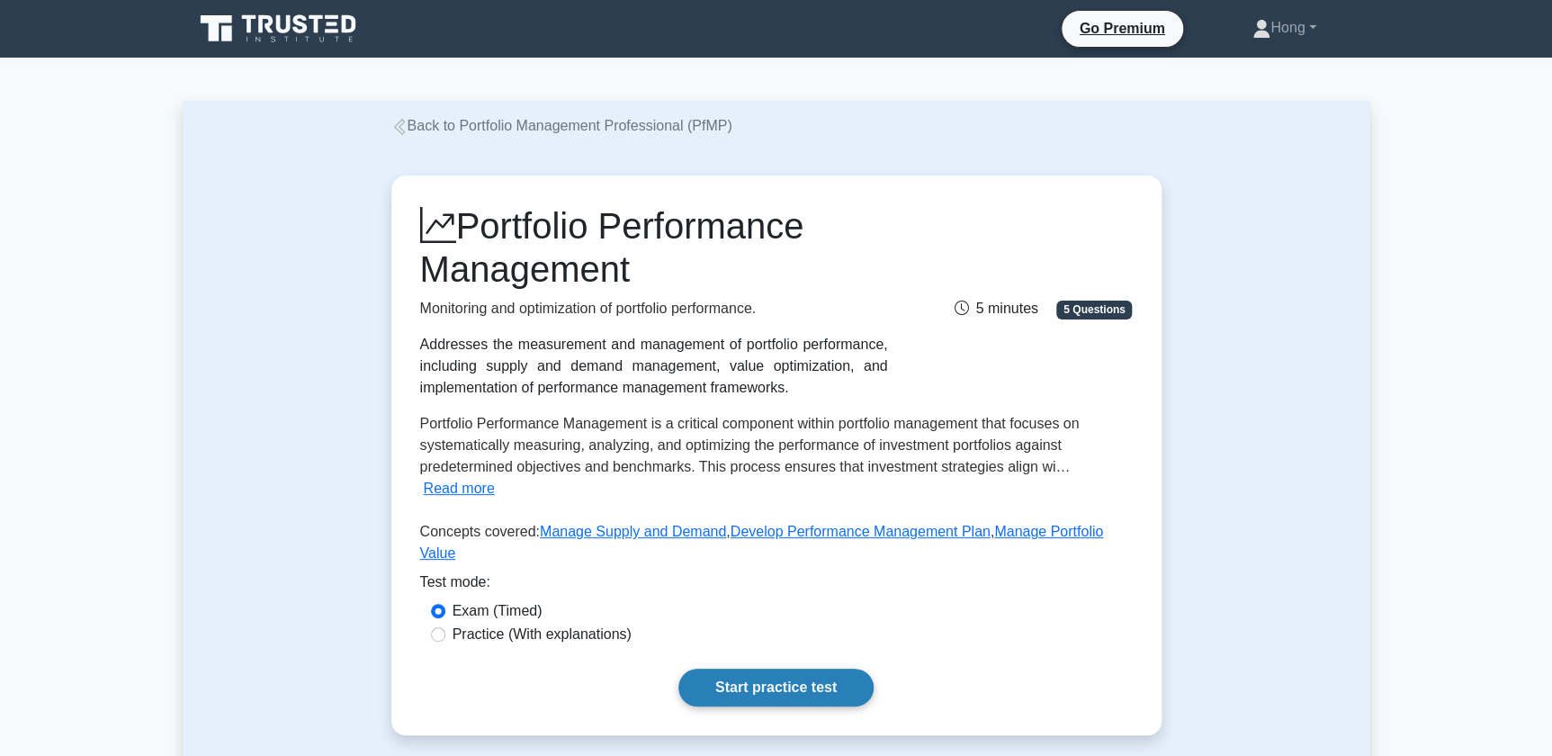
drag, startPoint x: 781, startPoint y: 655, endPoint x: 795, endPoint y: 639, distance: 21.7
click at [782, 669] on link "Start practice test" at bounding box center [776, 688] width 195 height 38
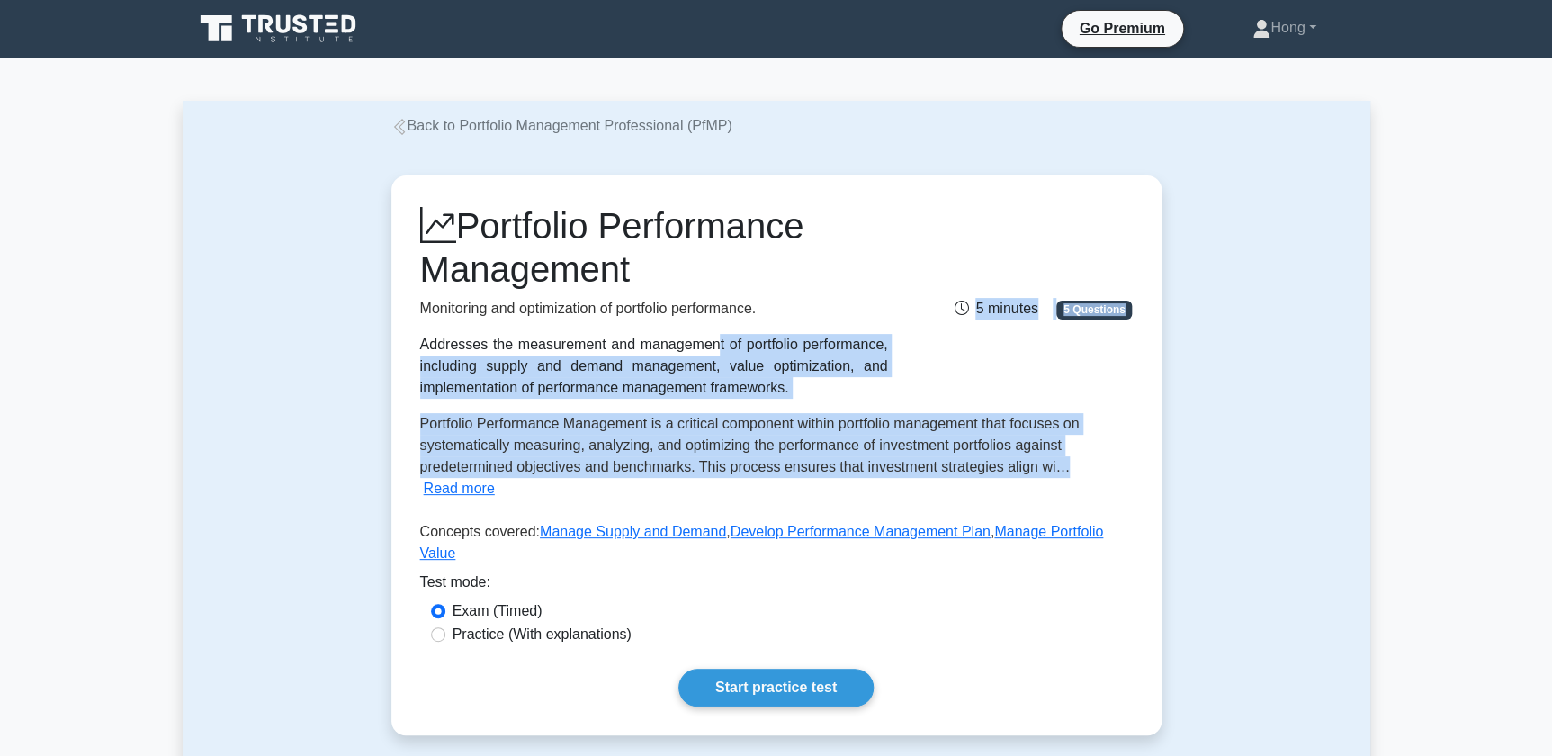
drag, startPoint x: 433, startPoint y: 341, endPoint x: 1063, endPoint y: 459, distance: 640.8
click at [1063, 459] on div "Portfolio Performance Management Monitoring and optimization of portfolio perfo…" at bounding box center [776, 387] width 713 height 367
click at [445, 490] on button "Read more" at bounding box center [459, 489] width 71 height 22
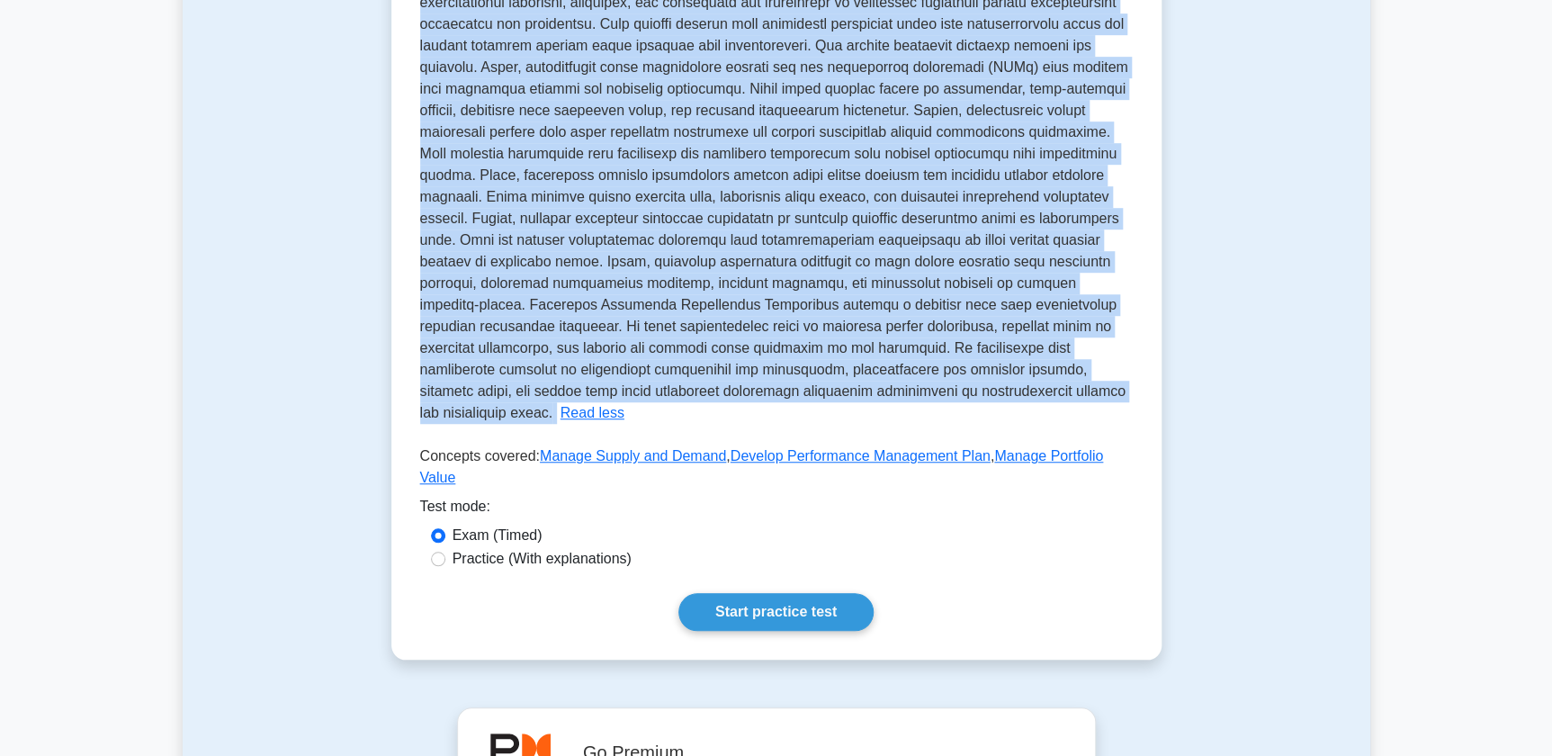
scroll to position [327, 0]
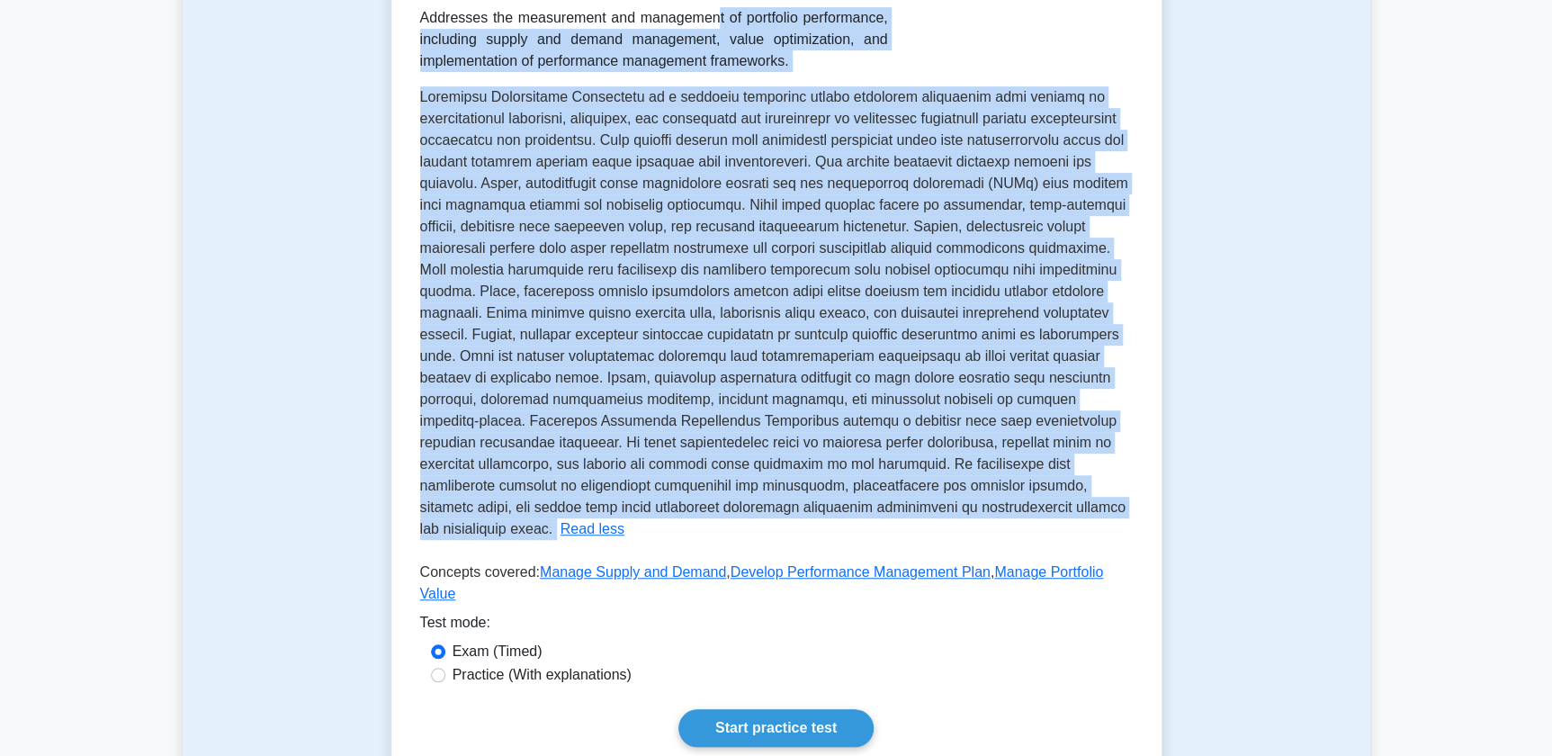
click at [960, 306] on span at bounding box center [774, 312] width 708 height 447
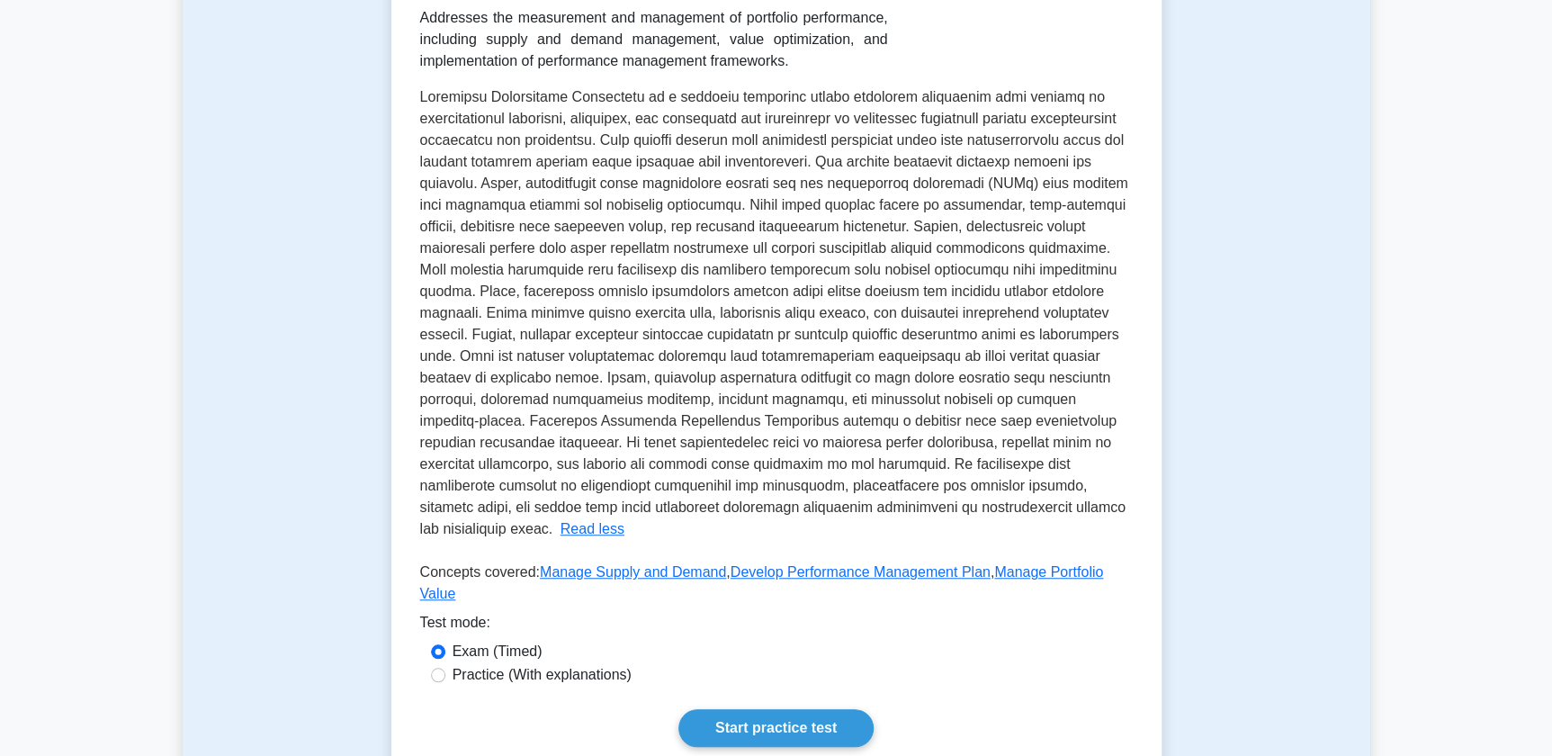
scroll to position [572, 0]
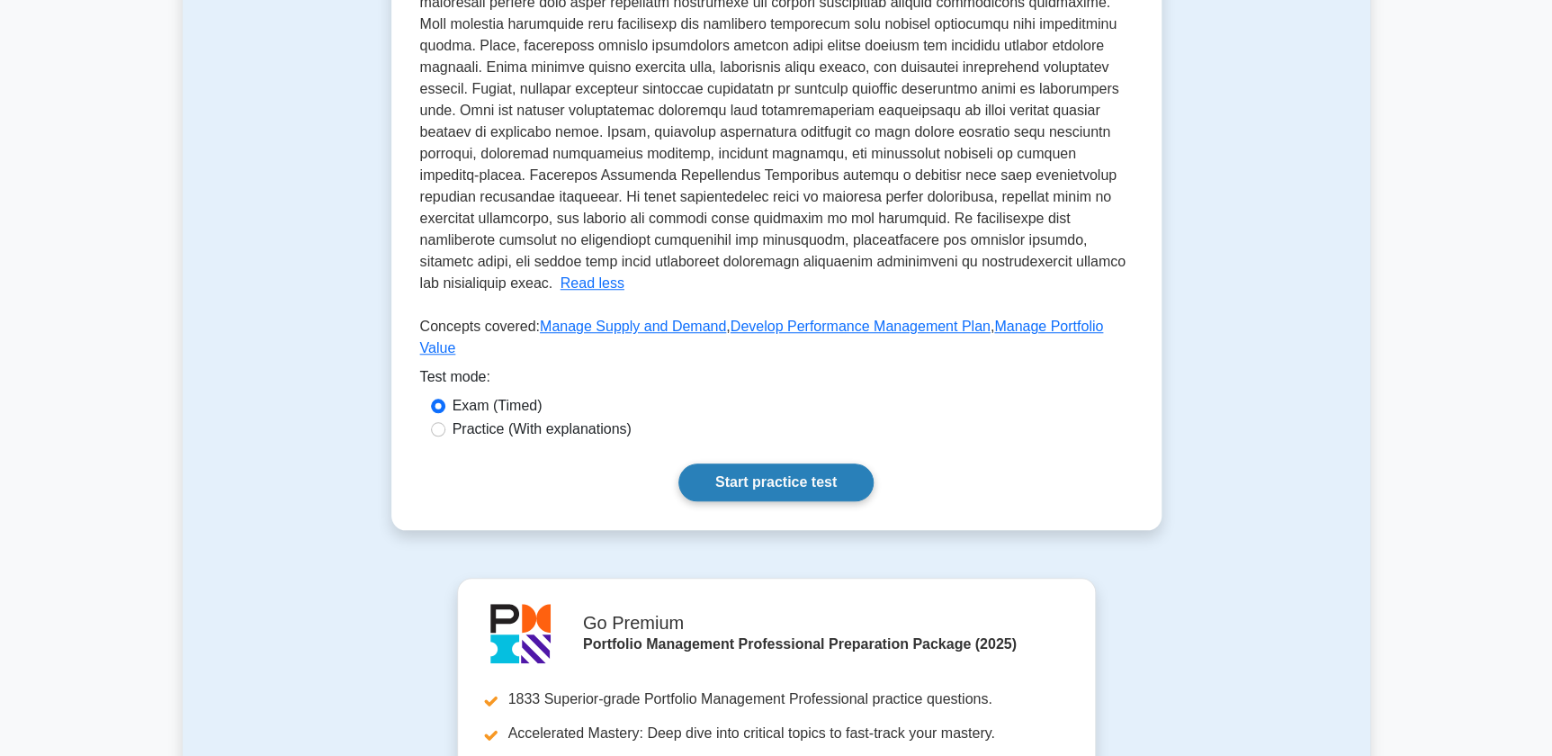
click at [813, 463] on link "Start practice test" at bounding box center [776, 482] width 195 height 38
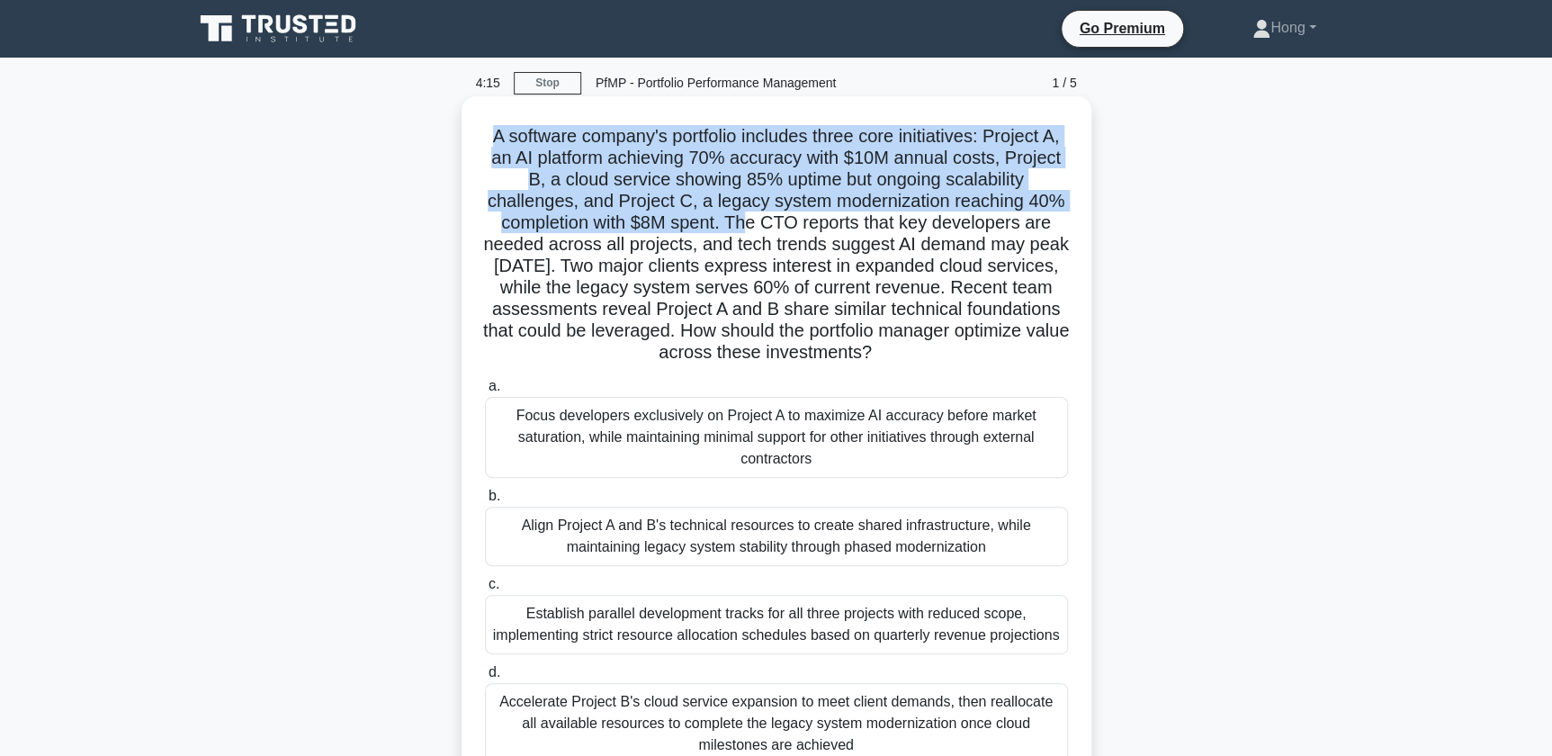
drag, startPoint x: 498, startPoint y: 138, endPoint x: 751, endPoint y: 229, distance: 269.9
click at [751, 229] on h5 "A software company's portfolio includes three core initiatives: Project A, an A…" at bounding box center [776, 244] width 587 height 239
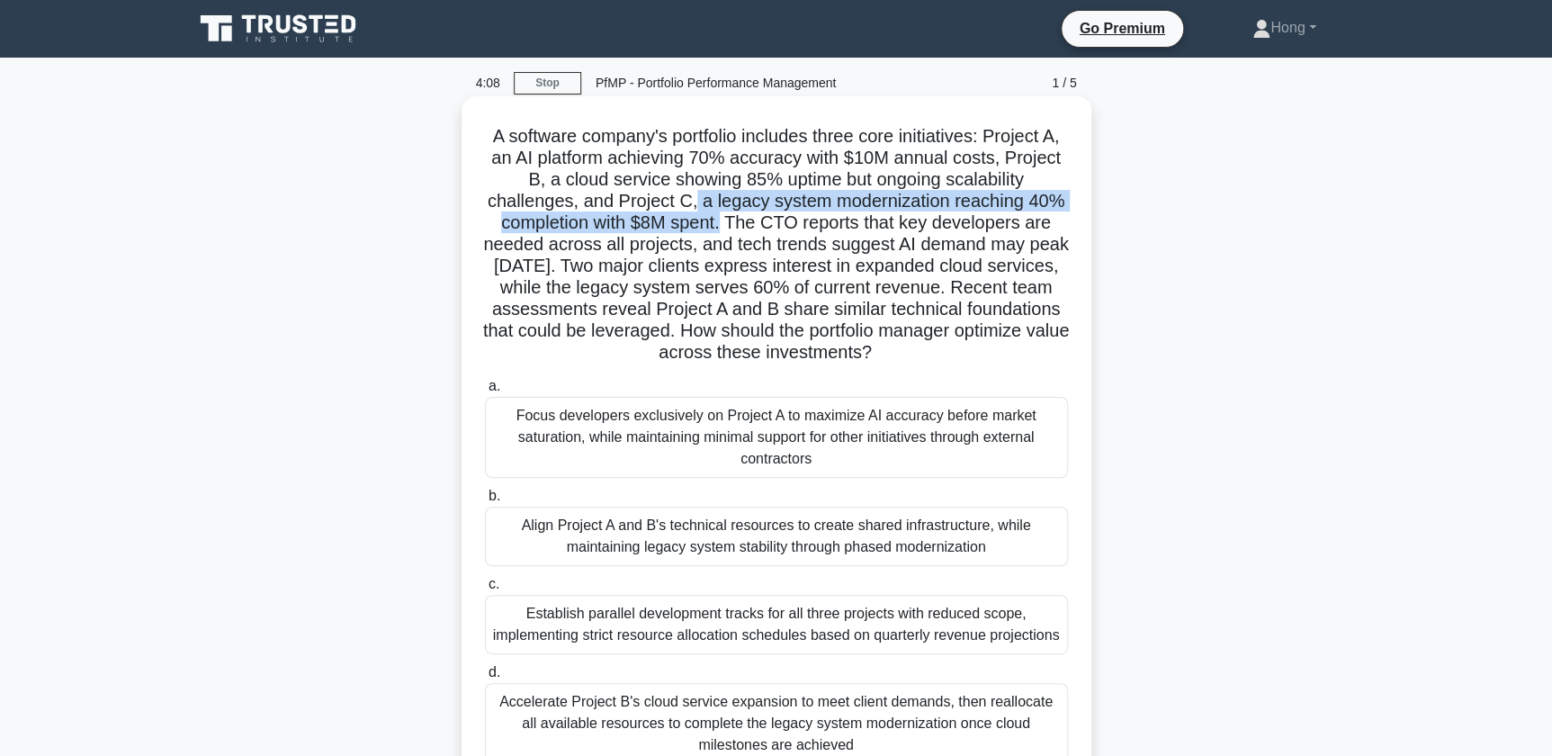
drag, startPoint x: 695, startPoint y: 205, endPoint x: 724, endPoint y: 228, distance: 37.3
click at [724, 228] on h5 "A software company's portfolio includes three core initiatives: Project A, an A…" at bounding box center [776, 244] width 587 height 239
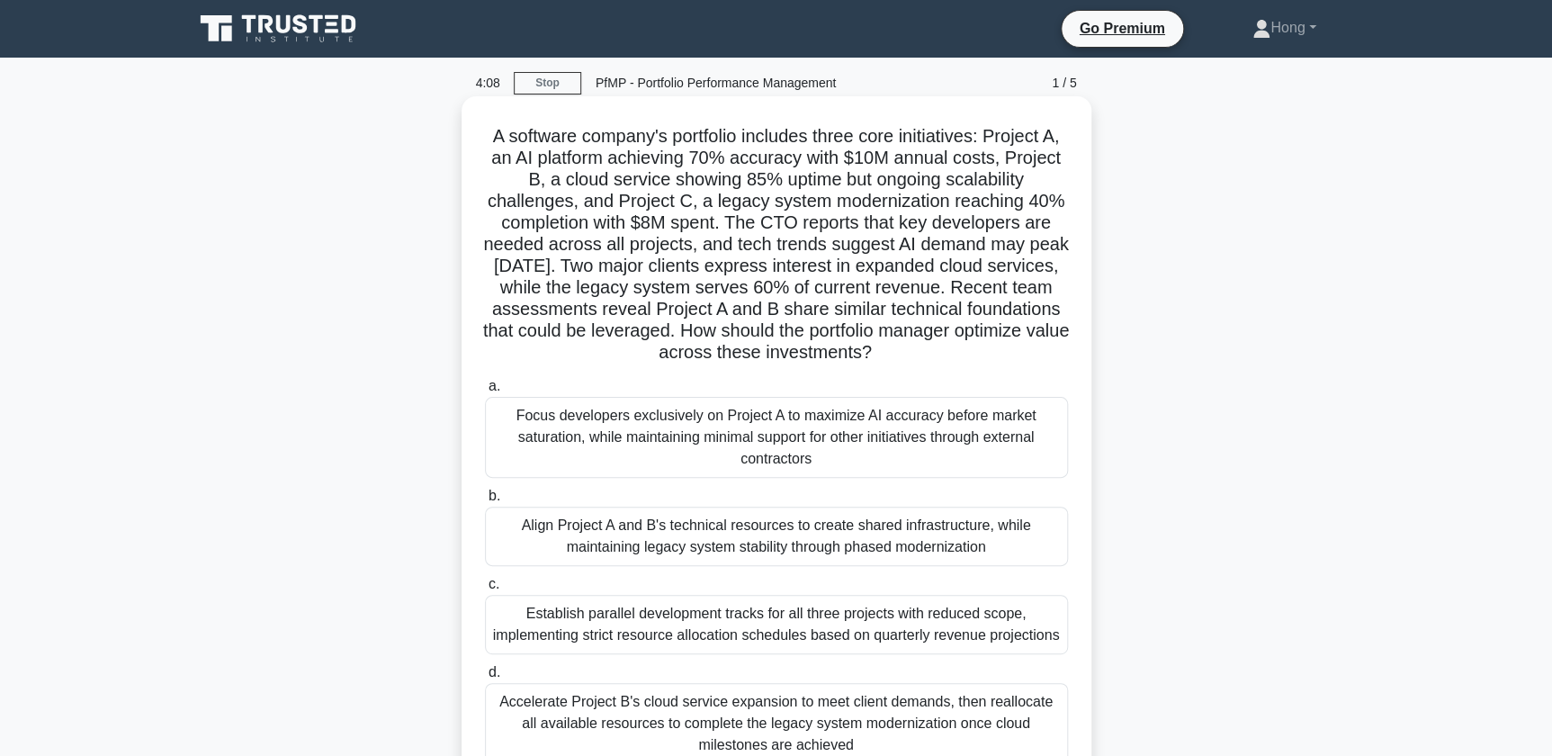
click at [728, 224] on h5 "A software company's portfolio includes three core initiatives: Project A, an A…" at bounding box center [776, 244] width 587 height 239
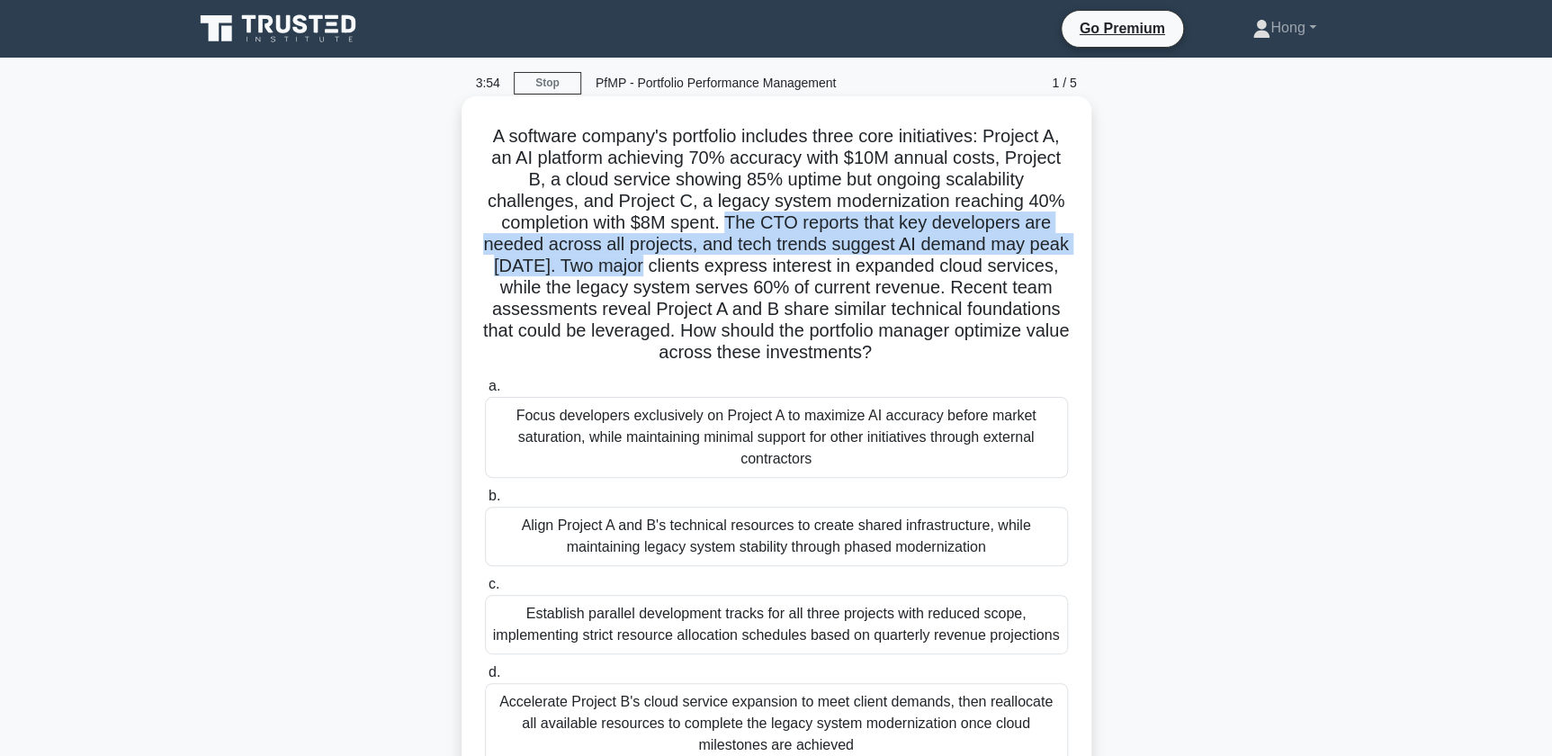
drag, startPoint x: 730, startPoint y: 224, endPoint x: 679, endPoint y: 276, distance: 73.2
click at [679, 276] on h5 "A software company's portfolio includes three core initiatives: Project A, an A…" at bounding box center [776, 244] width 587 height 239
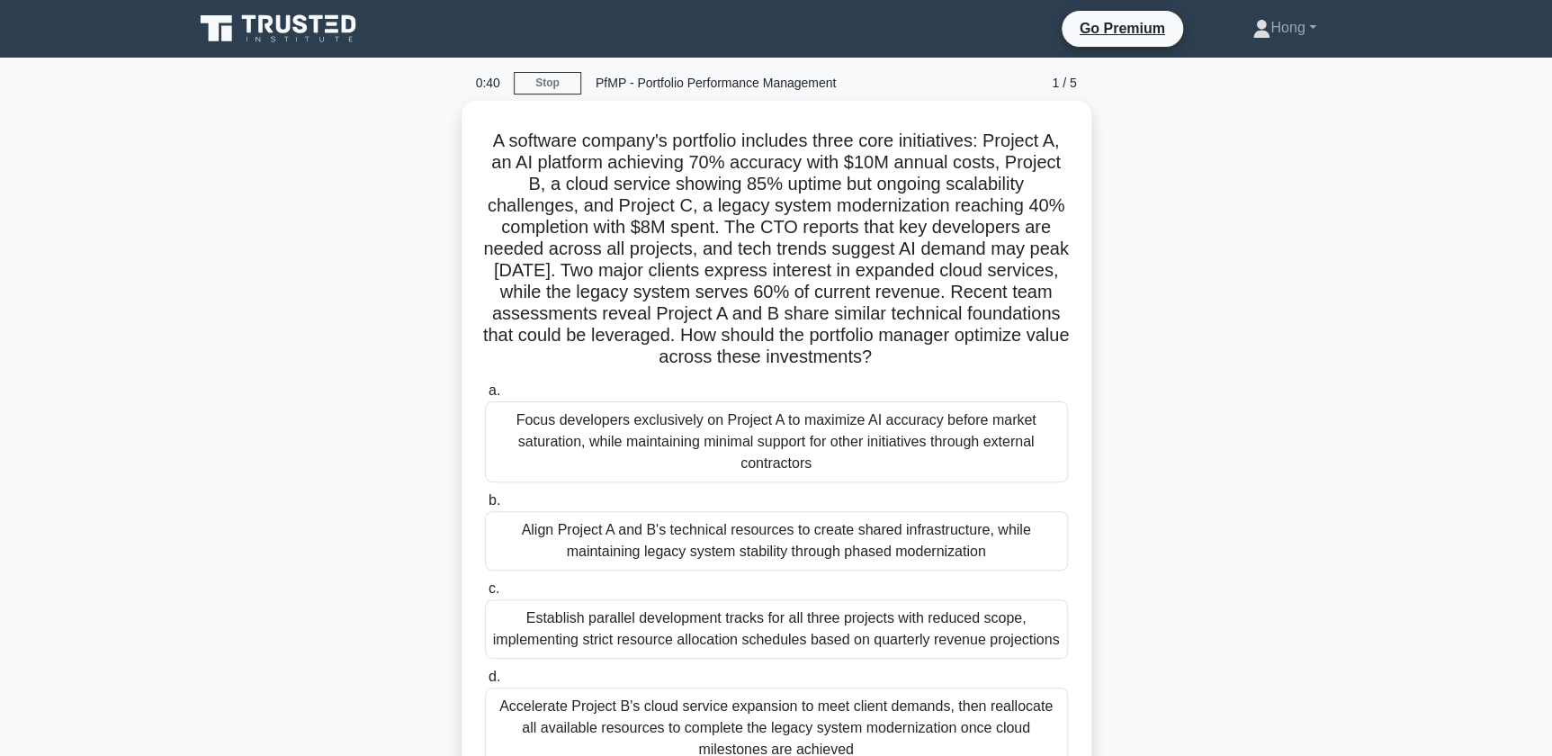
click at [1140, 406] on div "A software company's portfolio includes three core initiatives: Project A, an A…" at bounding box center [777, 458] width 1188 height 715
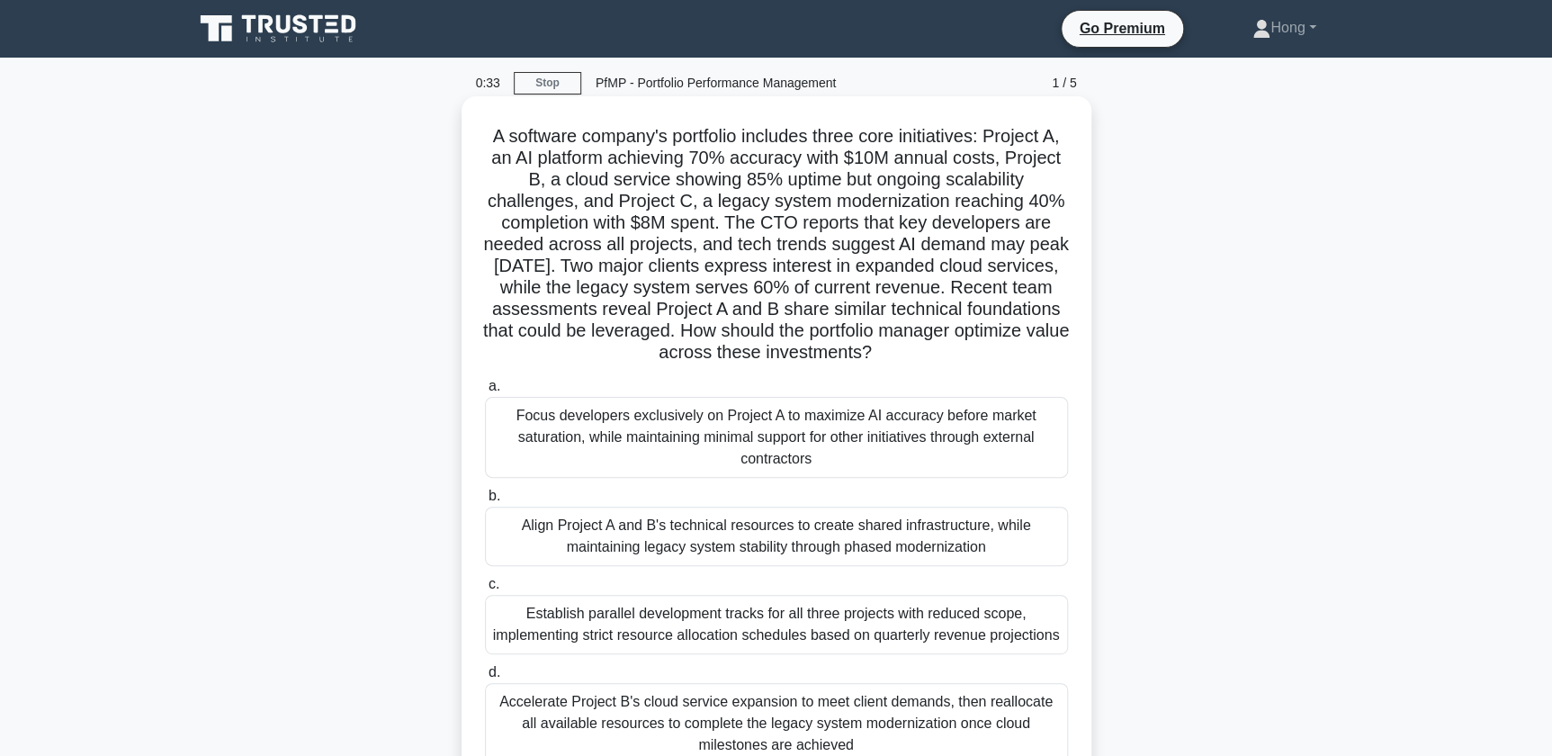
drag, startPoint x: 688, startPoint y: 262, endPoint x: 1001, endPoint y: 351, distance: 325.6
click at [1001, 351] on h5 "A software company's portfolio includes three core initiatives: Project A, an A…" at bounding box center [776, 244] width 587 height 239
drag, startPoint x: 1001, startPoint y: 351, endPoint x: 986, endPoint y: 351, distance: 14.4
click at [894, 347] on icon ".spinner_0XTQ{transform-origin:center;animation:spinner_y6GP .75s linear infini…" at bounding box center [883, 354] width 22 height 22
drag, startPoint x: 983, startPoint y: 350, endPoint x: 678, endPoint y: 273, distance: 314.7
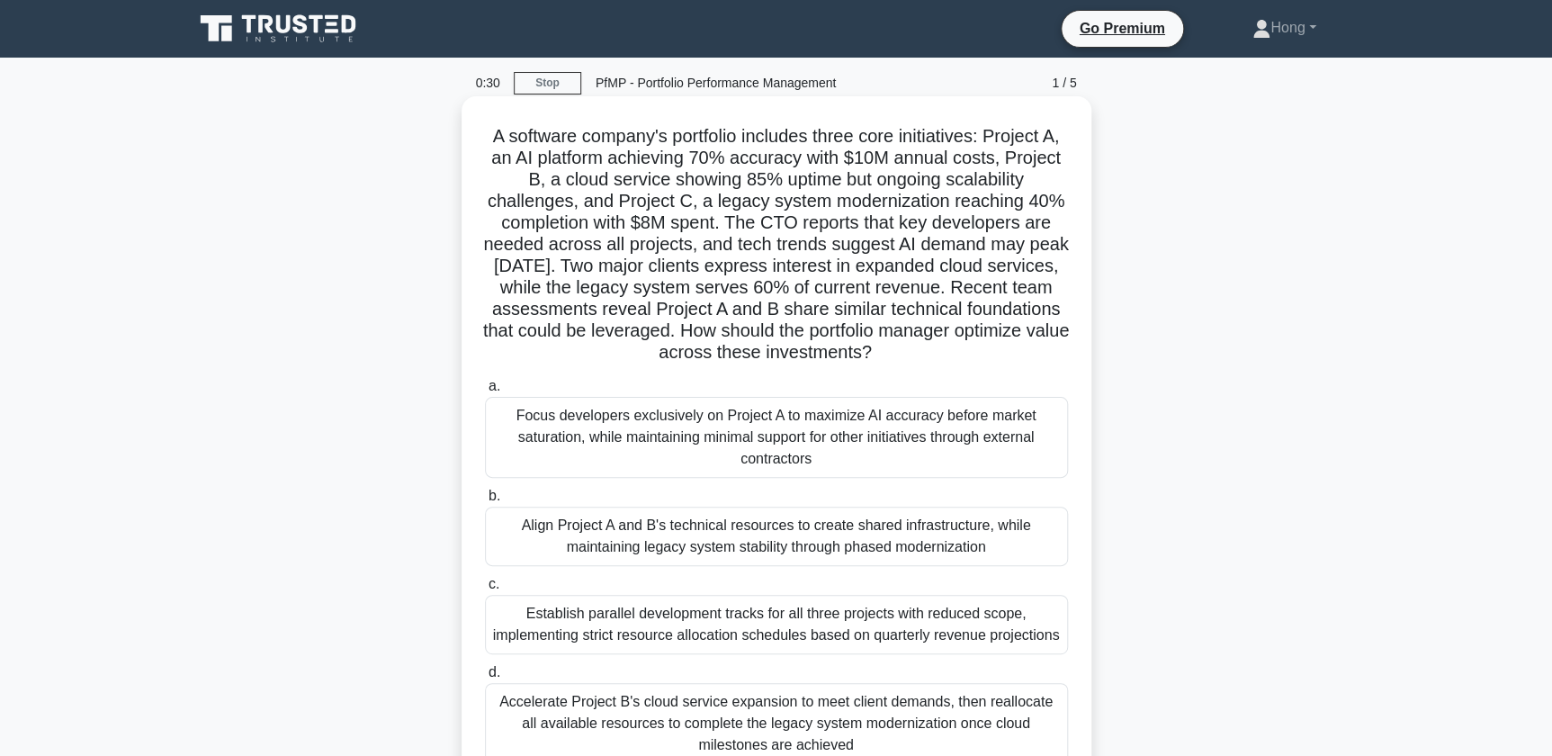
click at [678, 273] on h5 "A software company's portfolio includes three core initiatives: Project A, an A…" at bounding box center [776, 244] width 587 height 239
click at [894, 351] on icon ".spinner_0XTQ{transform-origin:center;animation:spinner_y6GP .75s linear infini…" at bounding box center [883, 354] width 22 height 22
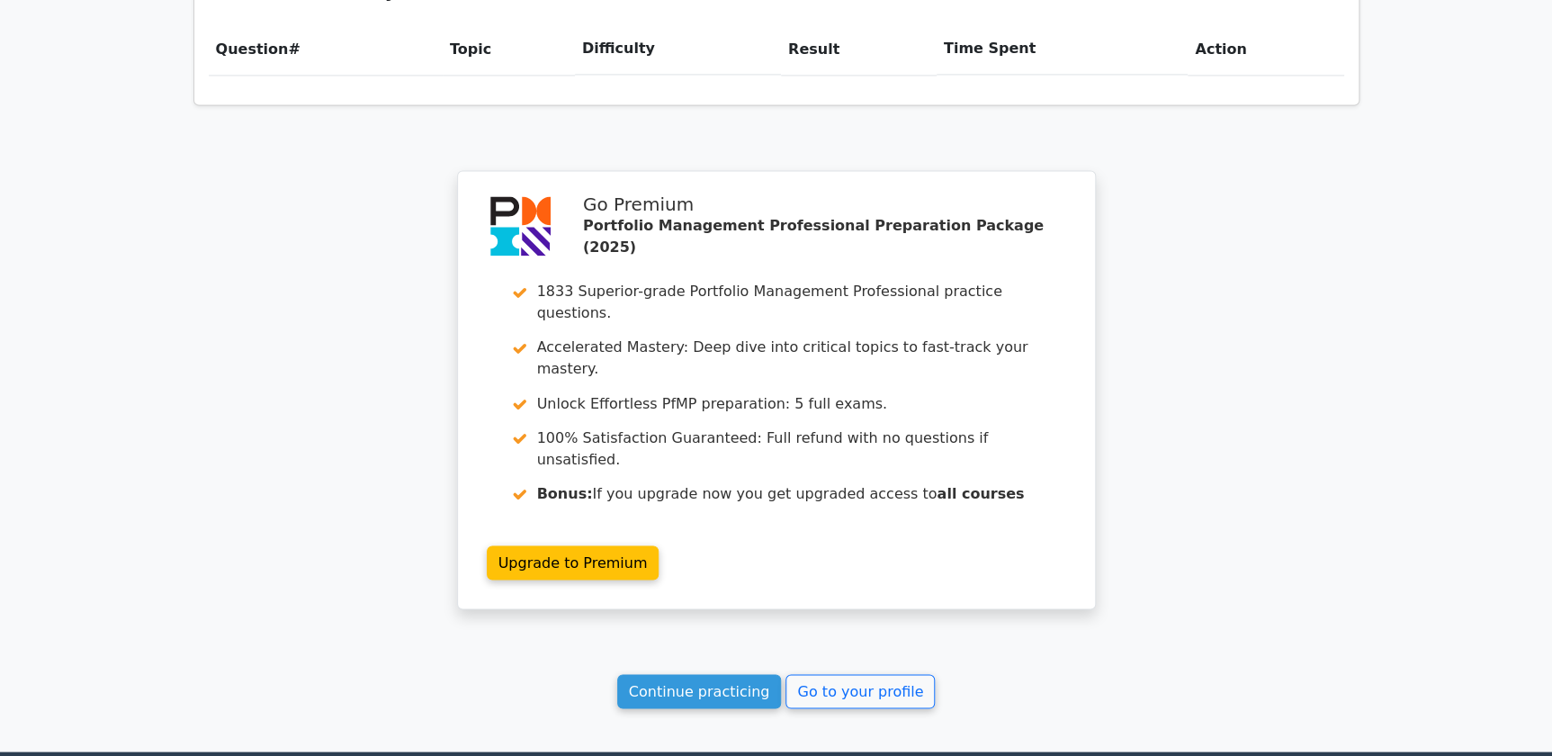
scroll to position [1386, 0]
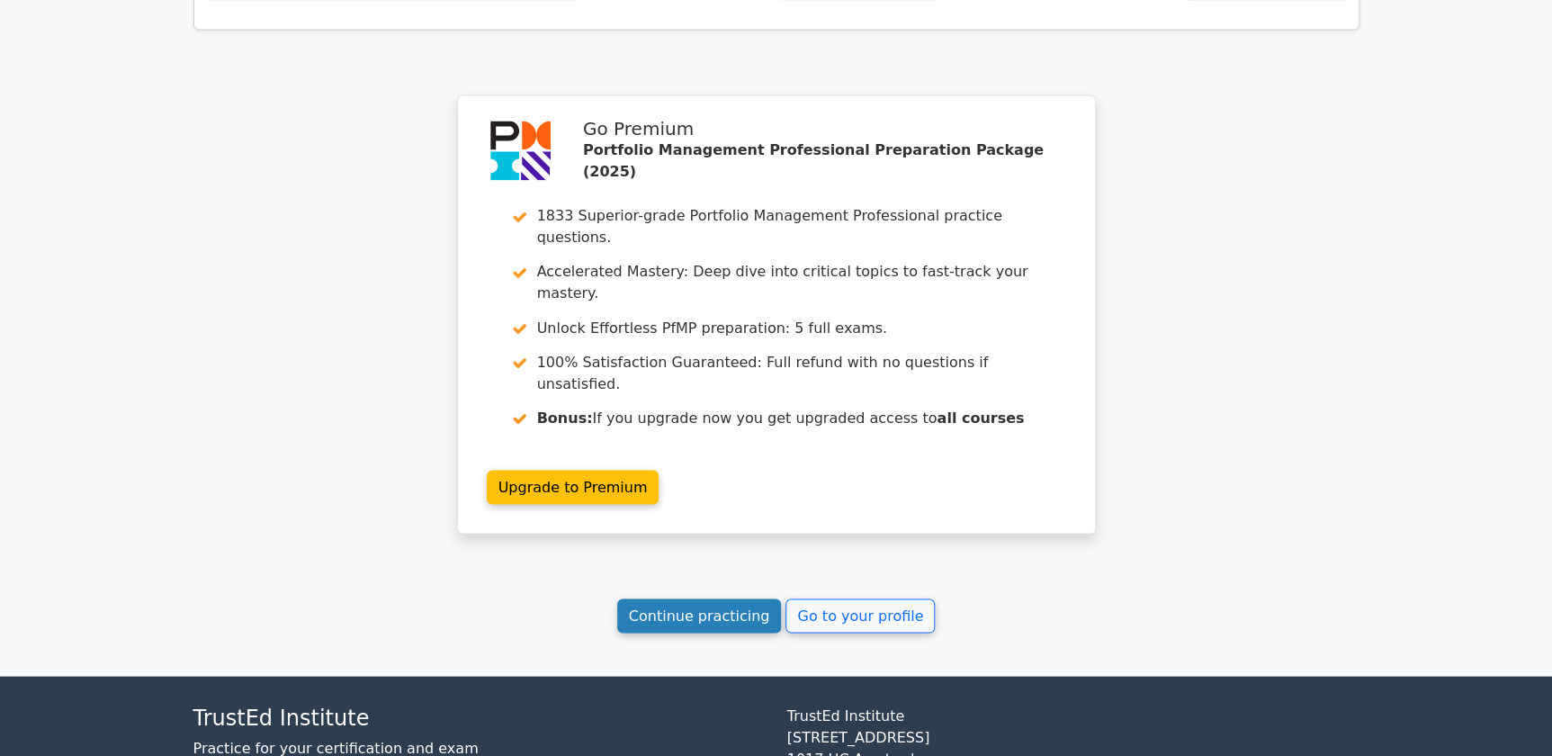
click at [750, 598] on link "Continue practicing" at bounding box center [699, 615] width 165 height 34
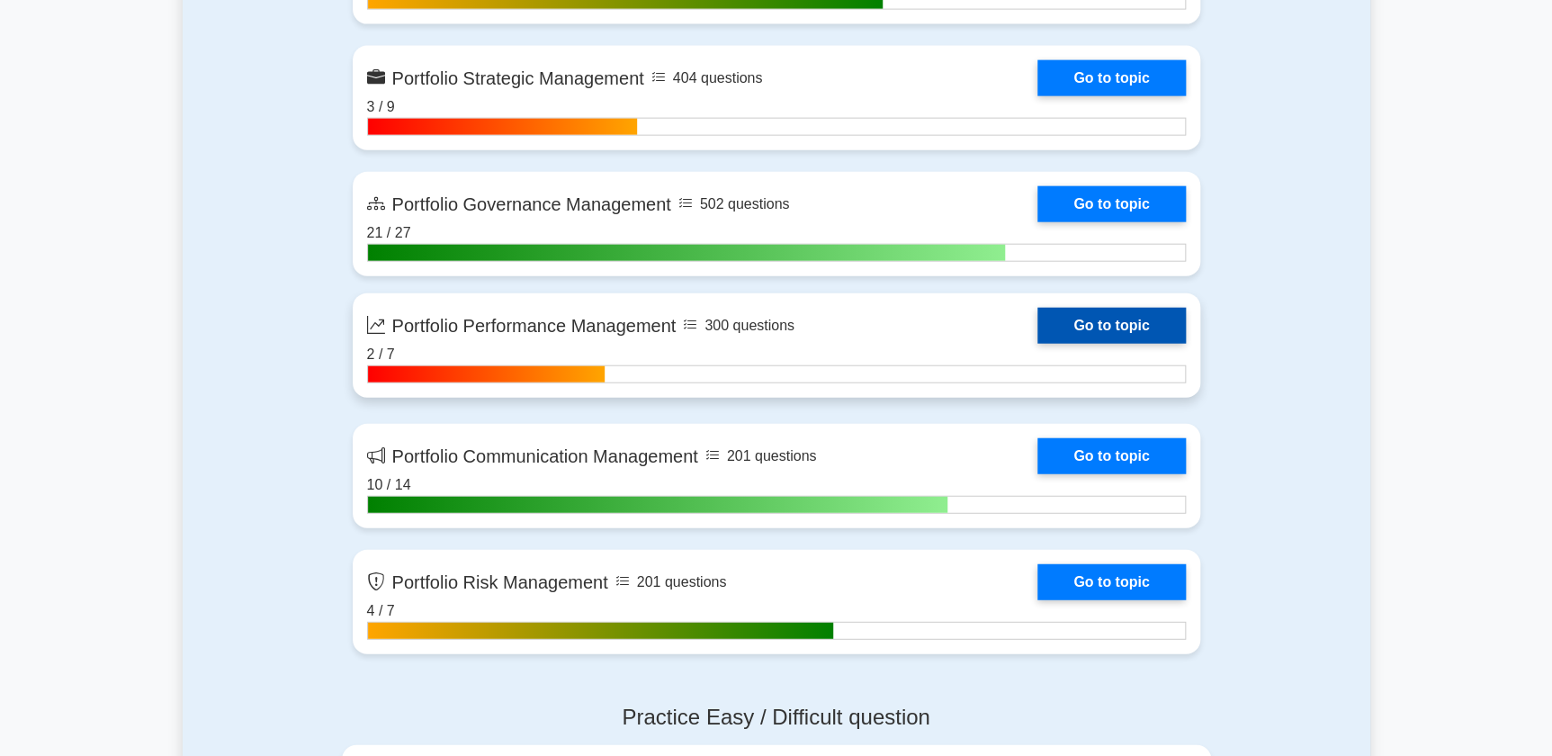
scroll to position [2208, 0]
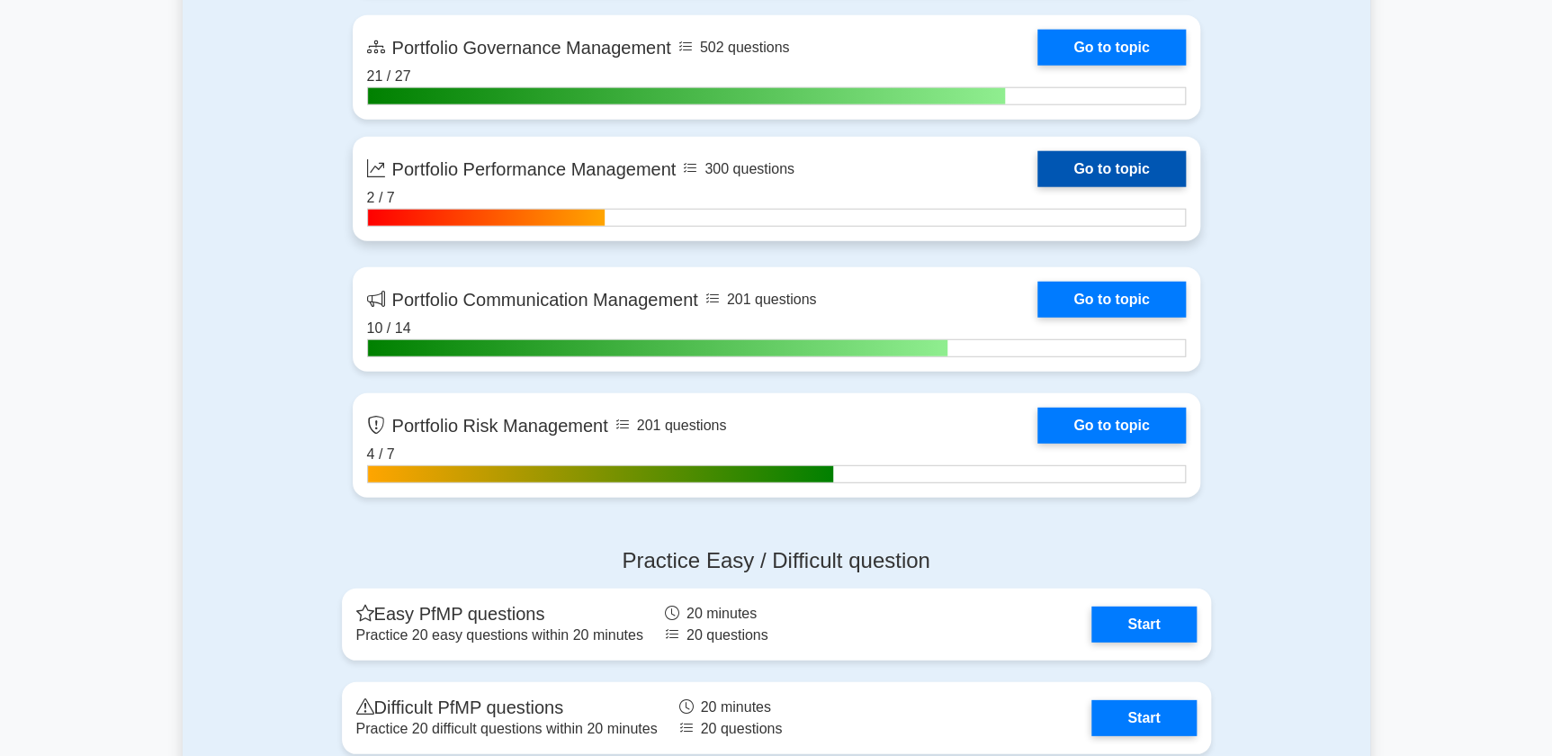
click at [1106, 165] on link "Go to topic" at bounding box center [1112, 169] width 148 height 36
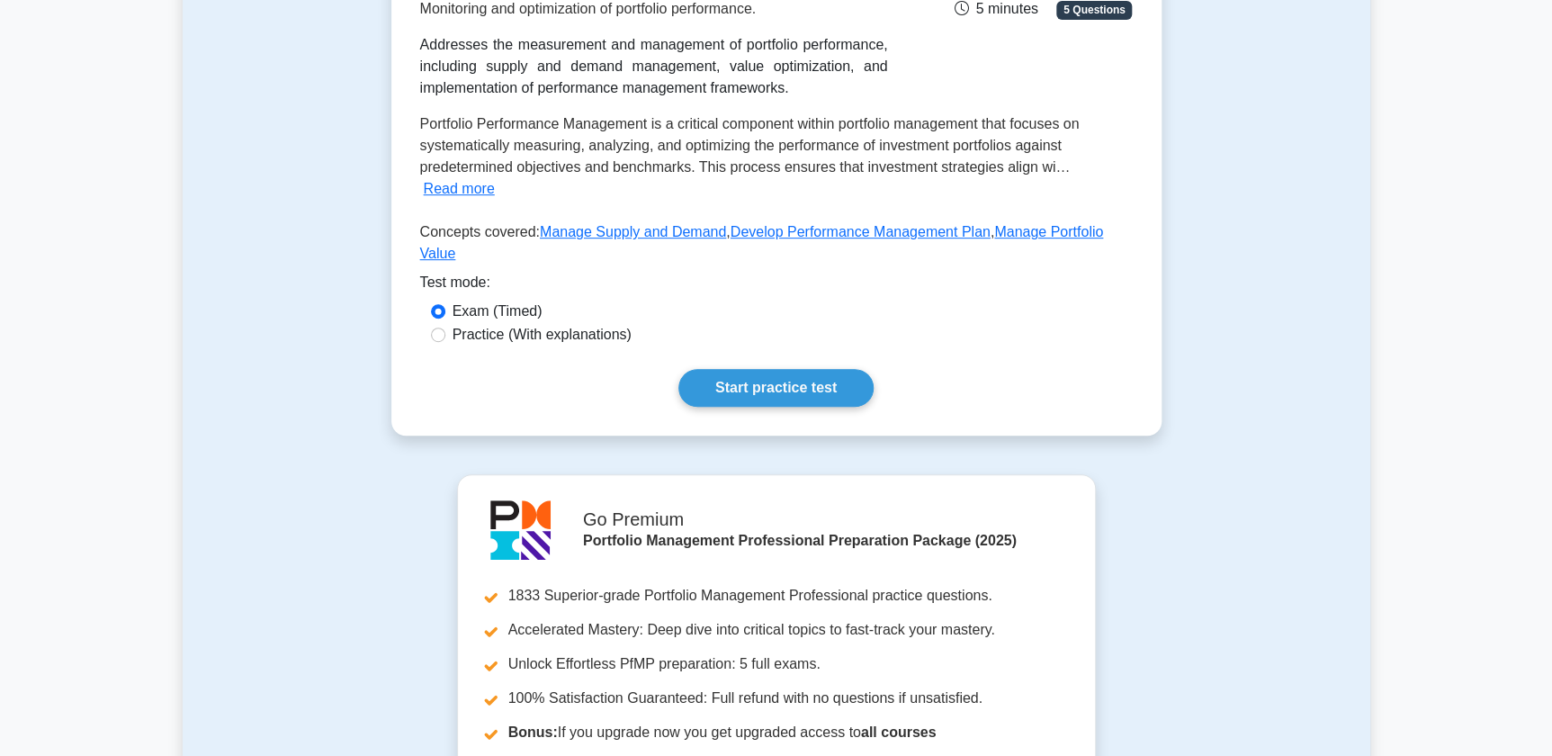
scroll to position [163, 0]
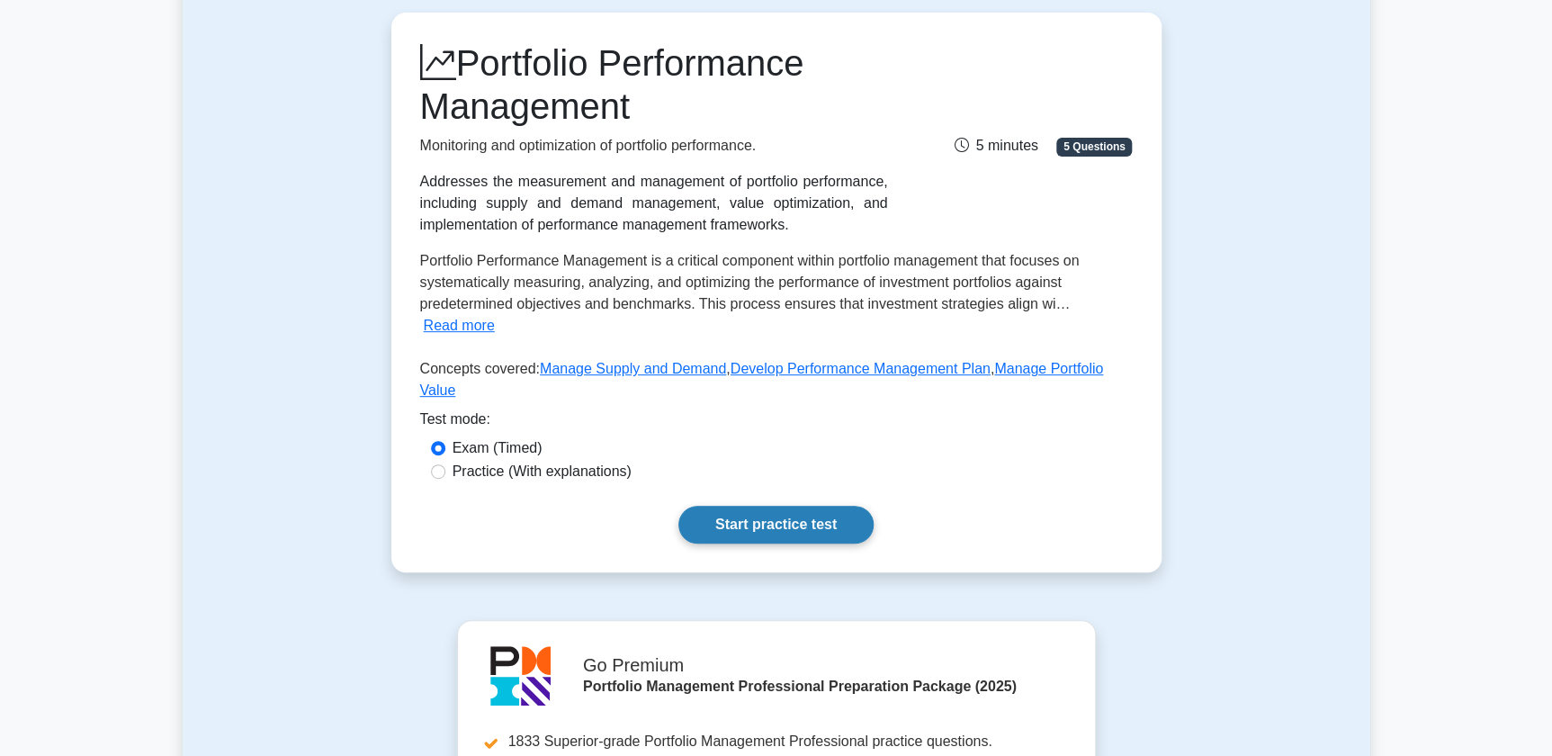
click at [804, 508] on link "Start practice test" at bounding box center [776, 525] width 195 height 38
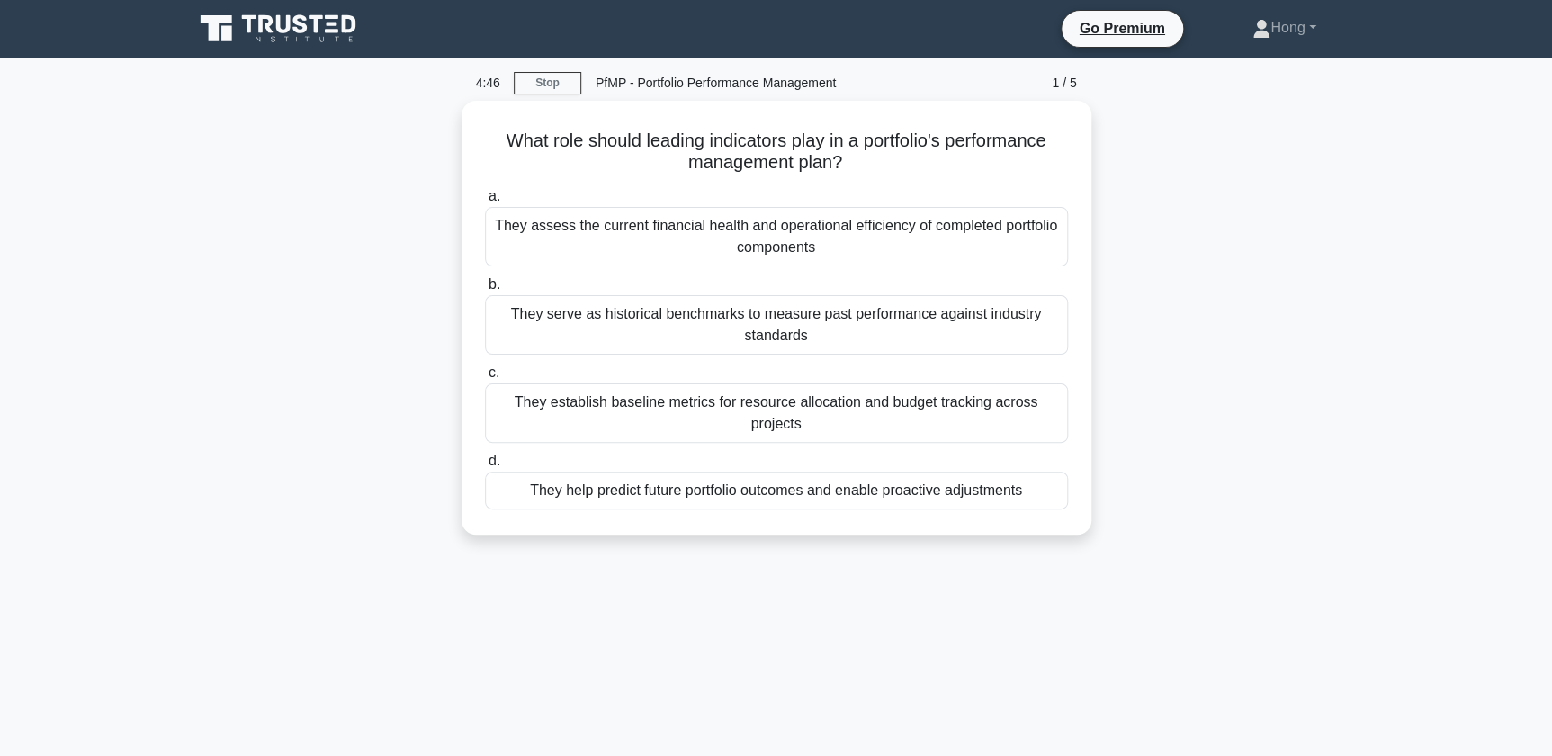
drag, startPoint x: 831, startPoint y: 247, endPoint x: 1127, endPoint y: 337, distance: 309.7
click at [1127, 337] on div "What role should leading indicators play in a portfolio's performance managemen…" at bounding box center [777, 328] width 1188 height 455
drag, startPoint x: 1127, startPoint y: 337, endPoint x: 1188, endPoint y: 343, distance: 61.4
click at [1188, 343] on div "What role should leading indicators play in a portfolio's performance managemen…" at bounding box center [777, 328] width 1188 height 455
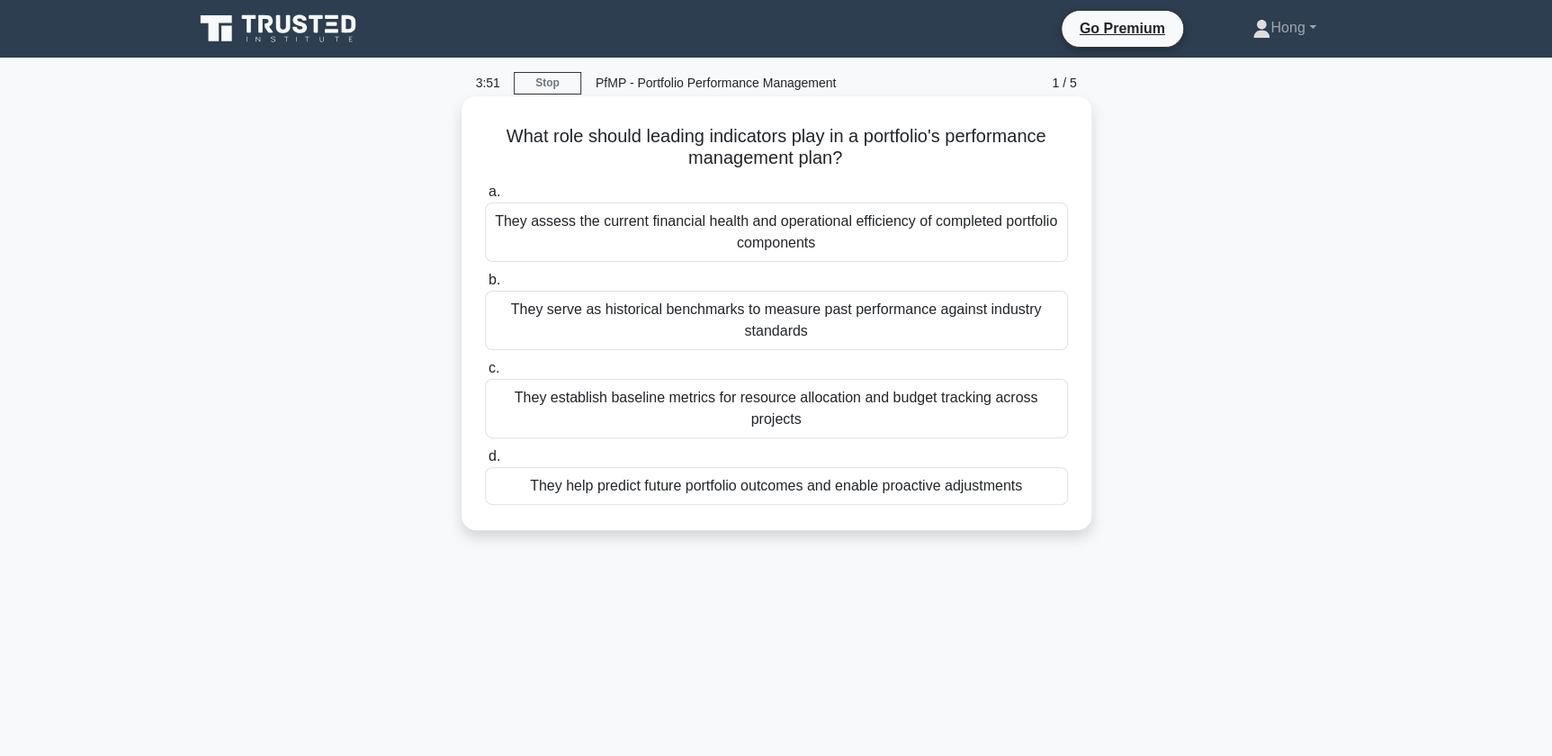
click at [914, 482] on div "They help predict future portfolio outcomes and enable proactive adjustments" at bounding box center [776, 486] width 583 height 38
click at [485, 463] on input "d. They help predict future portfolio outcomes and enable proactive adjustments" at bounding box center [485, 457] width 0 height 12
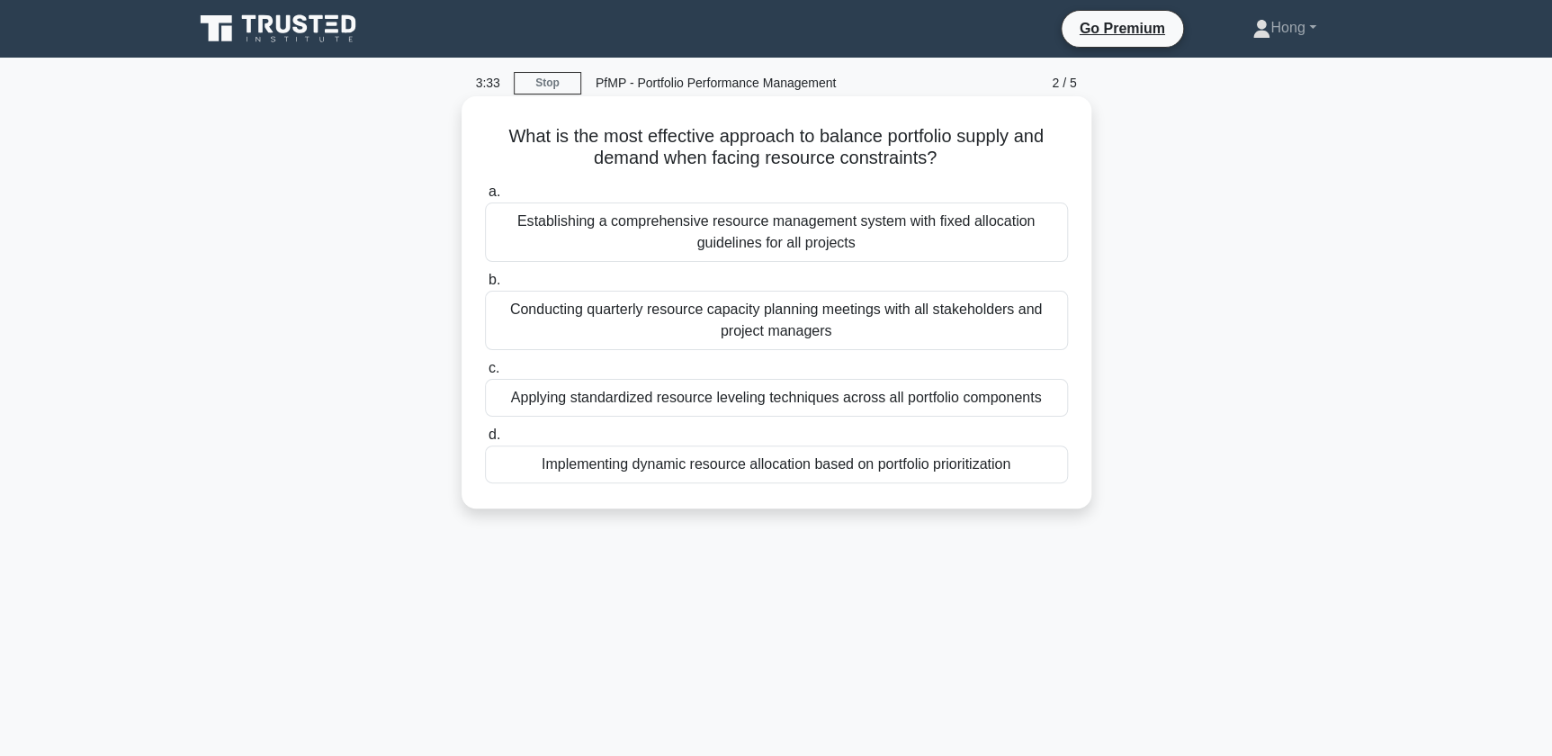
click at [943, 406] on div "Applying standardized resource leveling techniques across all portfolio compone…" at bounding box center [776, 398] width 583 height 38
click at [485, 374] on input "c. Applying standardized resource leveling techniques across all portfolio comp…" at bounding box center [485, 369] width 0 height 12
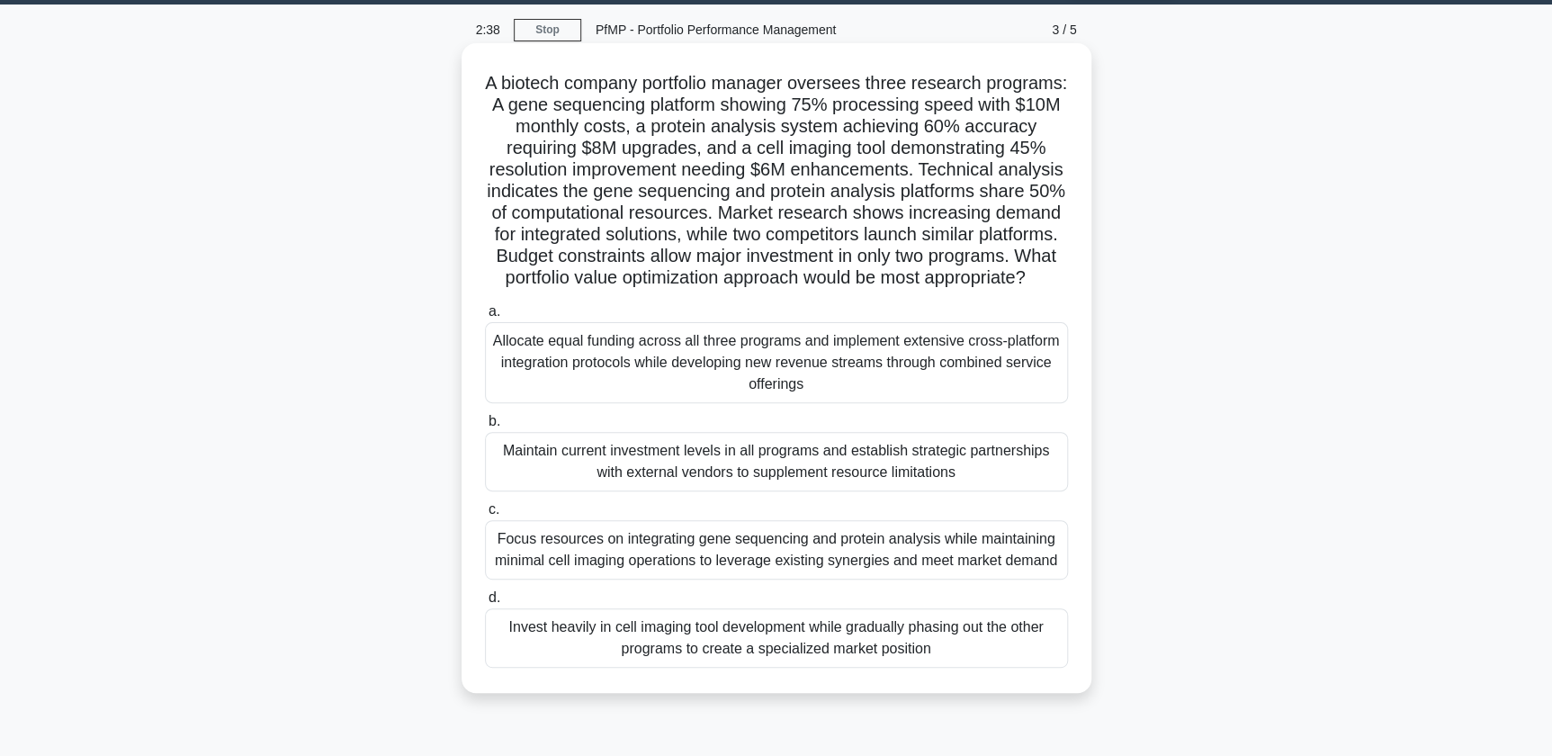
scroll to position [81, 0]
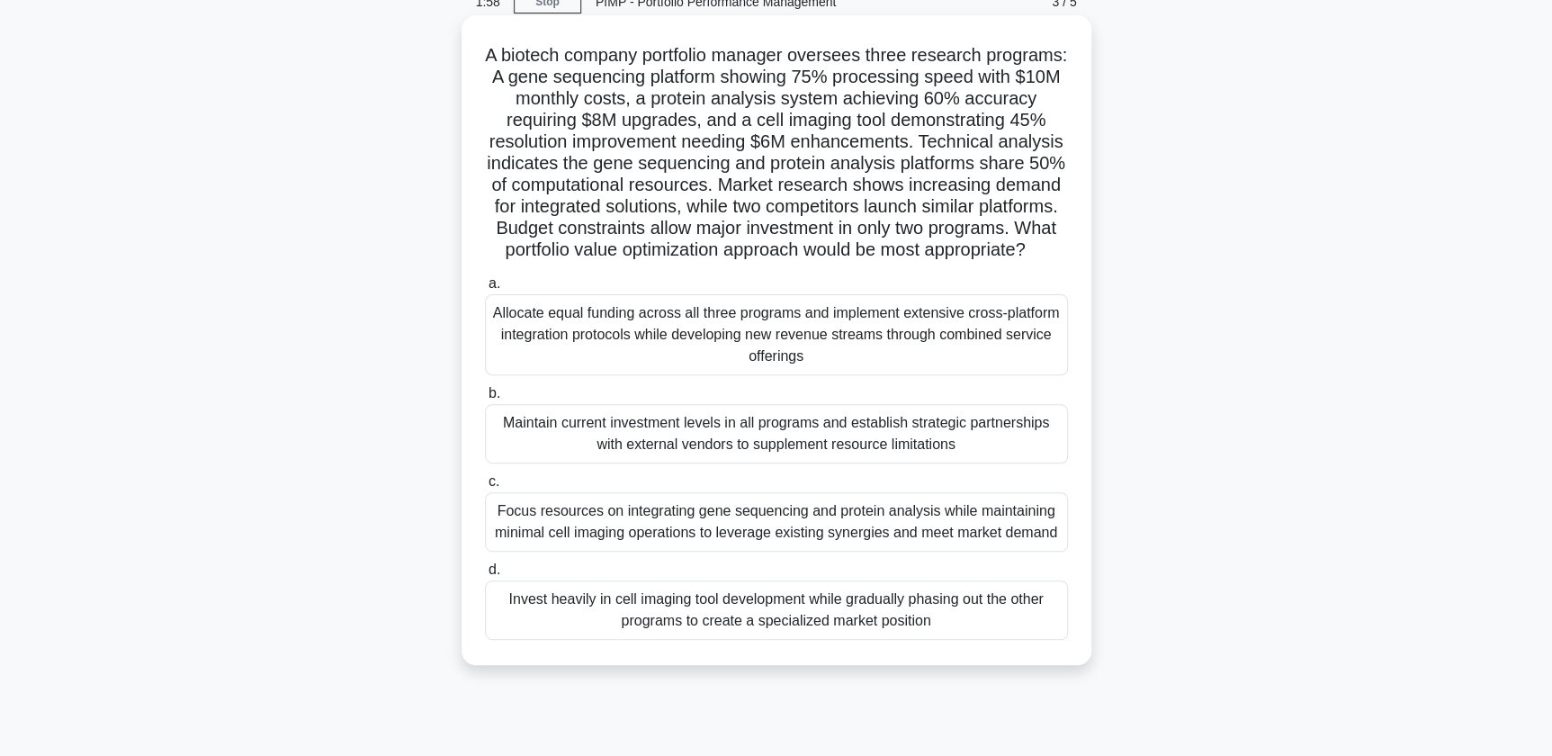
click at [983, 552] on div "Focus resources on integrating gene sequencing and protein analysis while maint…" at bounding box center [776, 521] width 583 height 59
click at [485, 488] on input "c. Focus resources on integrating gene sequencing and protein analysis while ma…" at bounding box center [485, 482] width 0 height 12
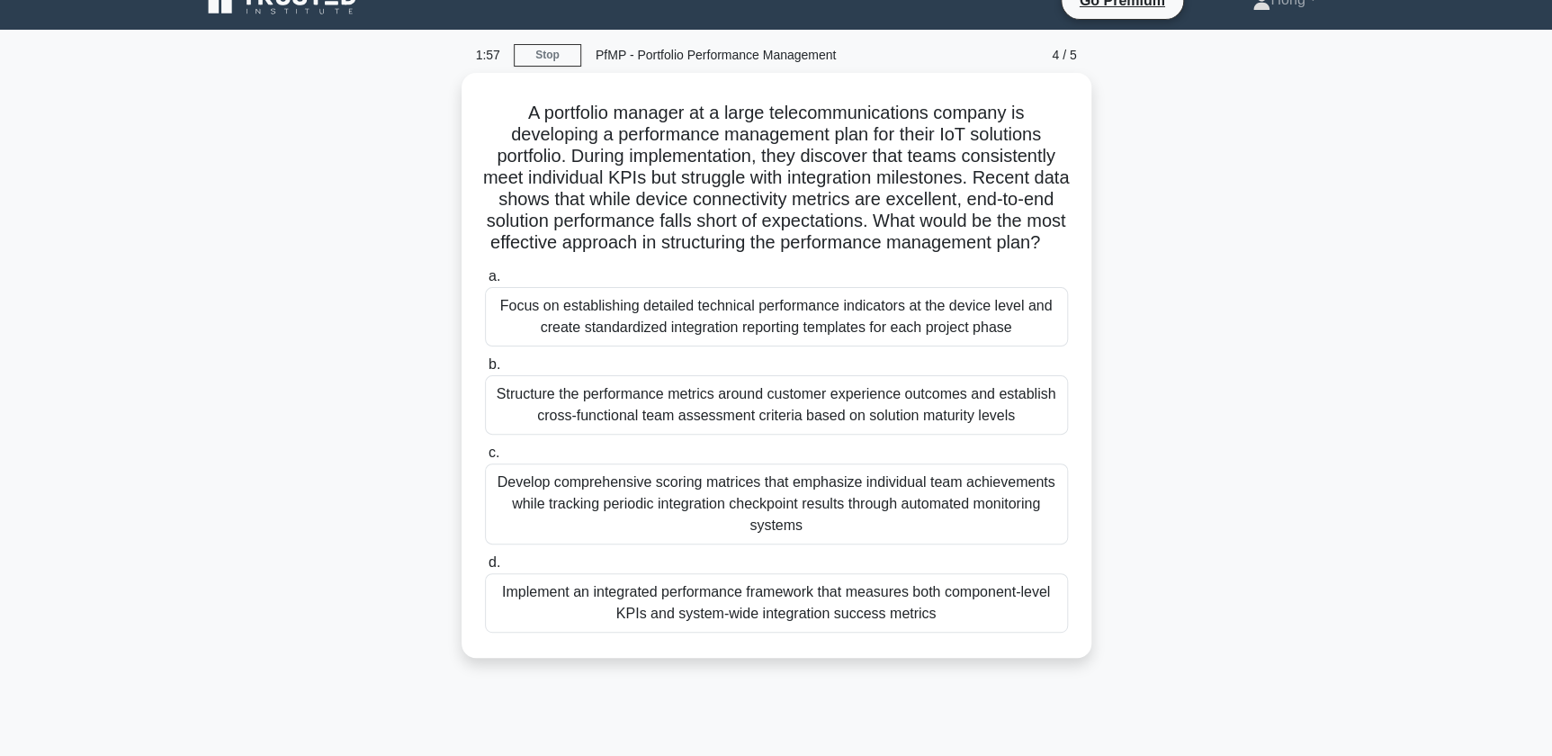
scroll to position [0, 0]
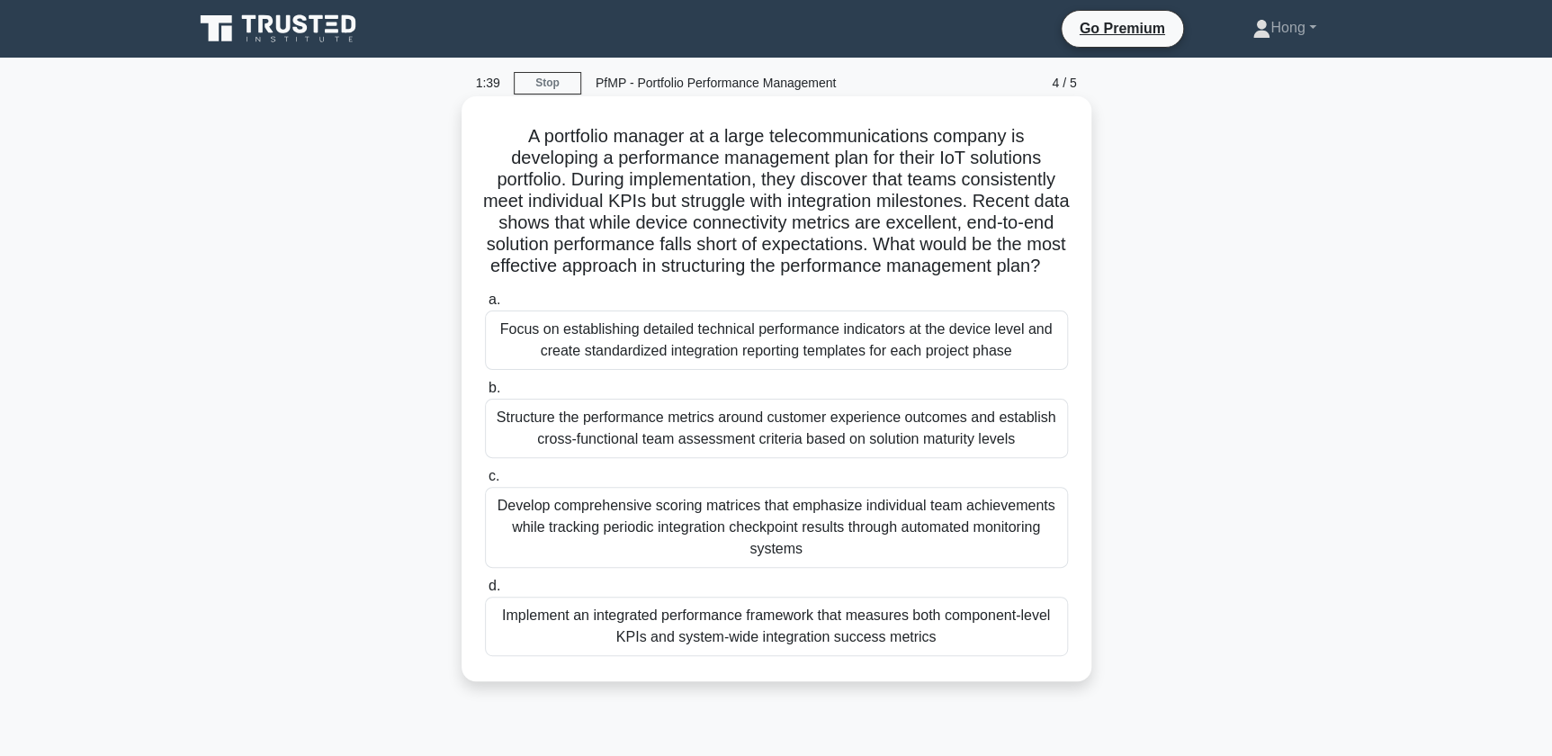
drag, startPoint x: 522, startPoint y: 132, endPoint x: 1002, endPoint y: 279, distance: 502.4
click at [1002, 278] on h5 "A portfolio manager at a large telecommunications company is developing a perfo…" at bounding box center [776, 201] width 587 height 153
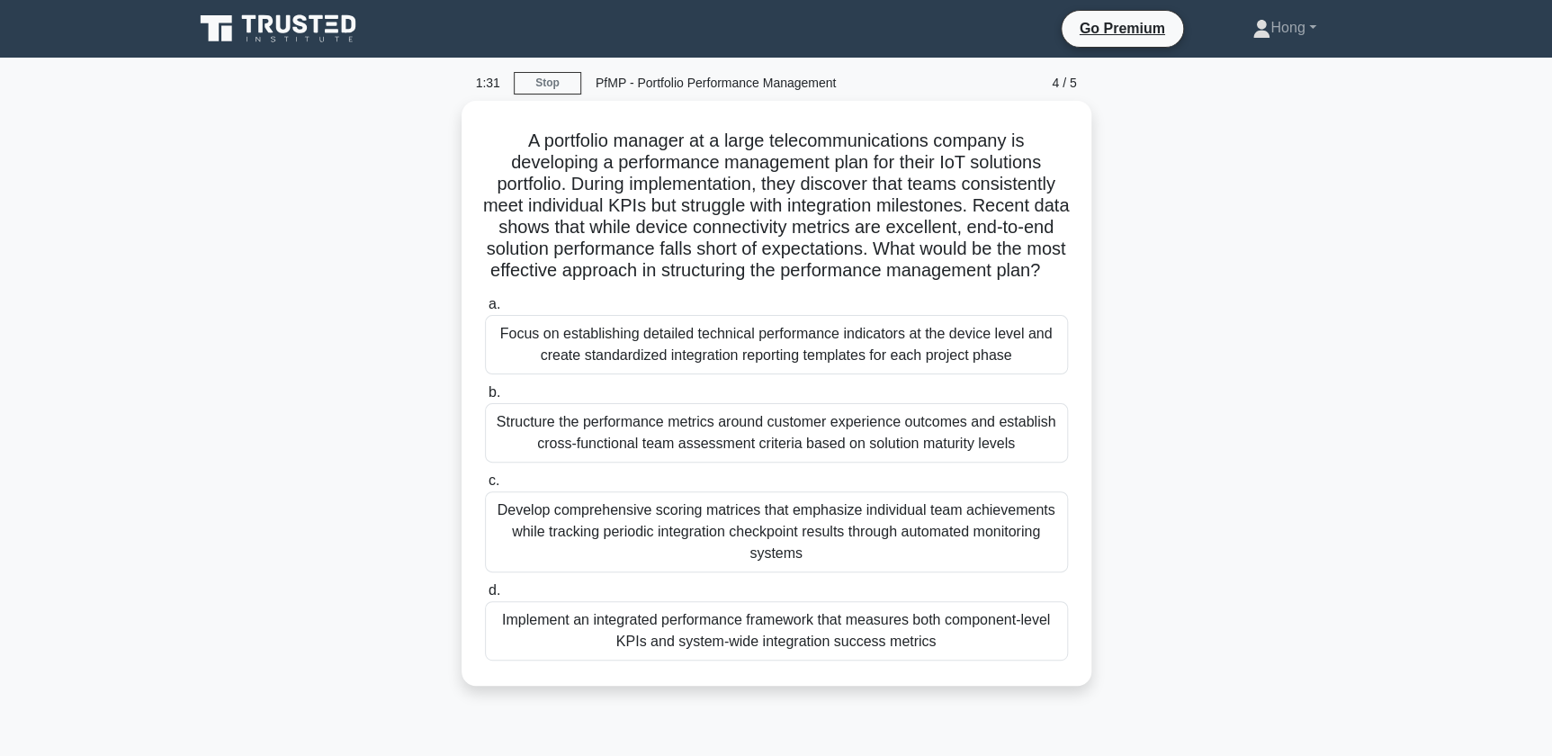
drag, startPoint x: 1002, startPoint y: 279, endPoint x: 1135, endPoint y: 338, distance: 145.0
click at [1135, 338] on div "A portfolio manager at a large telecommunications company is developing a perfo…" at bounding box center [777, 404] width 1188 height 607
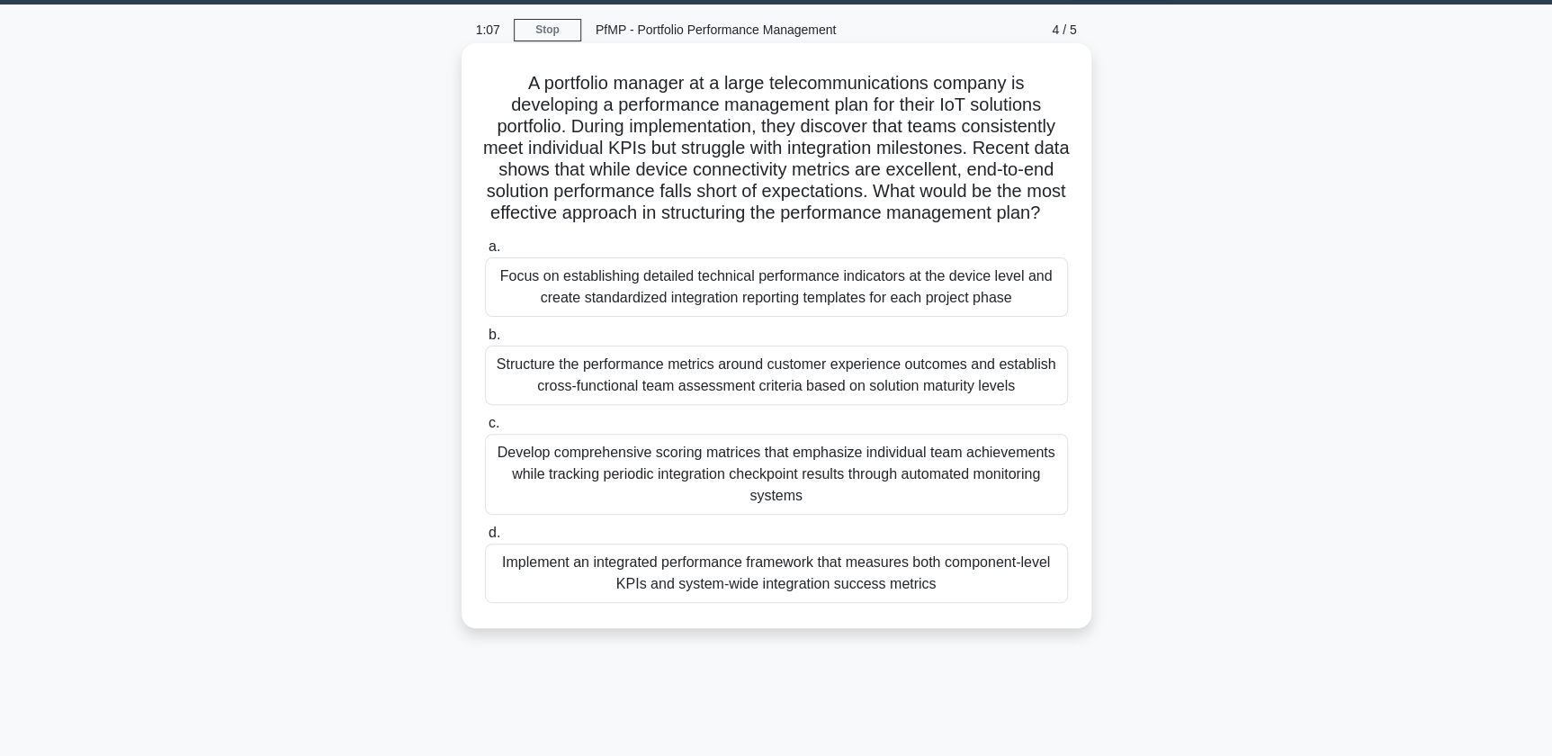
scroll to position [81, 0]
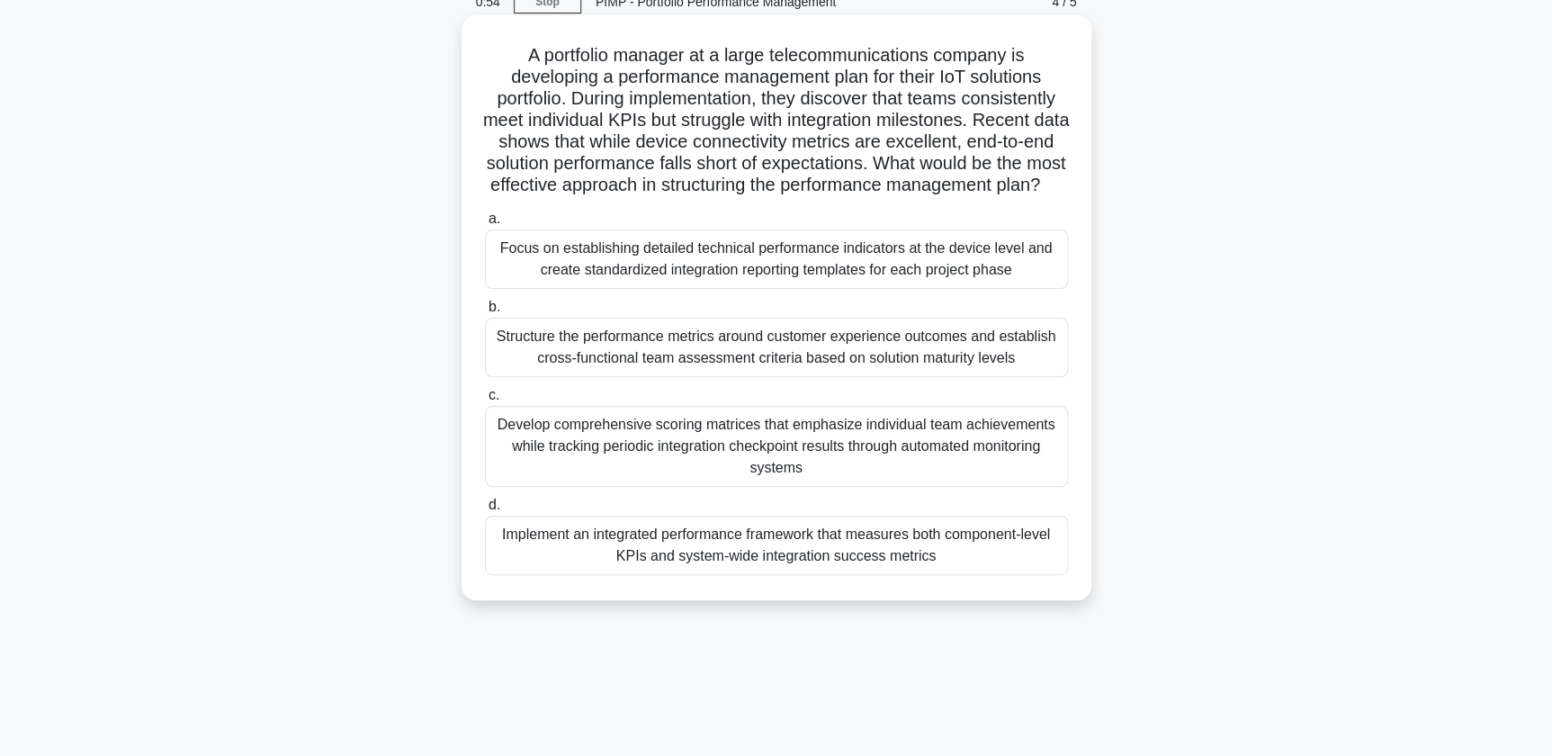
click at [1004, 573] on div "Implement an integrated performance framework that measures both component-leve…" at bounding box center [776, 545] width 583 height 59
click at [485, 511] on input "d. Implement an integrated performance framework that measures both component-l…" at bounding box center [485, 505] width 0 height 12
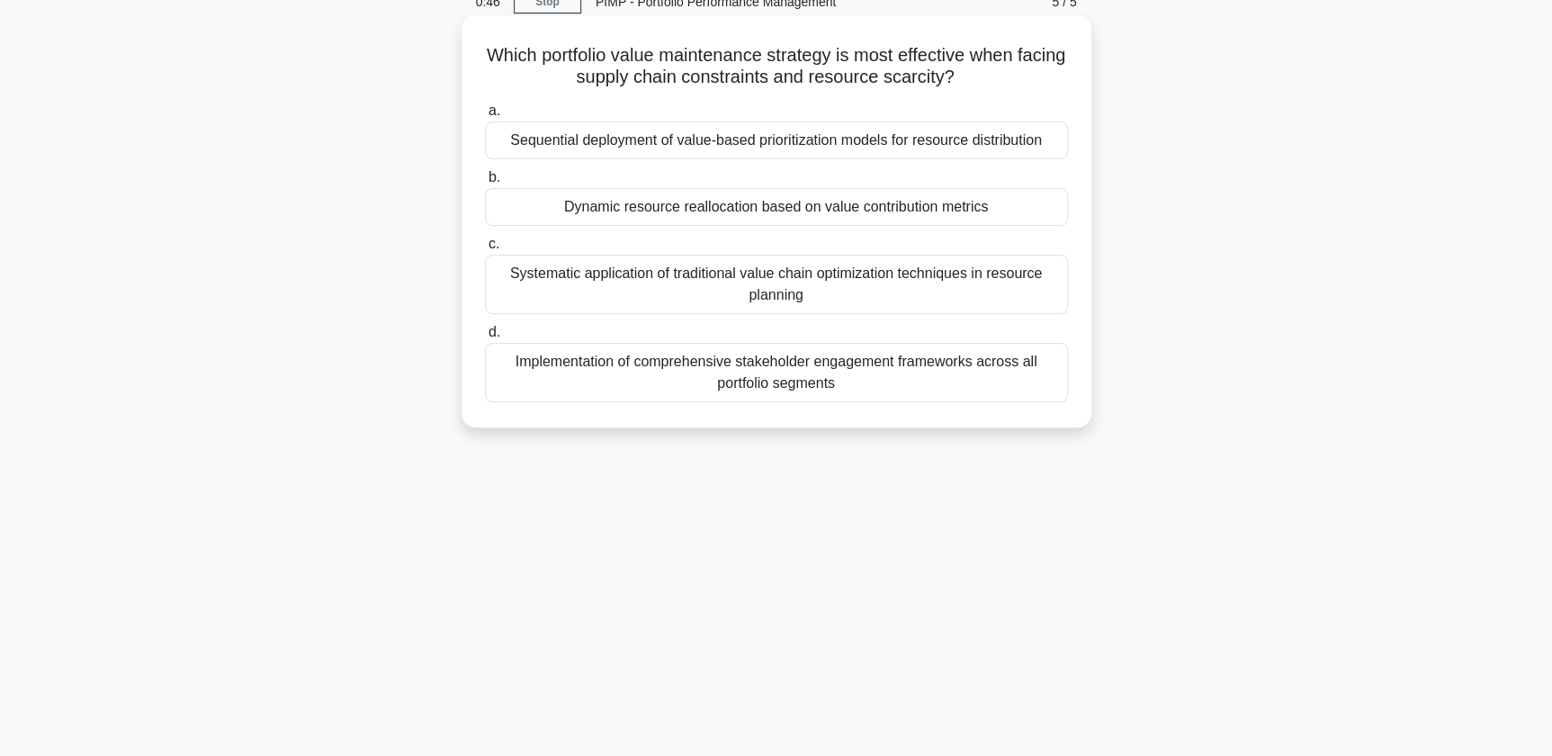
scroll to position [0, 0]
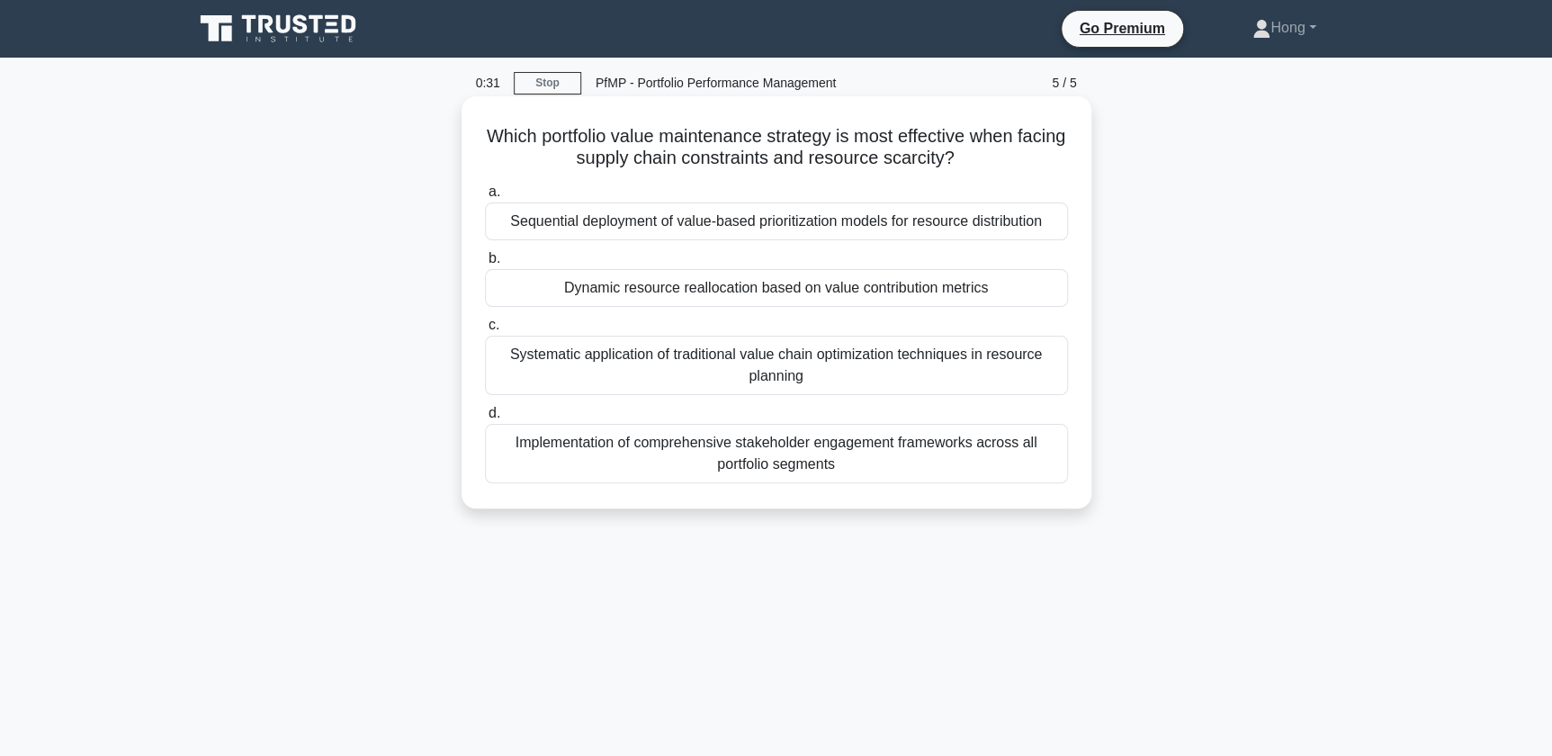
click at [936, 288] on div "Dynamic resource reallocation based on value contribution metrics" at bounding box center [776, 288] width 583 height 38
click at [485, 265] on input "b. Dynamic resource reallocation based on value contribution metrics" at bounding box center [485, 259] width 0 height 12
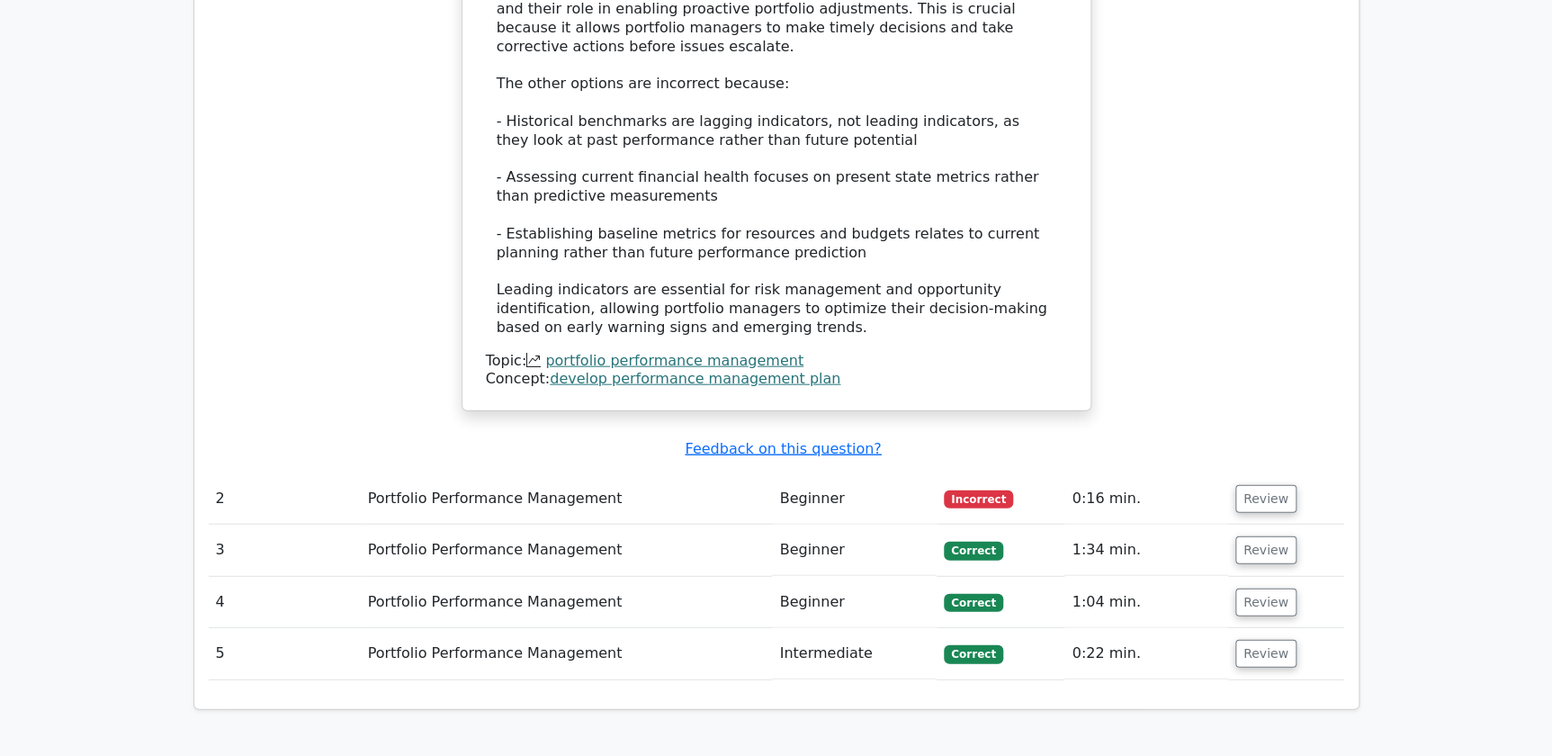
scroll to position [1963, 0]
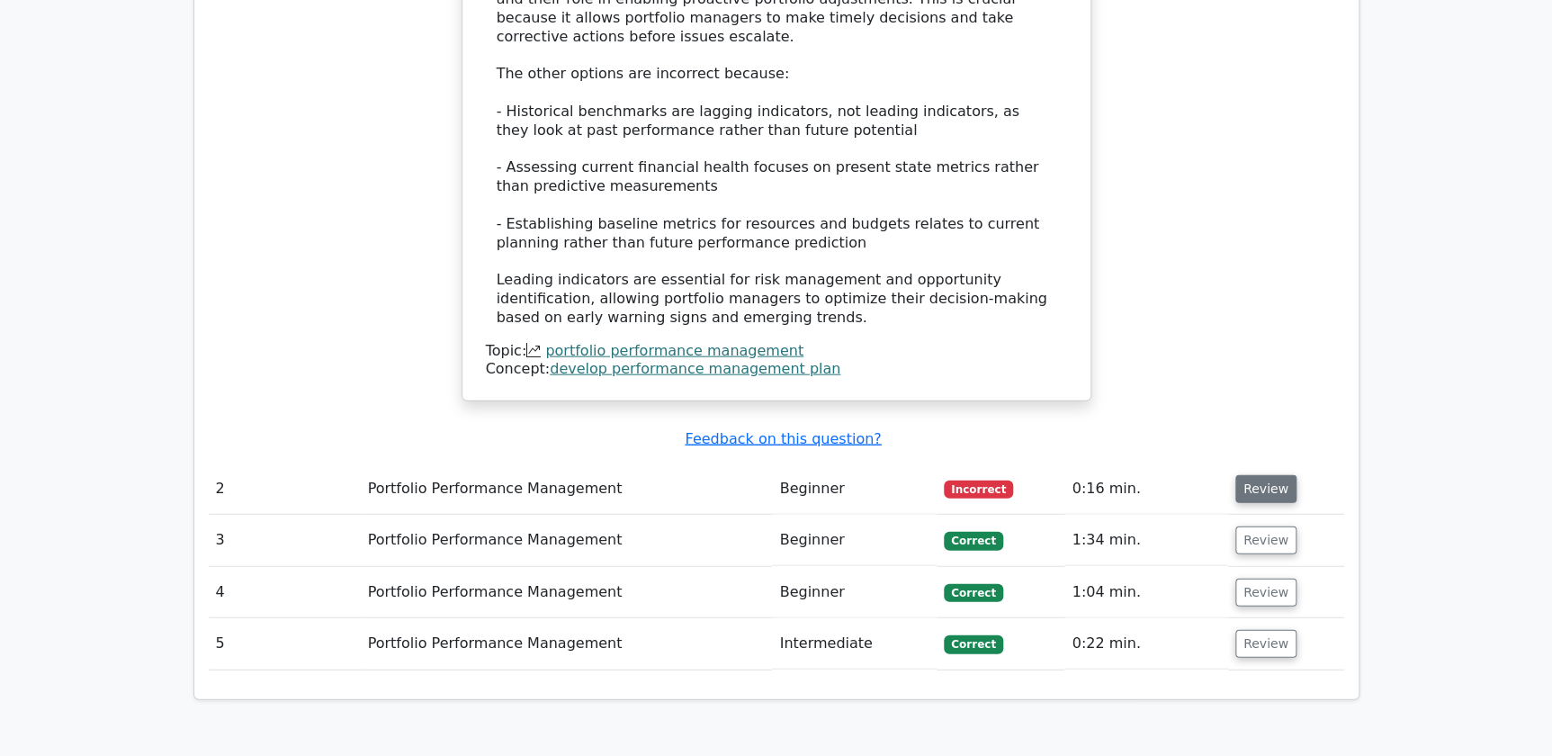
click at [1266, 475] on button "Review" at bounding box center [1266, 489] width 61 height 28
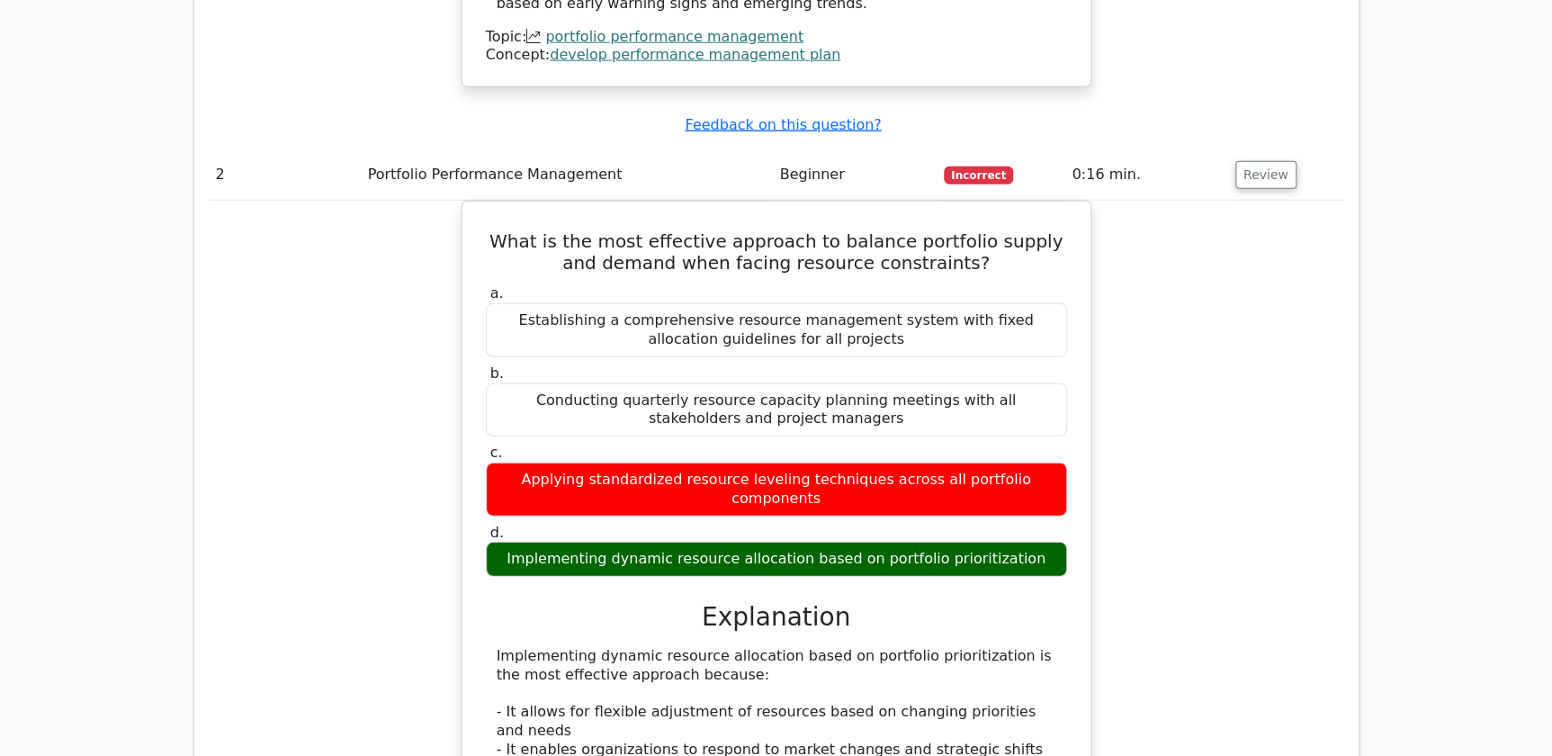
scroll to position [2290, 0]
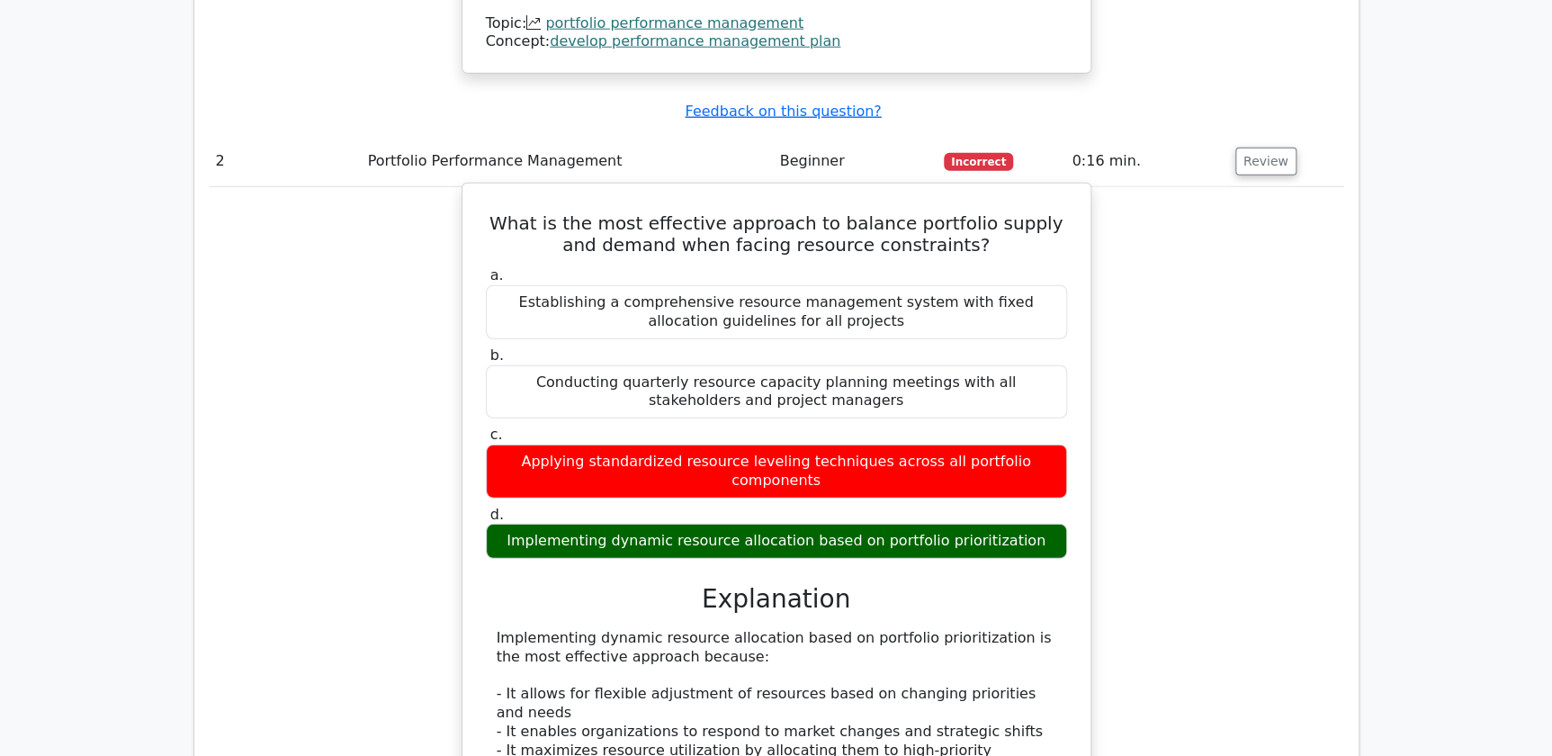
drag, startPoint x: 866, startPoint y: 435, endPoint x: 1023, endPoint y: 438, distance: 157.5
click at [1023, 524] on div "Implementing dynamic resource allocation based on portfolio prioritization" at bounding box center [776, 541] width 581 height 35
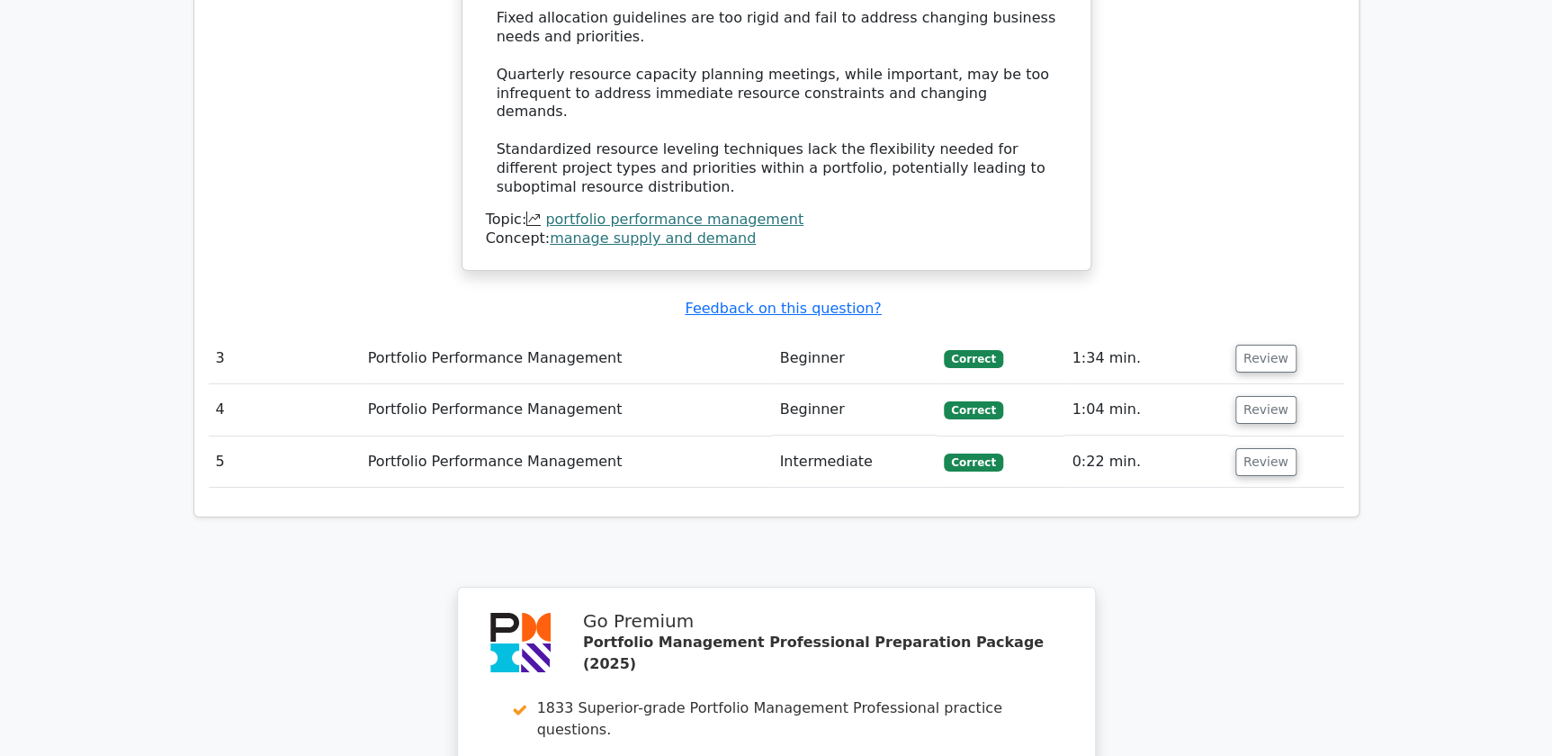
scroll to position [2729, 0]
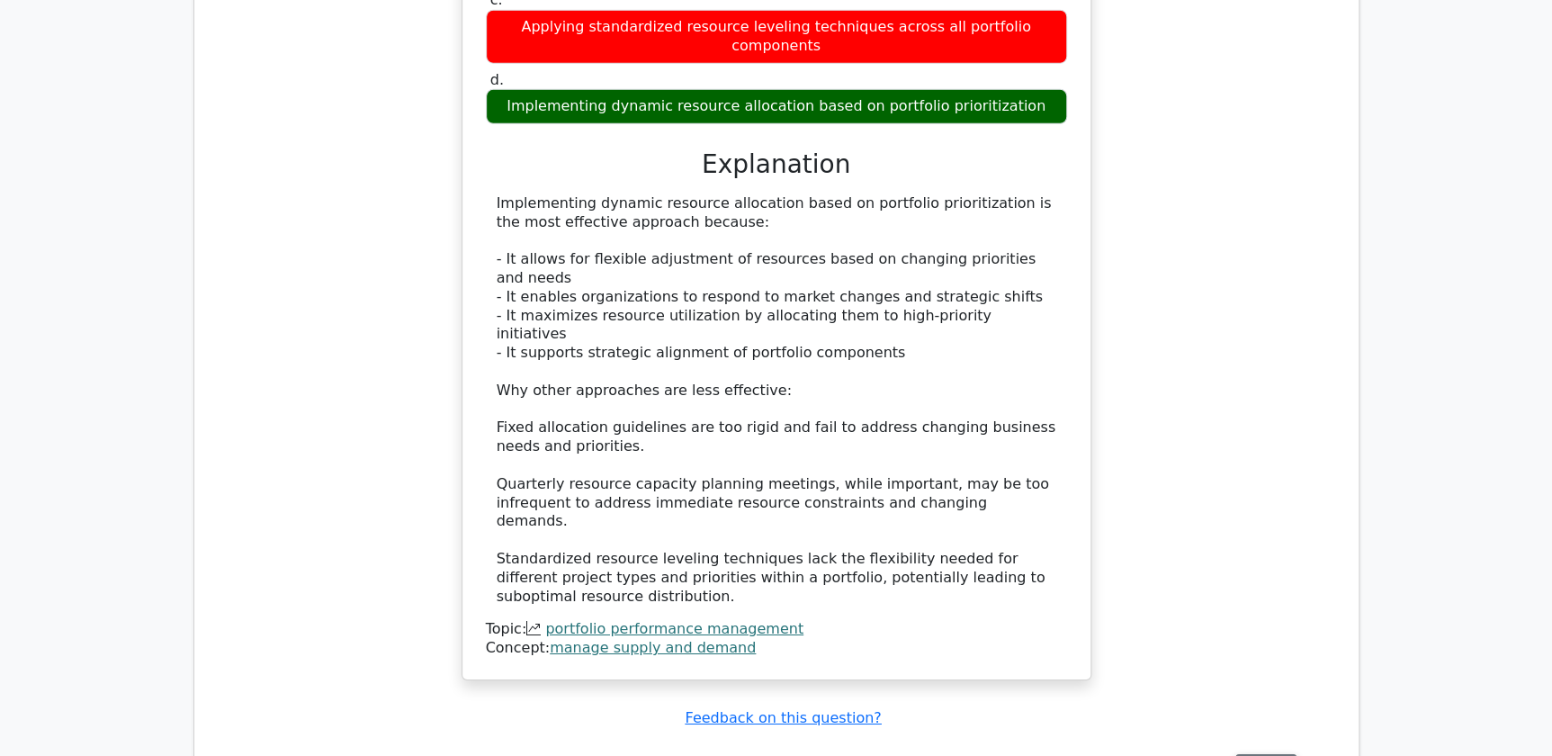
click at [1262, 754] on button "Review" at bounding box center [1266, 768] width 61 height 28
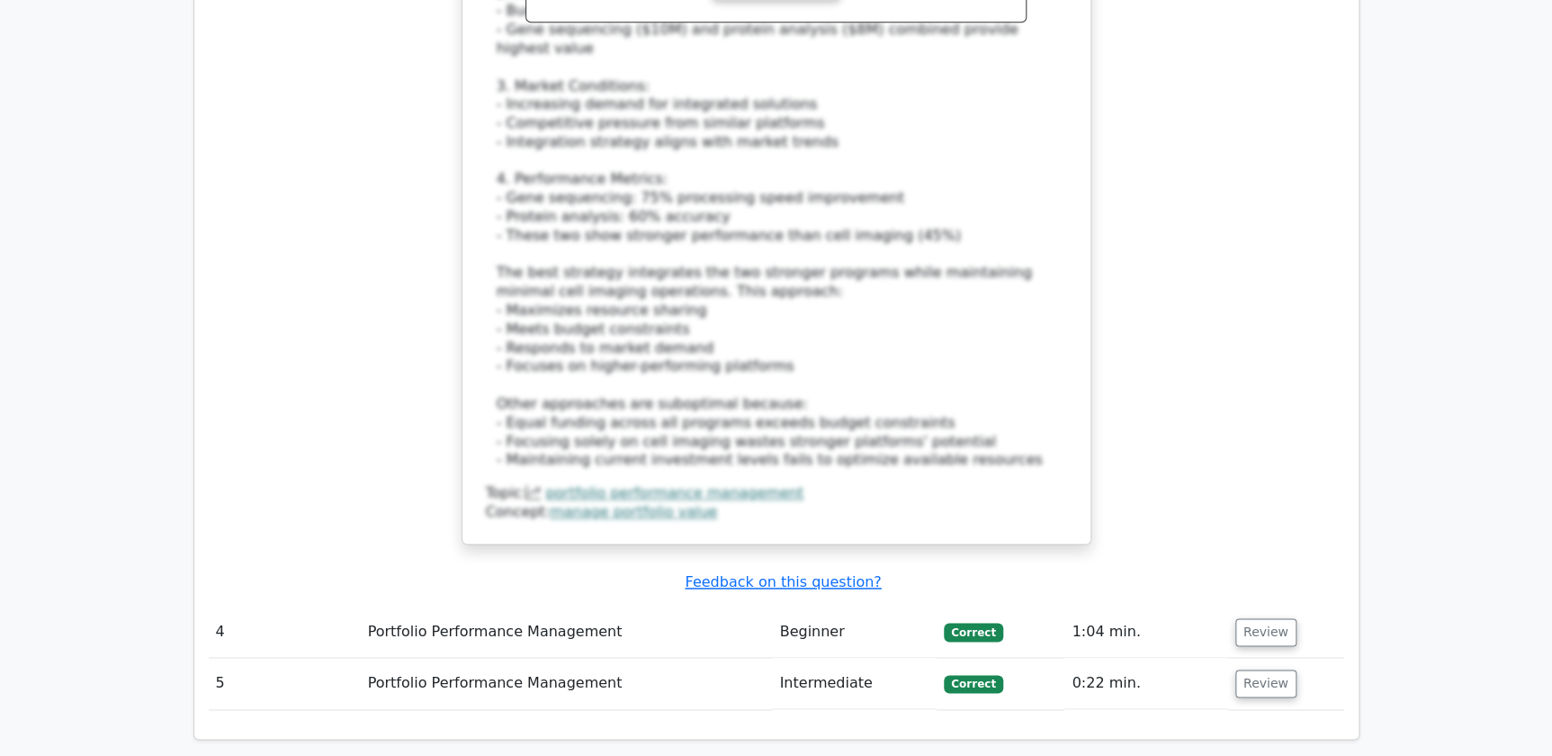
scroll to position [4141, 0]
